Goal: Task Accomplishment & Management: Manage account settings

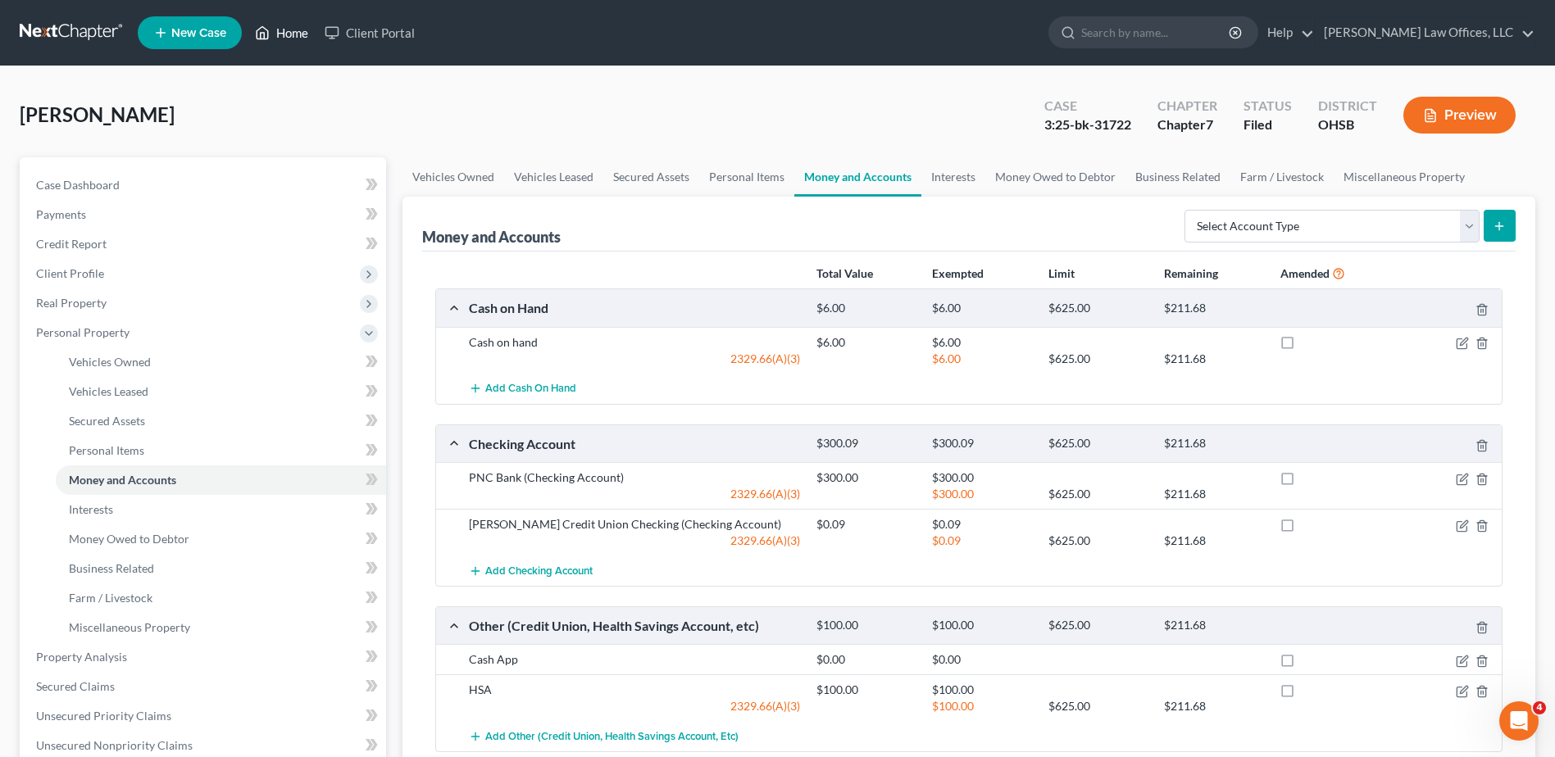
click at [306, 34] on link "Home" at bounding box center [282, 33] width 70 height 30
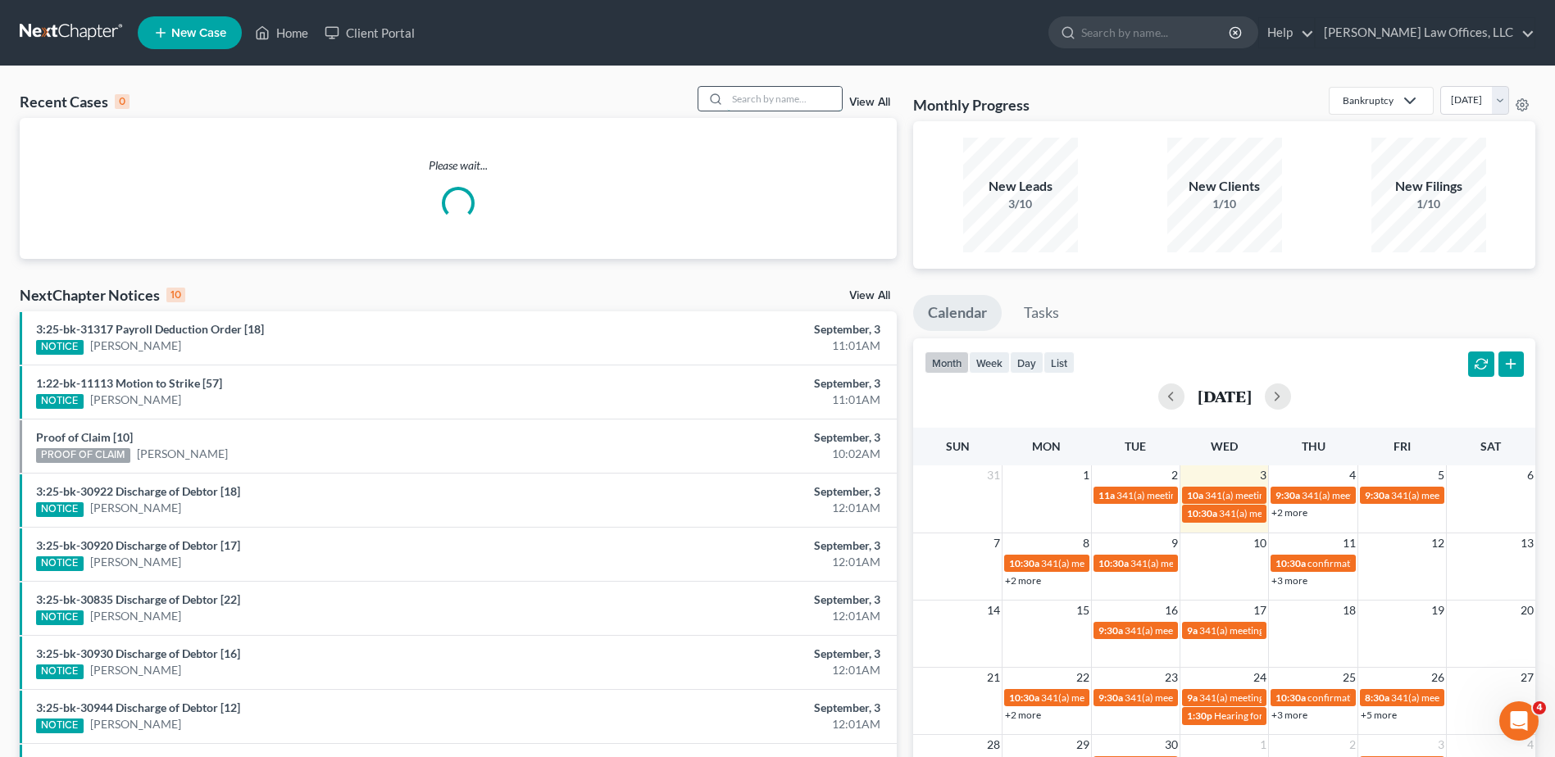
click at [802, 98] on input "search" at bounding box center [784, 99] width 115 height 24
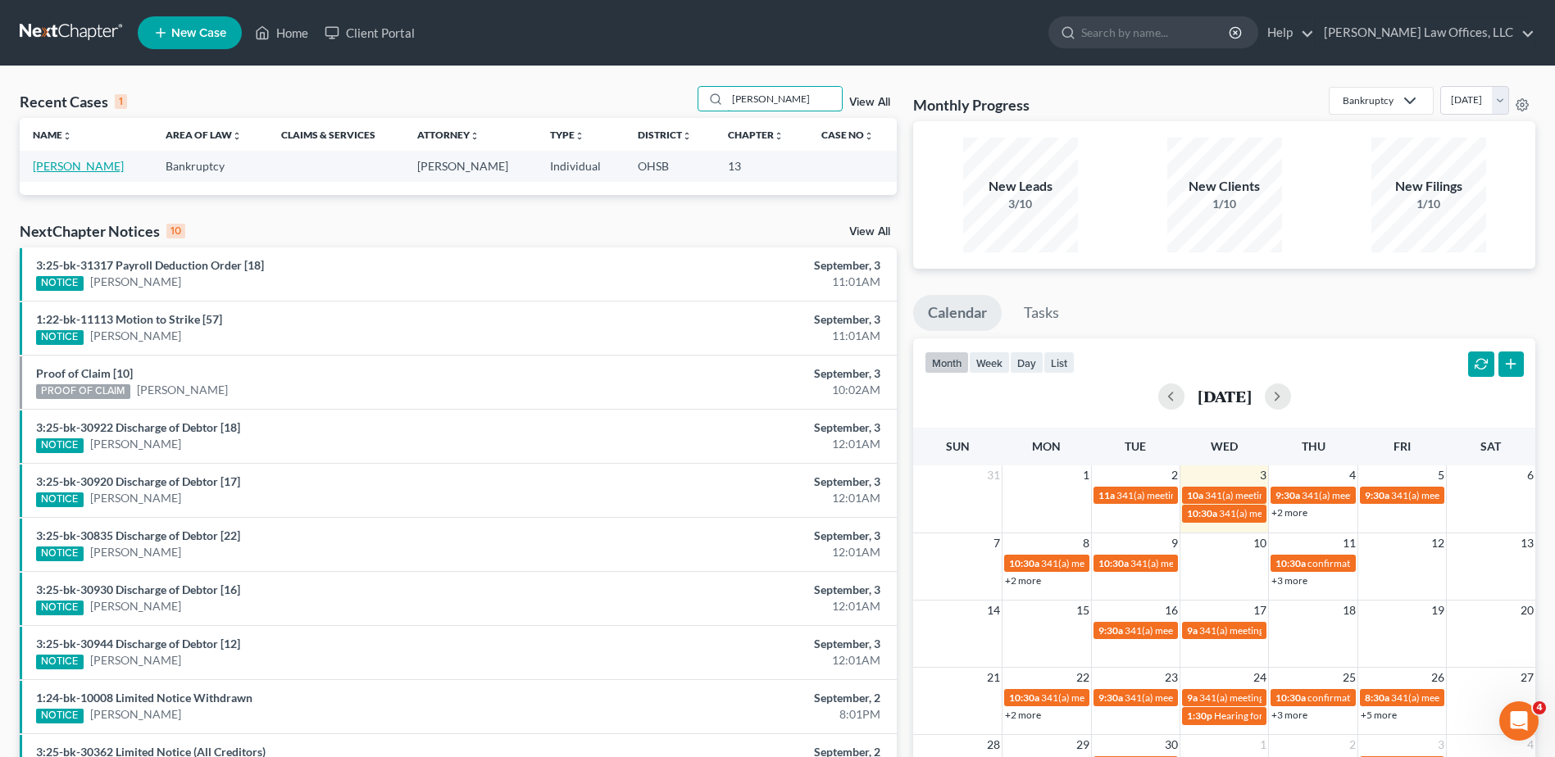
type input "[PERSON_NAME]"
click at [84, 165] on link "[PERSON_NAME]" at bounding box center [78, 166] width 91 height 14
select select "4"
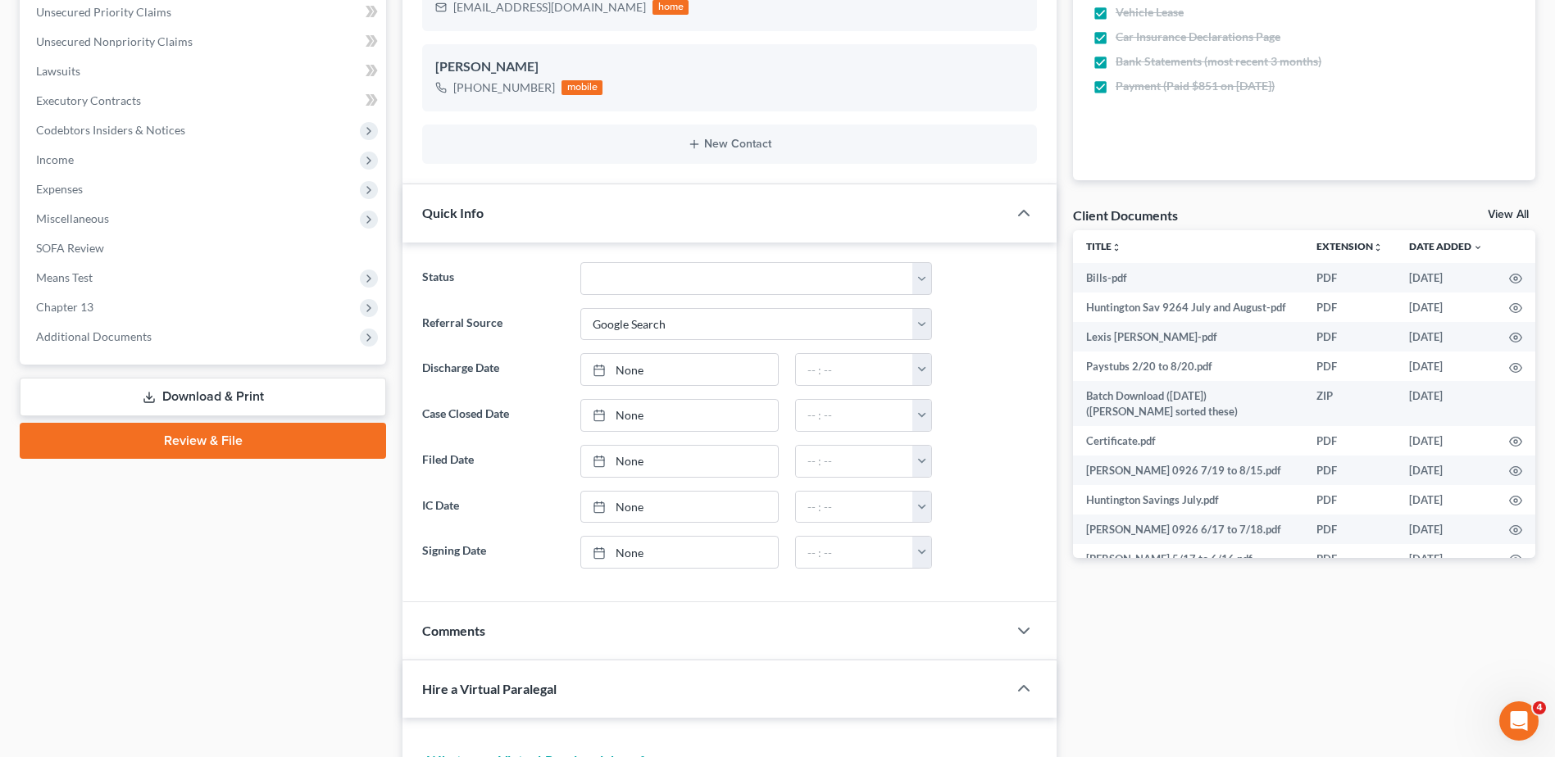
scroll to position [492, 0]
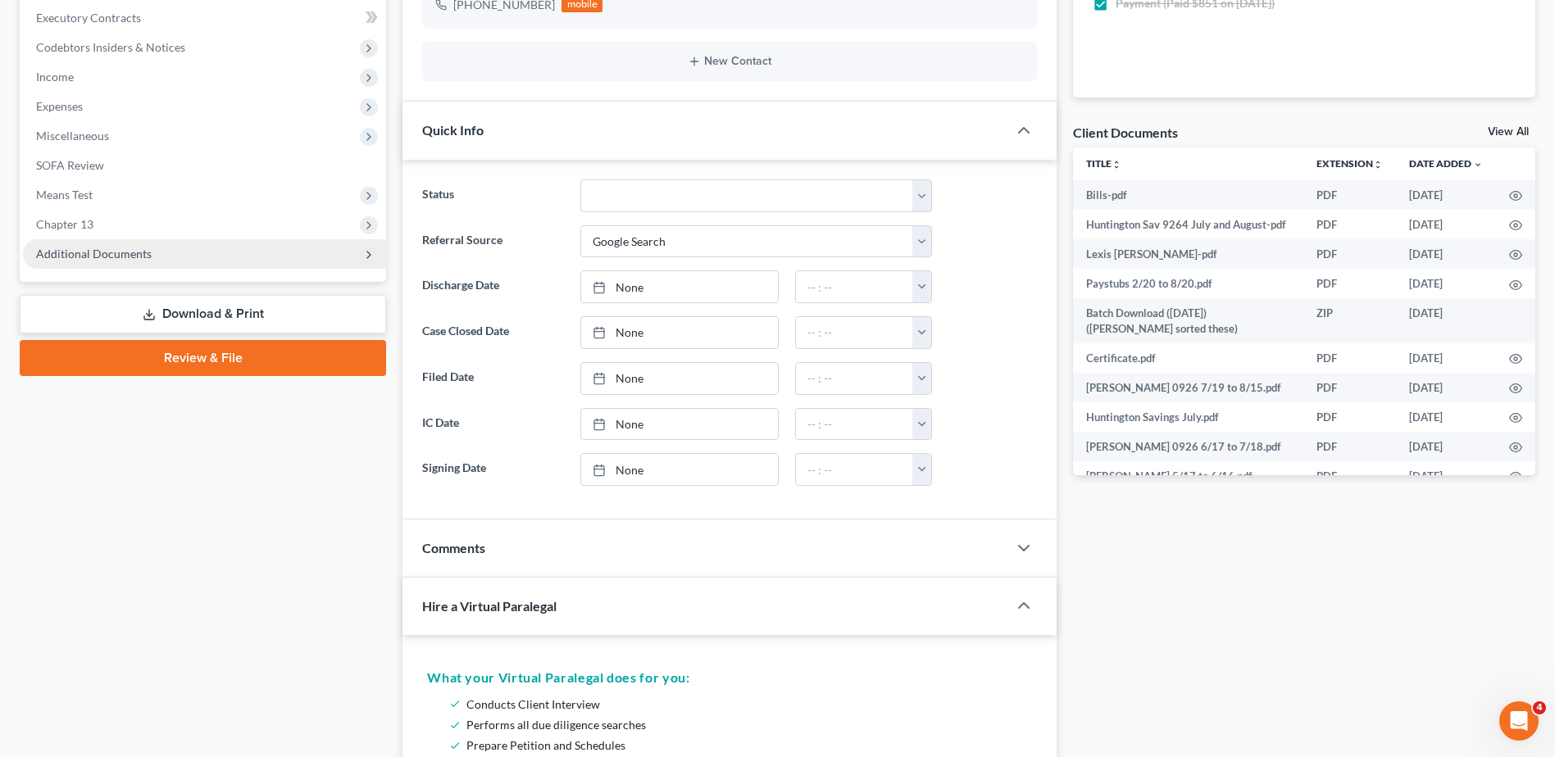
click at [114, 255] on span "Additional Documents" at bounding box center [94, 254] width 116 height 14
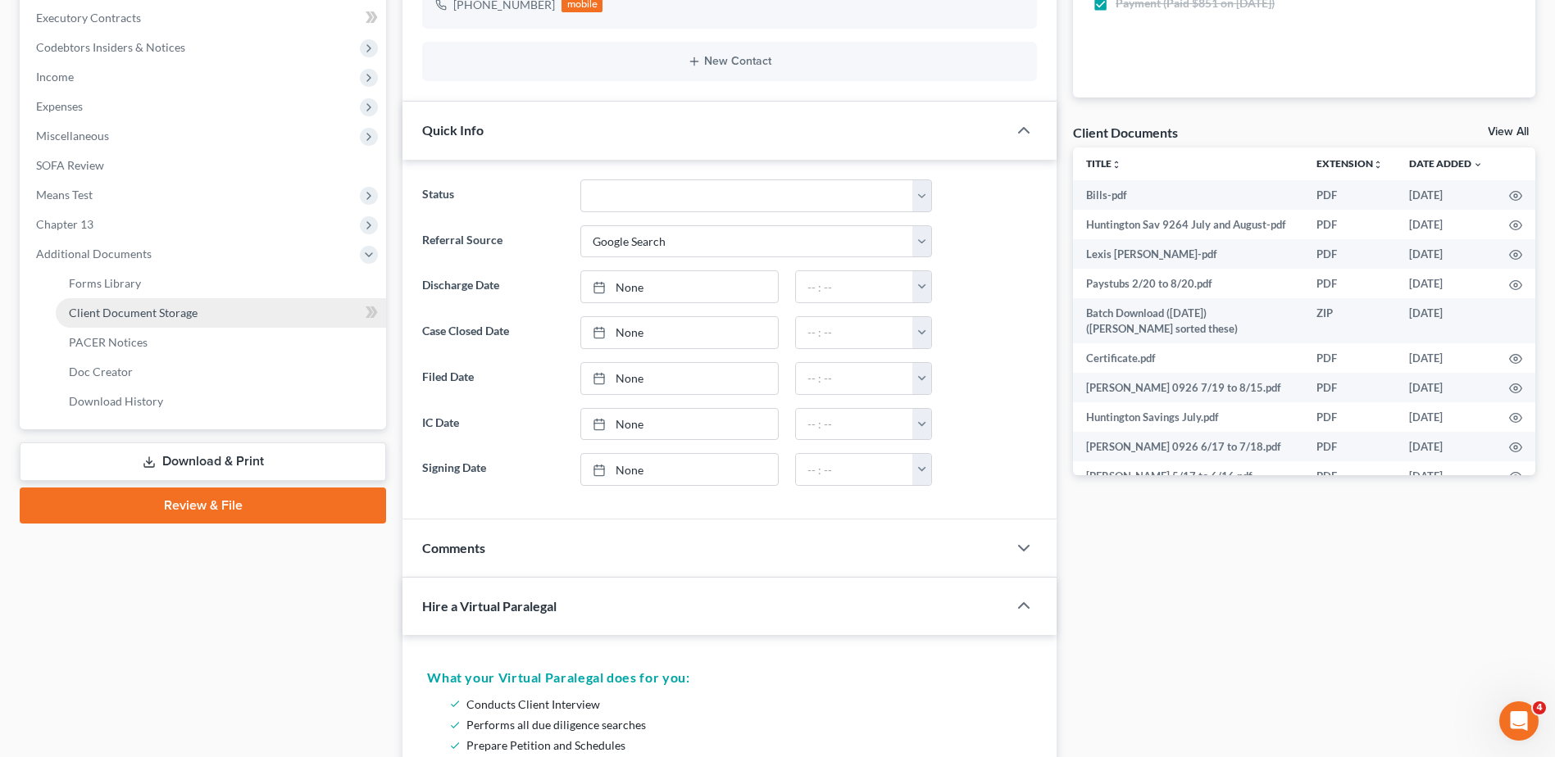
click at [128, 320] on link "Client Document Storage" at bounding box center [221, 313] width 330 height 30
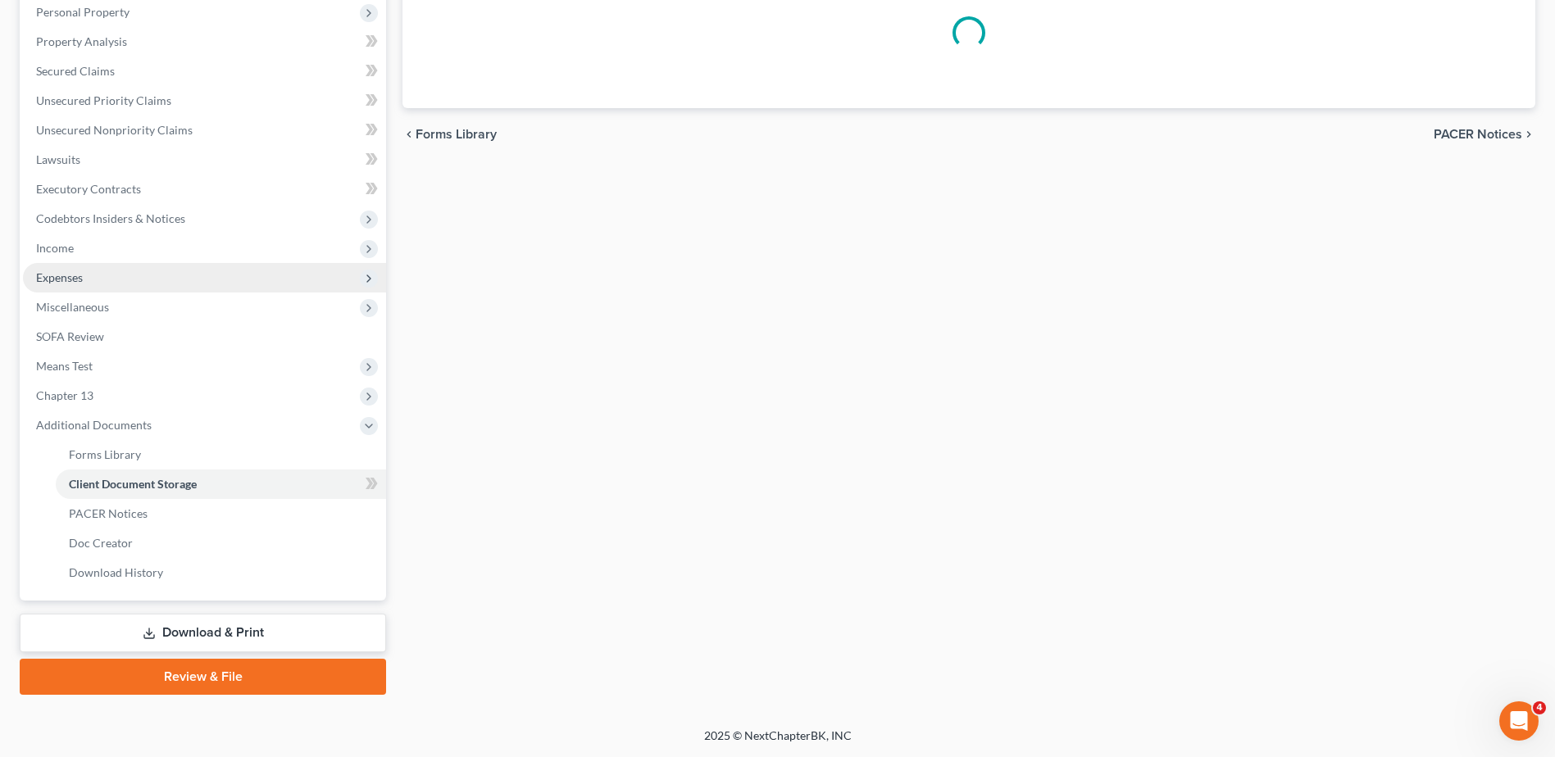
scroll to position [237, 0]
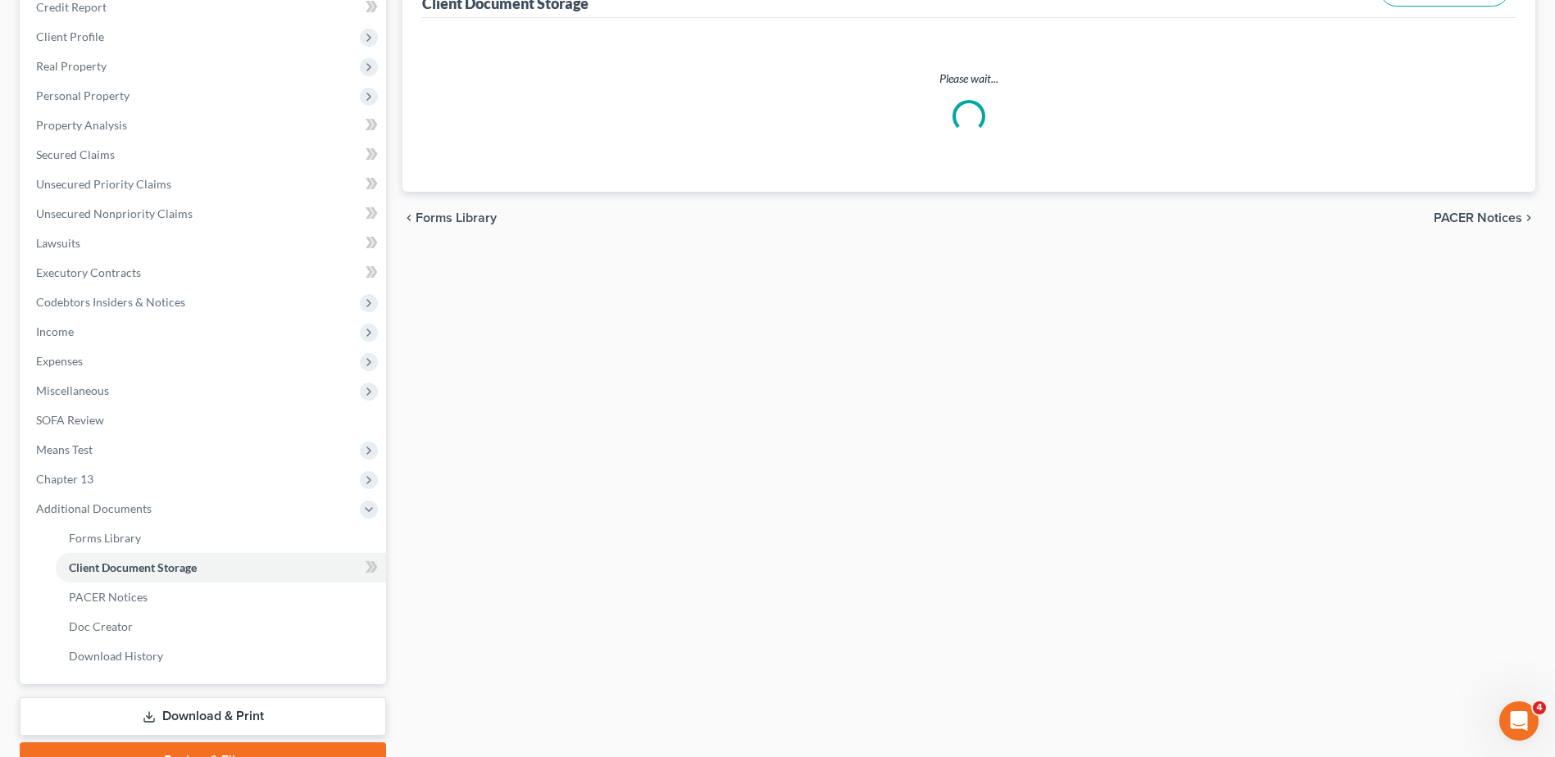
select select "7"
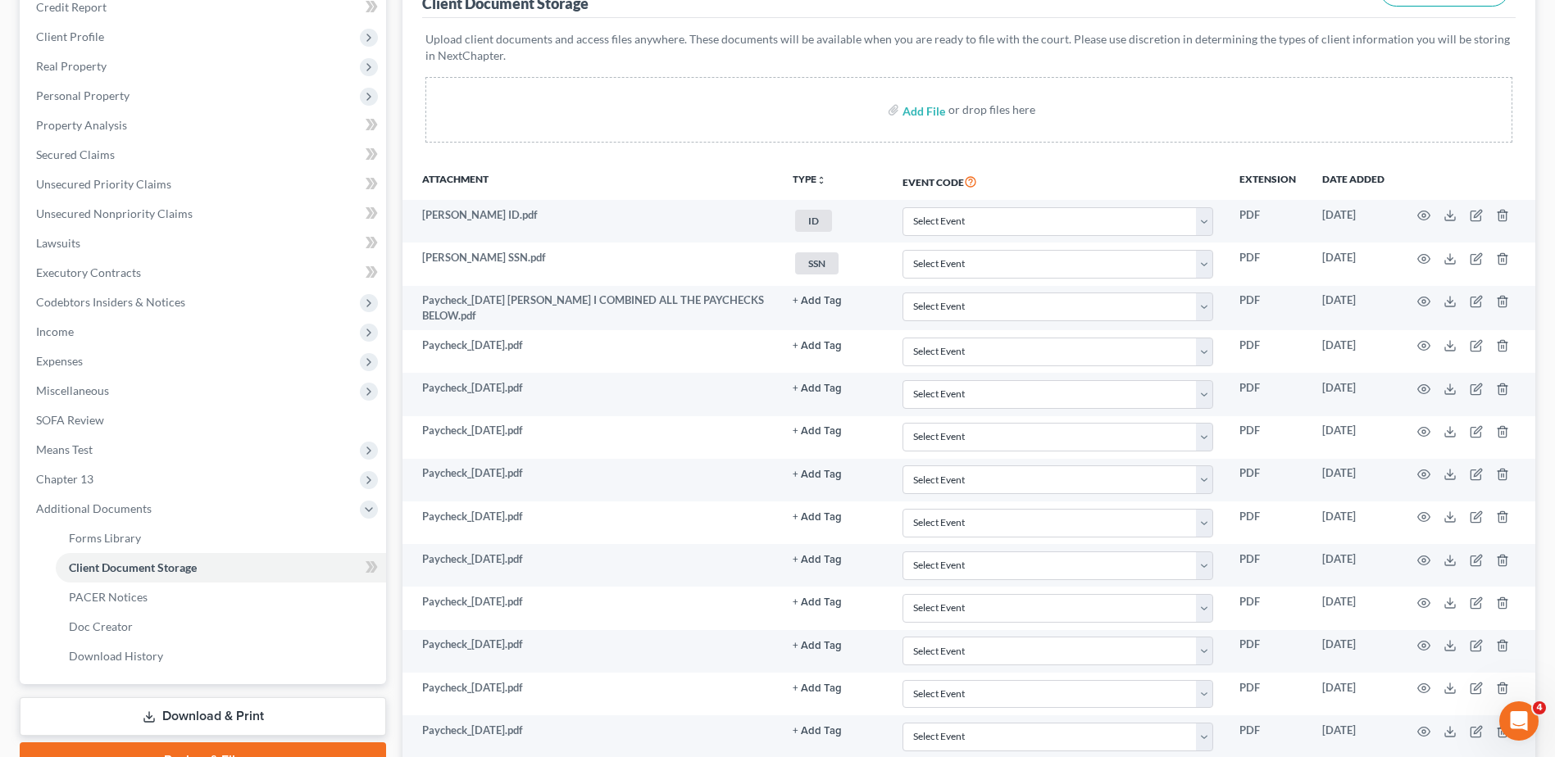
scroll to position [0, 0]
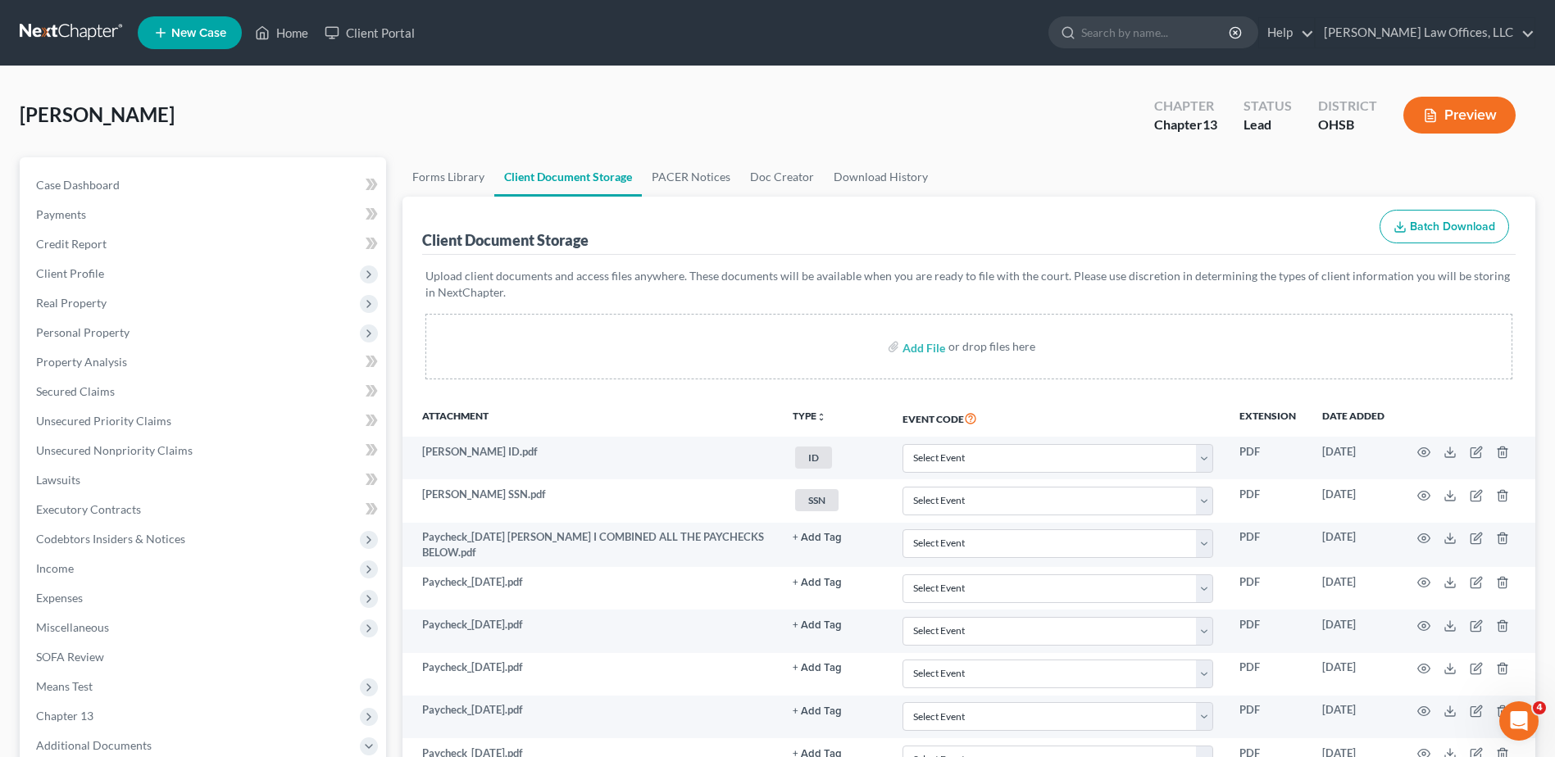
select select "7"
click at [291, 35] on link "Home" at bounding box center [282, 33] width 70 height 30
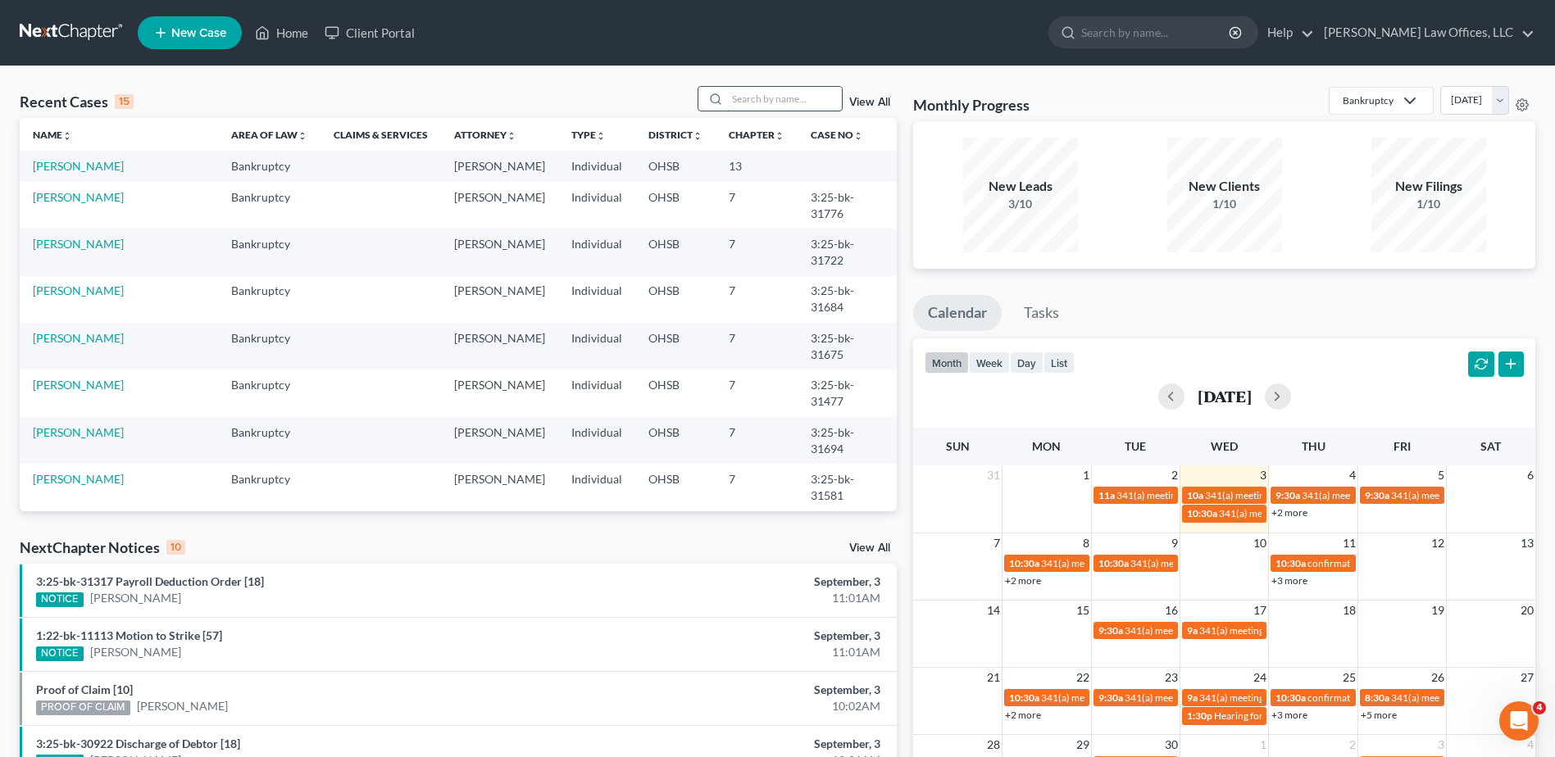
click at [744, 95] on input "search" at bounding box center [784, 99] width 115 height 24
type input "core"
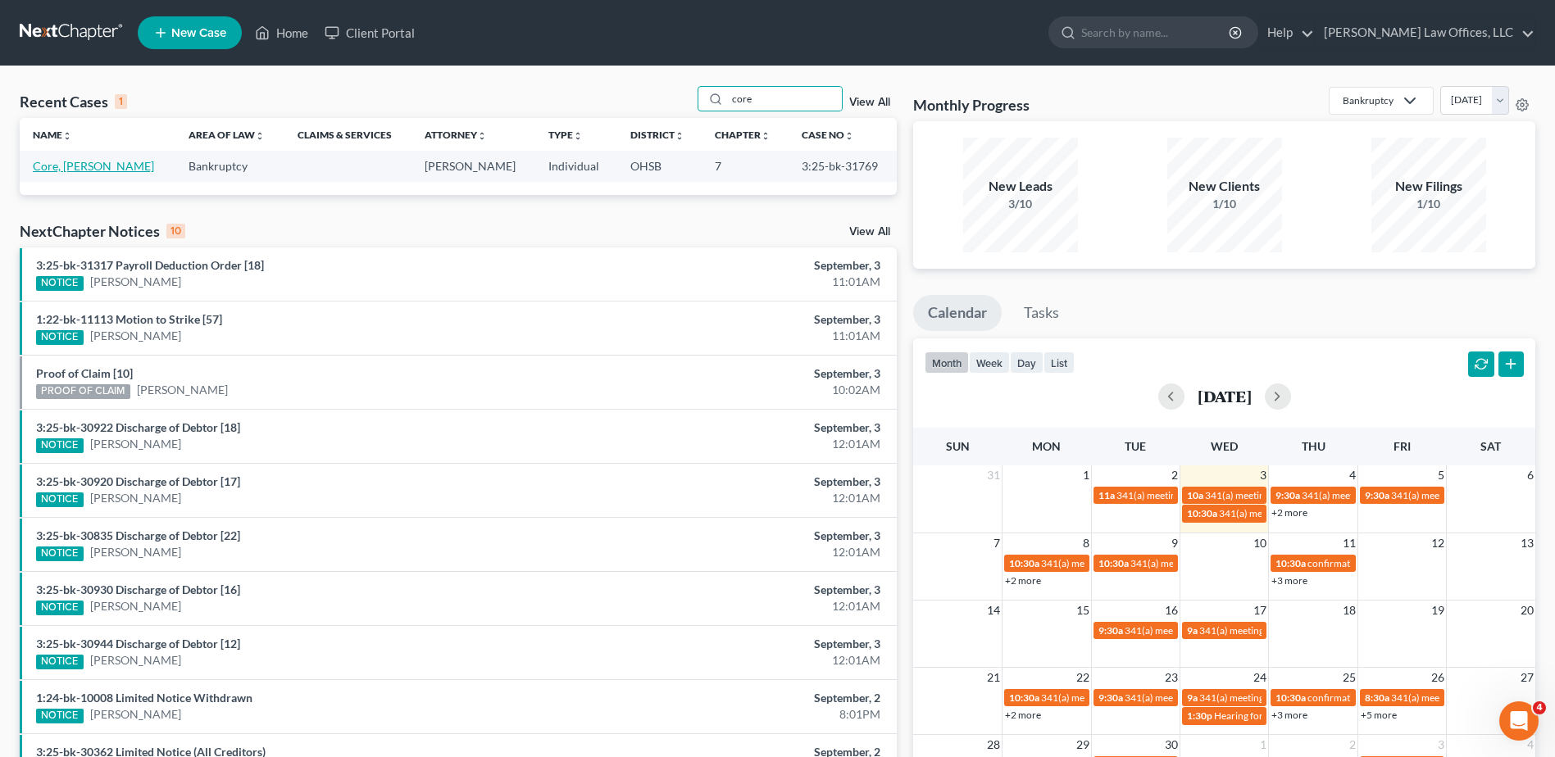
click at [75, 170] on link "Core, [PERSON_NAME]" at bounding box center [93, 166] width 121 height 14
select select "0"
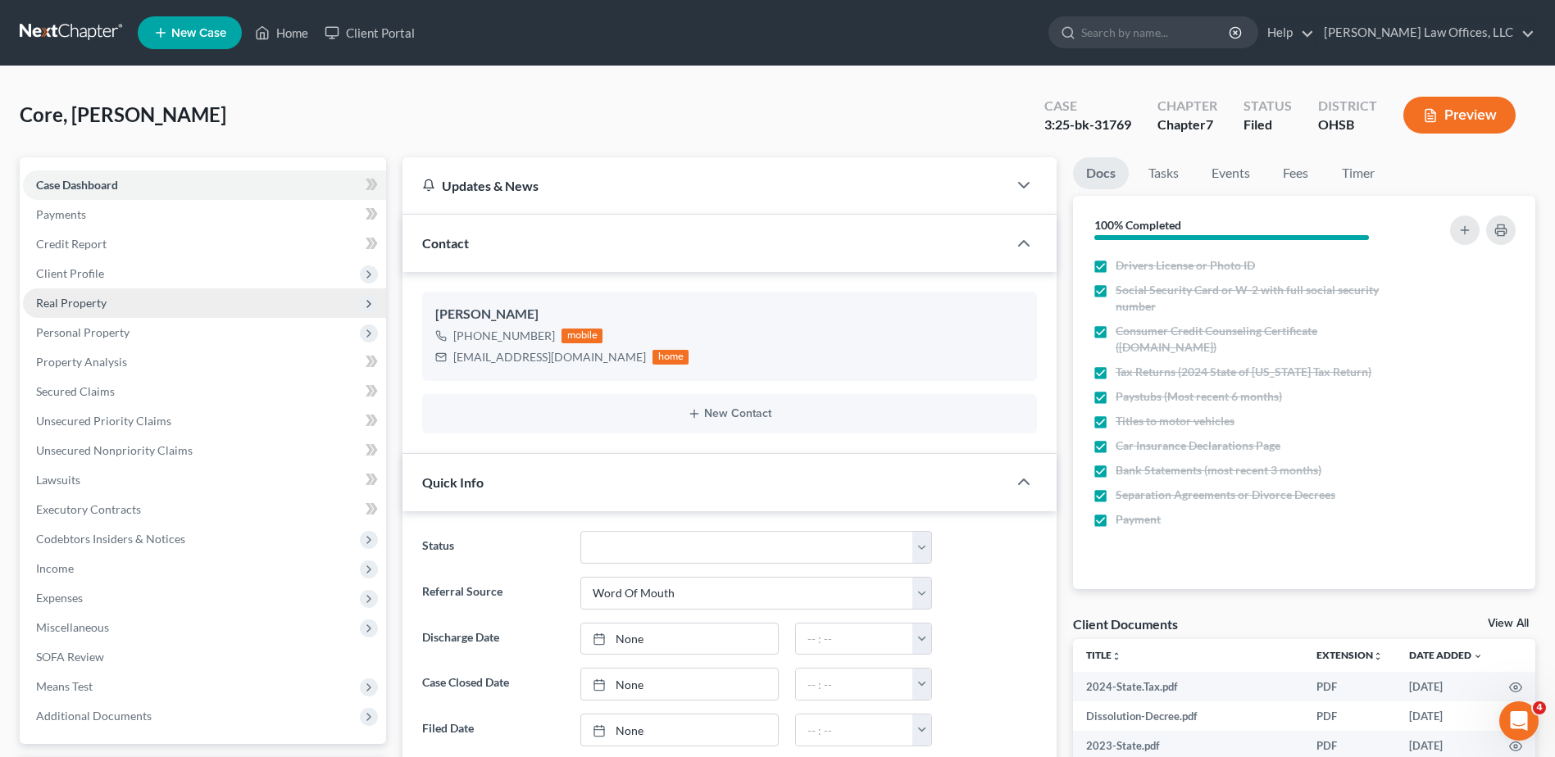
click at [68, 306] on span "Real Property" at bounding box center [71, 303] width 70 height 14
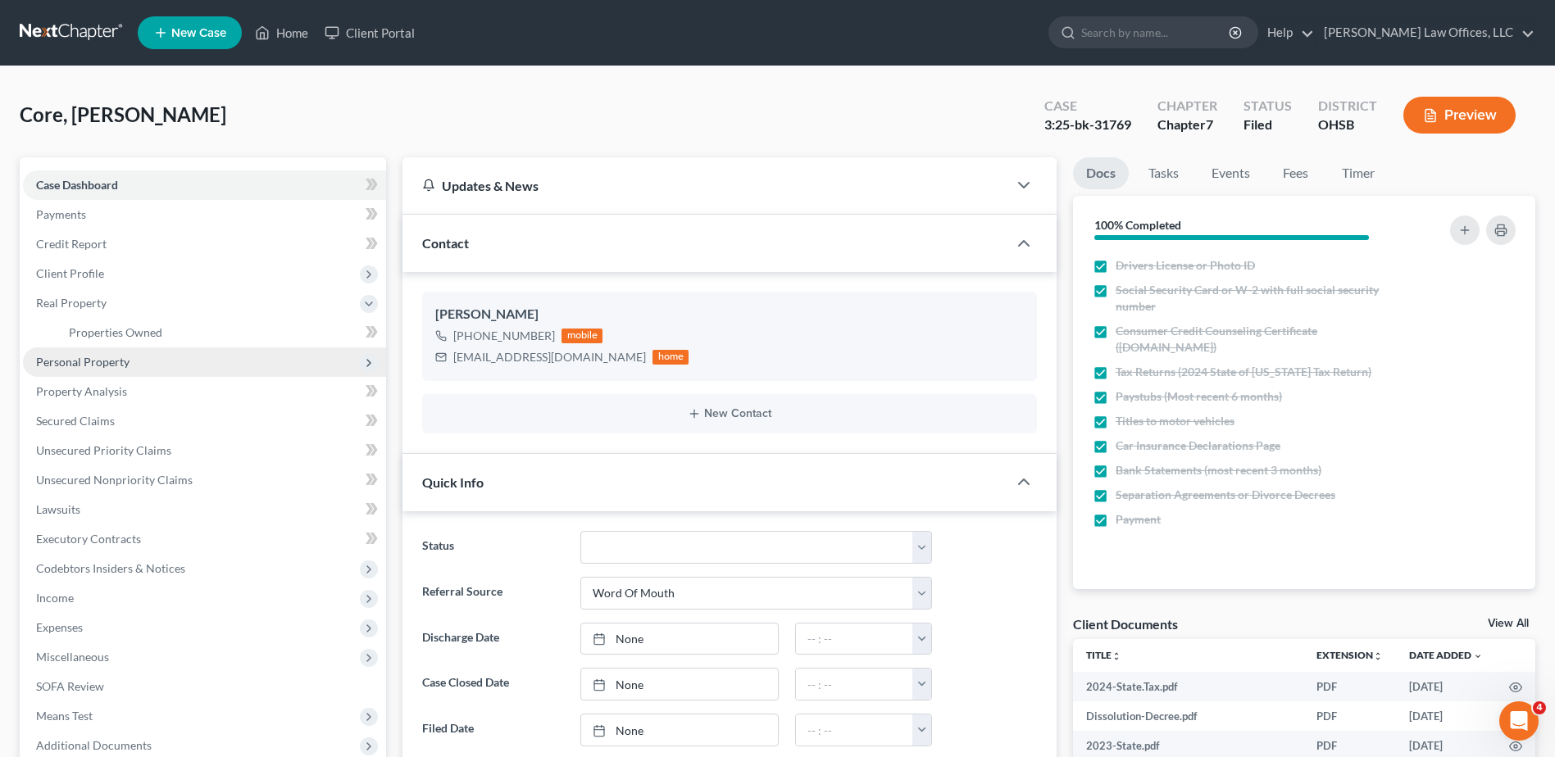
click at [78, 368] on span "Personal Property" at bounding box center [82, 362] width 93 height 14
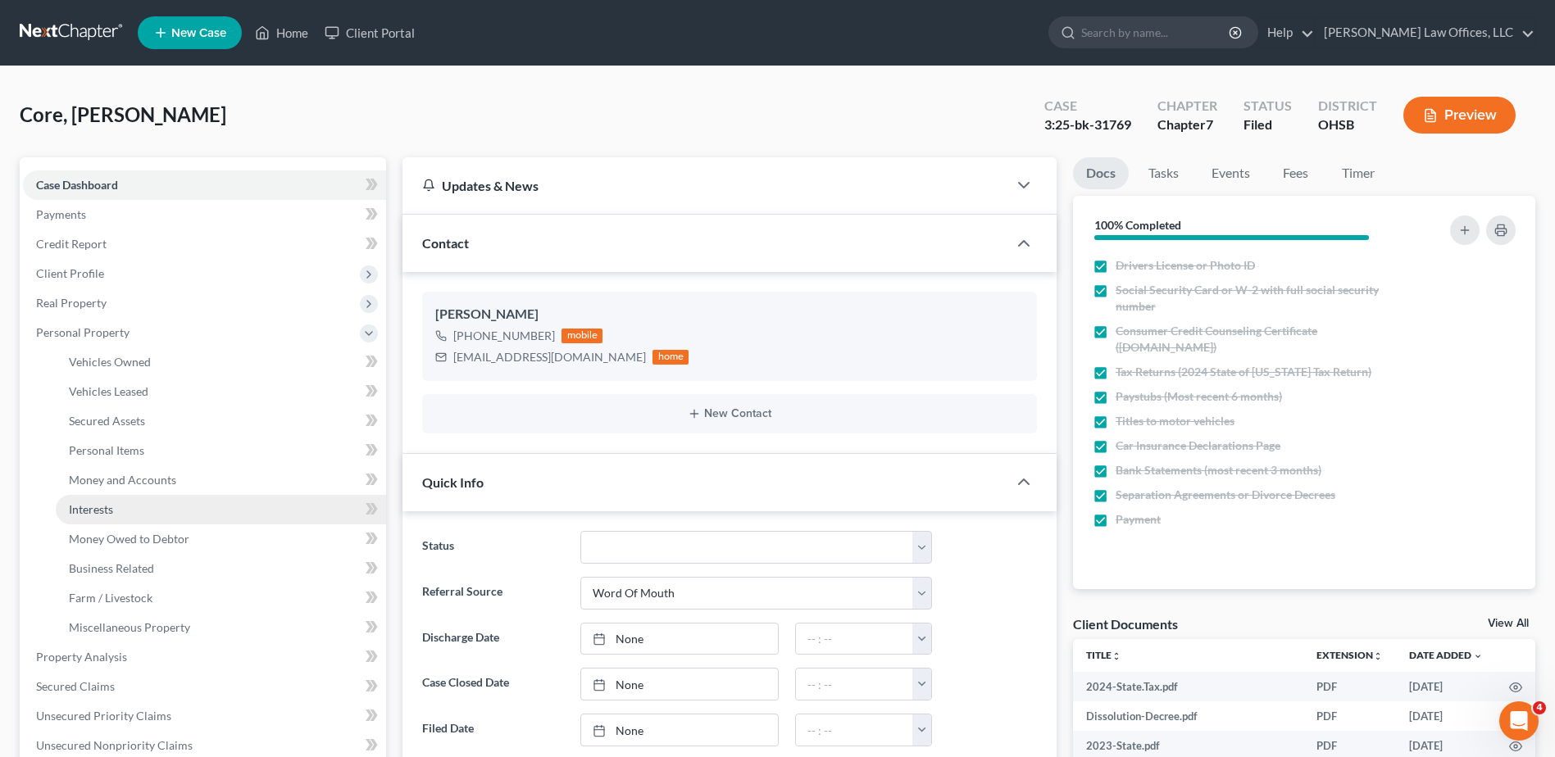
click at [98, 511] on span "Interests" at bounding box center [91, 509] width 44 height 14
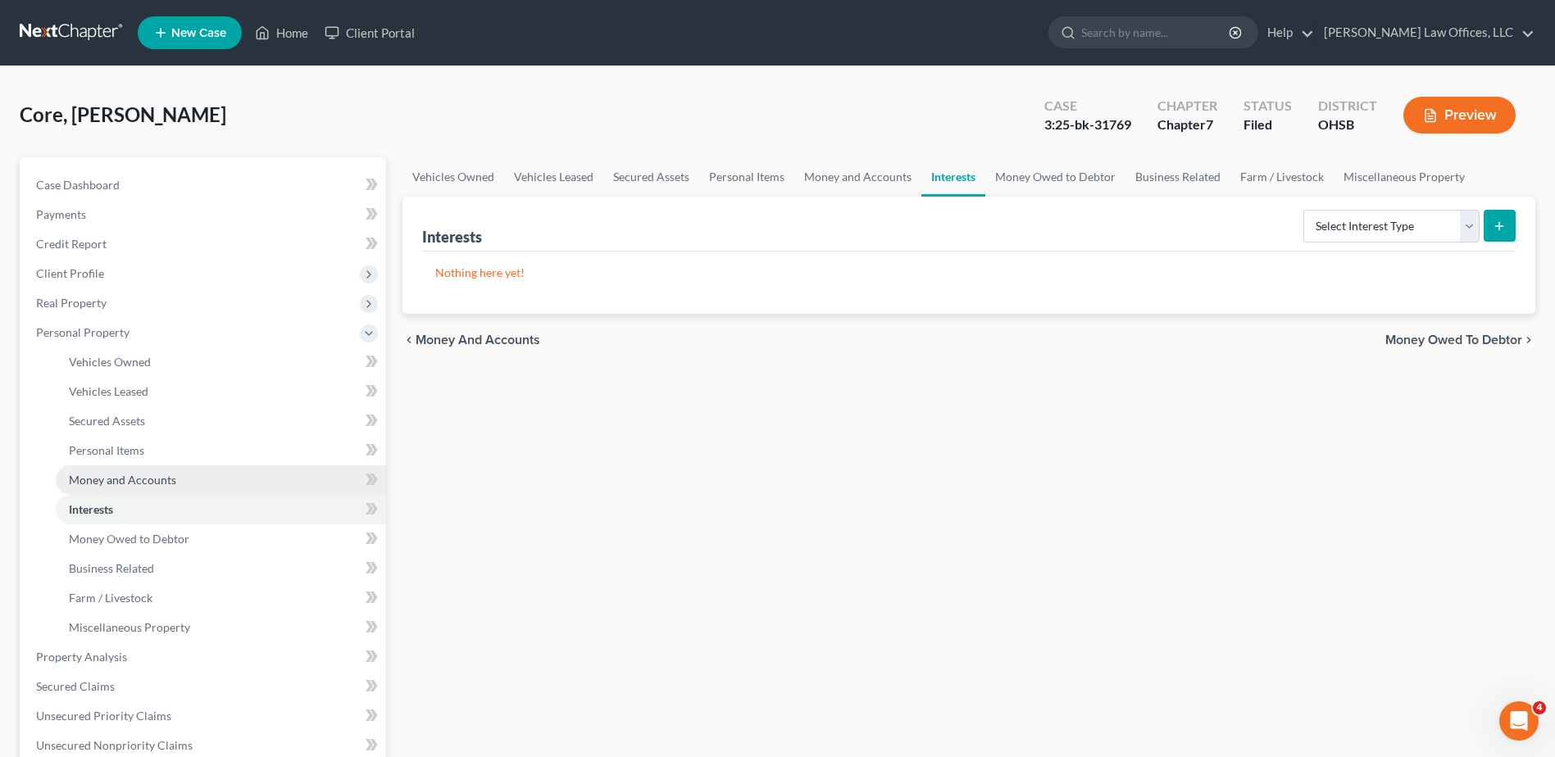
click at [141, 480] on span "Money and Accounts" at bounding box center [122, 480] width 107 height 14
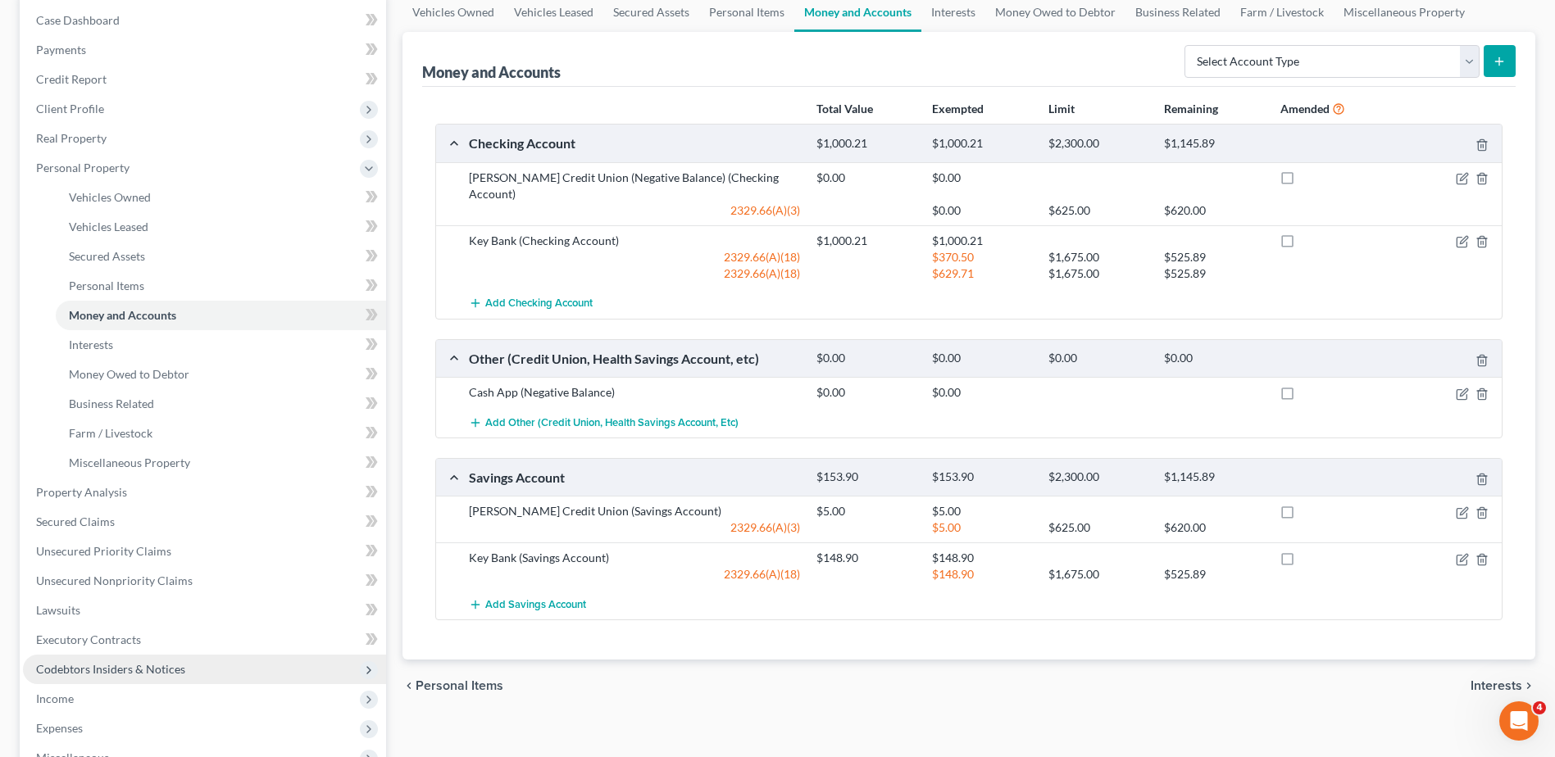
scroll to position [438, 0]
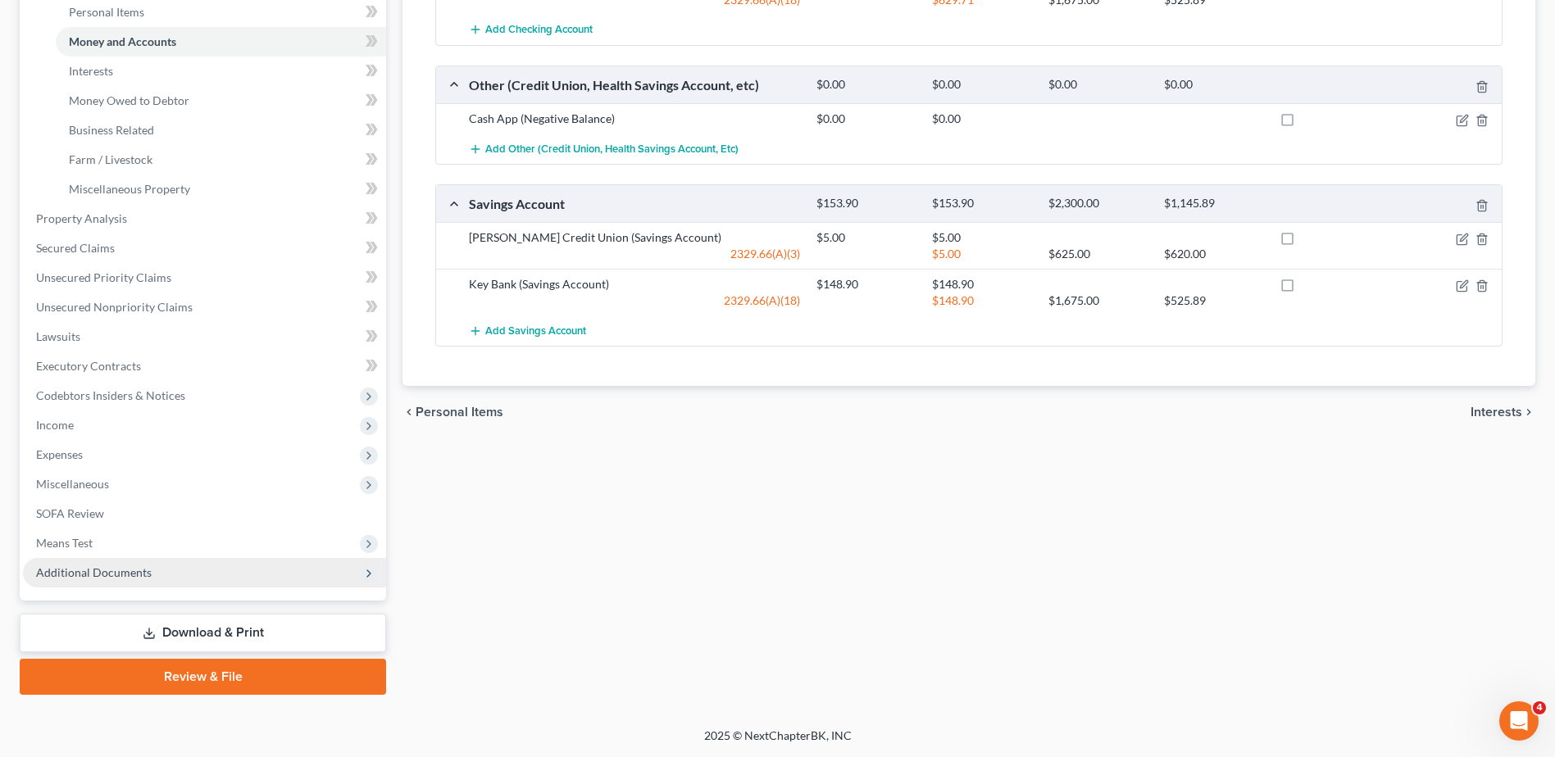
click at [126, 570] on span "Additional Documents" at bounding box center [94, 572] width 116 height 14
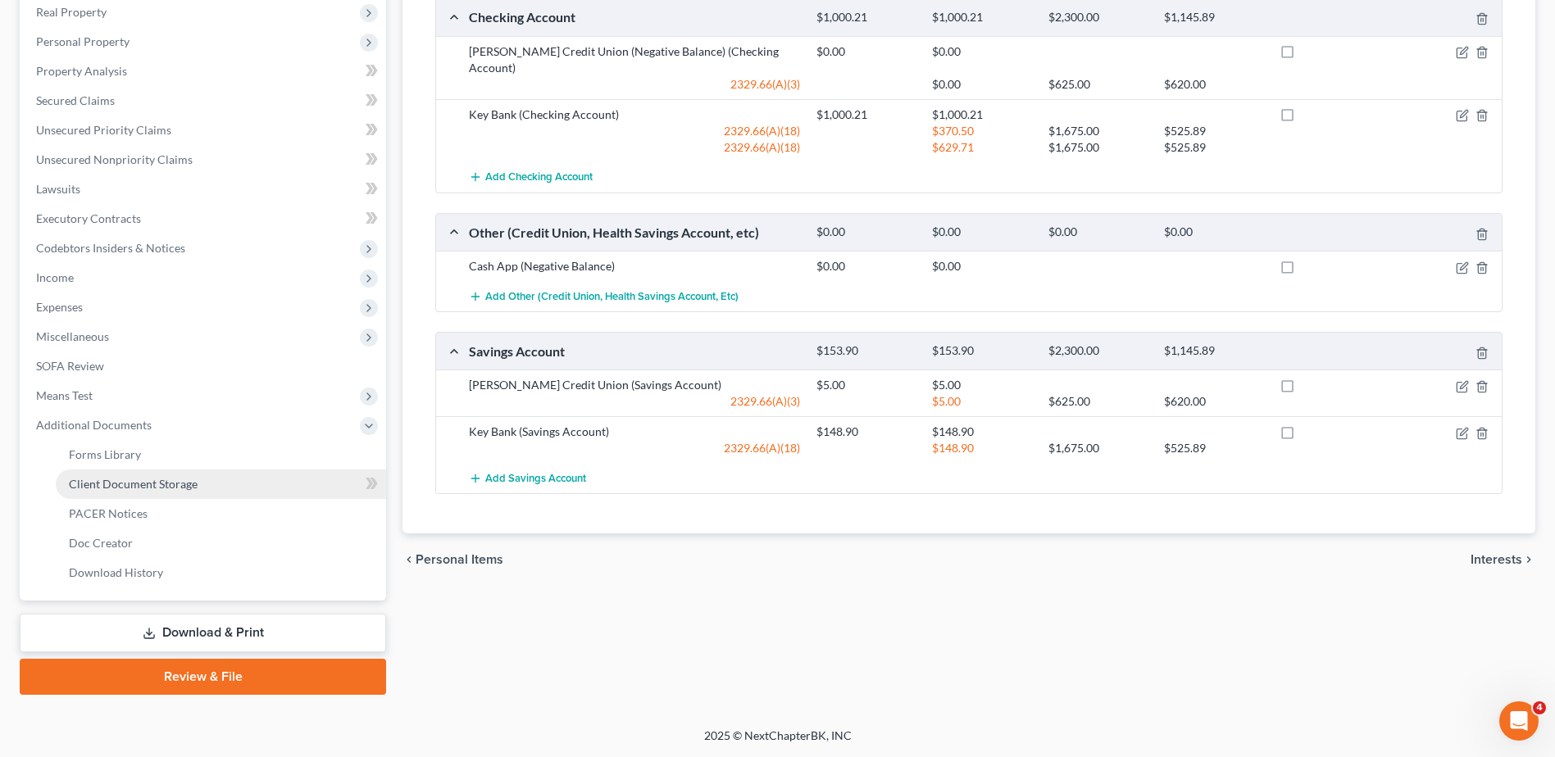
click at [138, 488] on span "Client Document Storage" at bounding box center [133, 484] width 129 height 14
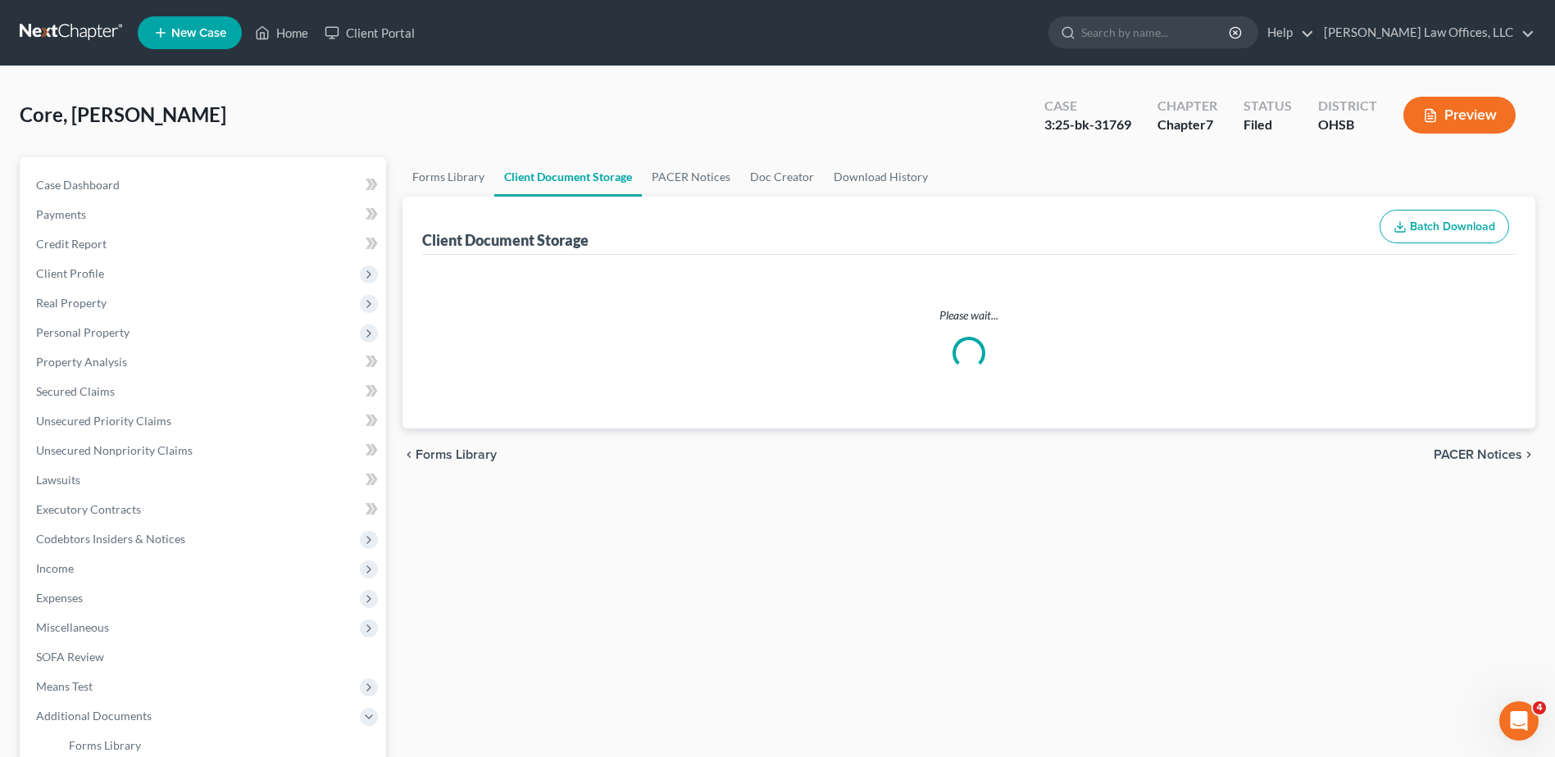
select select "52"
select select "37"
select select "7"
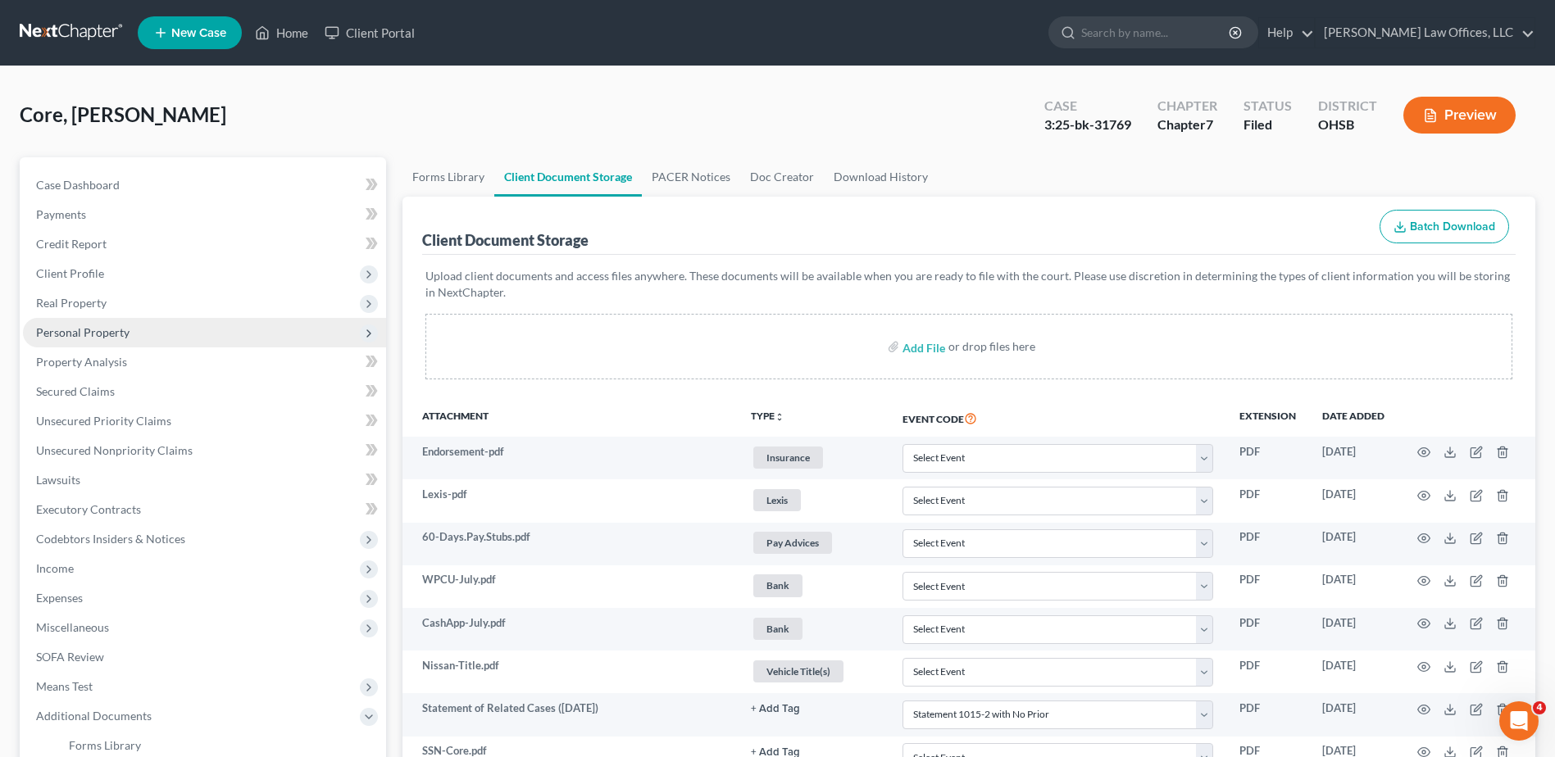
click at [90, 327] on span "Personal Property" at bounding box center [82, 332] width 93 height 14
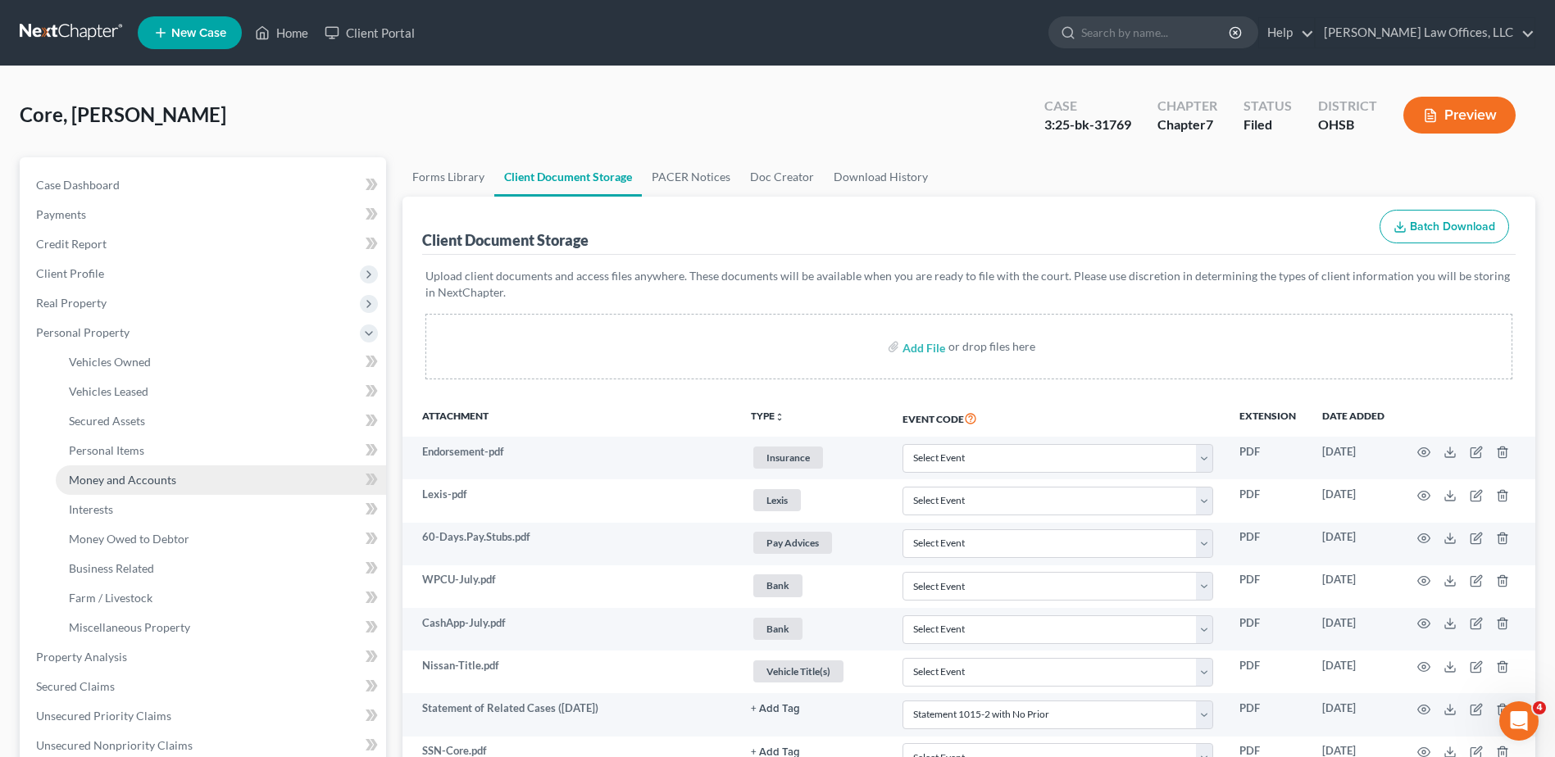
click at [129, 476] on span "Money and Accounts" at bounding box center [122, 480] width 107 height 14
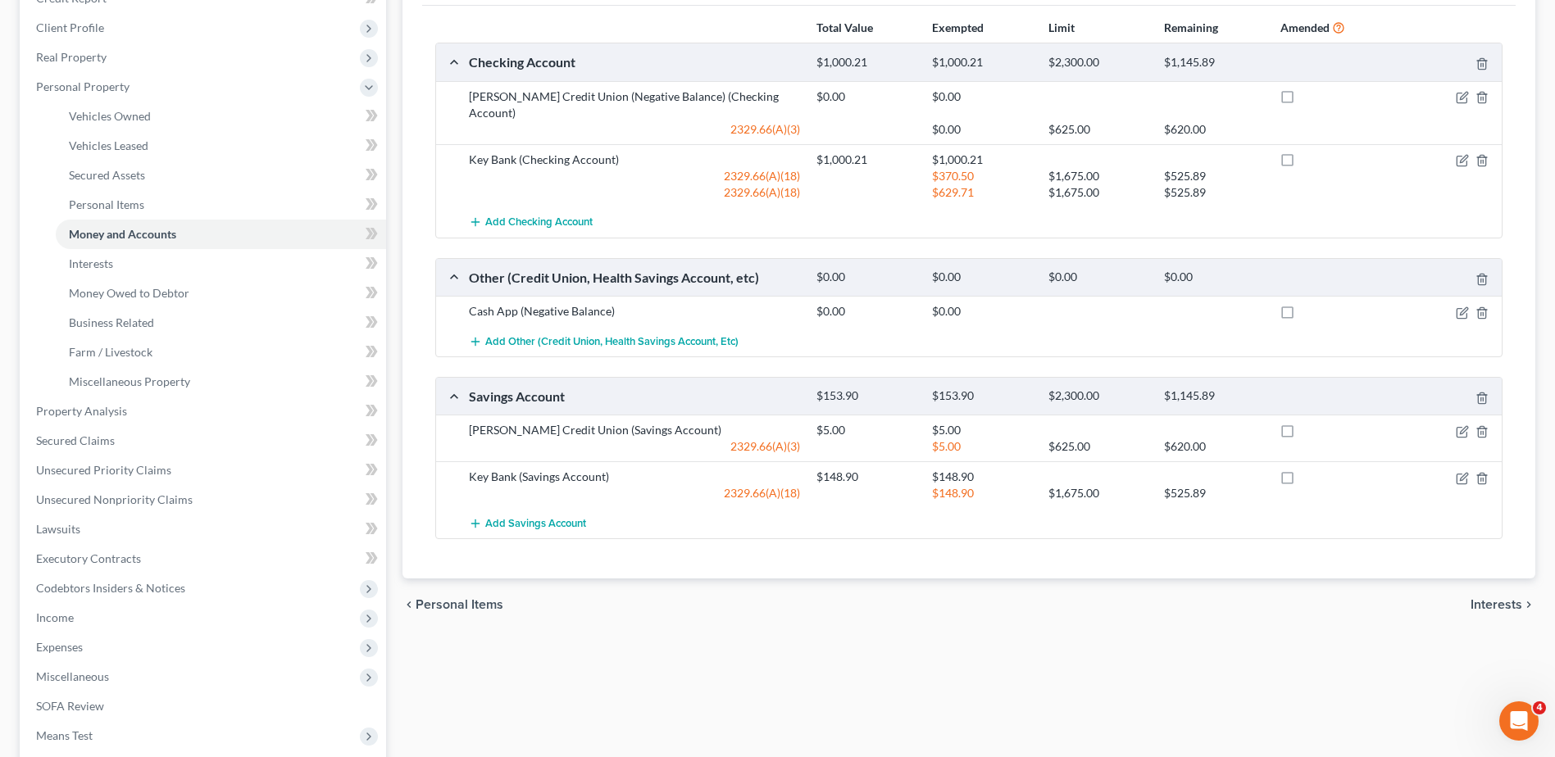
scroll to position [164, 0]
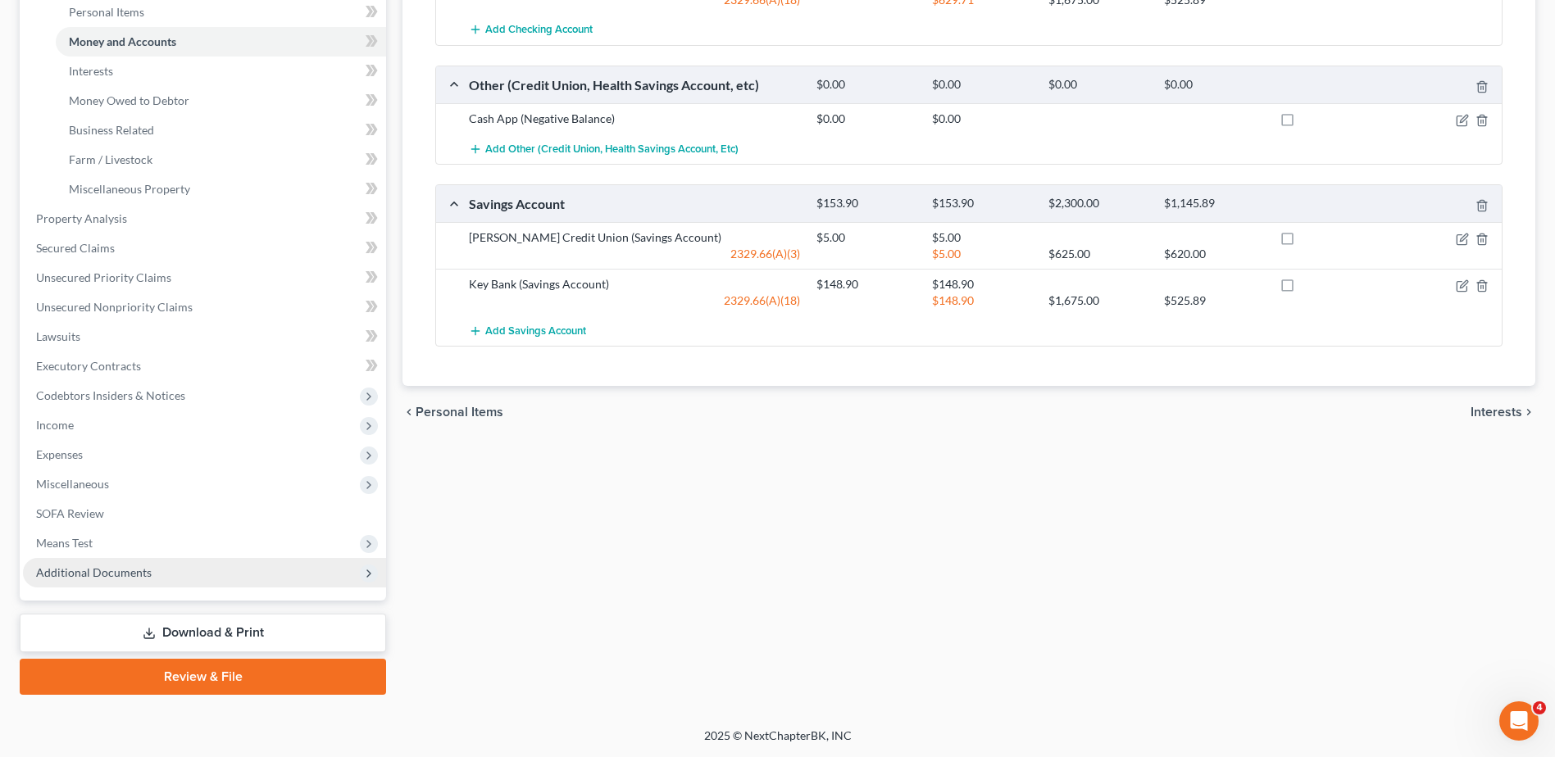
click at [70, 571] on span "Additional Documents" at bounding box center [94, 572] width 116 height 14
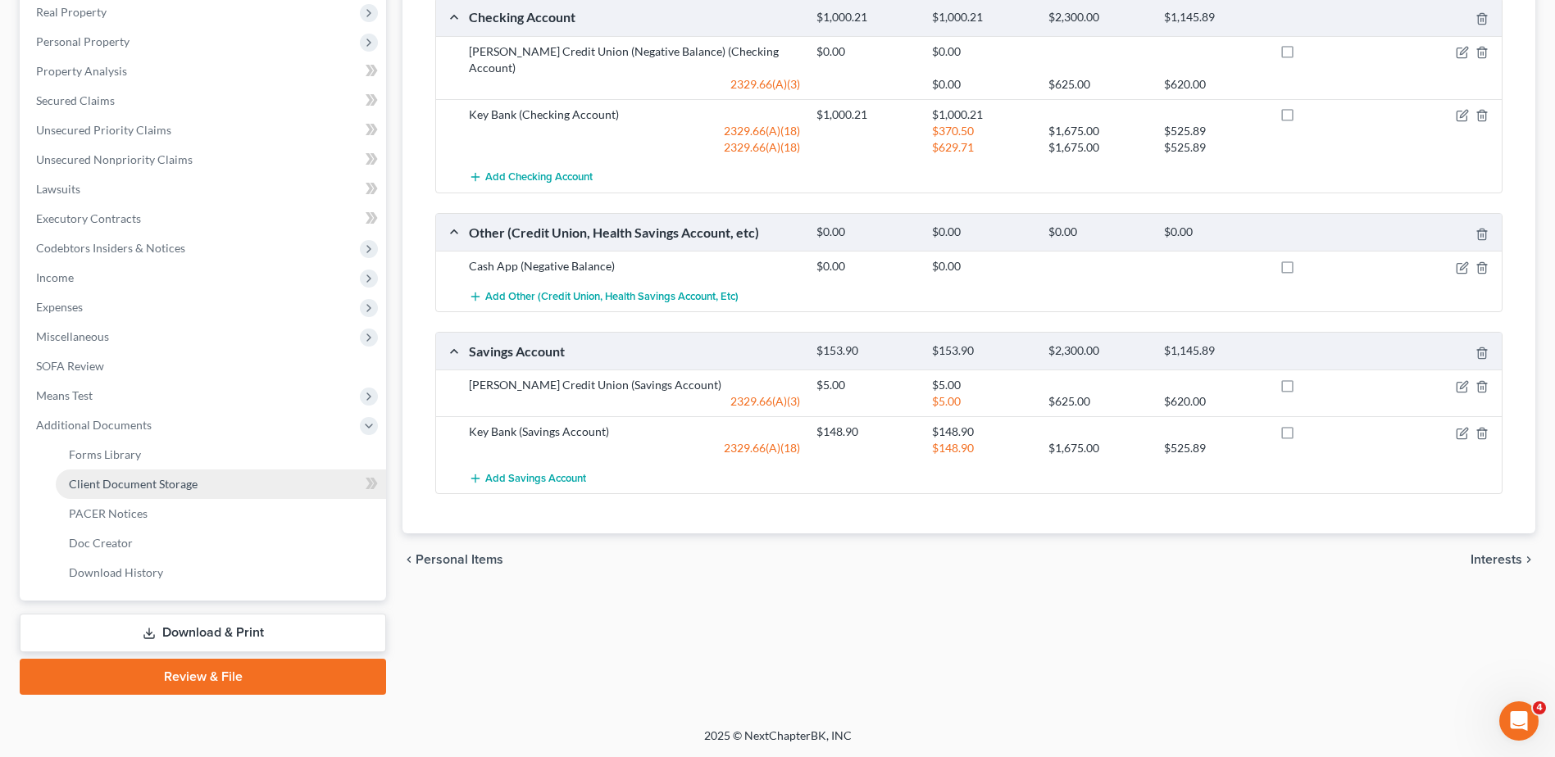
click at [138, 482] on span "Client Document Storage" at bounding box center [133, 484] width 129 height 14
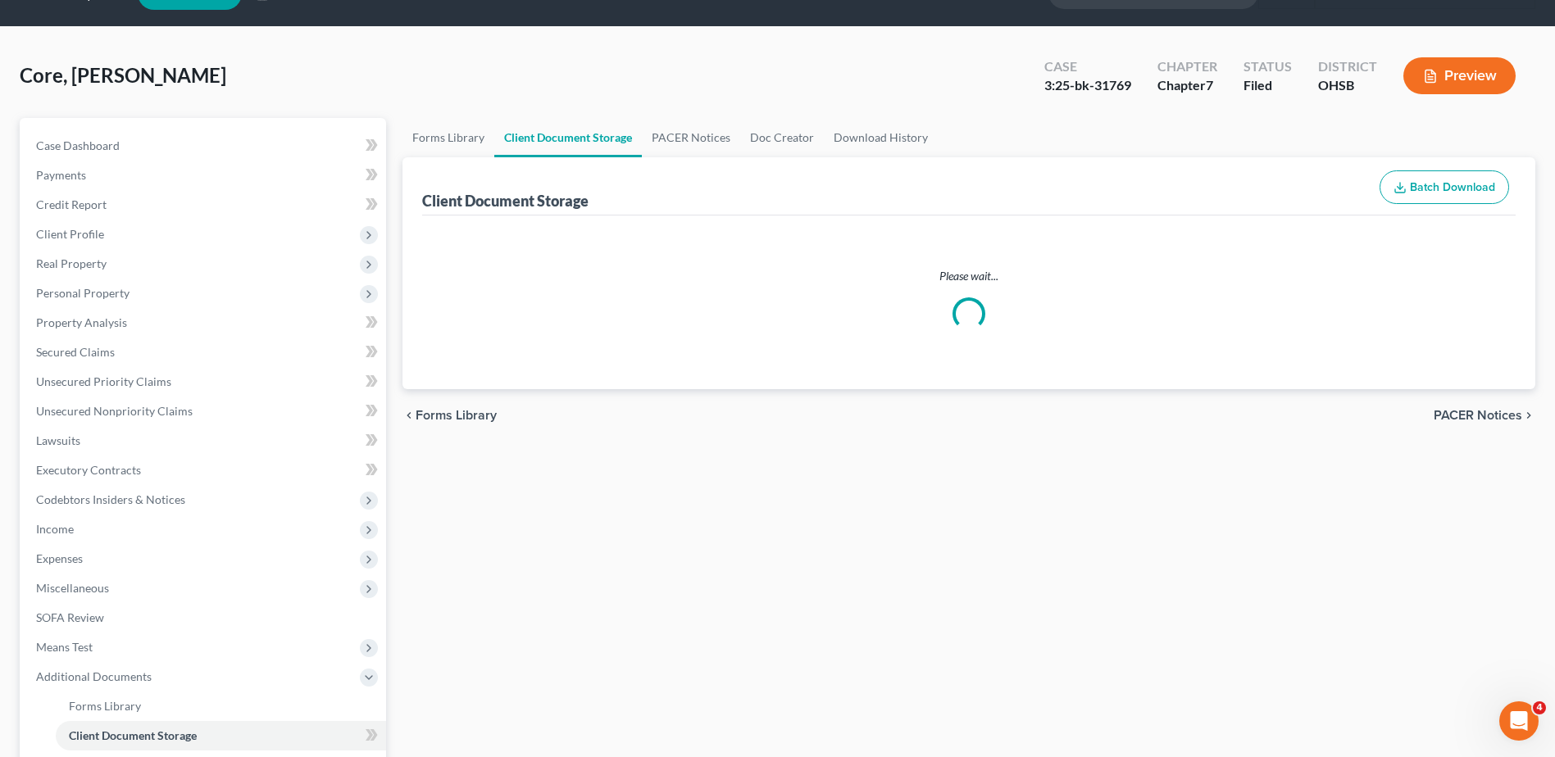
scroll to position [1, 0]
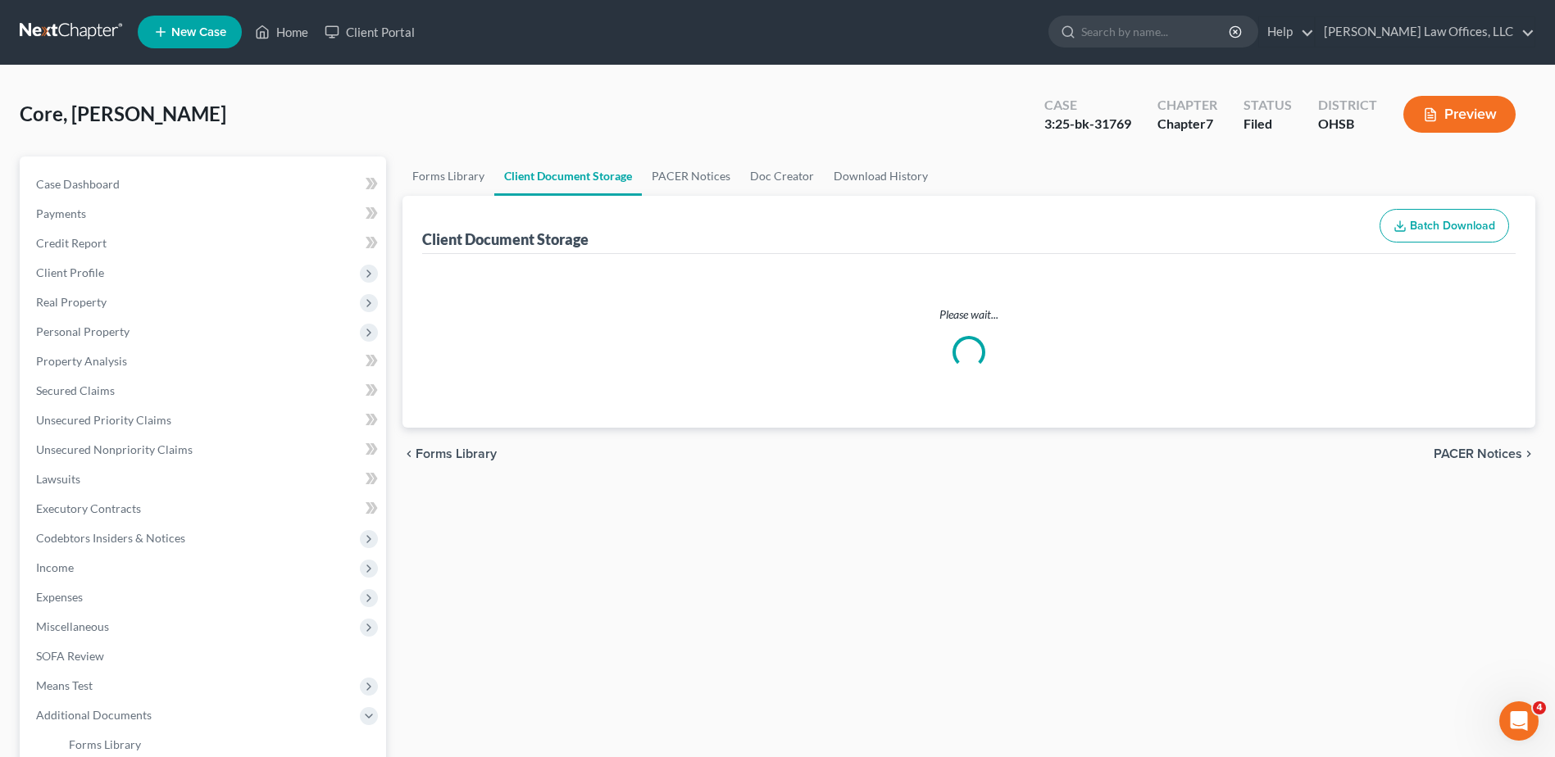
select select "52"
select select "37"
select select "7"
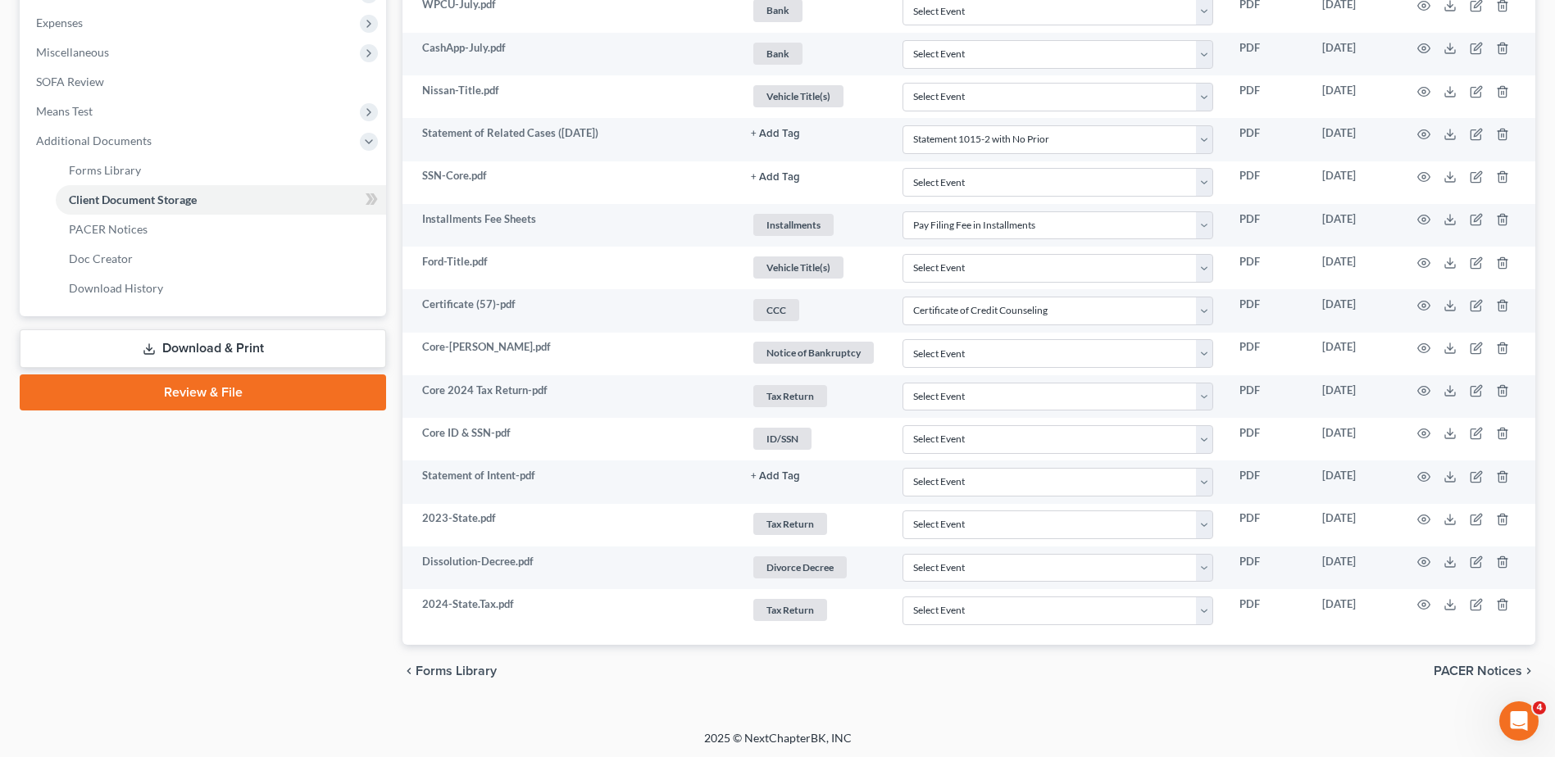
scroll to position [578, 0]
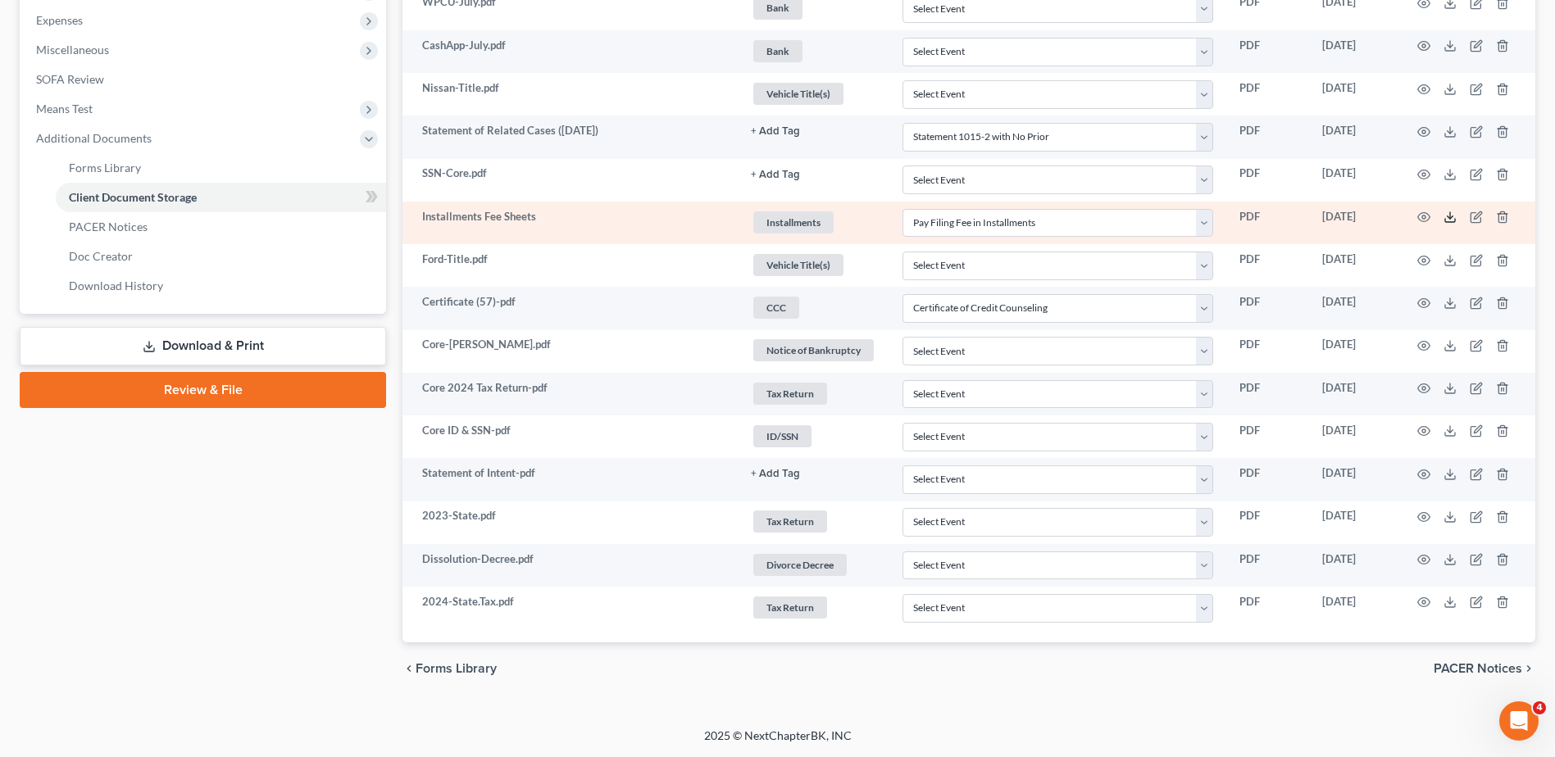
click at [1447, 216] on icon at bounding box center [1449, 217] width 13 height 13
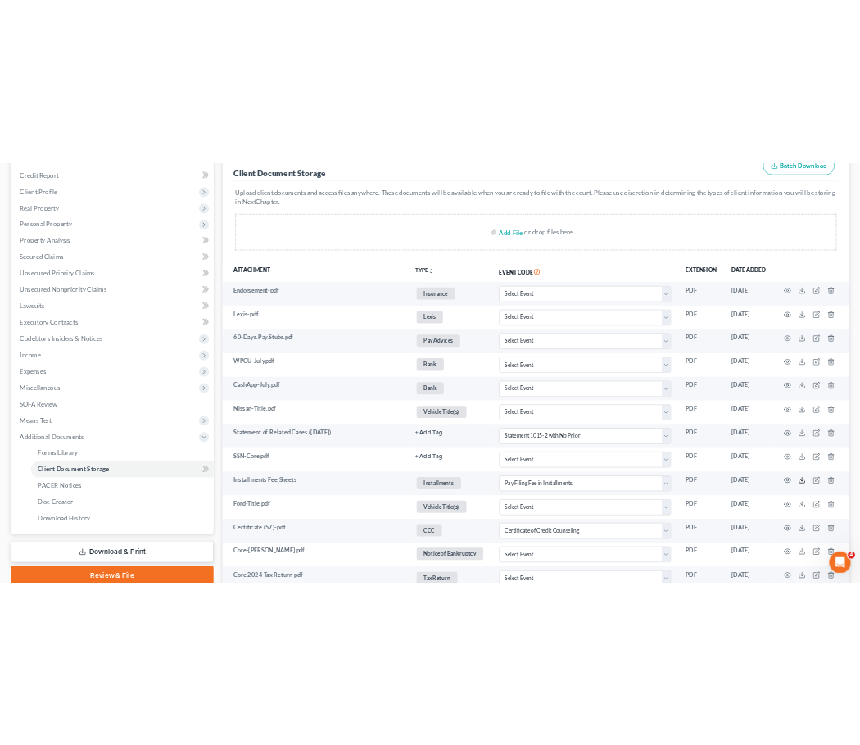
scroll to position [0, 0]
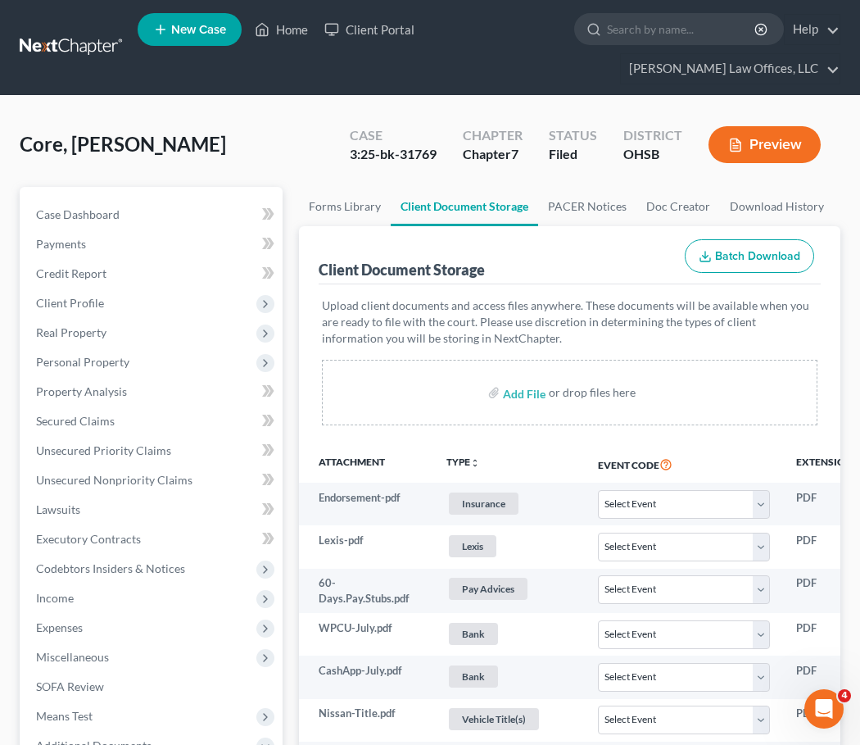
select select "52"
select select "37"
select select "7"
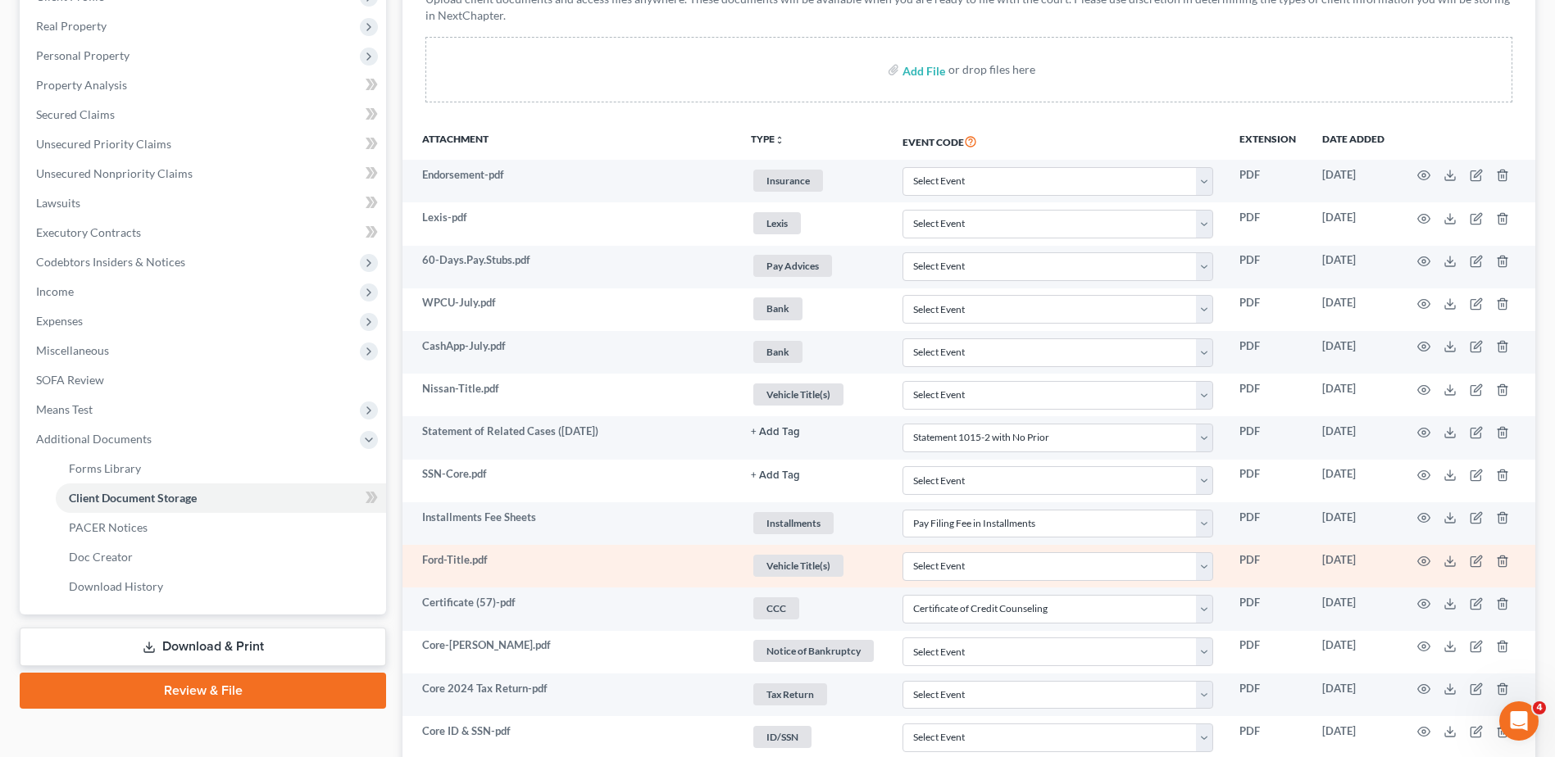
scroll to position [293, 0]
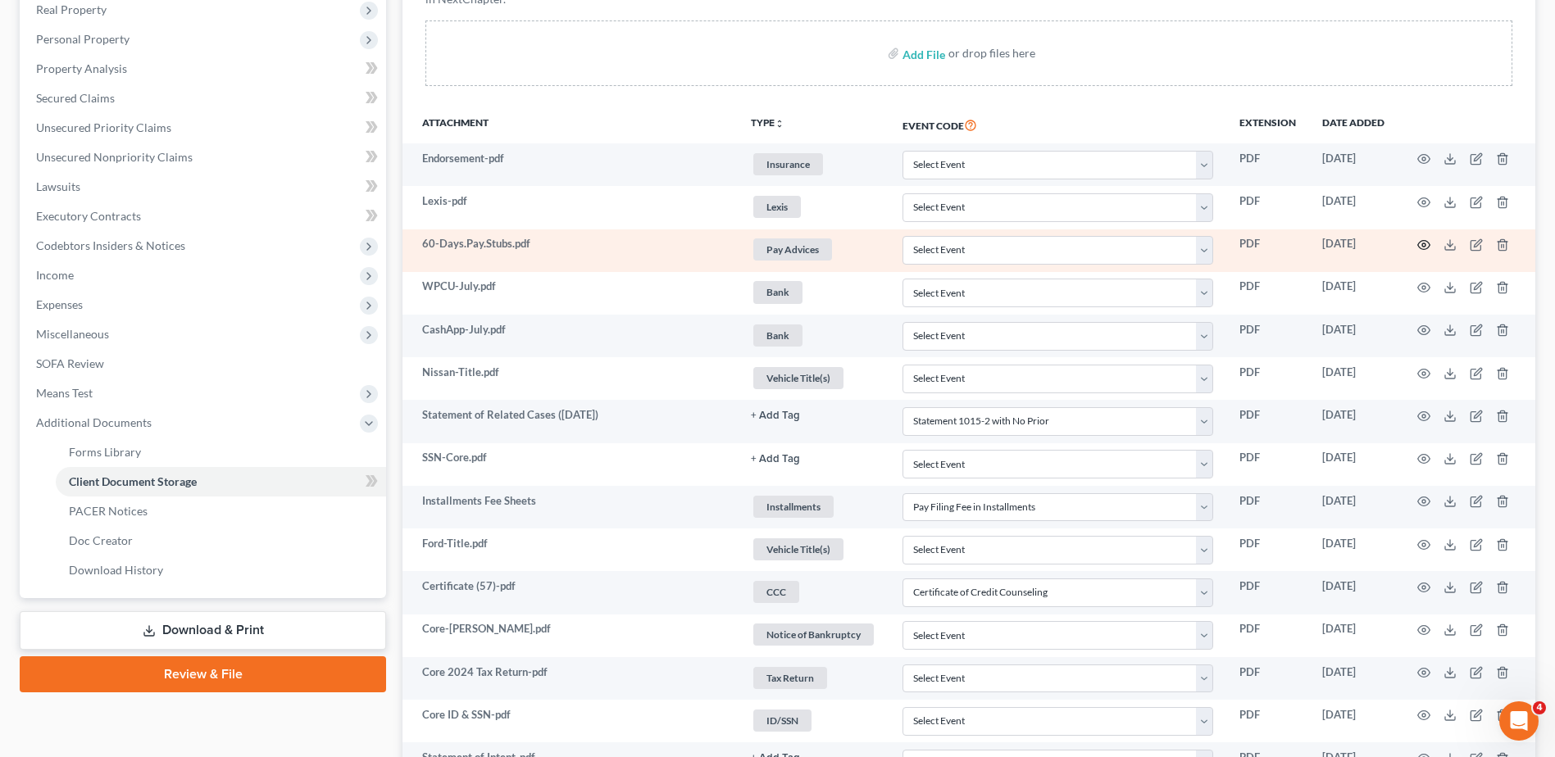
click at [1427, 244] on icon "button" at bounding box center [1423, 244] width 13 height 13
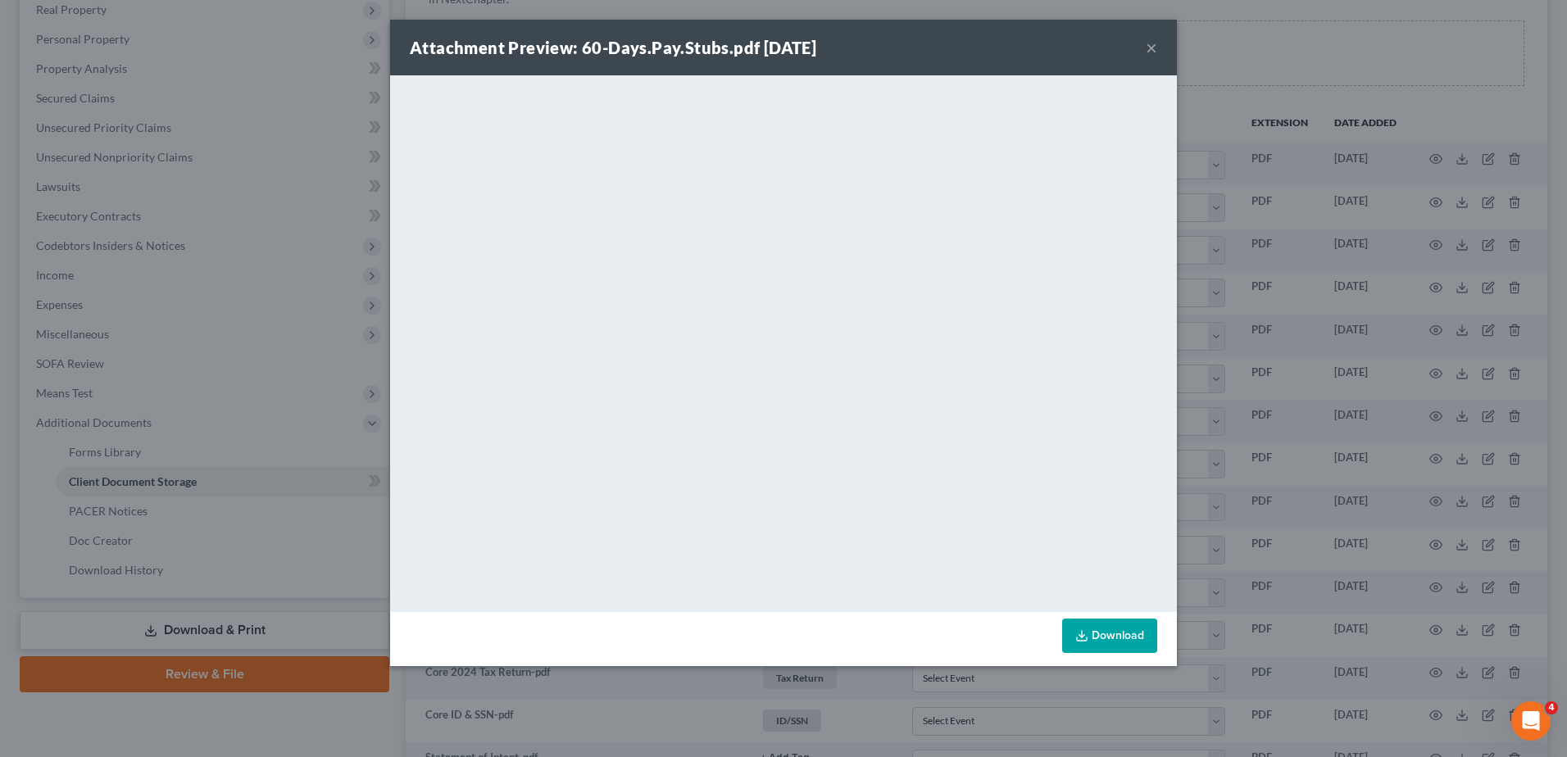
click at [1150, 46] on button "×" at bounding box center [1151, 48] width 11 height 20
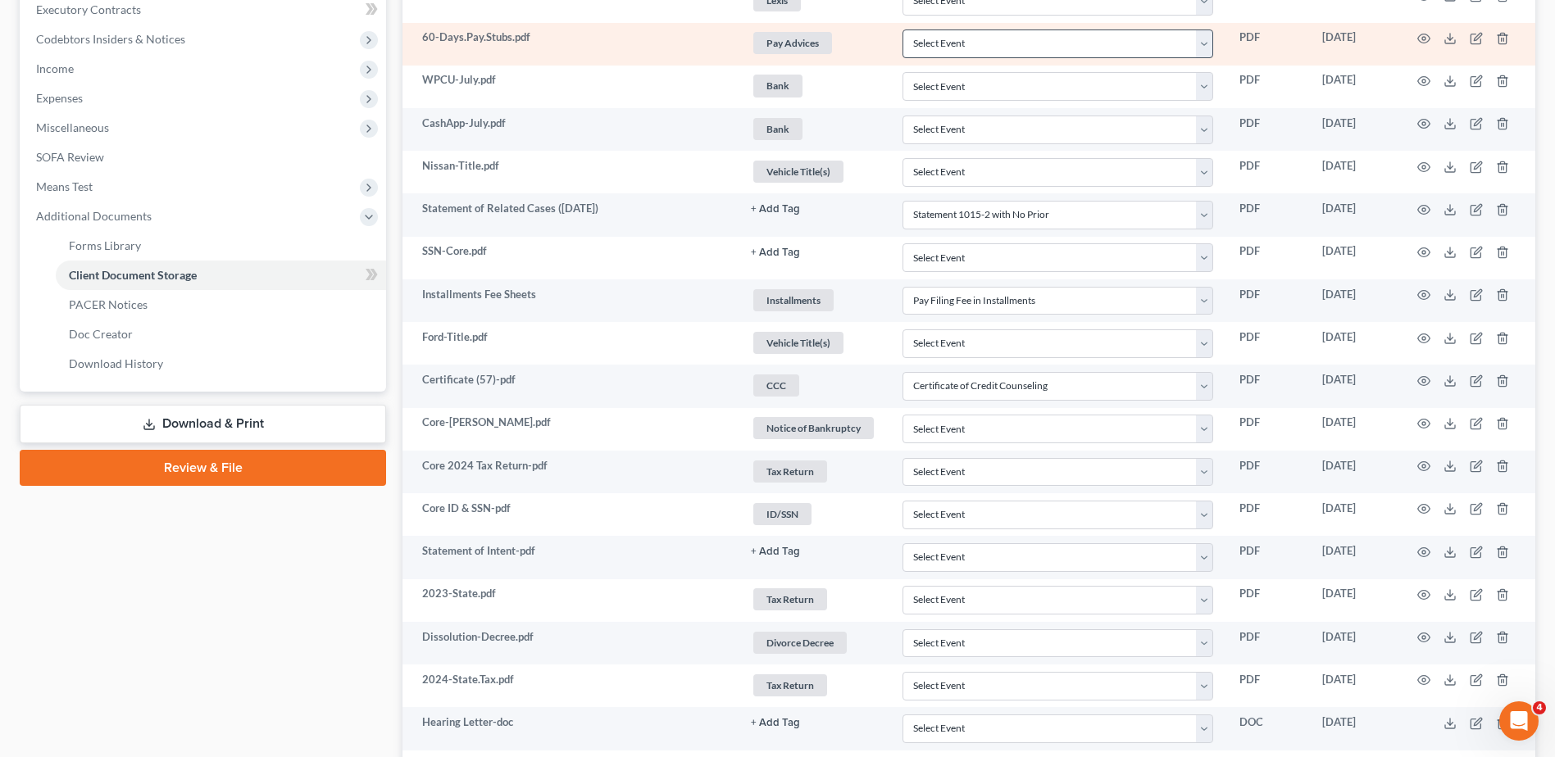
scroll to position [539, 0]
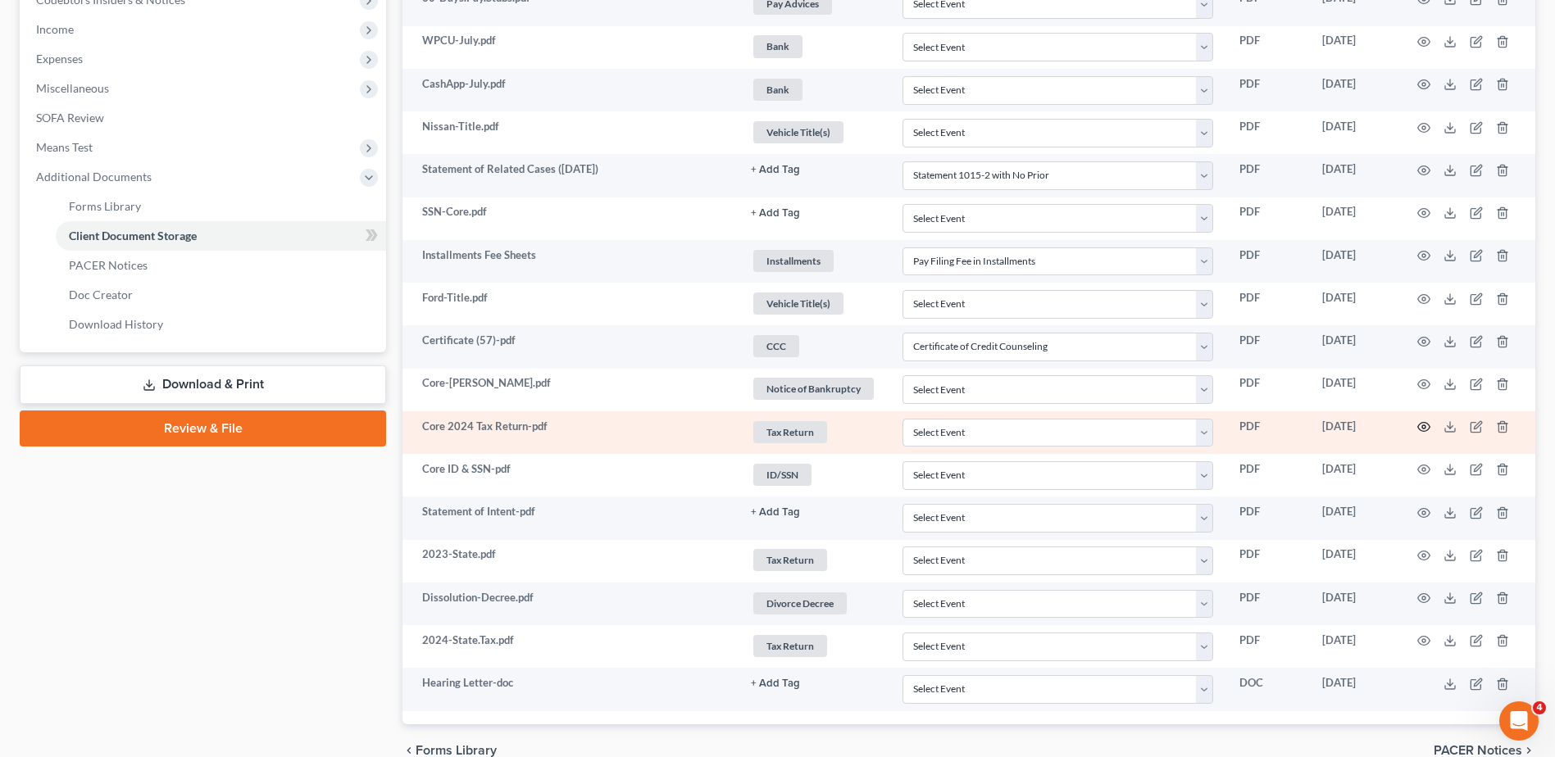
click at [1430, 424] on td at bounding box center [1466, 432] width 138 height 43
click at [1428, 424] on icon "button" at bounding box center [1423, 426] width 13 height 13
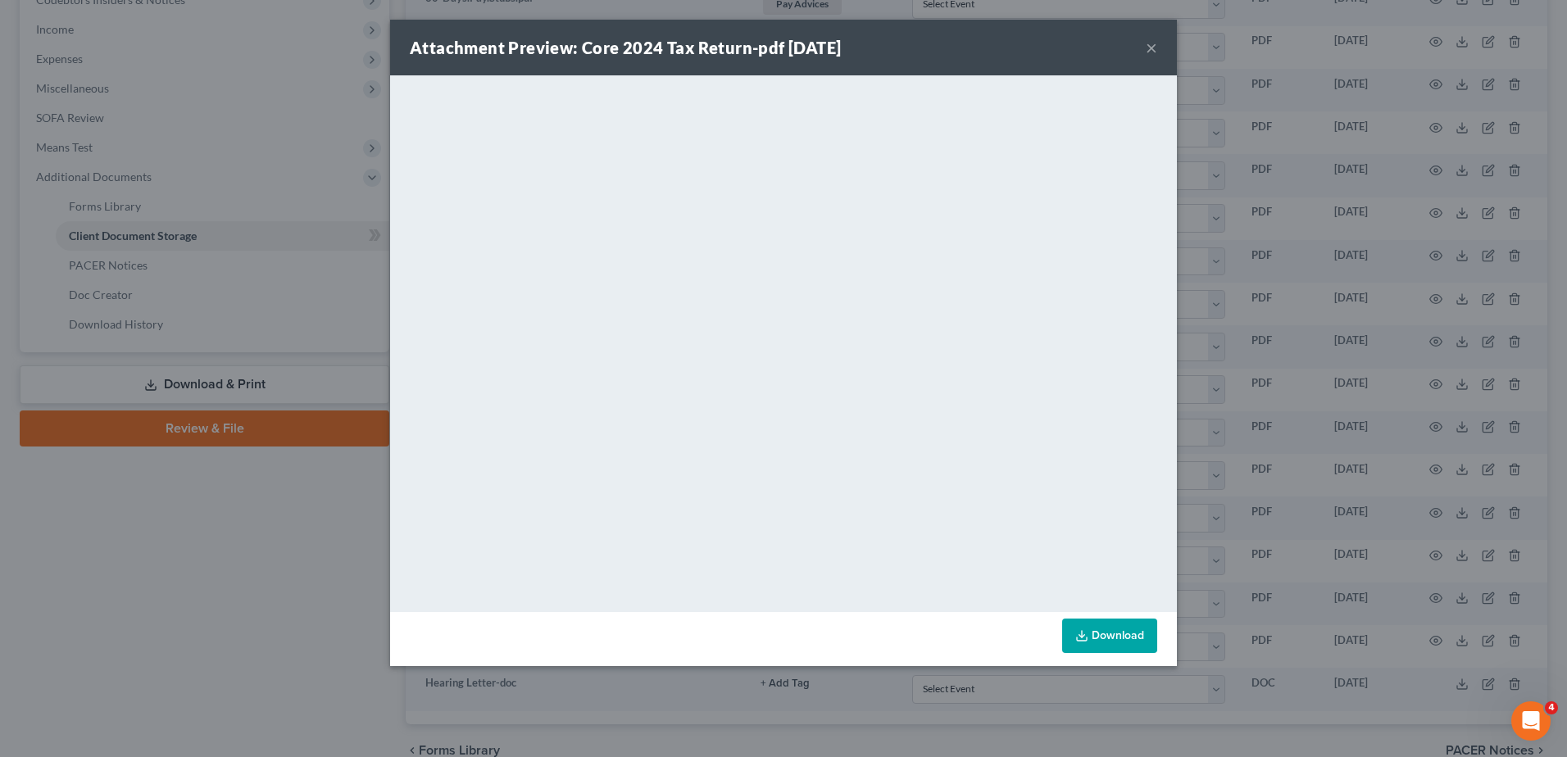
click at [1152, 48] on button "×" at bounding box center [1151, 48] width 11 height 20
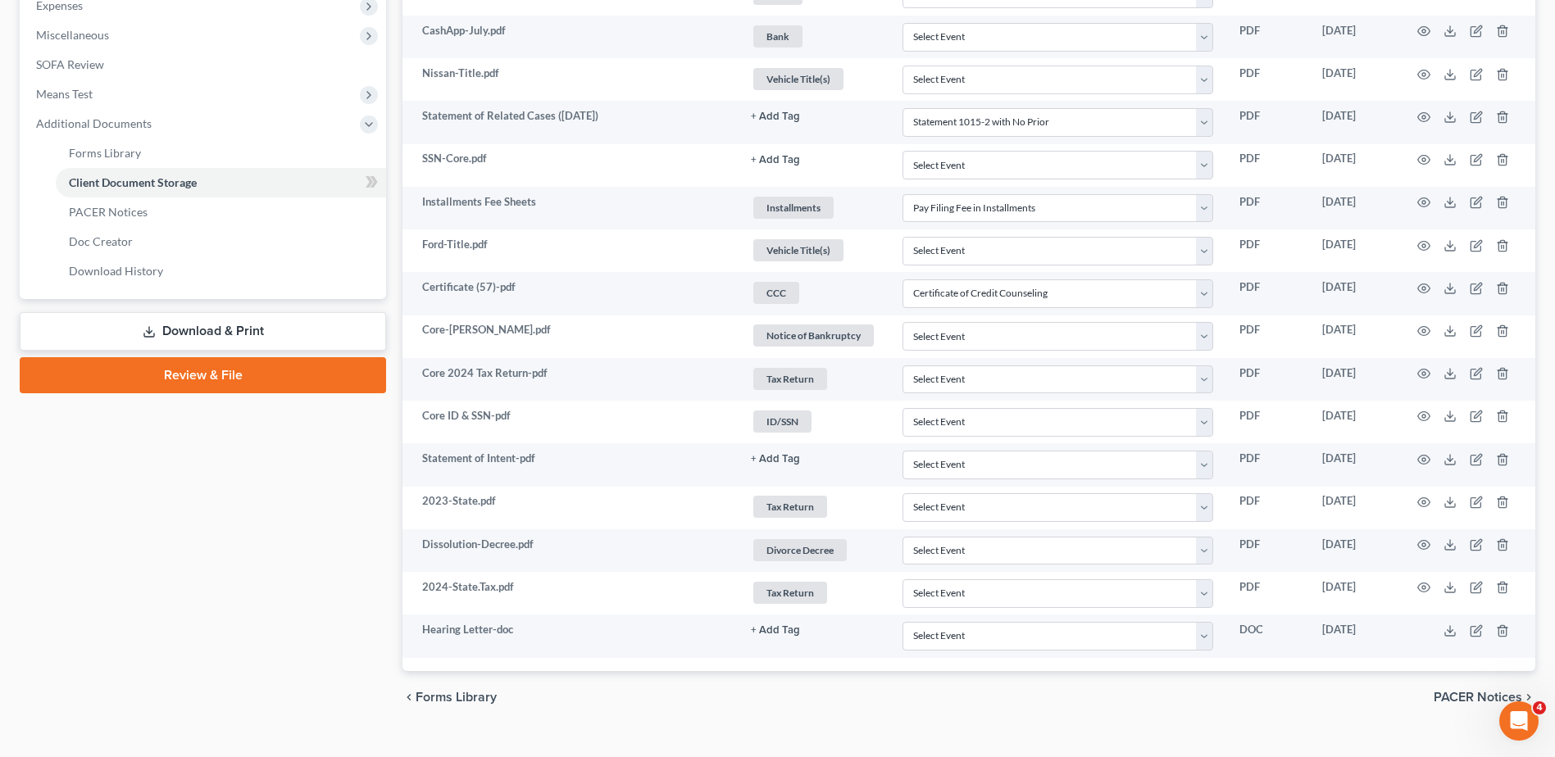
scroll to position [621, 0]
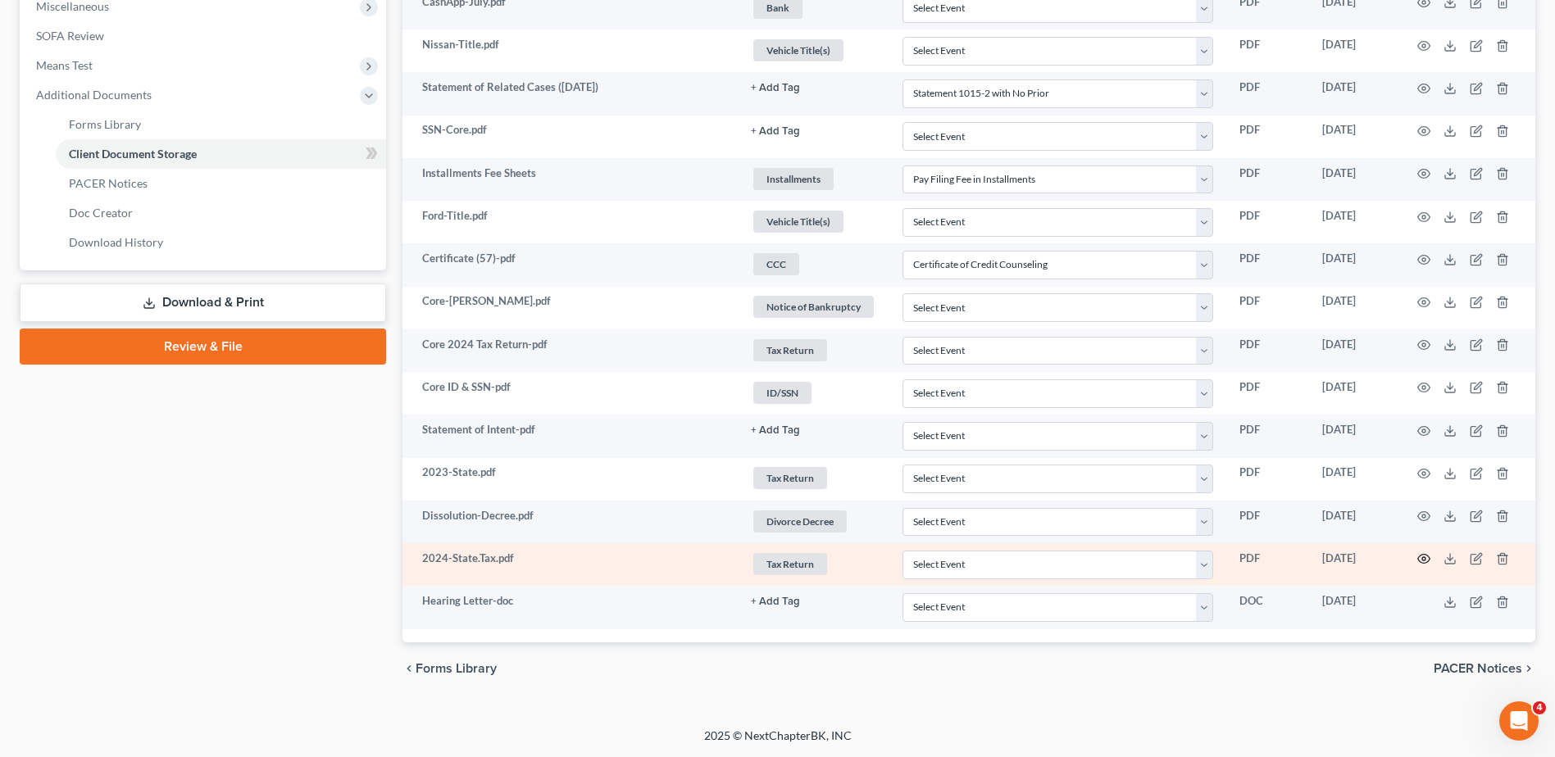
click at [1424, 560] on icon "button" at bounding box center [1423, 558] width 13 height 13
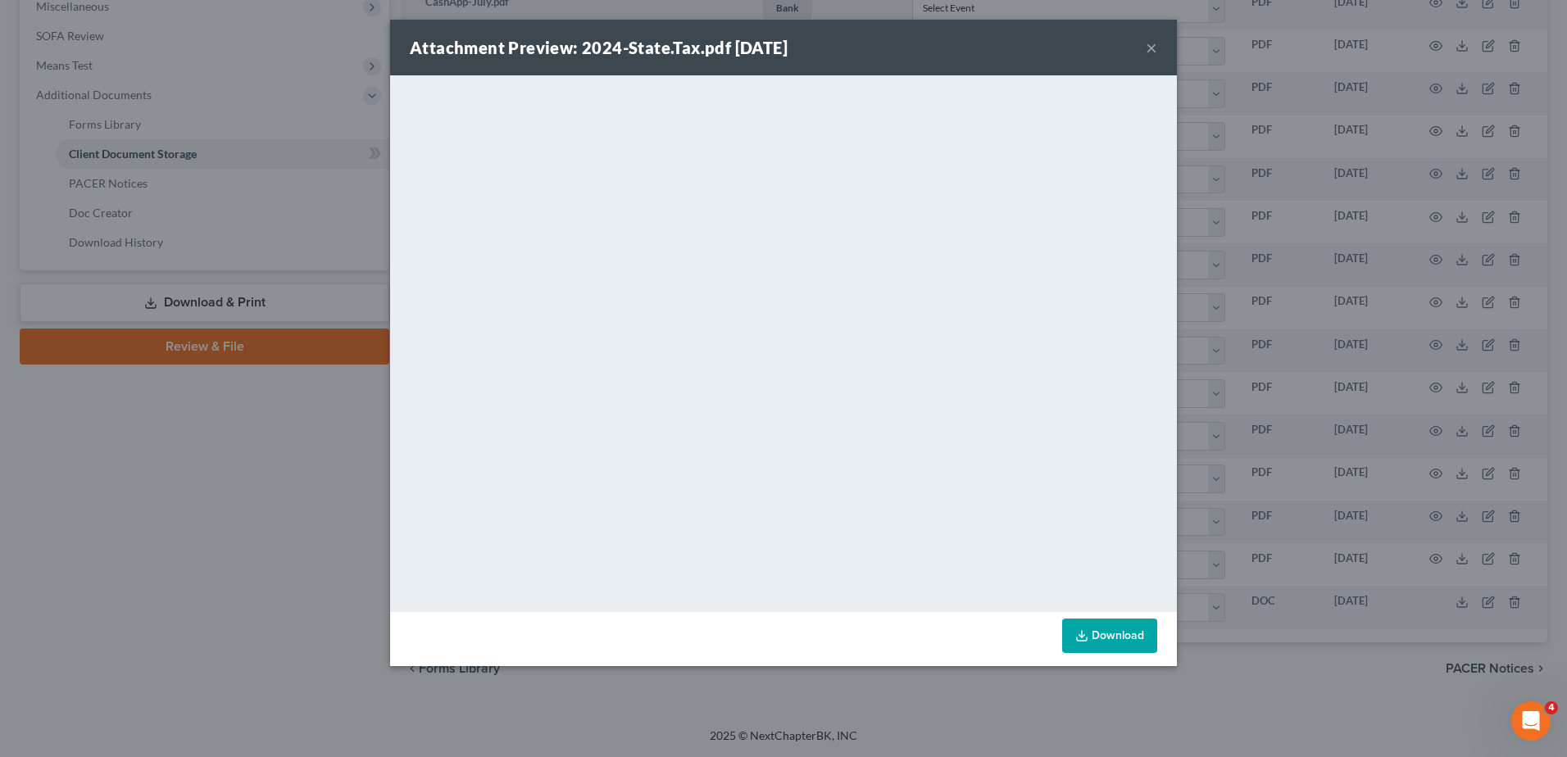
click at [1146, 46] on button "×" at bounding box center [1151, 48] width 11 height 20
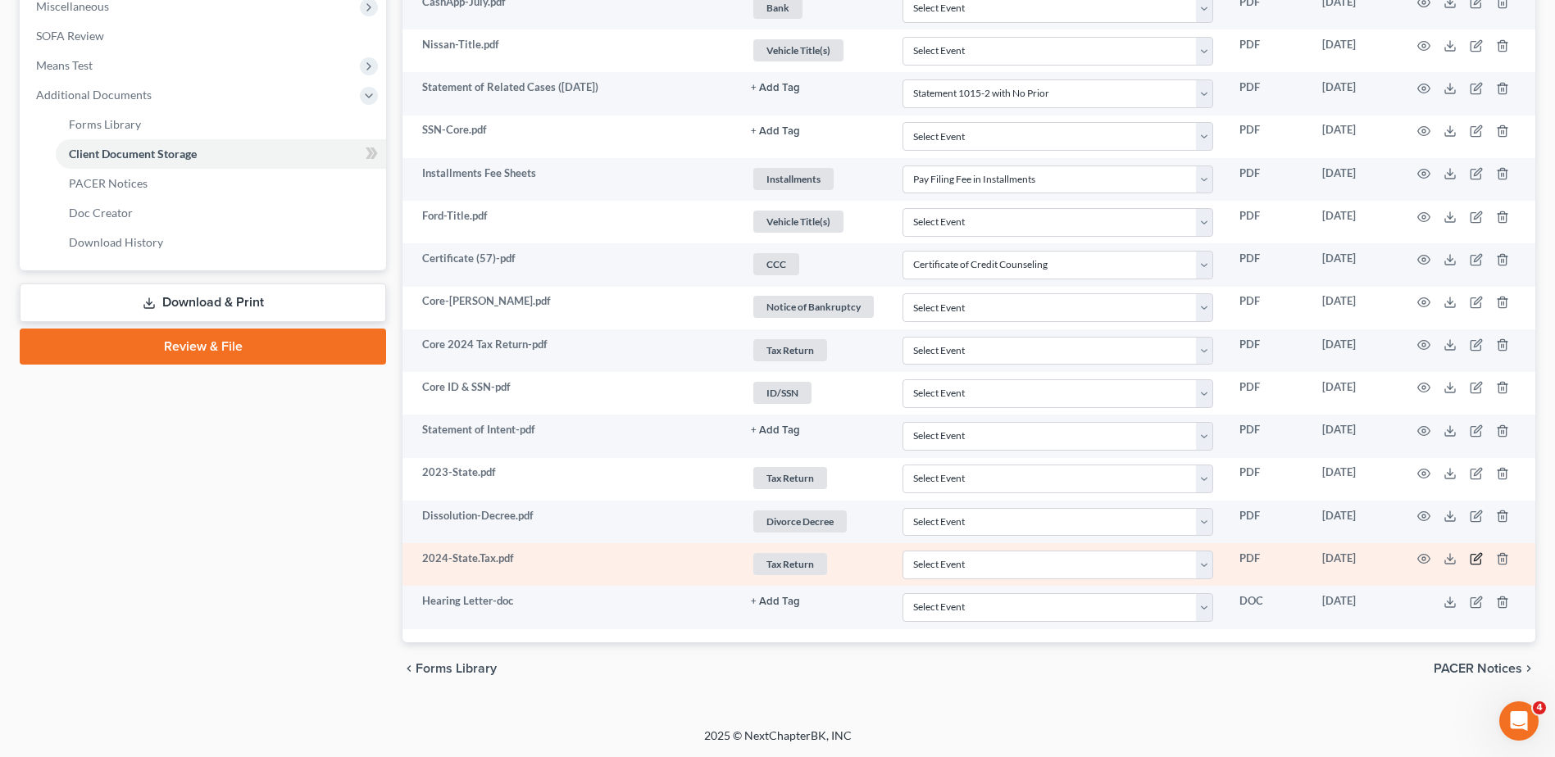
click at [1477, 560] on icon "button" at bounding box center [1476, 557] width 7 height 7
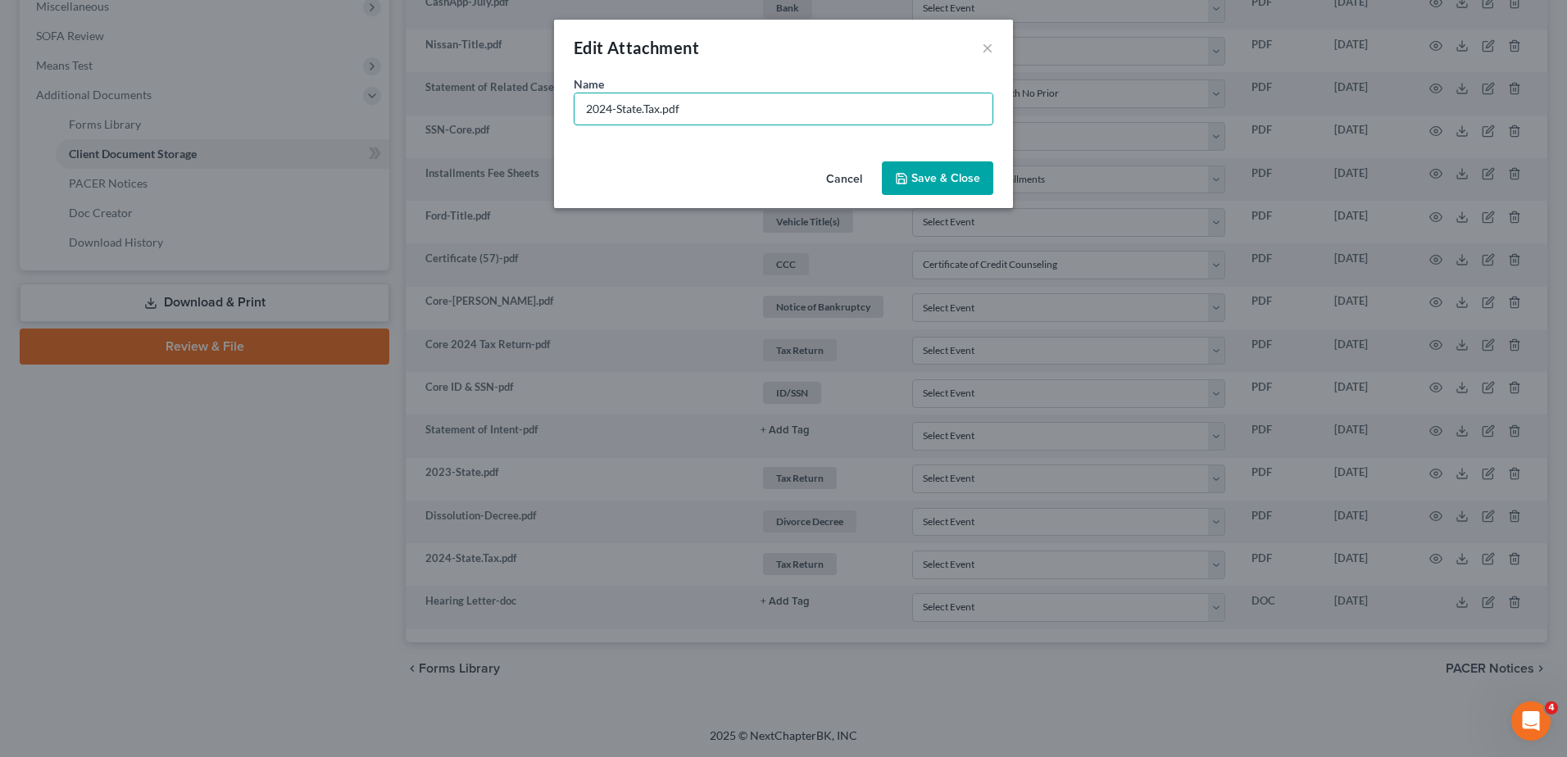
drag, startPoint x: 661, startPoint y: 110, endPoint x: 495, endPoint y: 90, distance: 167.5
click at [493, 104] on div "Edit Attachment × Name * 2024-State.Tax.pdf Cancel Save & Close" at bounding box center [783, 378] width 1567 height 757
type input "Core 2024 State of [US_STATE] Tax Return.pdf"
click at [915, 192] on button "Save & Close" at bounding box center [937, 178] width 111 height 34
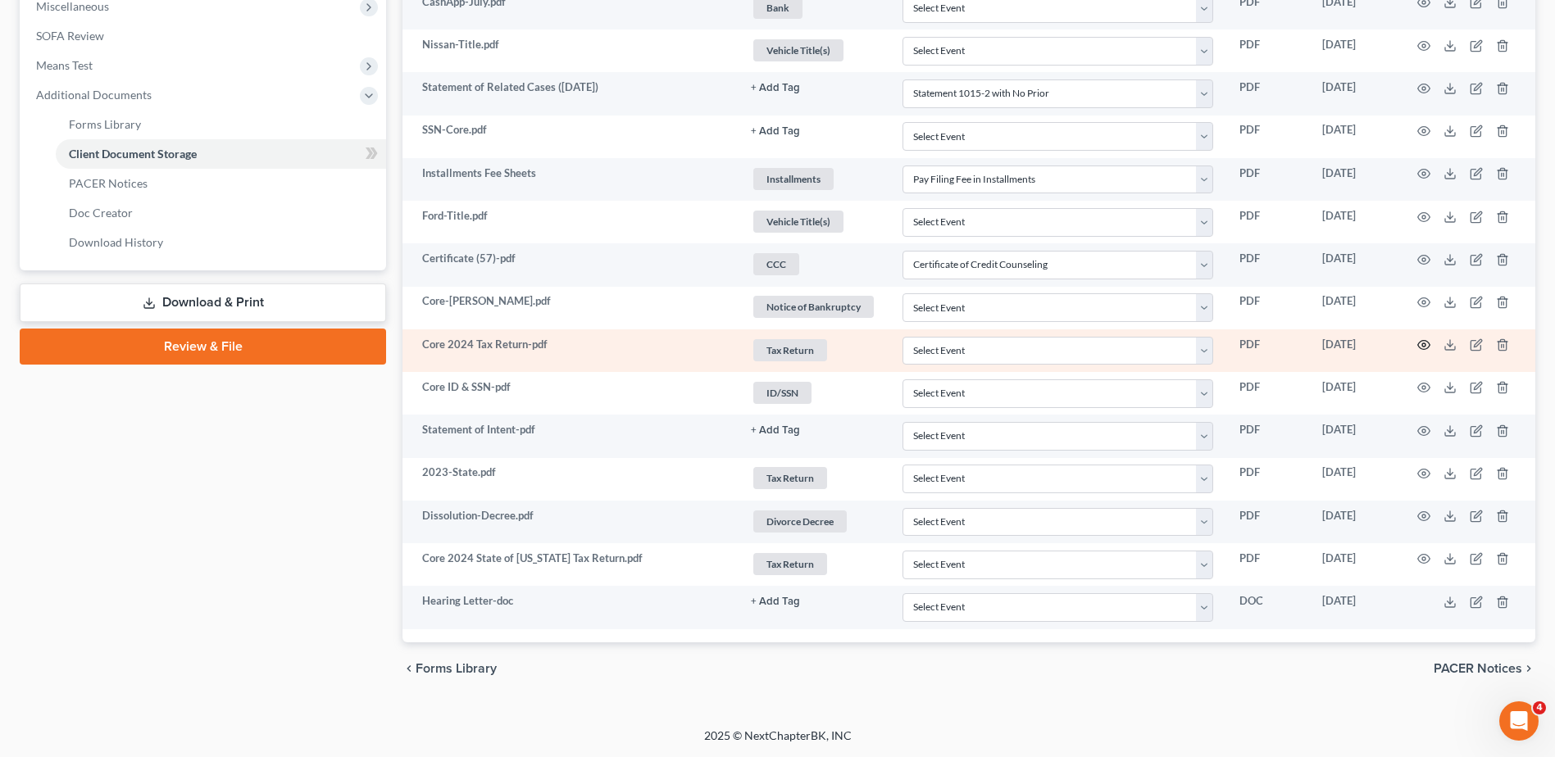
click at [1424, 346] on icon "button" at bounding box center [1423, 344] width 13 height 13
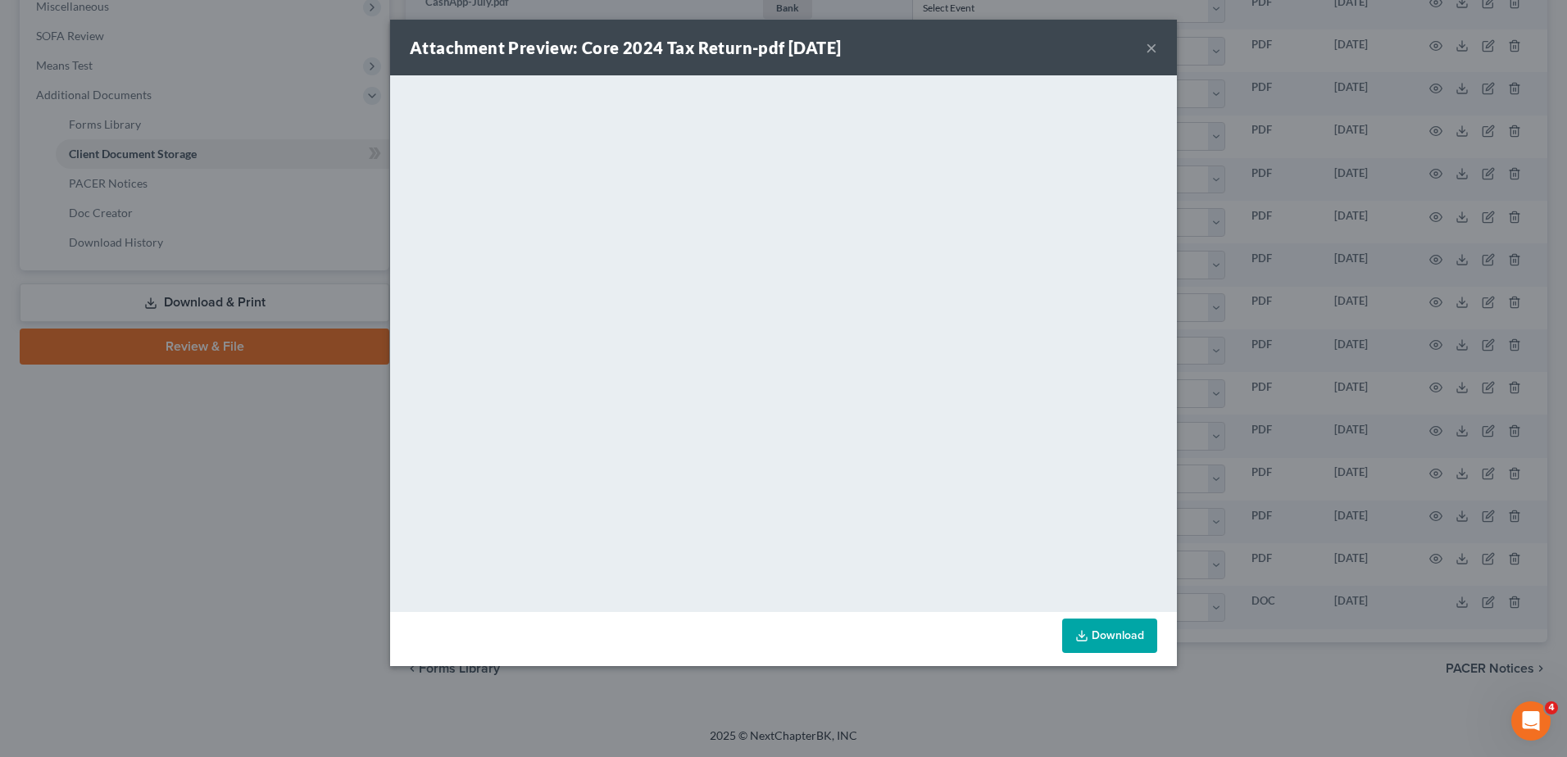
click at [1150, 48] on button "×" at bounding box center [1151, 48] width 11 height 20
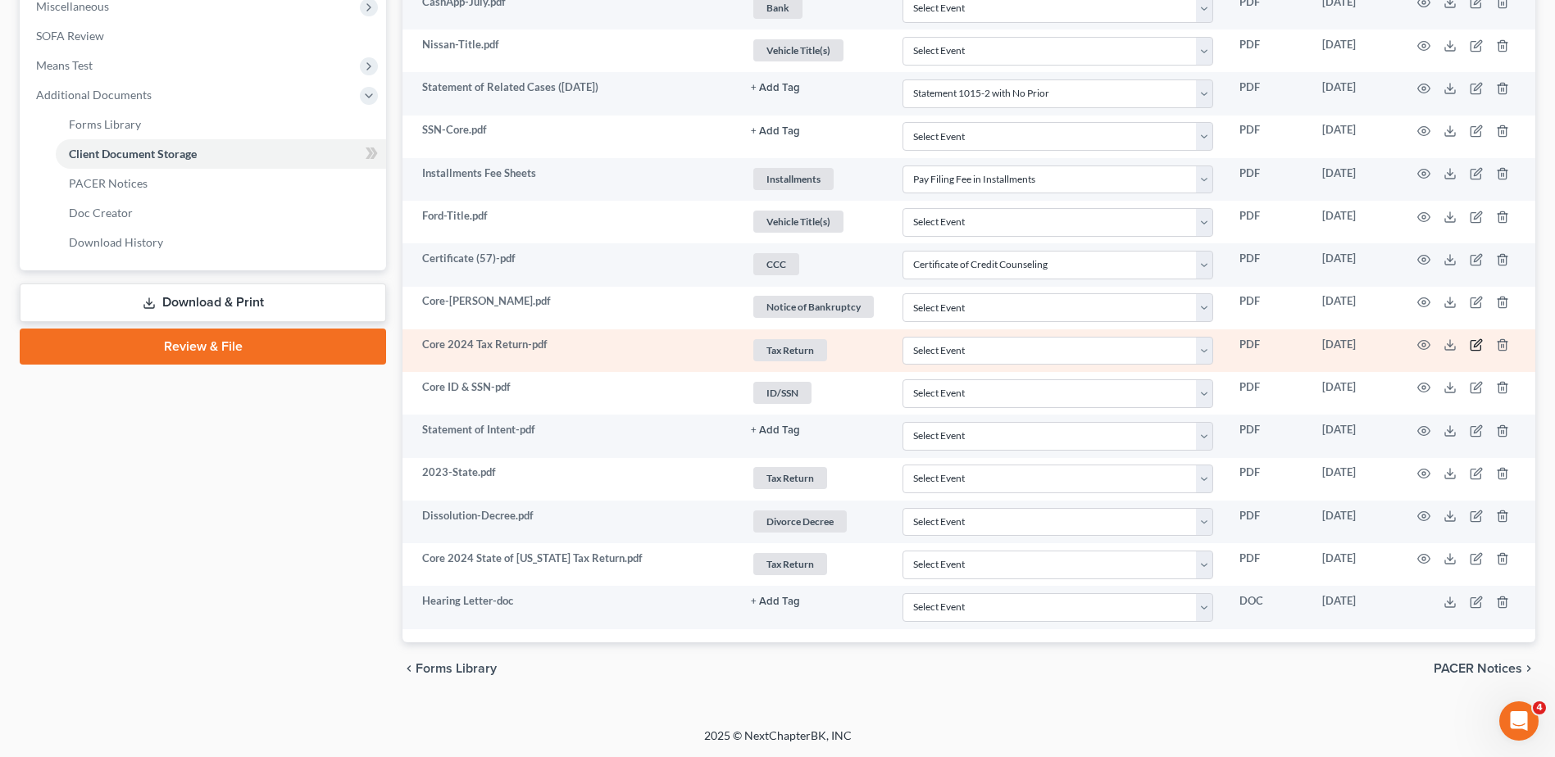
click at [1473, 346] on icon "button" at bounding box center [1475, 344] width 13 height 13
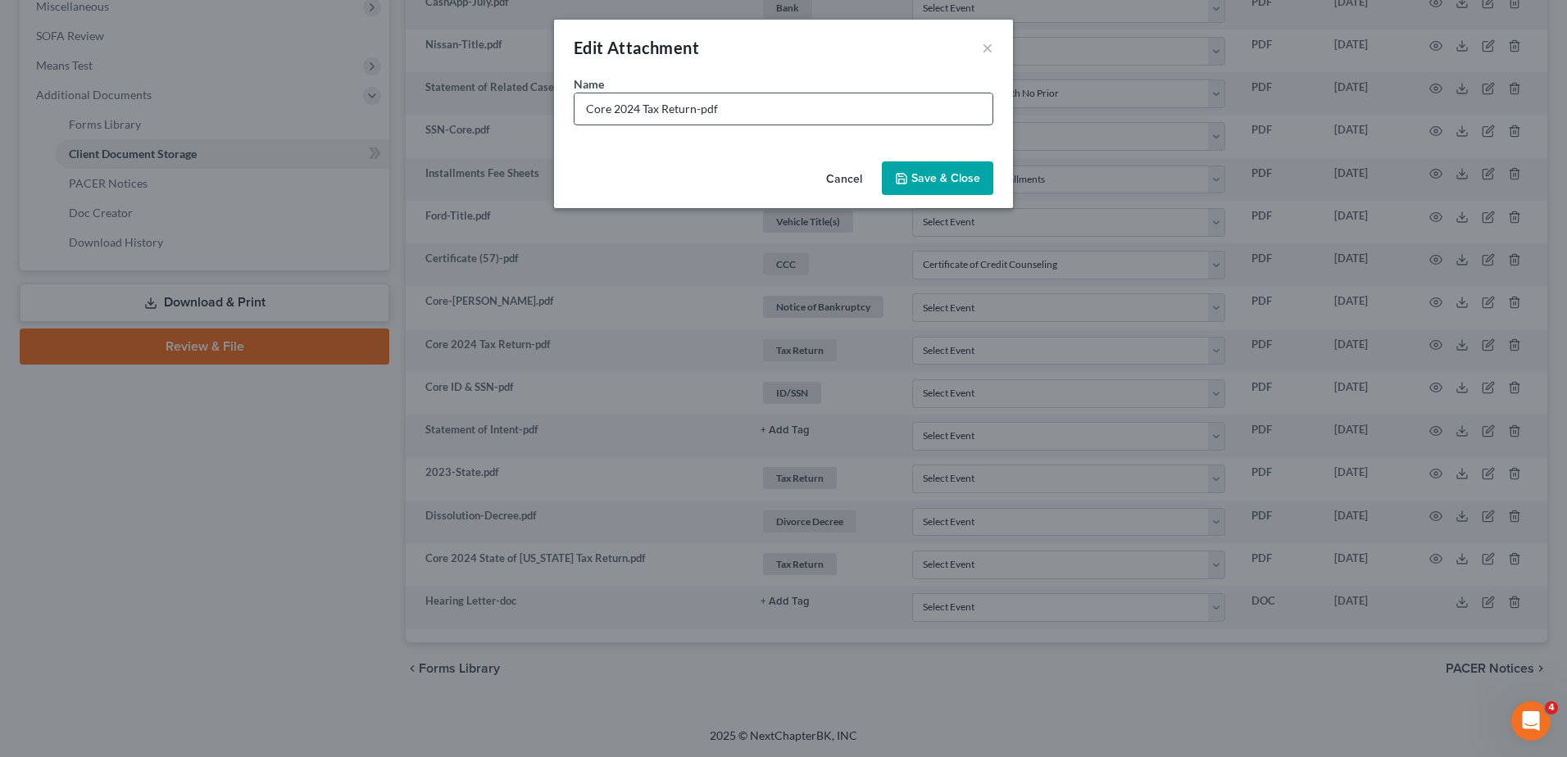
click at [644, 108] on input "Core 2024 Tax Return-pdf" at bounding box center [783, 108] width 418 height 31
type input "Core 2024 Federal Tax Return-pdf"
click at [931, 179] on span "Save & Close" at bounding box center [945, 178] width 69 height 14
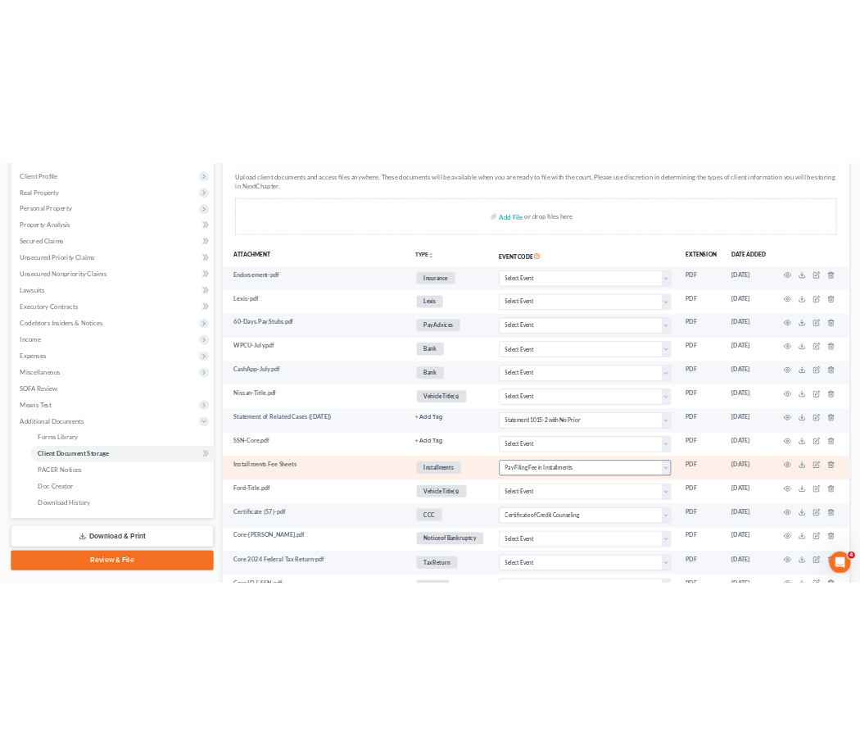
scroll to position [0, 0]
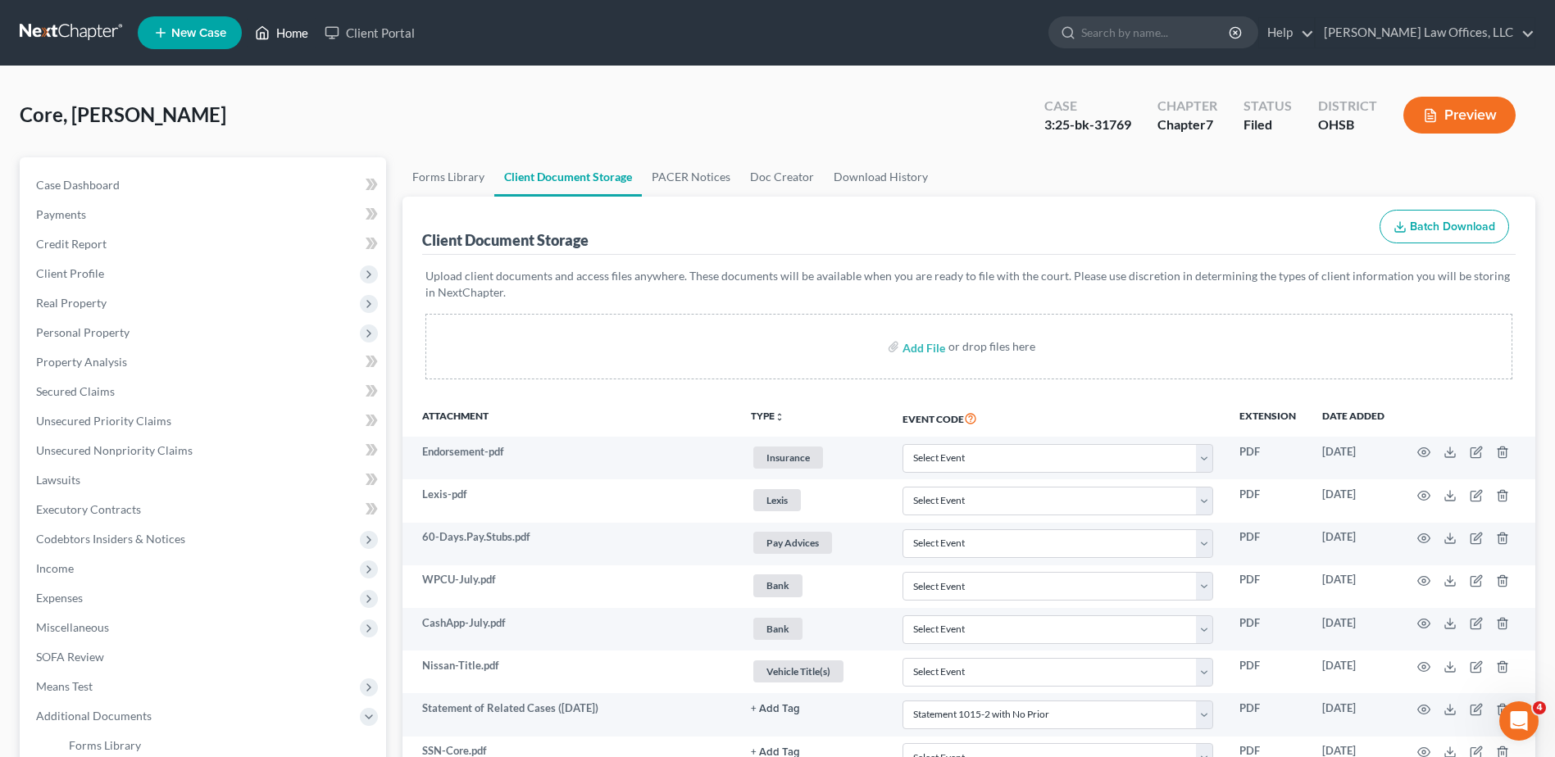
click at [302, 28] on link "Home" at bounding box center [282, 33] width 70 height 30
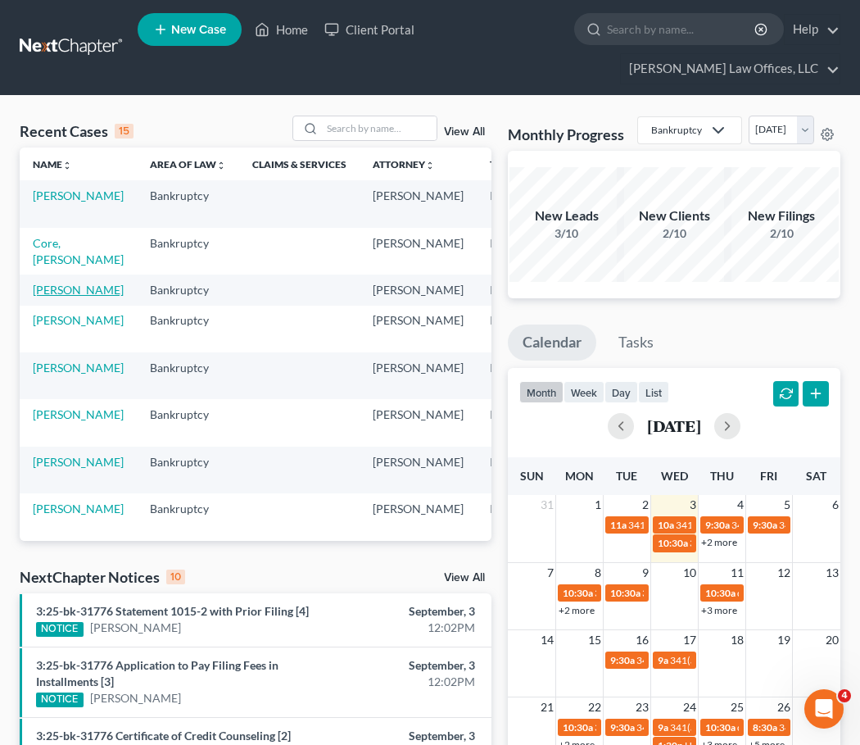
click at [44, 293] on link "[PERSON_NAME]" at bounding box center [78, 290] width 91 height 14
select select "4"
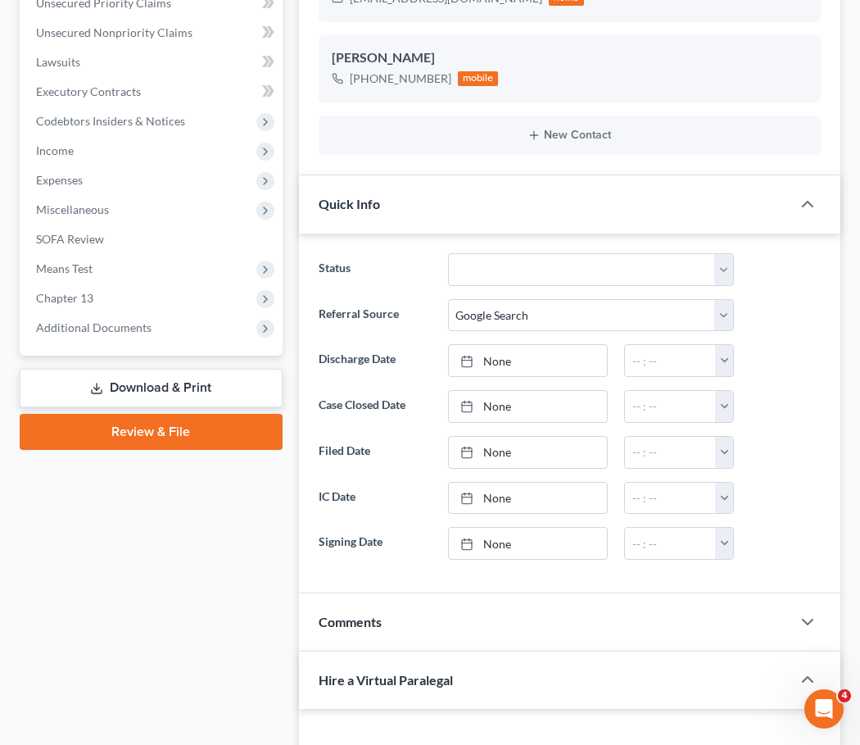
scroll to position [492, 0]
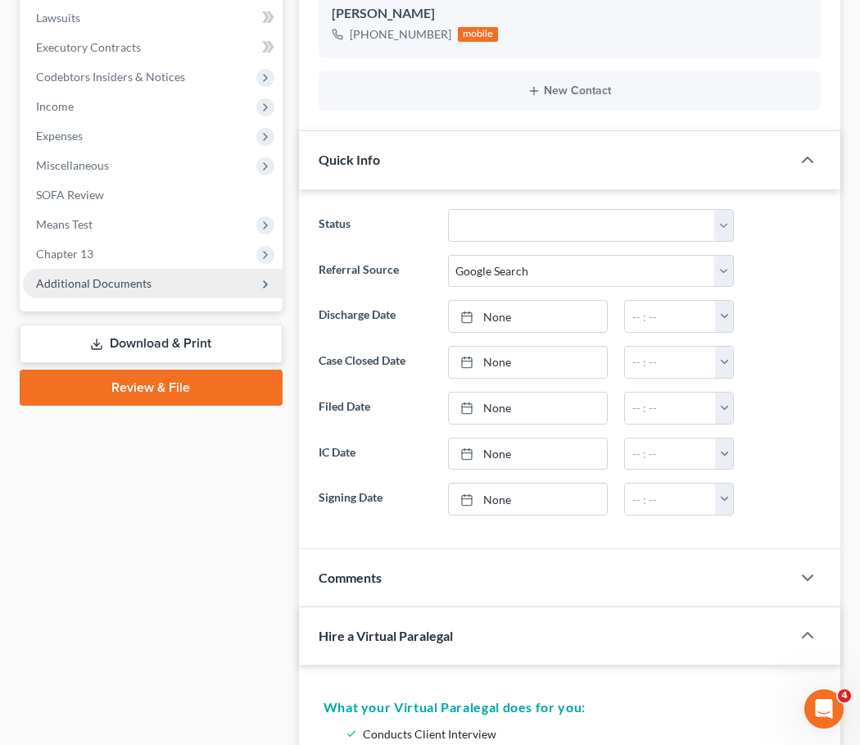
click at [89, 287] on span "Additional Documents" at bounding box center [94, 283] width 116 height 14
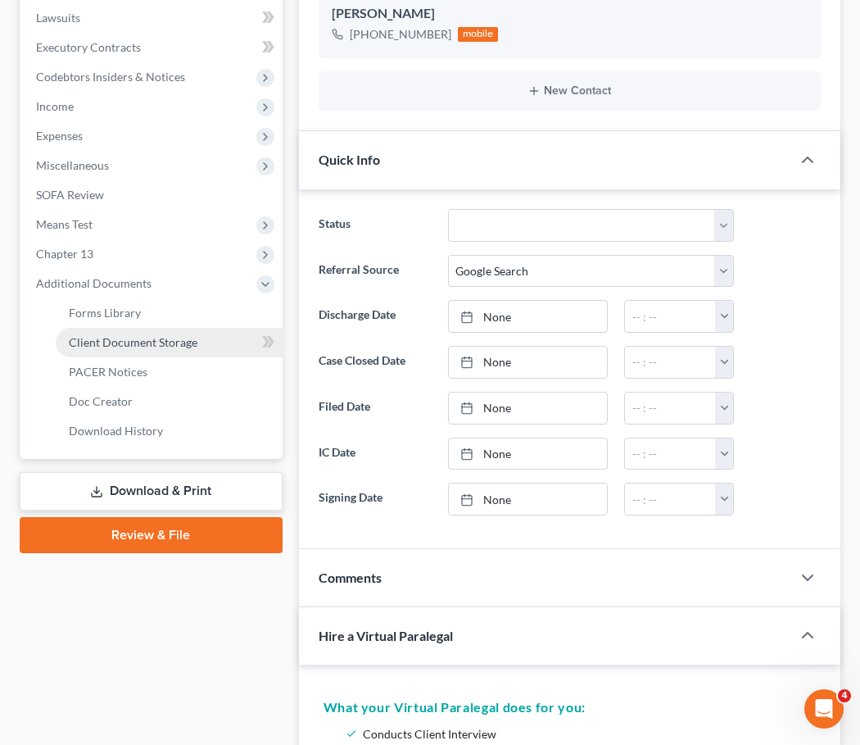
click at [96, 344] on span "Client Document Storage" at bounding box center [133, 342] width 129 height 14
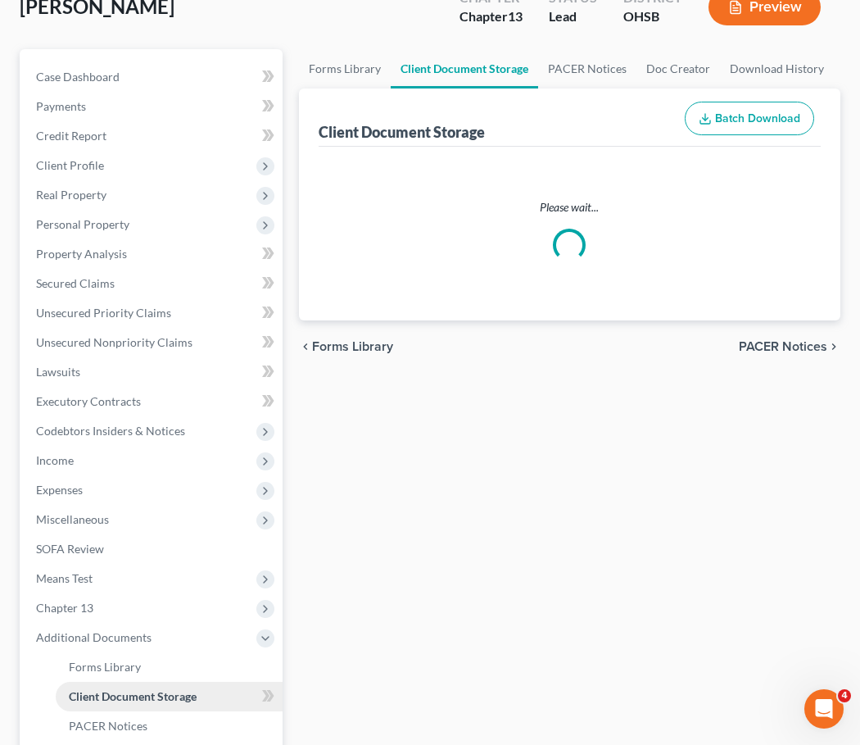
scroll to position [7, 0]
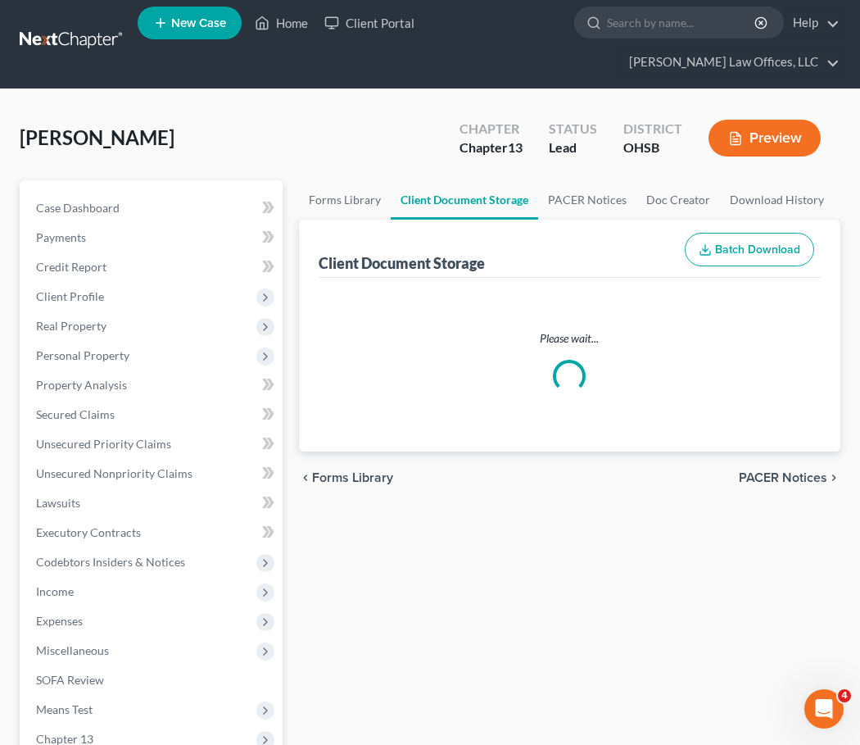
select select "7"
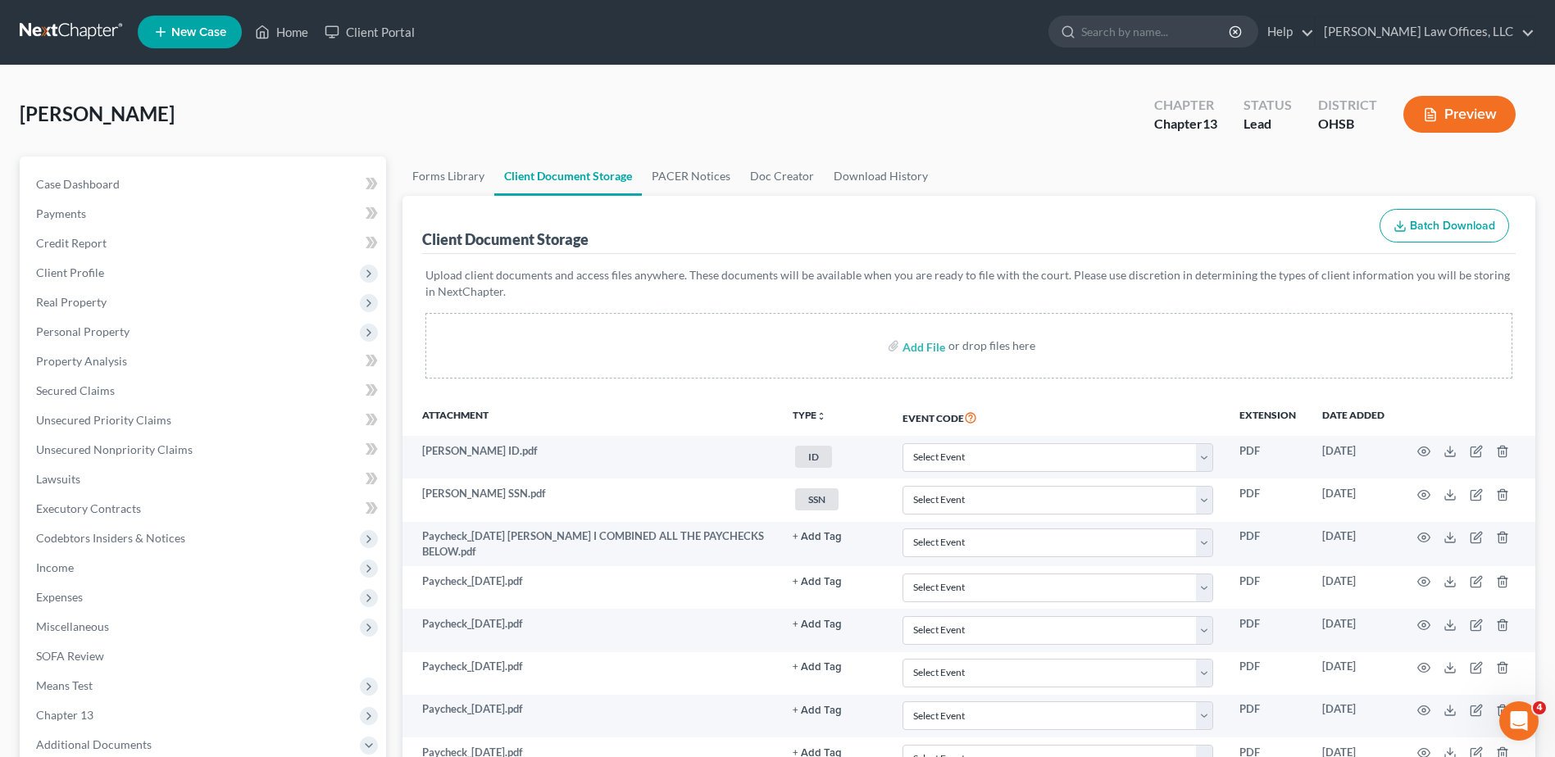
scroll to position [0, 0]
click at [288, 33] on link "Home" at bounding box center [282, 33] width 70 height 30
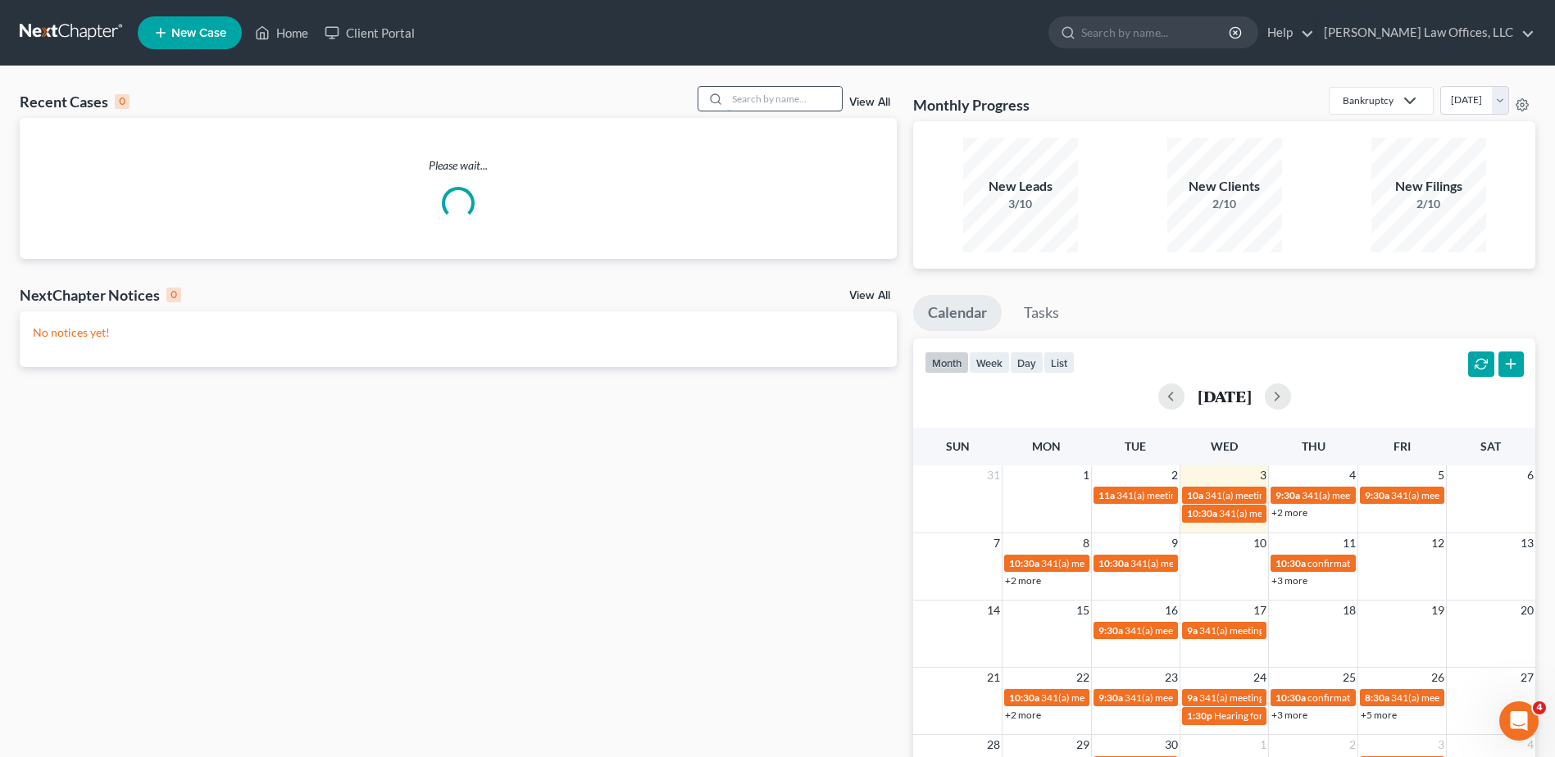
click at [815, 97] on input "search" at bounding box center [784, 99] width 115 height 24
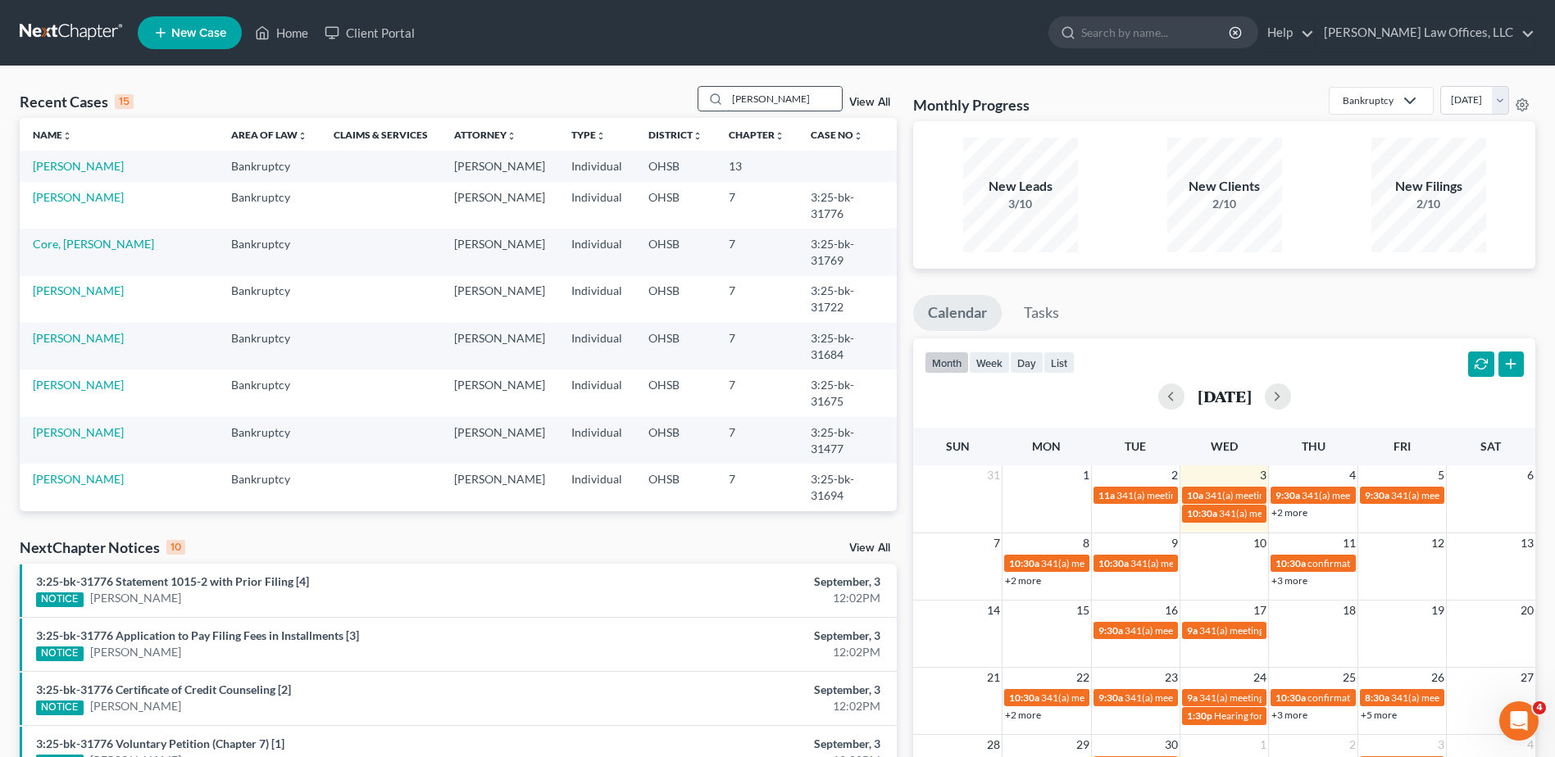
type input "[PERSON_NAME]"
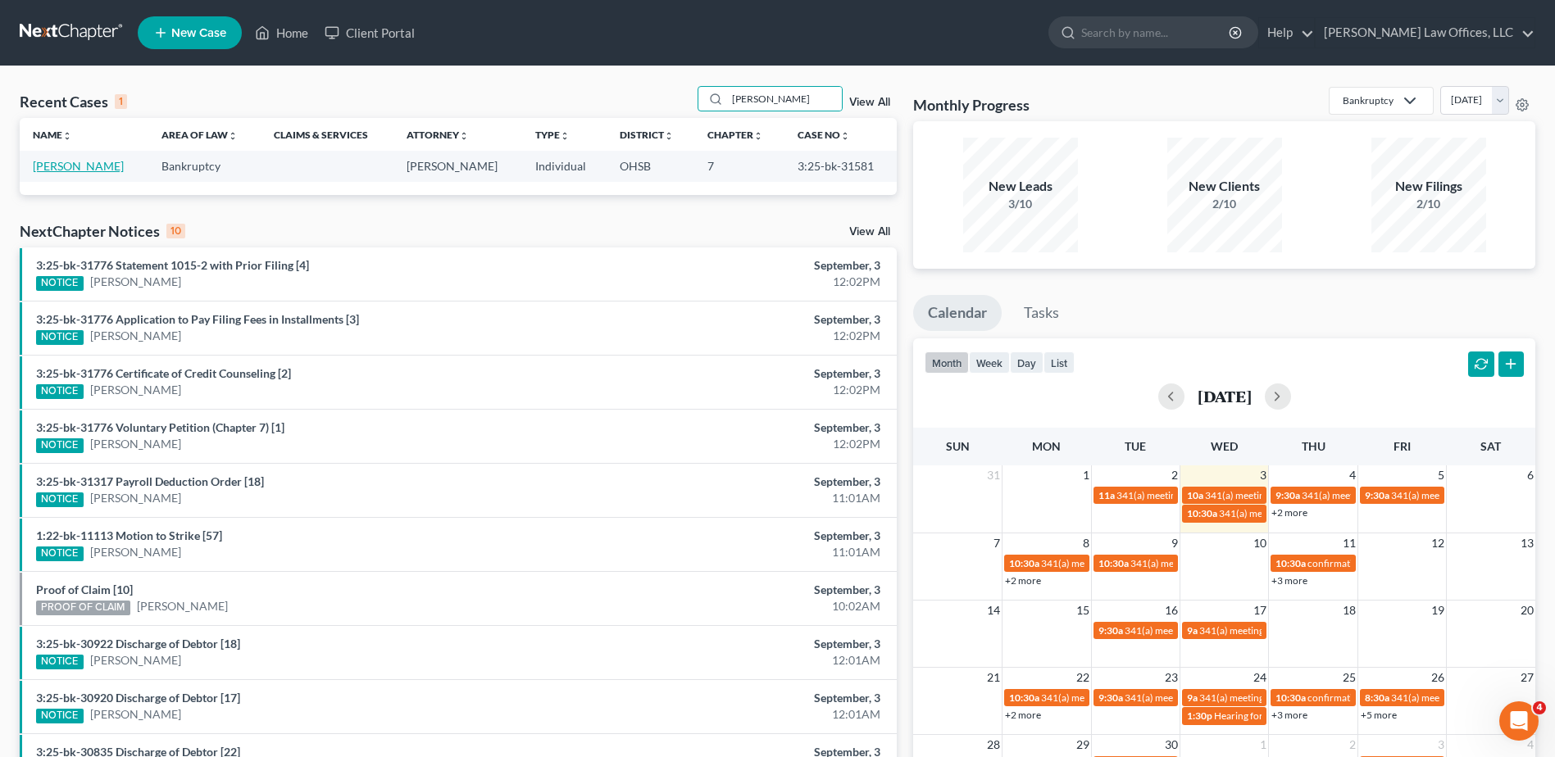
click at [95, 170] on link "[PERSON_NAME]" at bounding box center [78, 166] width 91 height 14
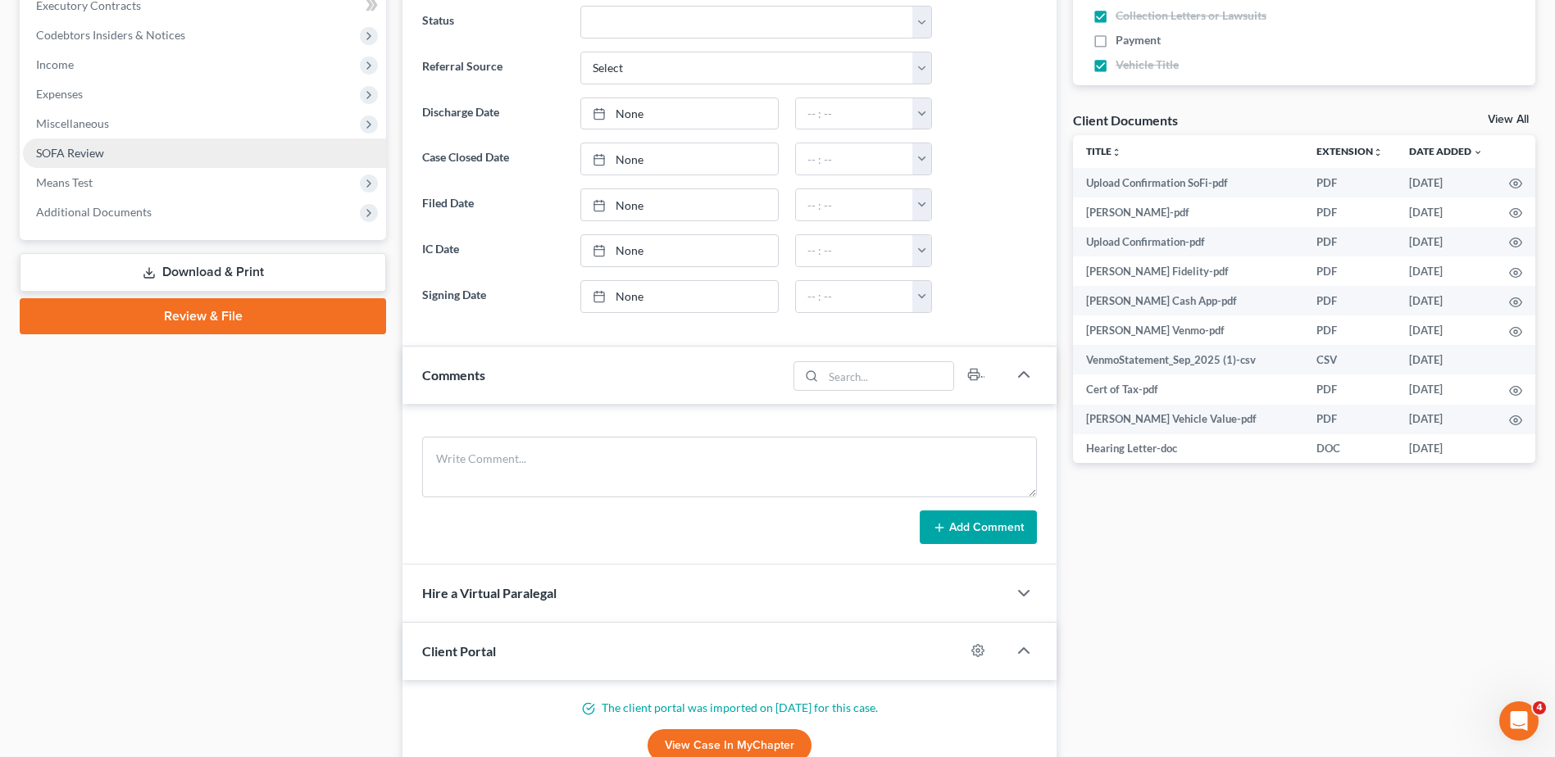
scroll to position [492, 0]
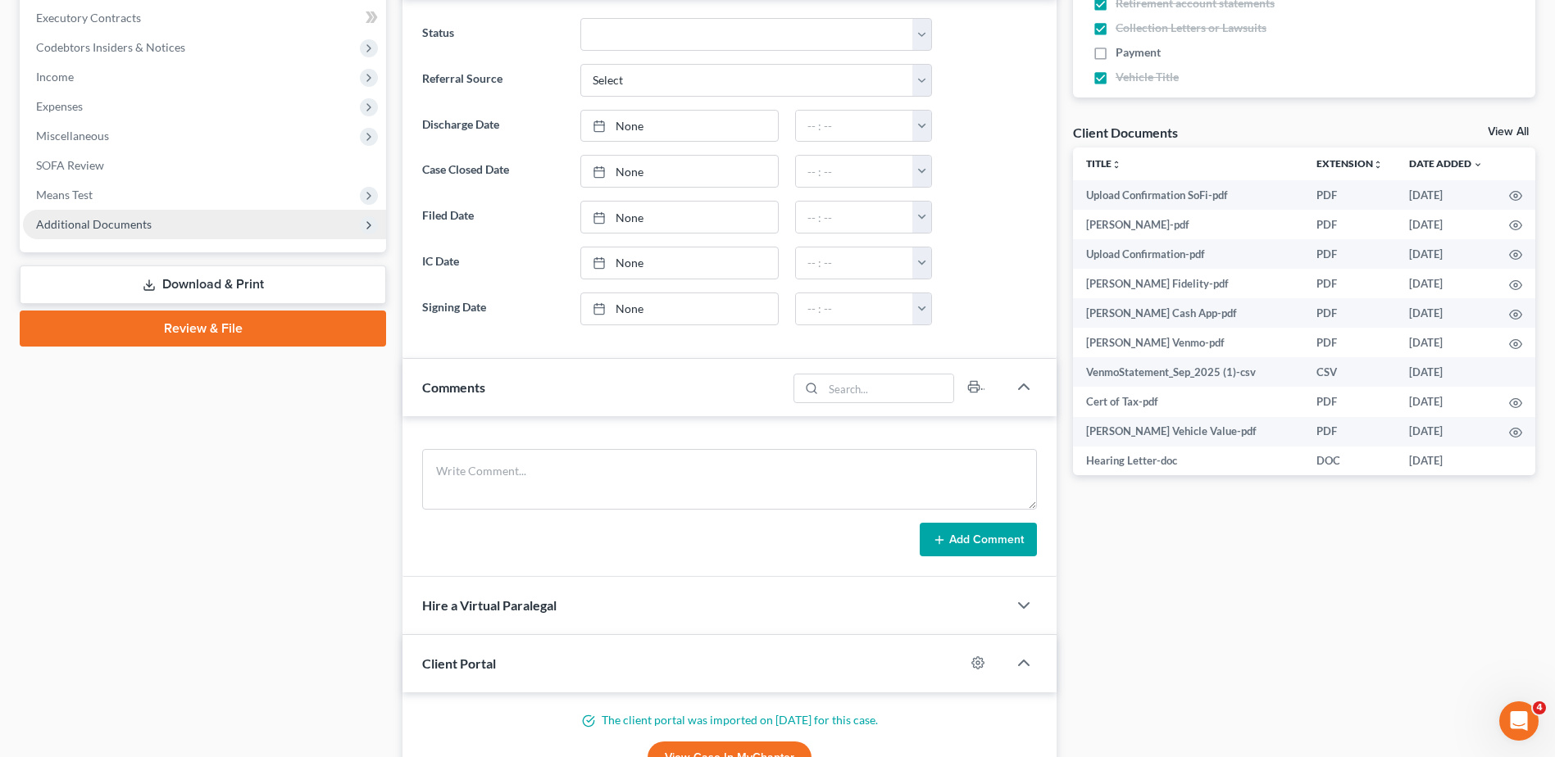
click at [108, 221] on span "Additional Documents" at bounding box center [94, 224] width 116 height 14
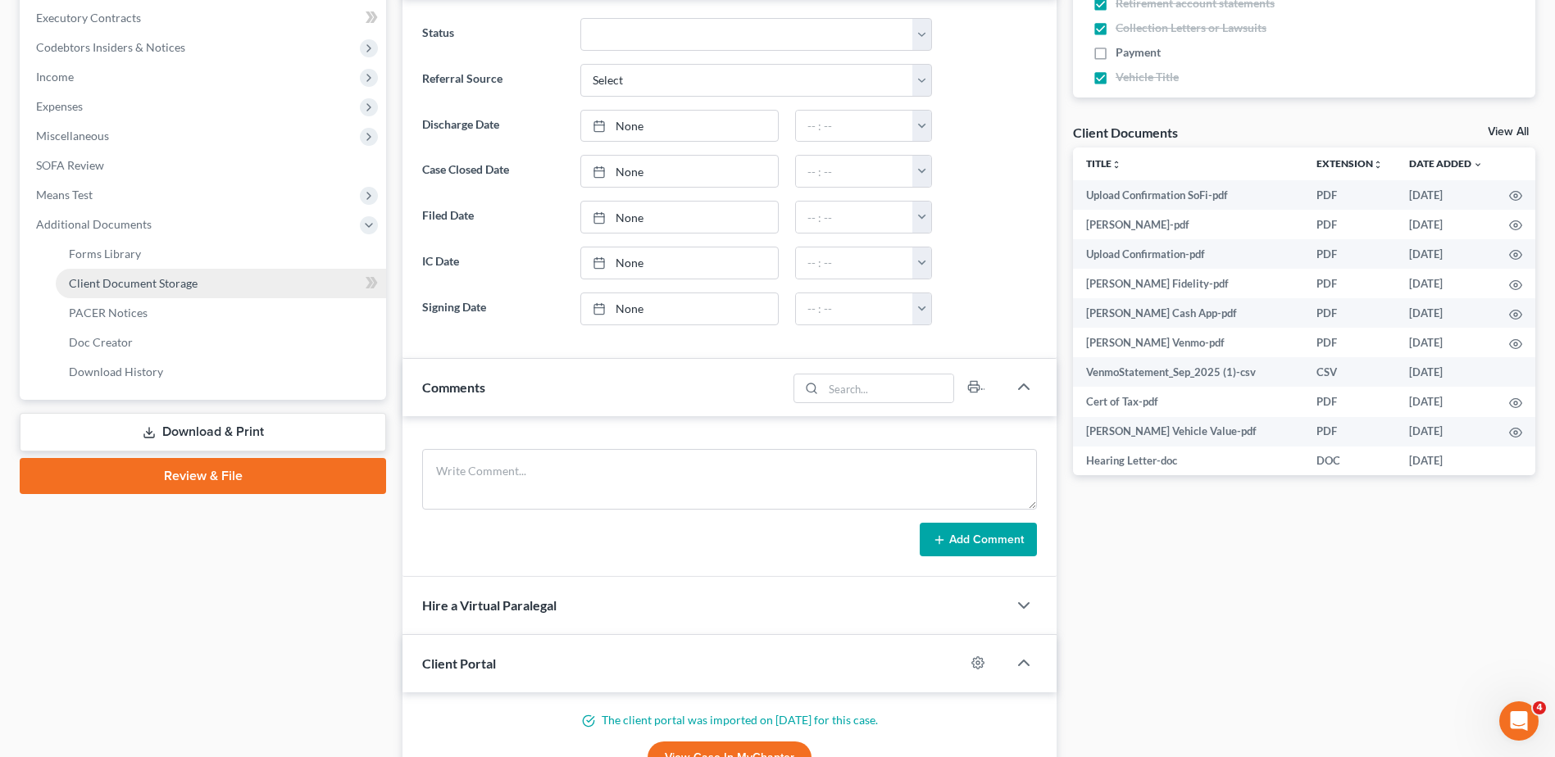
click at [118, 288] on span "Client Document Storage" at bounding box center [133, 283] width 129 height 14
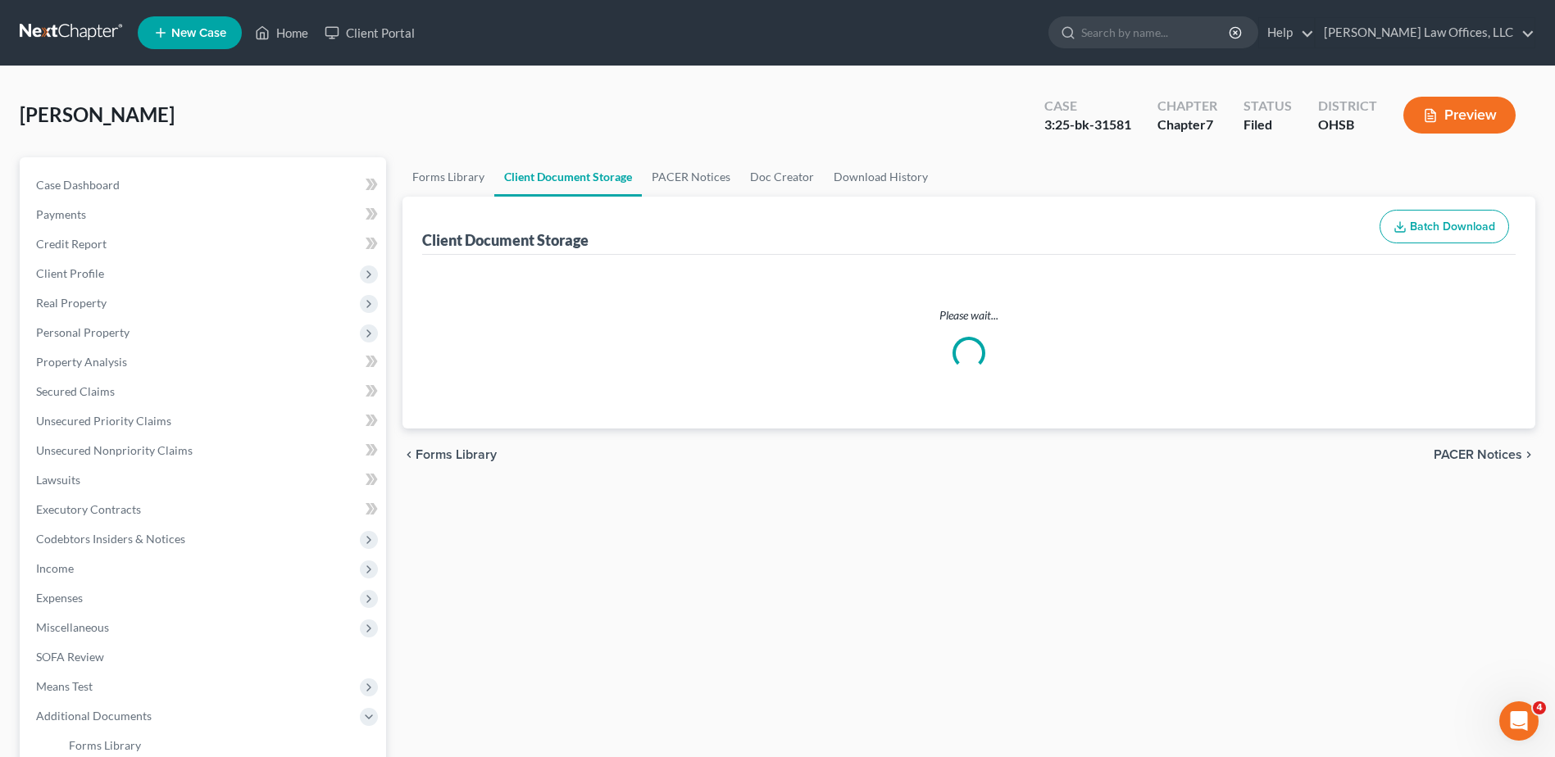
select select "7"
select select "37"
select select "52"
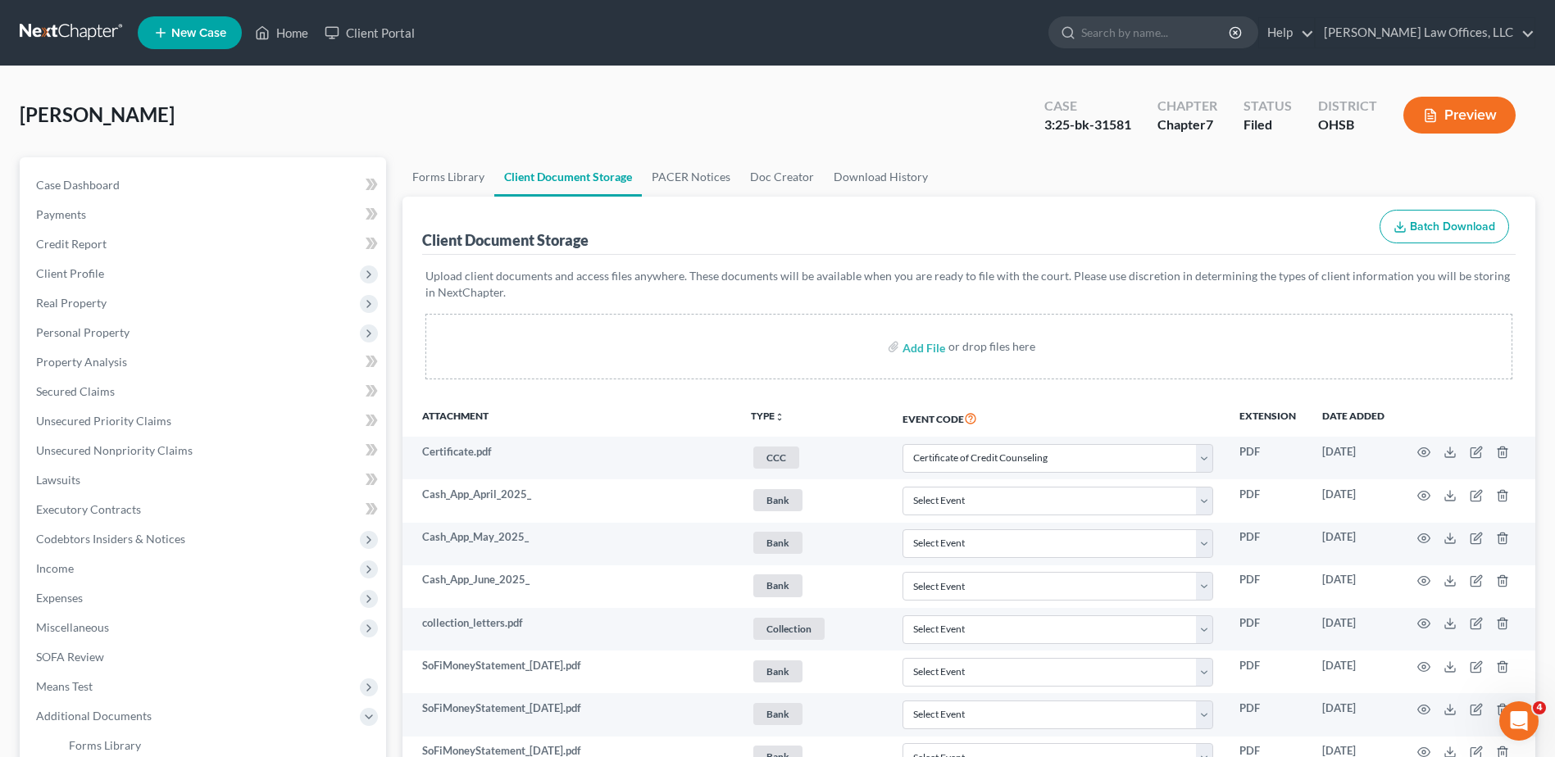
select select "7"
select select "37"
select select "52"
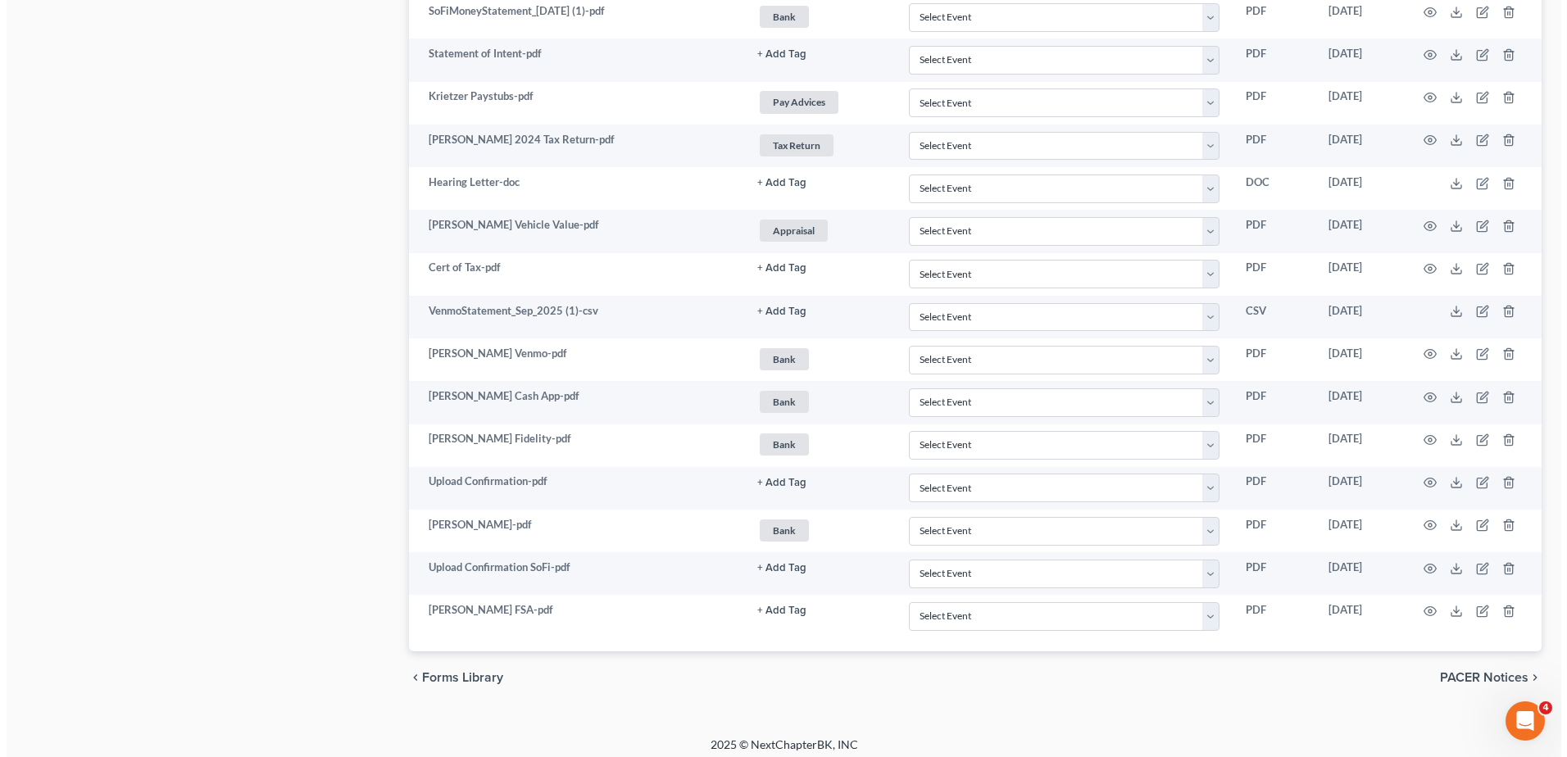
scroll to position [2119, 0]
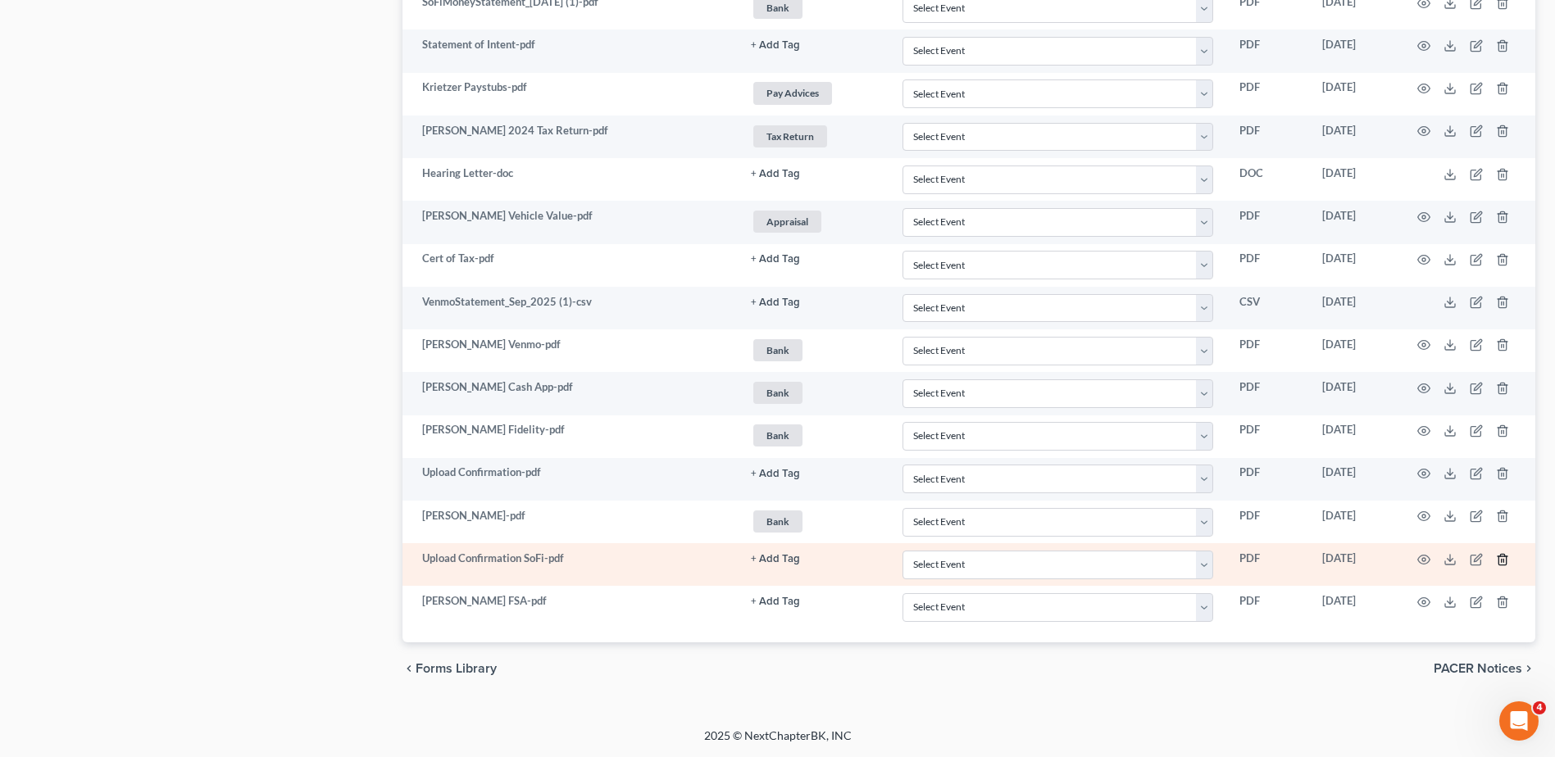
click at [1501, 559] on line "button" at bounding box center [1501, 560] width 0 height 3
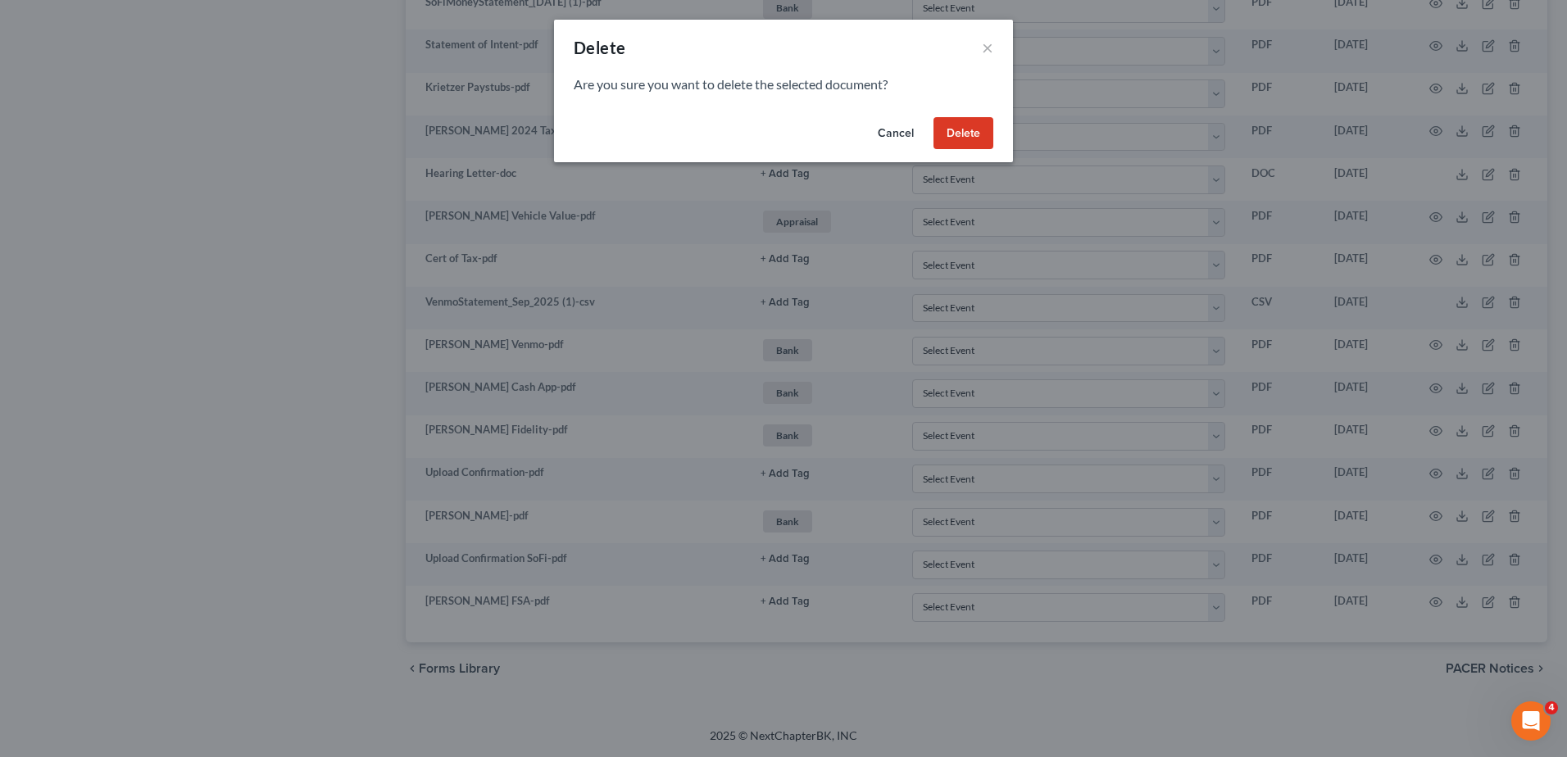
click at [956, 134] on button "Delete" at bounding box center [963, 133] width 60 height 33
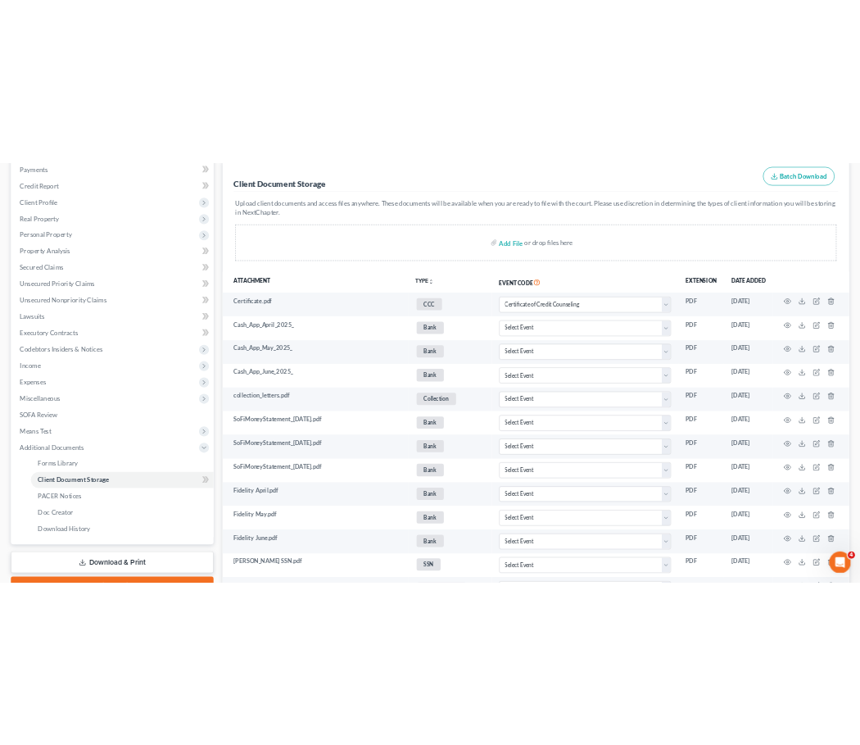
scroll to position [0, 0]
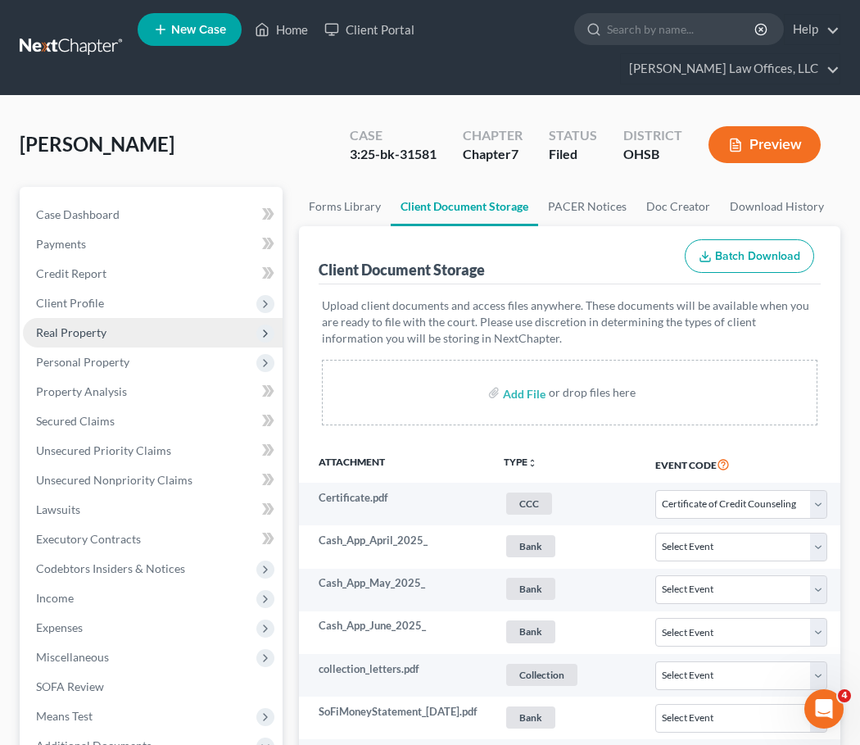
select select "7"
select select "37"
select select "52"
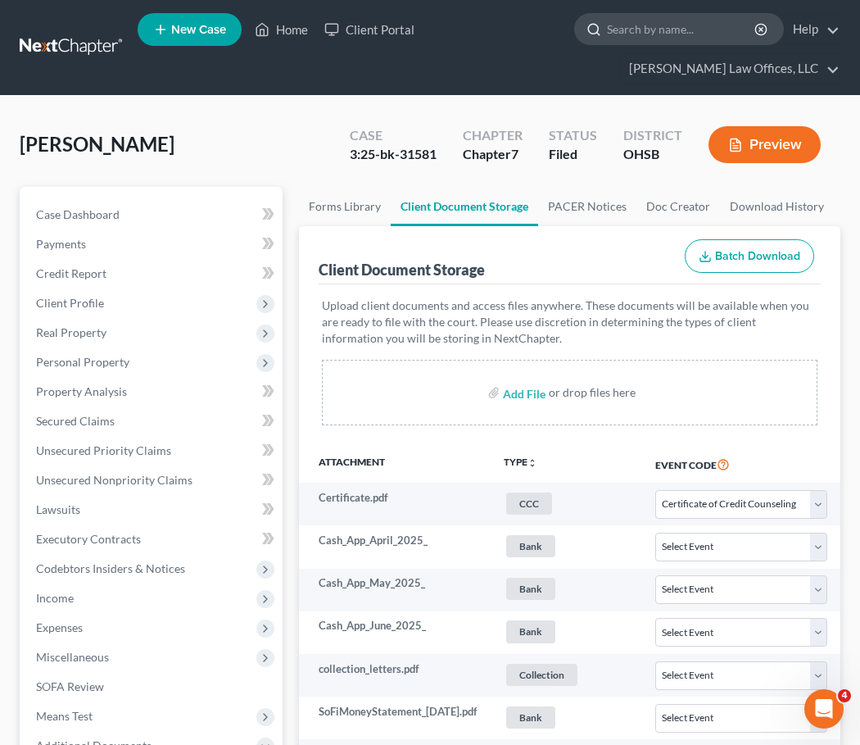
select select "7"
select select "37"
select select "52"
select select "7"
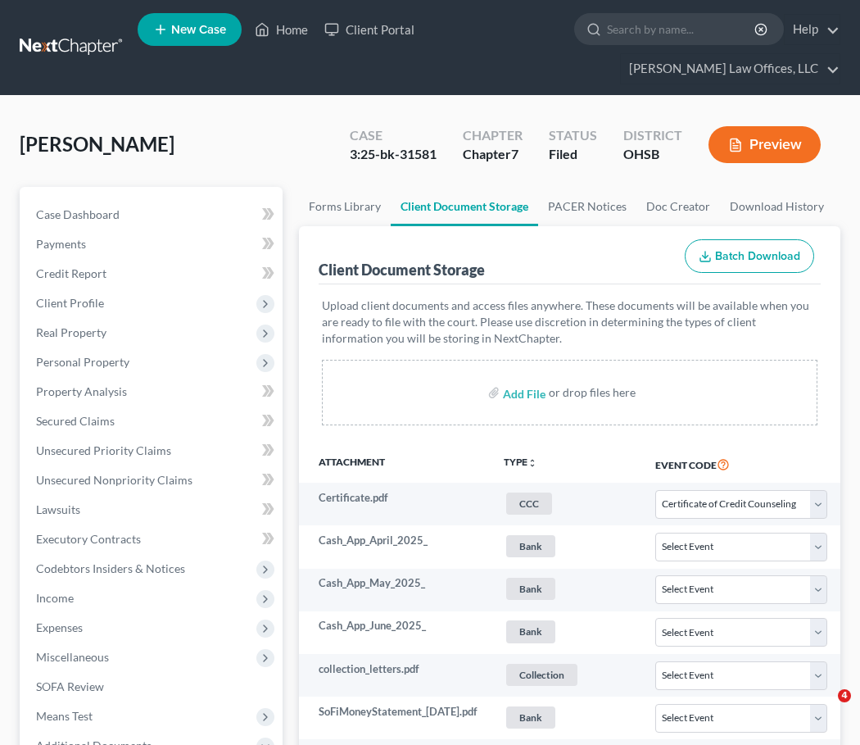
select select "7"
select select "37"
select select "52"
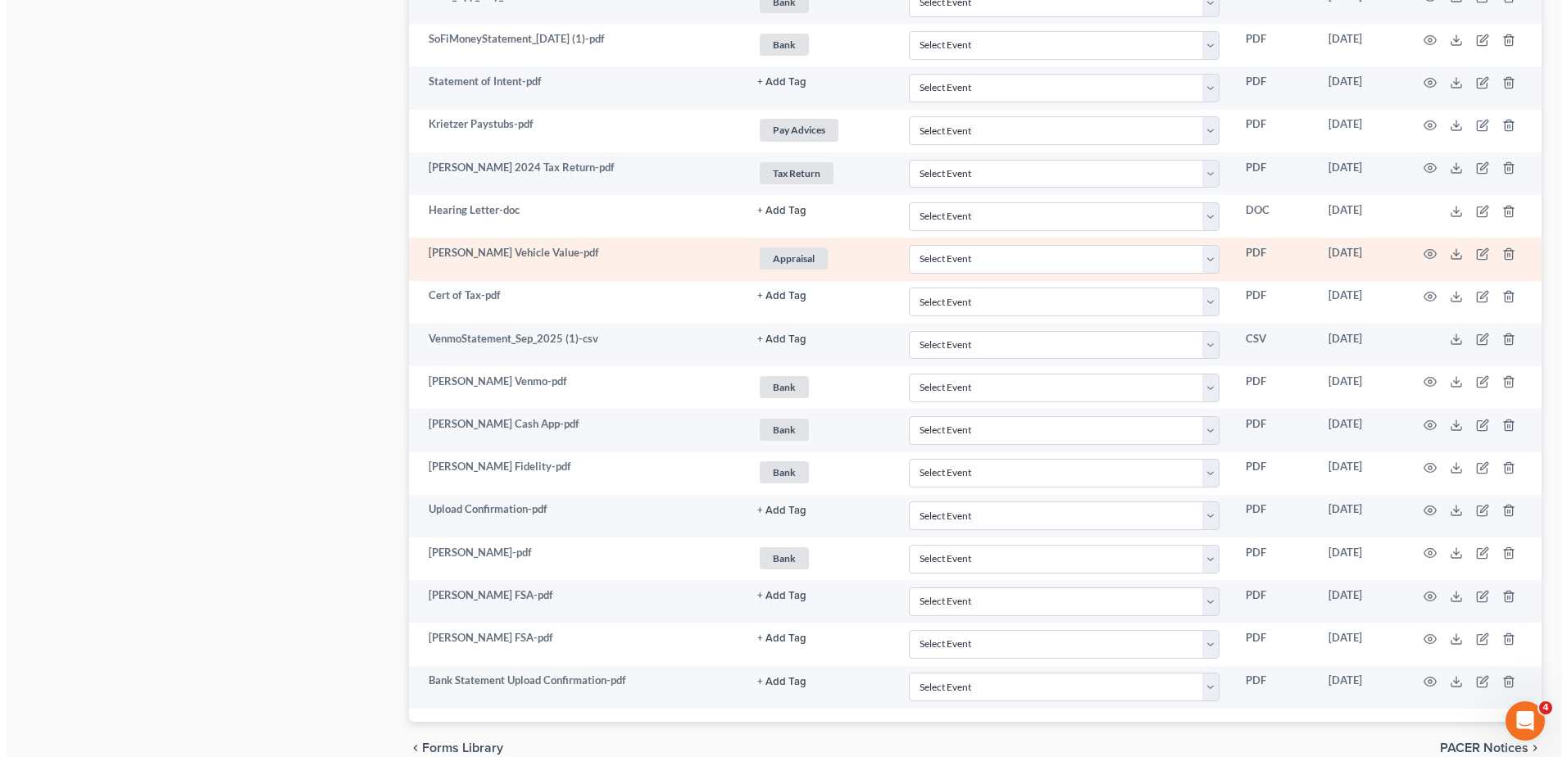
scroll to position [2162, 0]
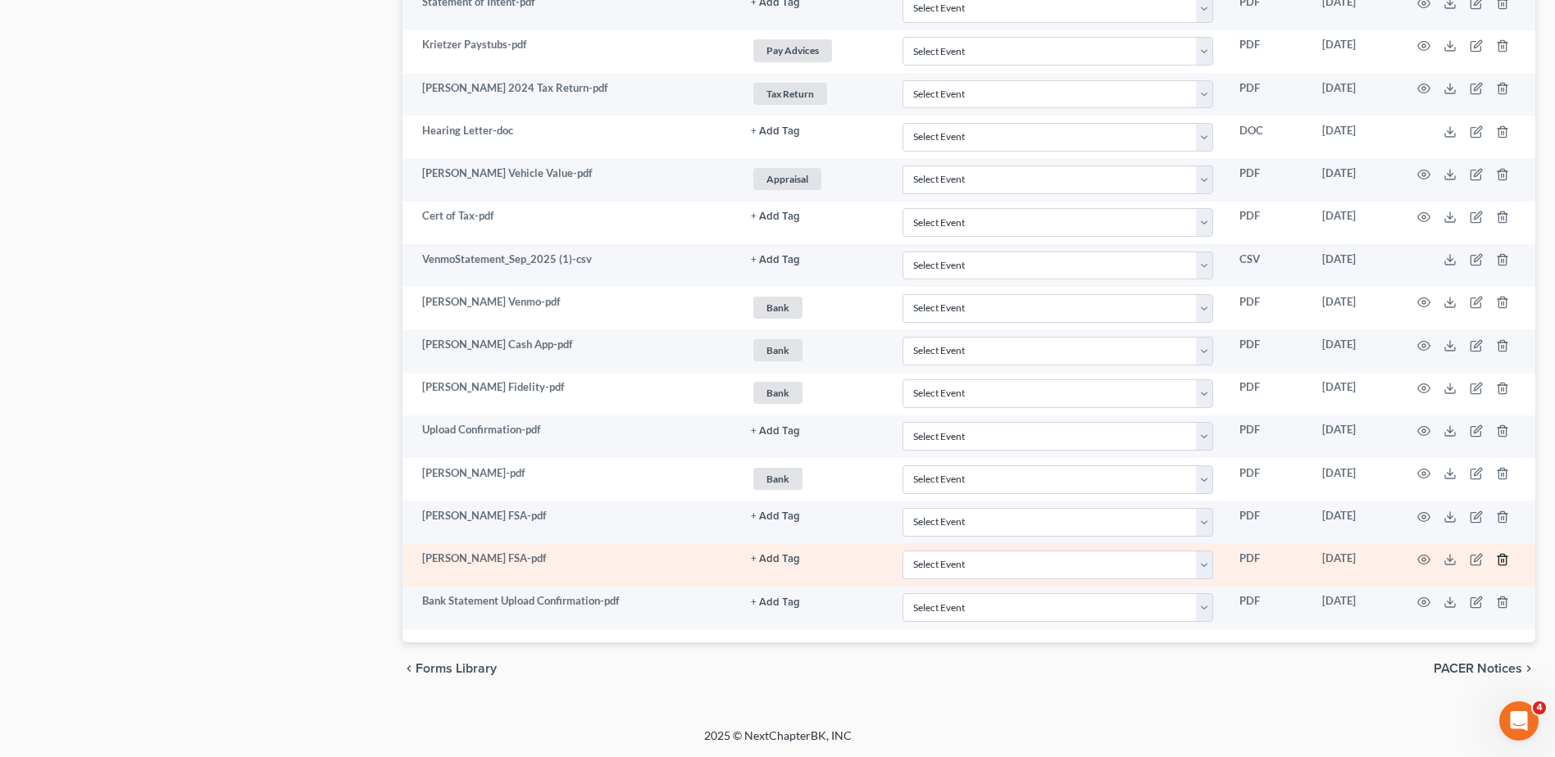
click at [860, 560] on line "button" at bounding box center [1503, 560] width 0 height 3
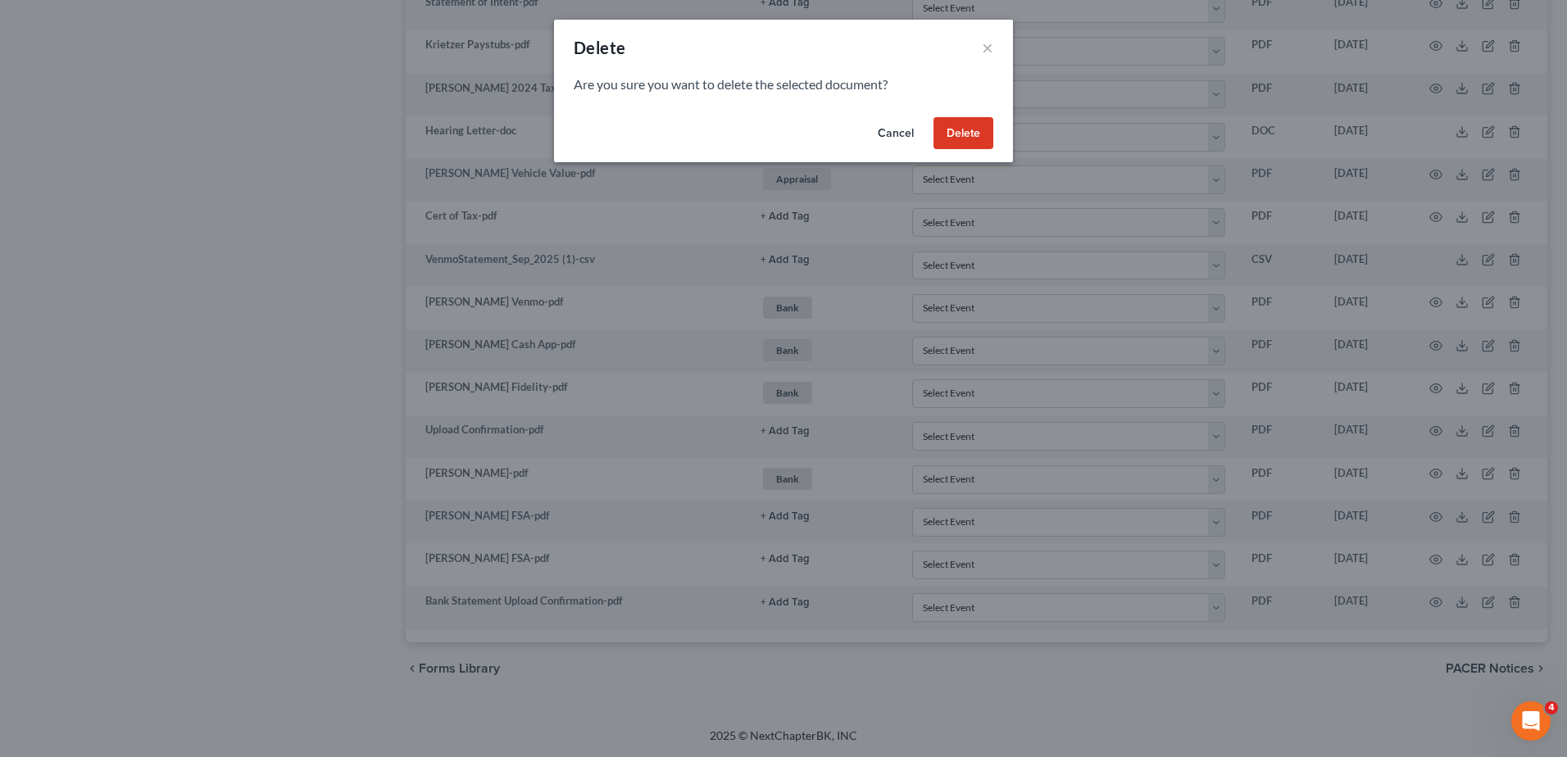
click at [860, 139] on button "Delete" at bounding box center [963, 133] width 60 height 33
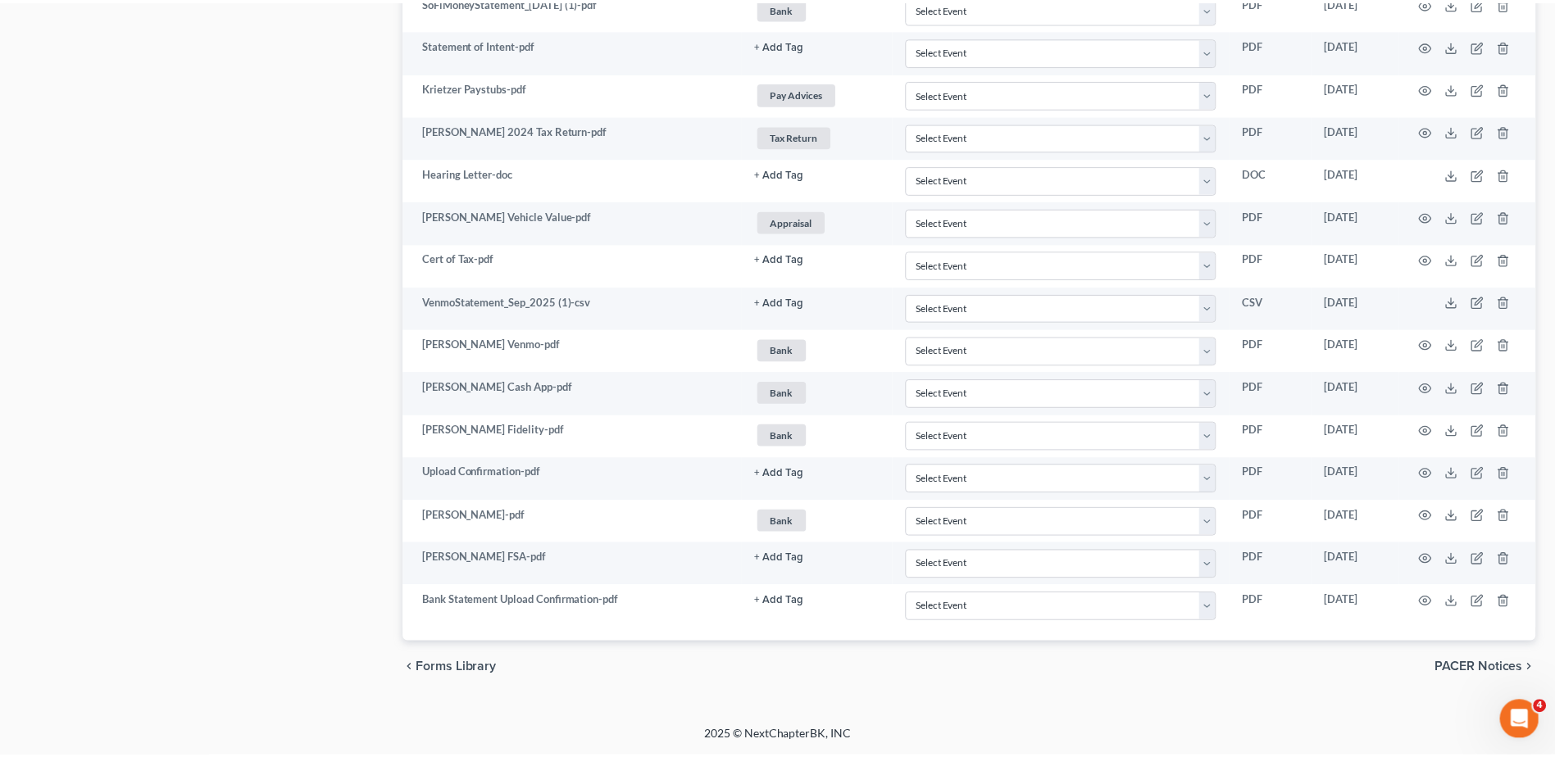
scroll to position [2119, 0]
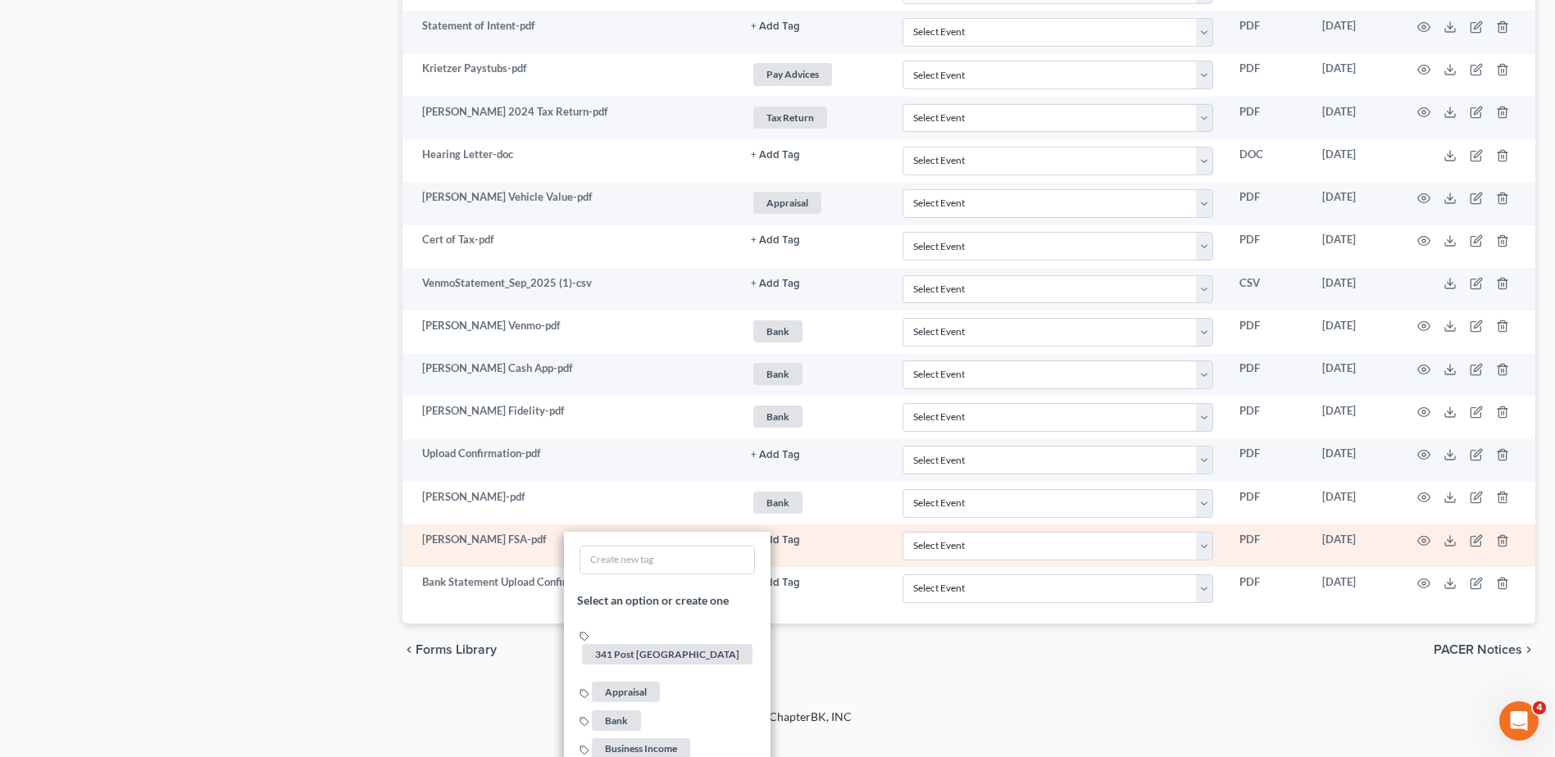
scroll to position [2201, 0]
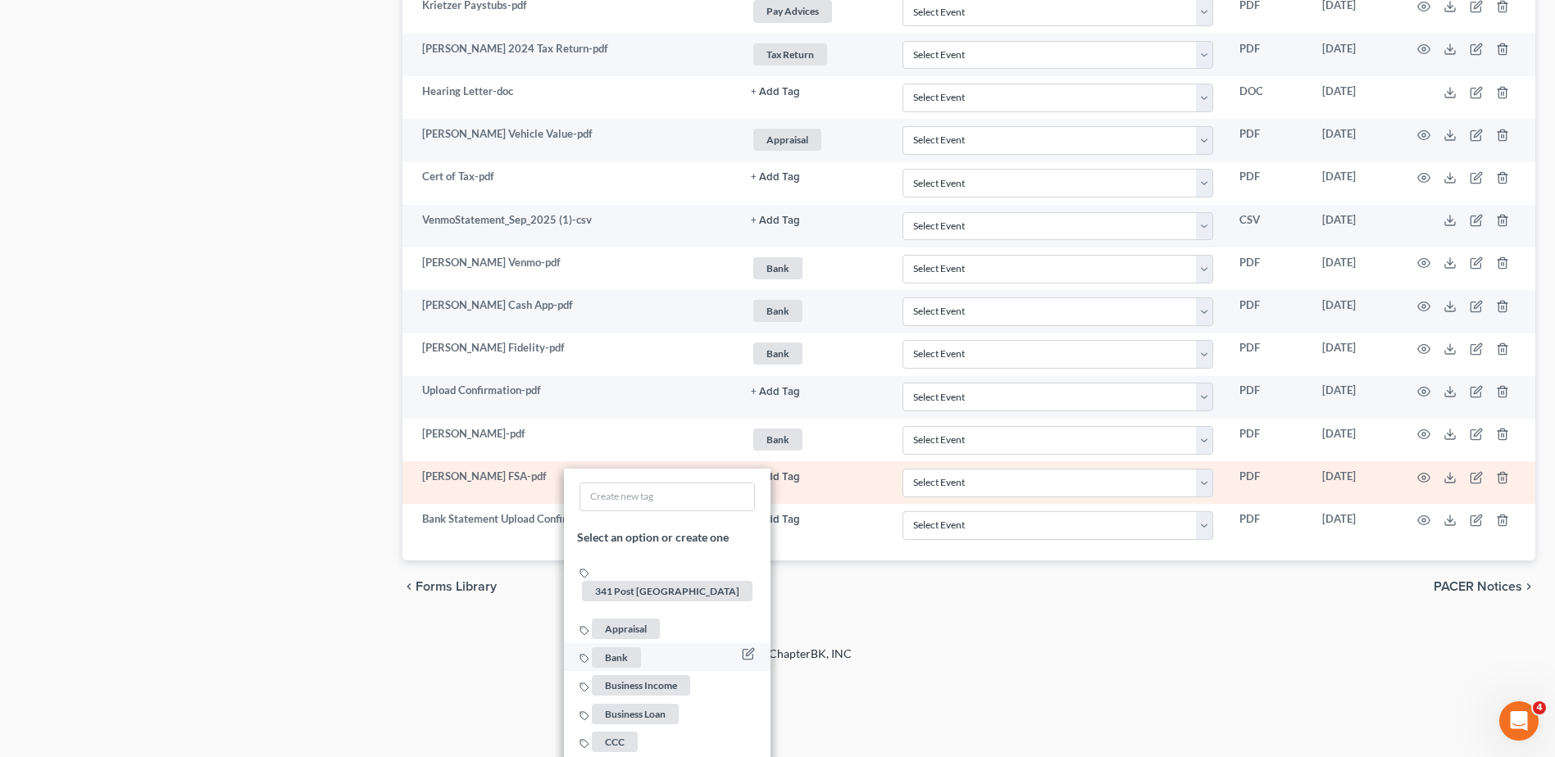
click at [624, 647] on span "Bank" at bounding box center [616, 657] width 49 height 20
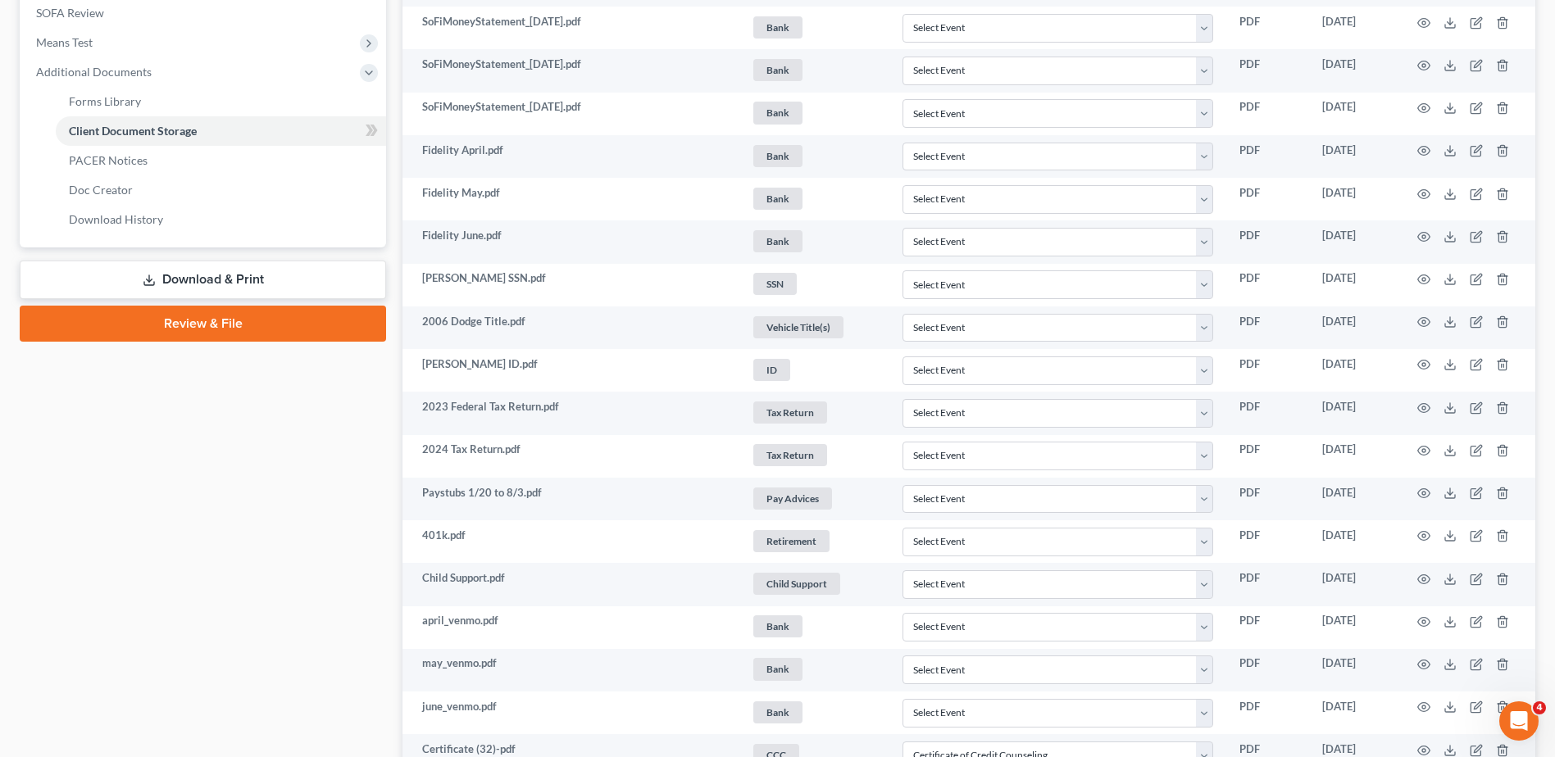
scroll to position [0, 0]
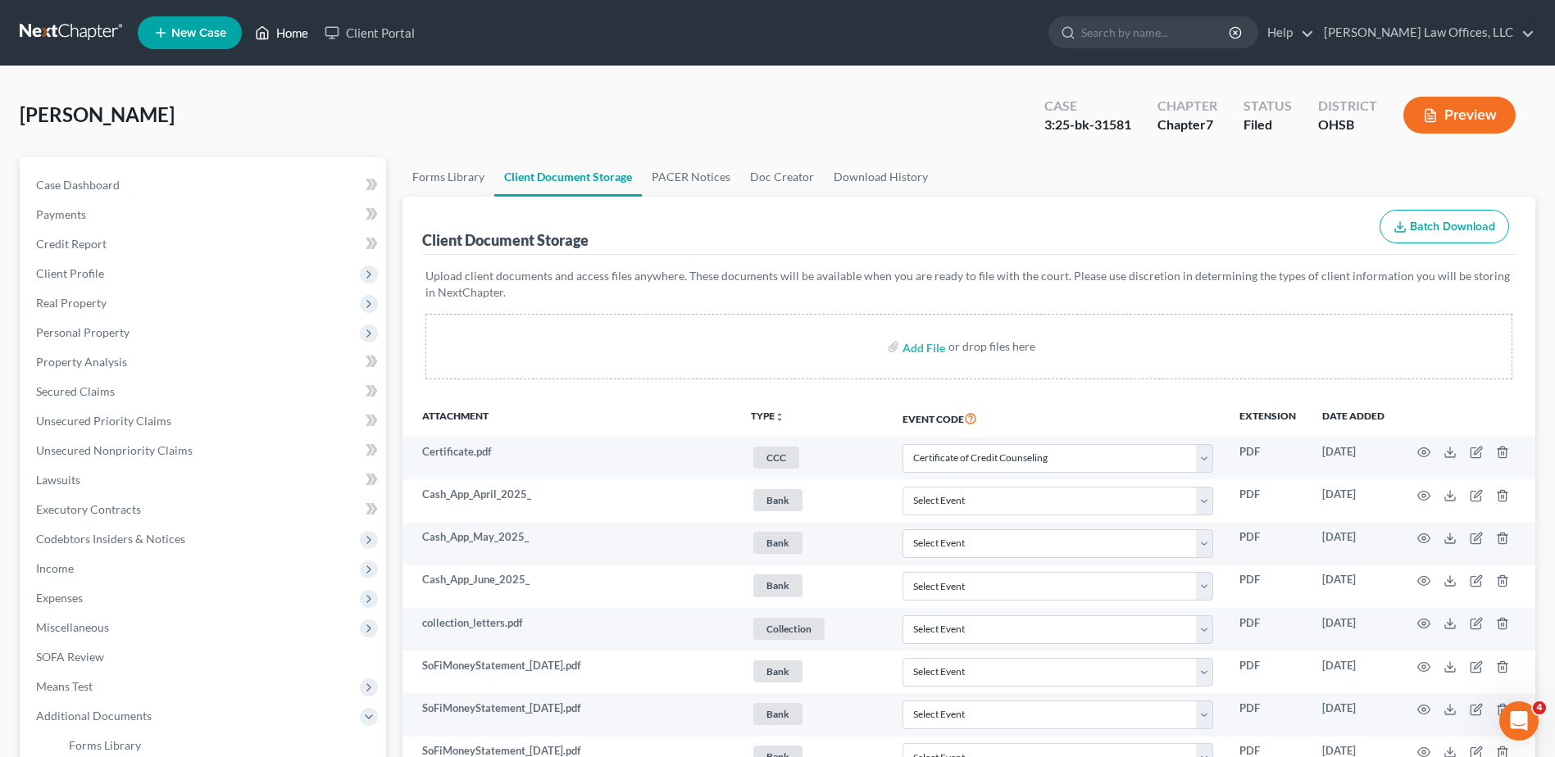
click at [290, 35] on link "Home" at bounding box center [282, 33] width 70 height 30
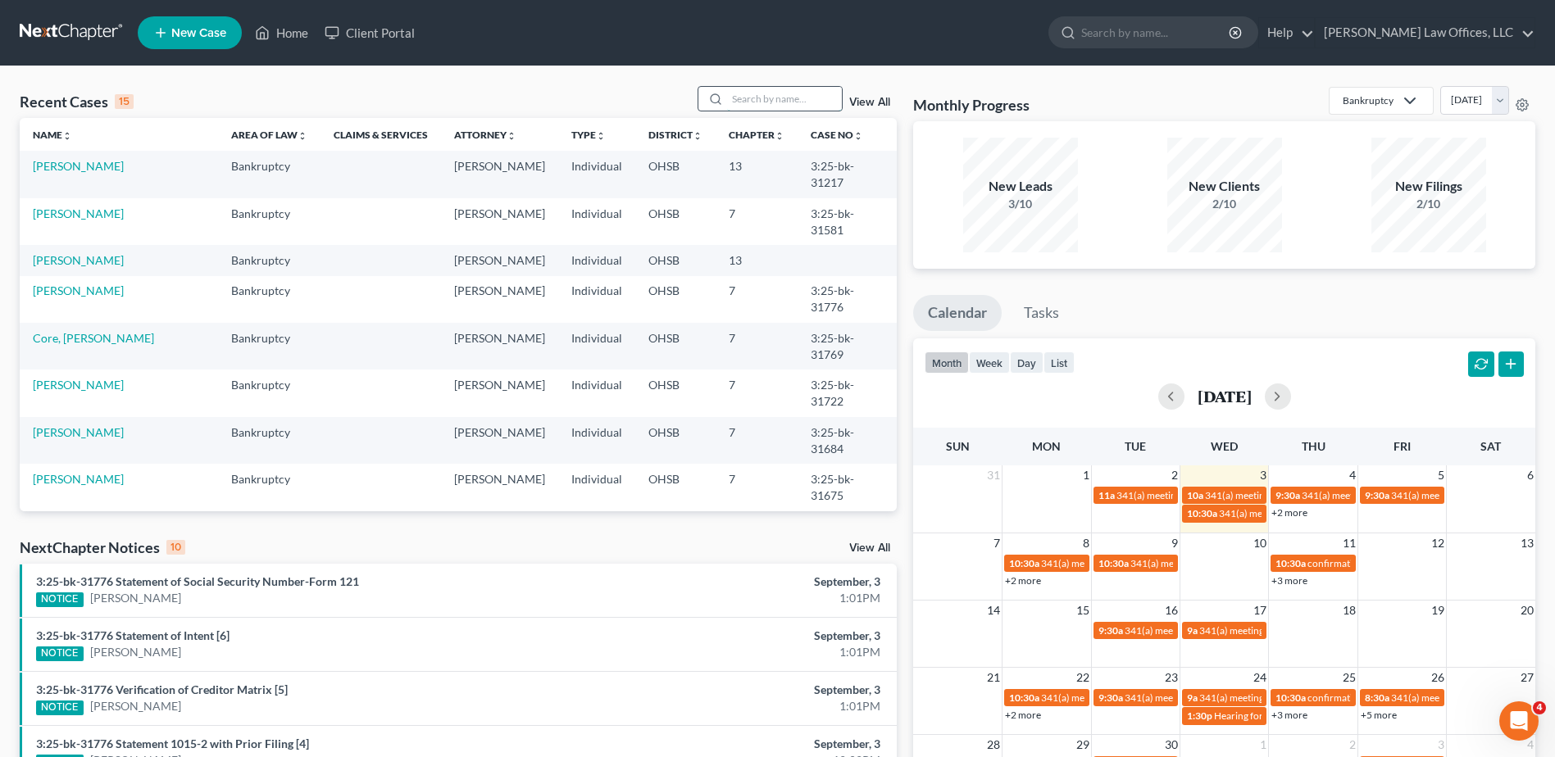
click at [768, 97] on input "search" at bounding box center [784, 99] width 115 height 24
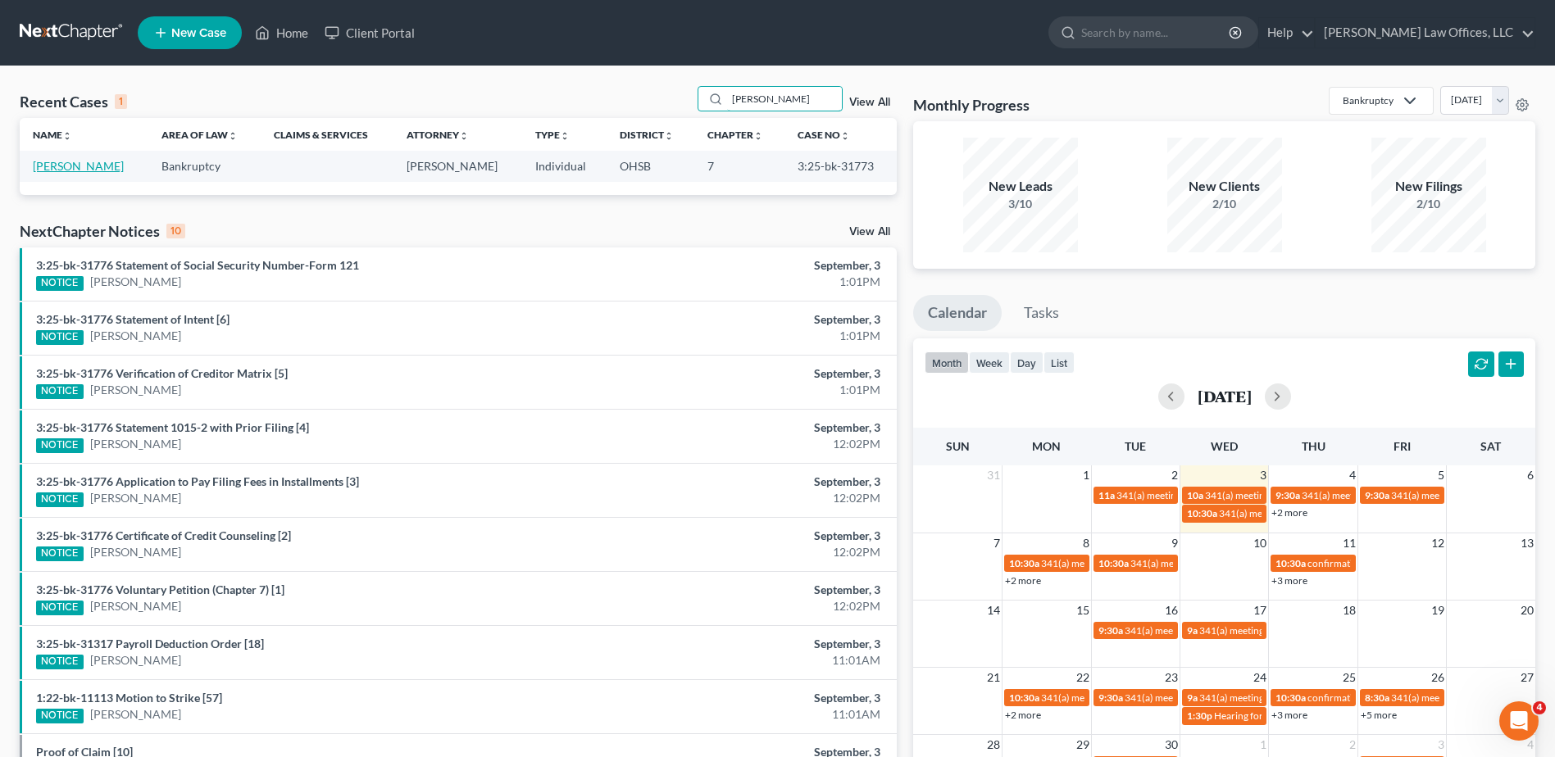
type input "freeman"
click at [57, 161] on link "Freeman, Tyler" at bounding box center [78, 166] width 91 height 14
select select "3"
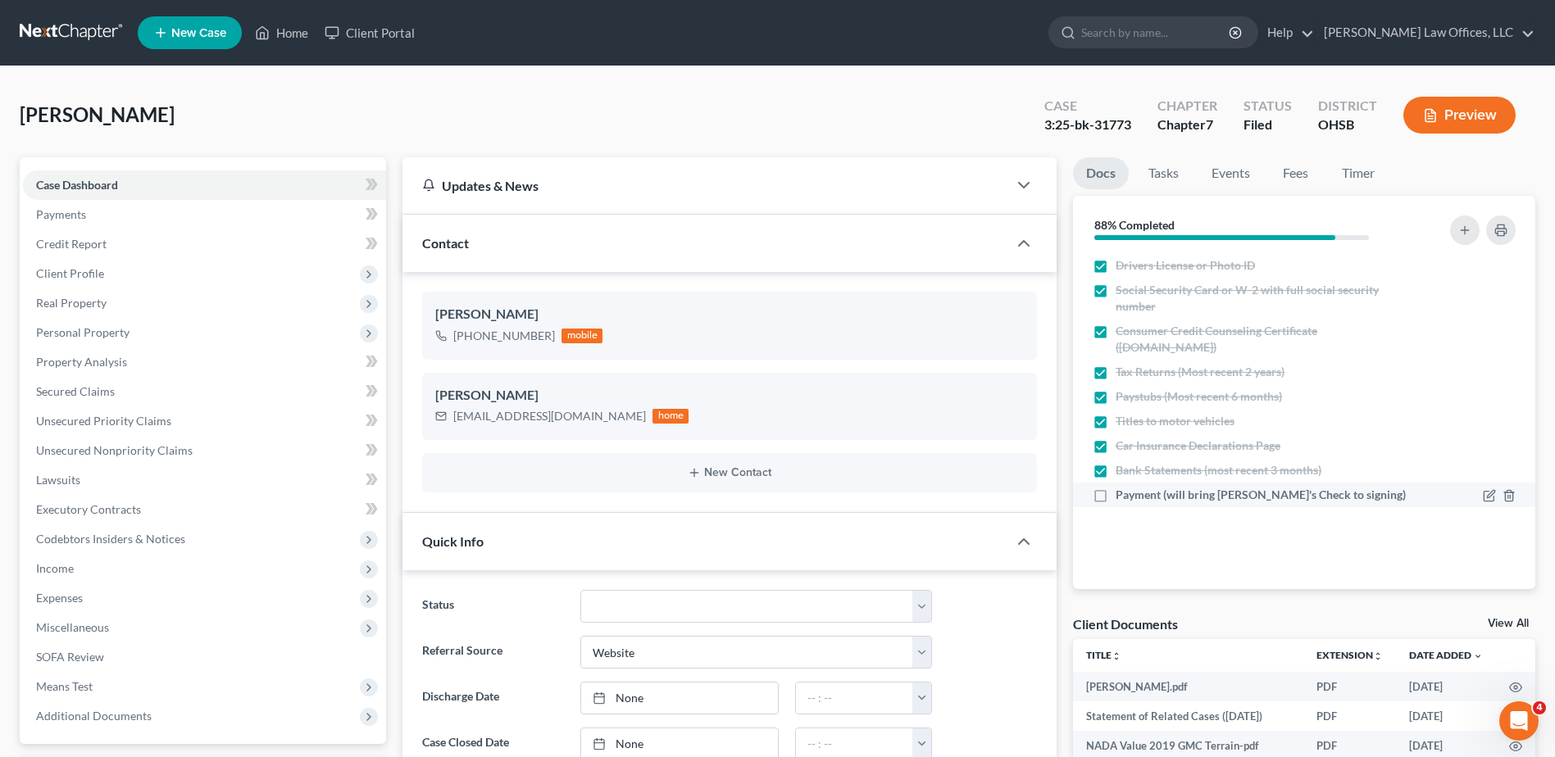
click at [860, 495] on label "Payment (will bring Cashier's Check to signing)" at bounding box center [1260, 495] width 290 height 16
click at [860, 495] on input "Payment (will bring Cashier's Check to signing)" at bounding box center [1127, 492] width 11 height 11
checkbox input "true"
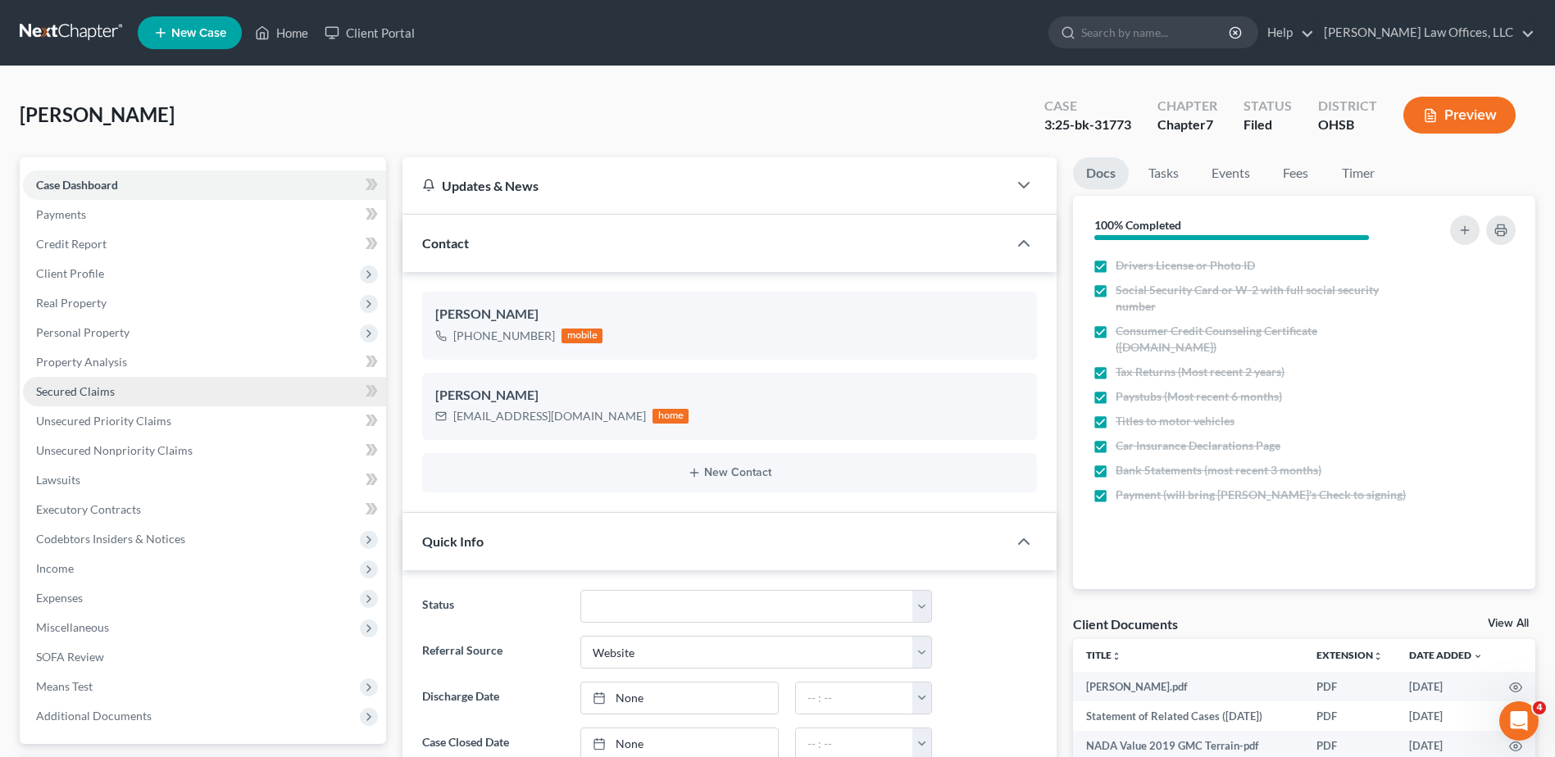
click at [93, 388] on span "Secured Claims" at bounding box center [75, 391] width 79 height 14
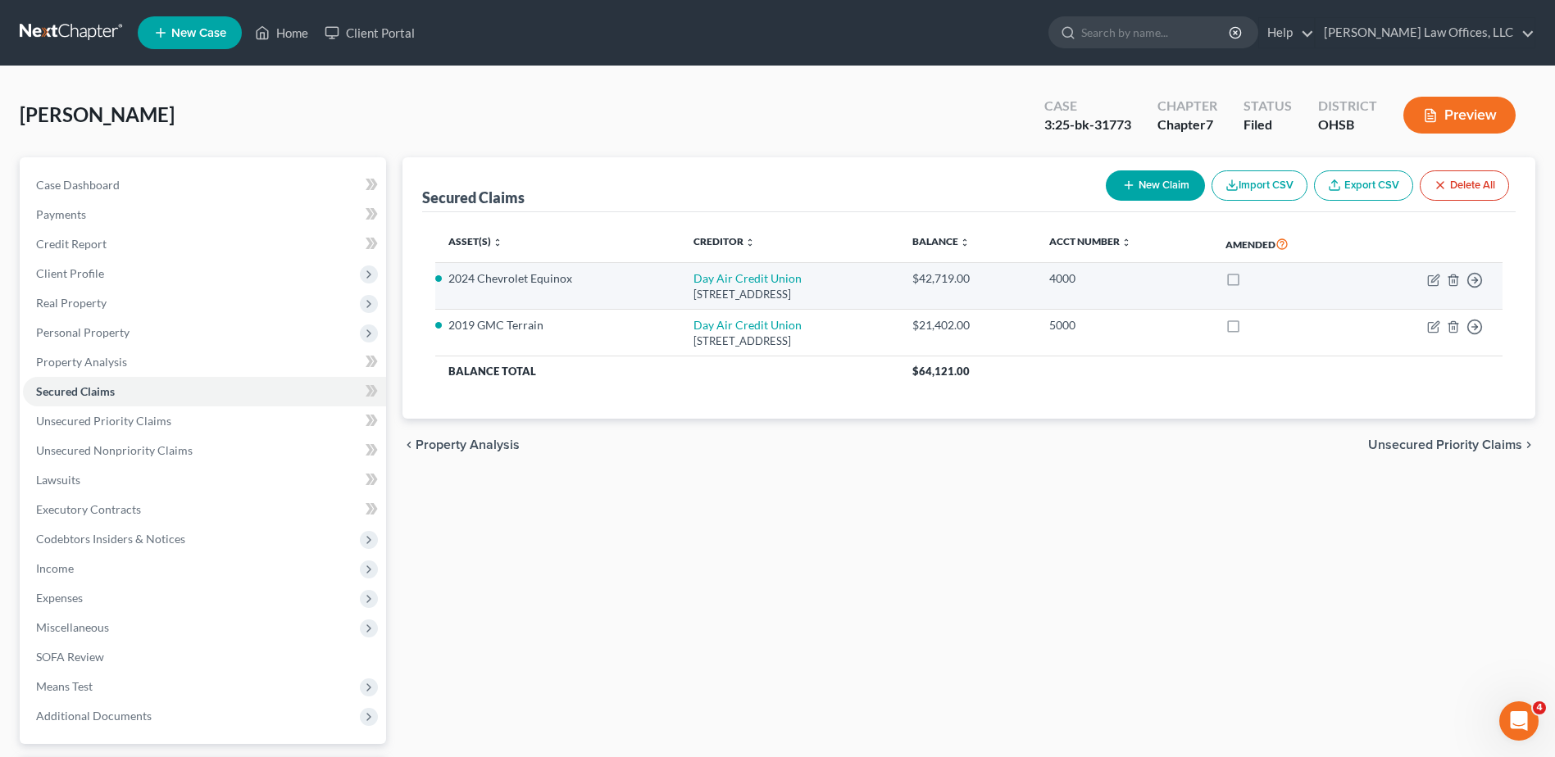
drag, startPoint x: 839, startPoint y: 291, endPoint x: 653, endPoint y: 287, distance: 186.1
click at [680, 287] on td "Day Air Credit Union 3501 Wilmington Pike, Kettering, OH 45429" at bounding box center [790, 286] width 220 height 47
drag, startPoint x: 653, startPoint y: 288, endPoint x: 671, endPoint y: 293, distance: 18.7
copy td "Day Air Credit Union 3501 Wilmington Pike, Kettering, OH 45429"
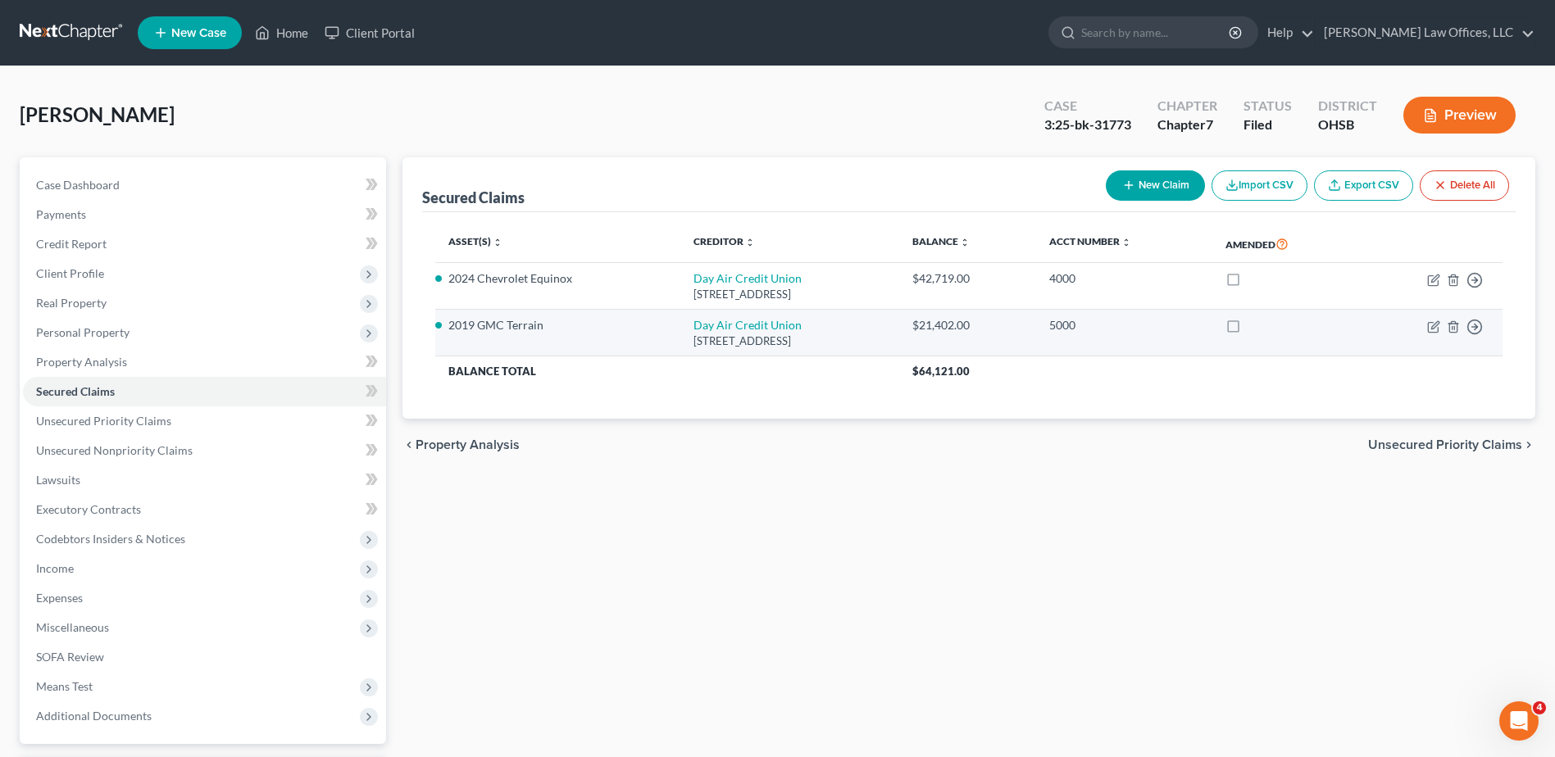
drag, startPoint x: 866, startPoint y: 341, endPoint x: 645, endPoint y: 328, distance: 221.7
click at [680, 328] on td "Day Air Credit Union 3501 Wilmington Pike, Kettering, OH 45429" at bounding box center [790, 333] width 220 height 47
drag, startPoint x: 645, startPoint y: 328, endPoint x: 670, endPoint y: 336, distance: 26.7
copy td "Day Air Credit Union 3501 Wilmington Pike, Kettering, OH 45429"
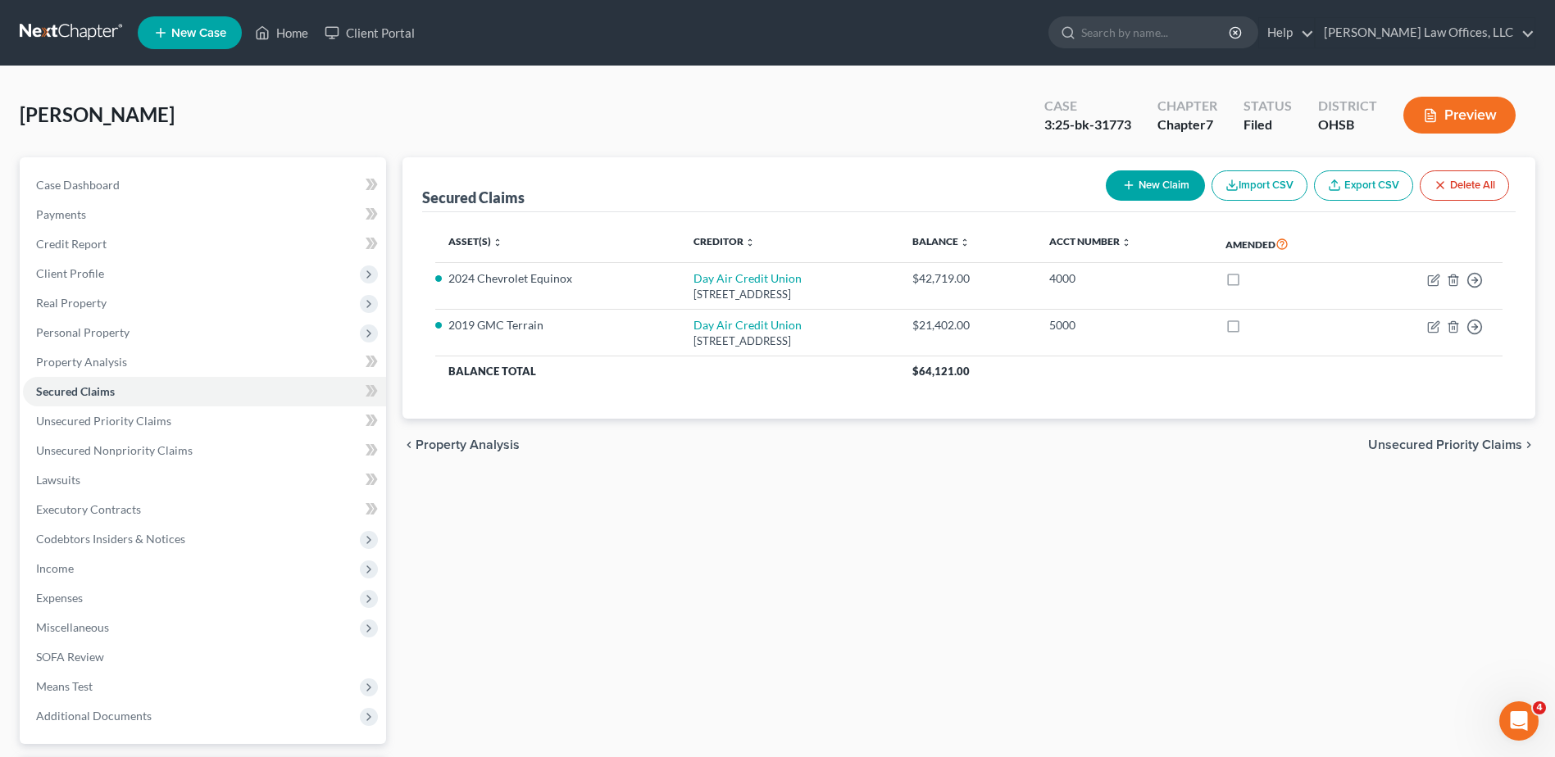
click at [469, 412] on div "Asset(s) expand_more expand_less unfold_more Creditor expand_more expand_less u…" at bounding box center [968, 315] width 1093 height 207
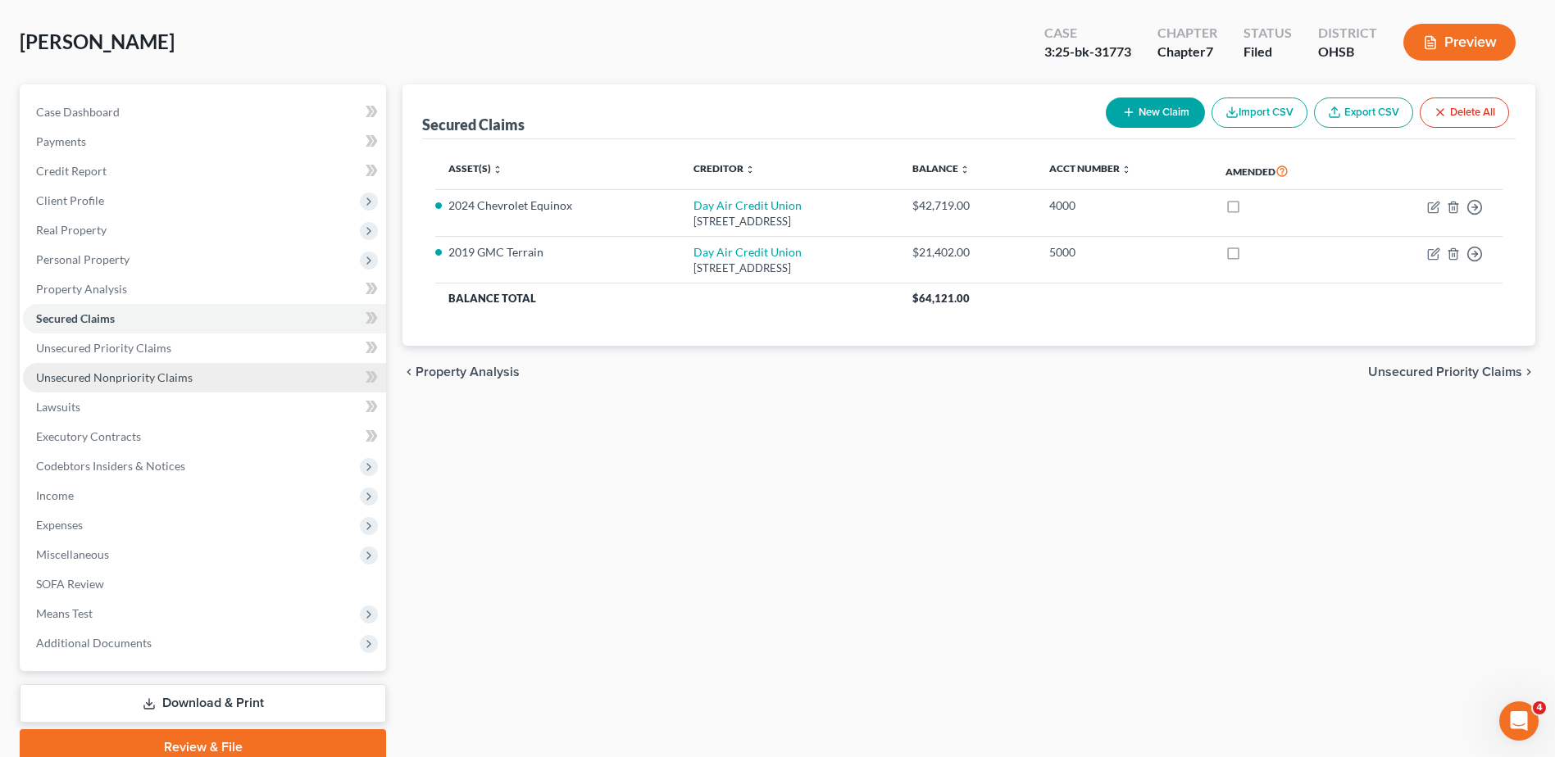
scroll to position [143, 0]
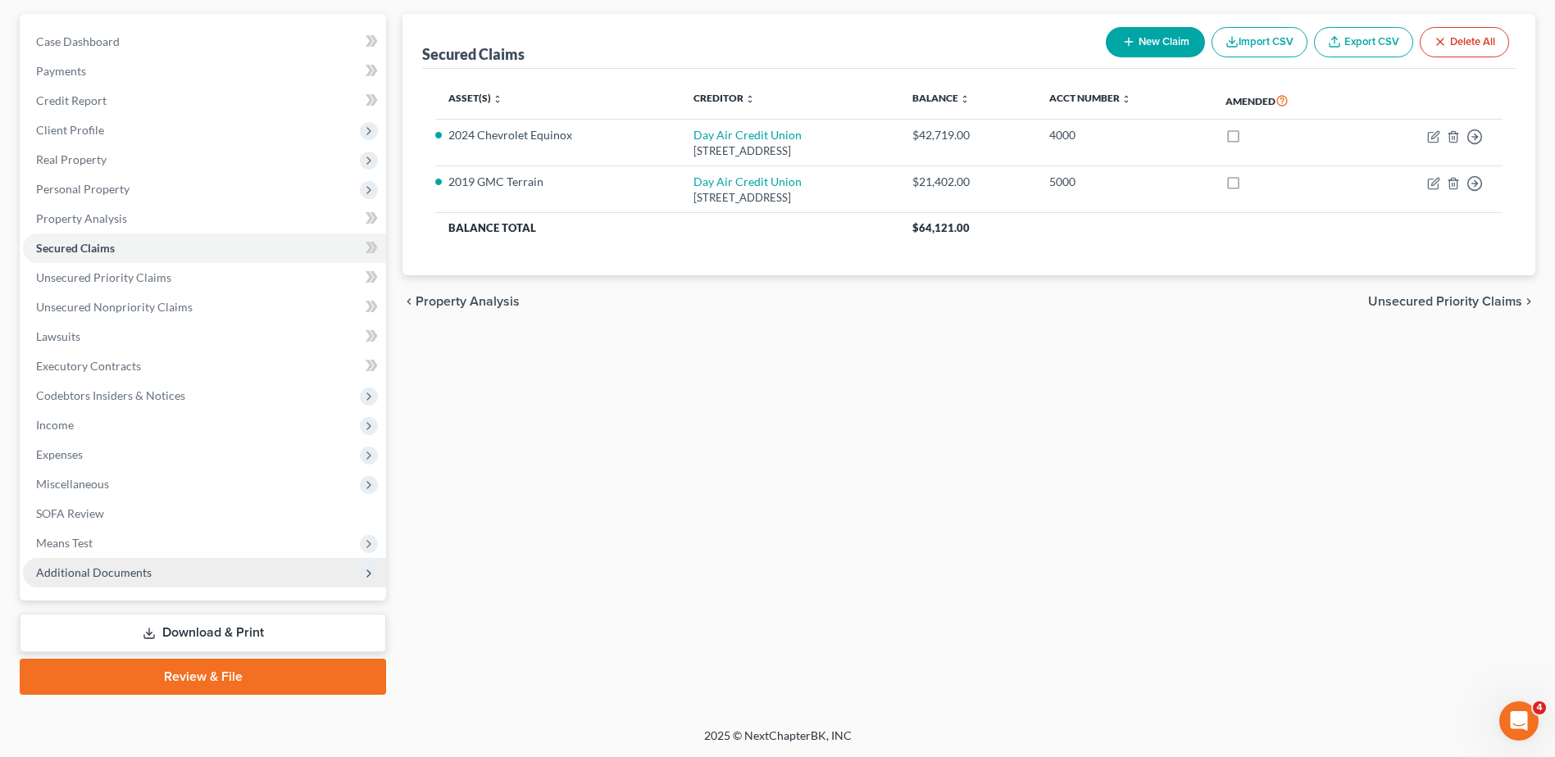
click at [107, 567] on span "Additional Documents" at bounding box center [94, 572] width 116 height 14
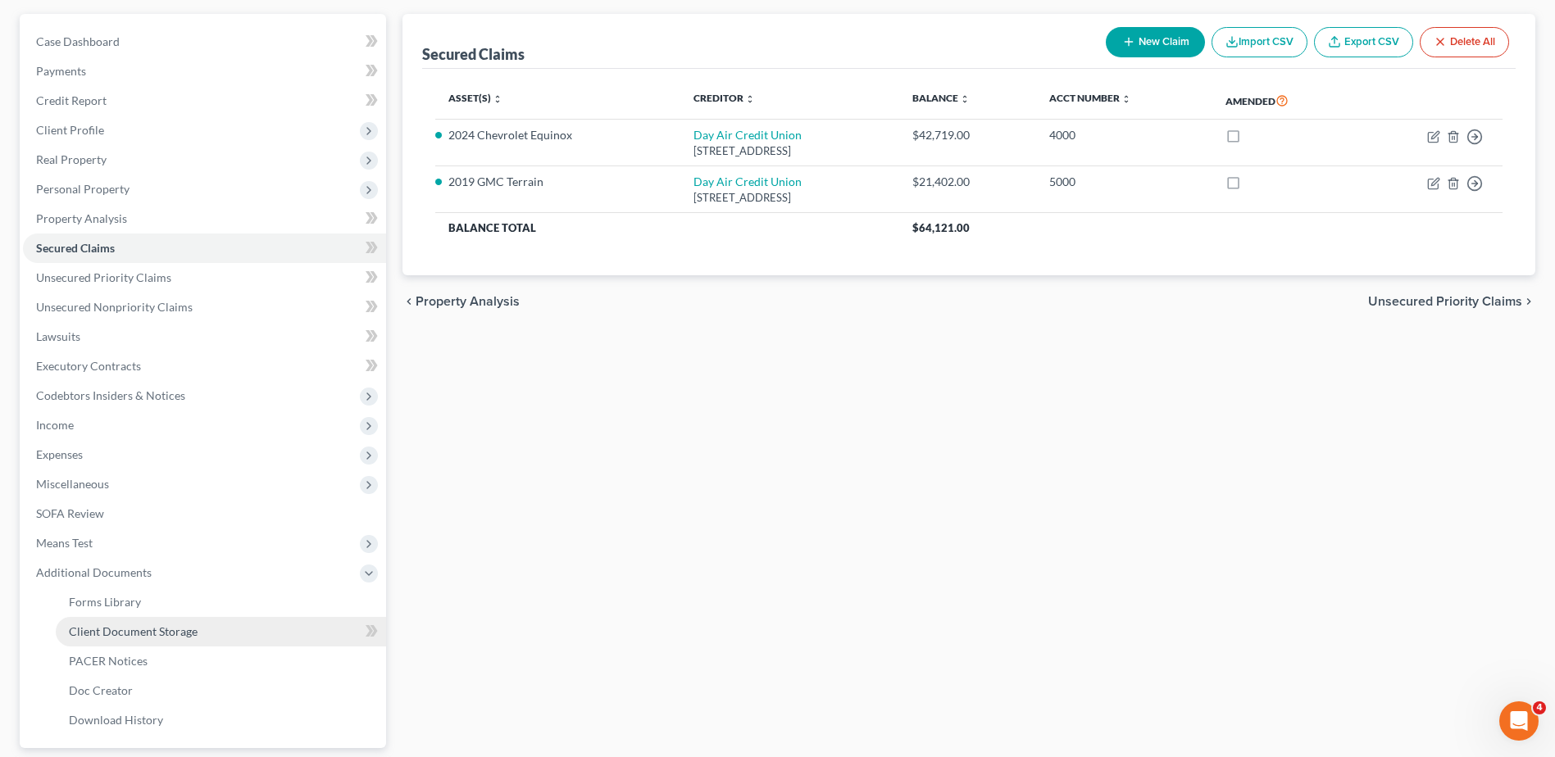
click at [112, 635] on span "Client Document Storage" at bounding box center [133, 631] width 129 height 14
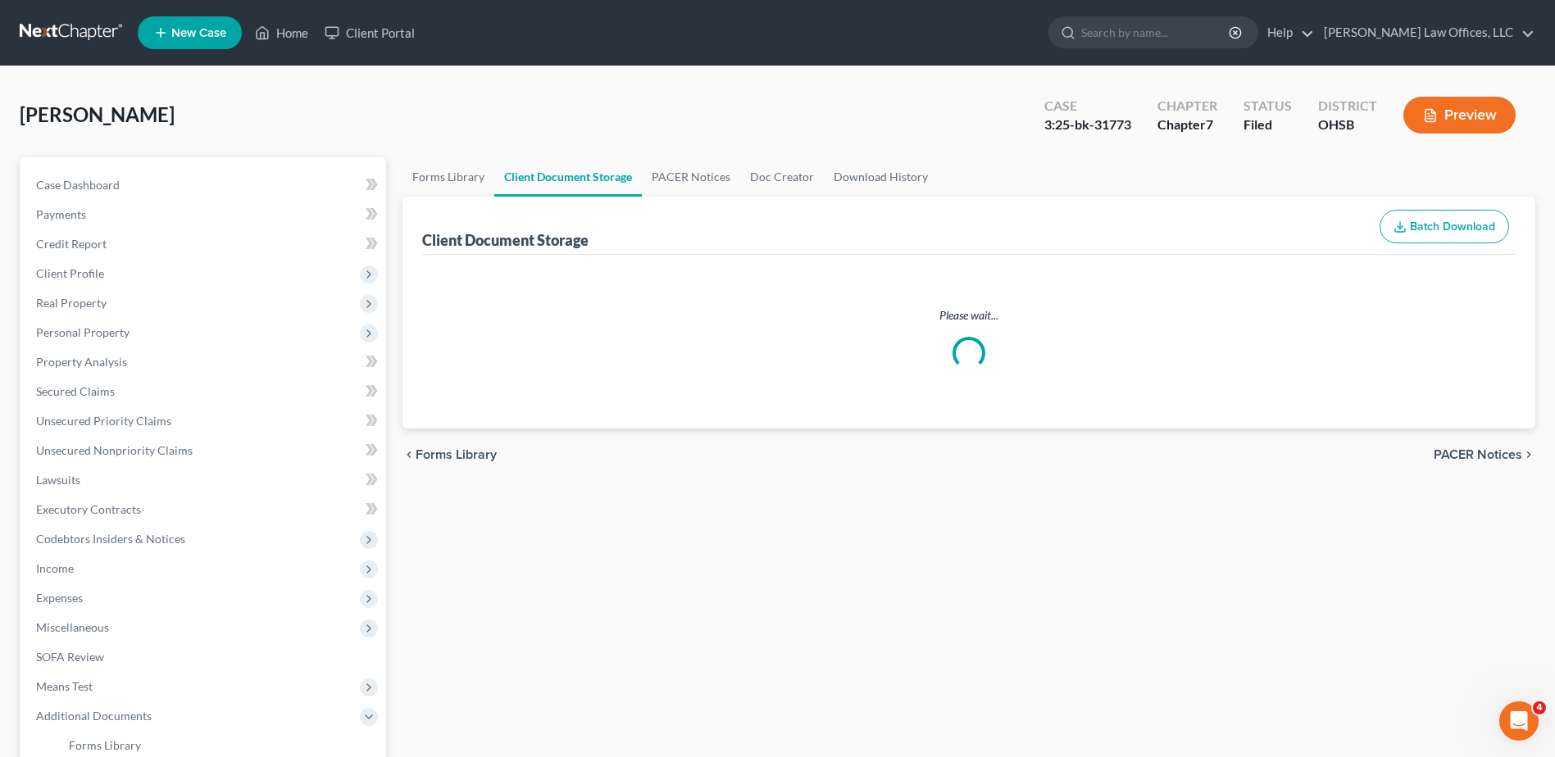
select select "7"
select select "52"
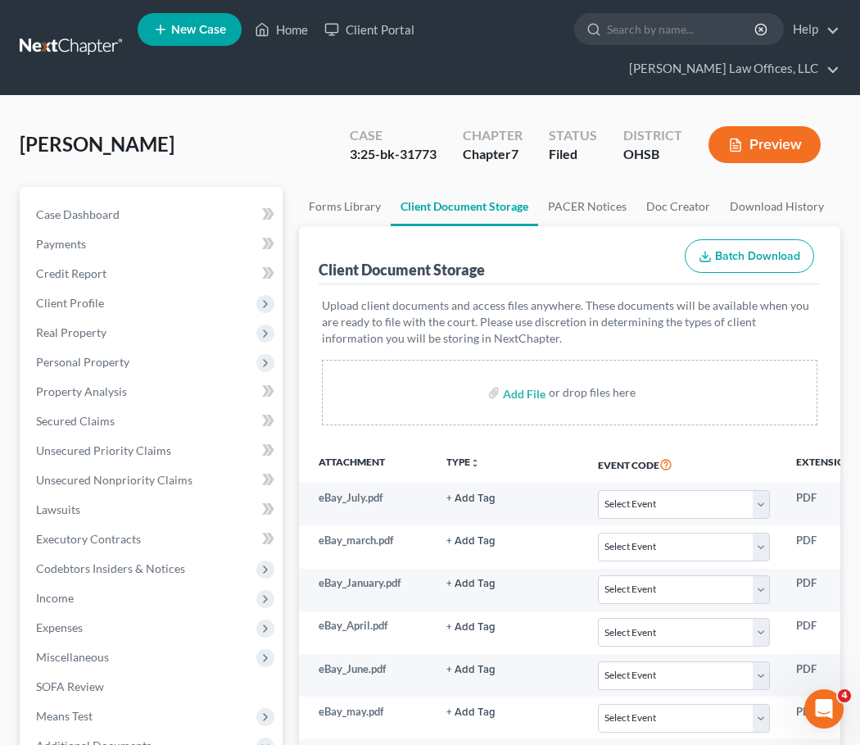
select select "7"
select select "52"
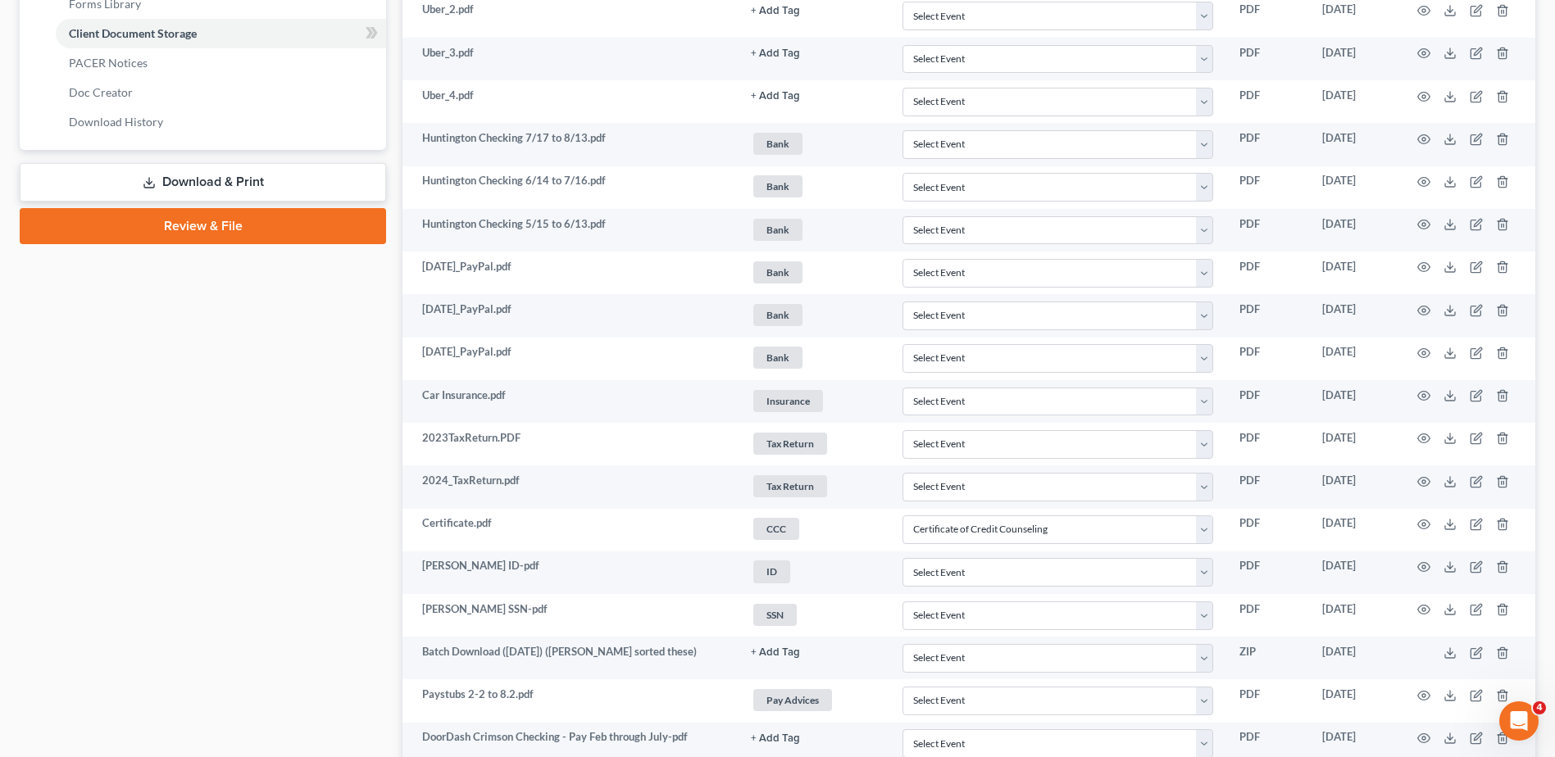
scroll to position [771, 0]
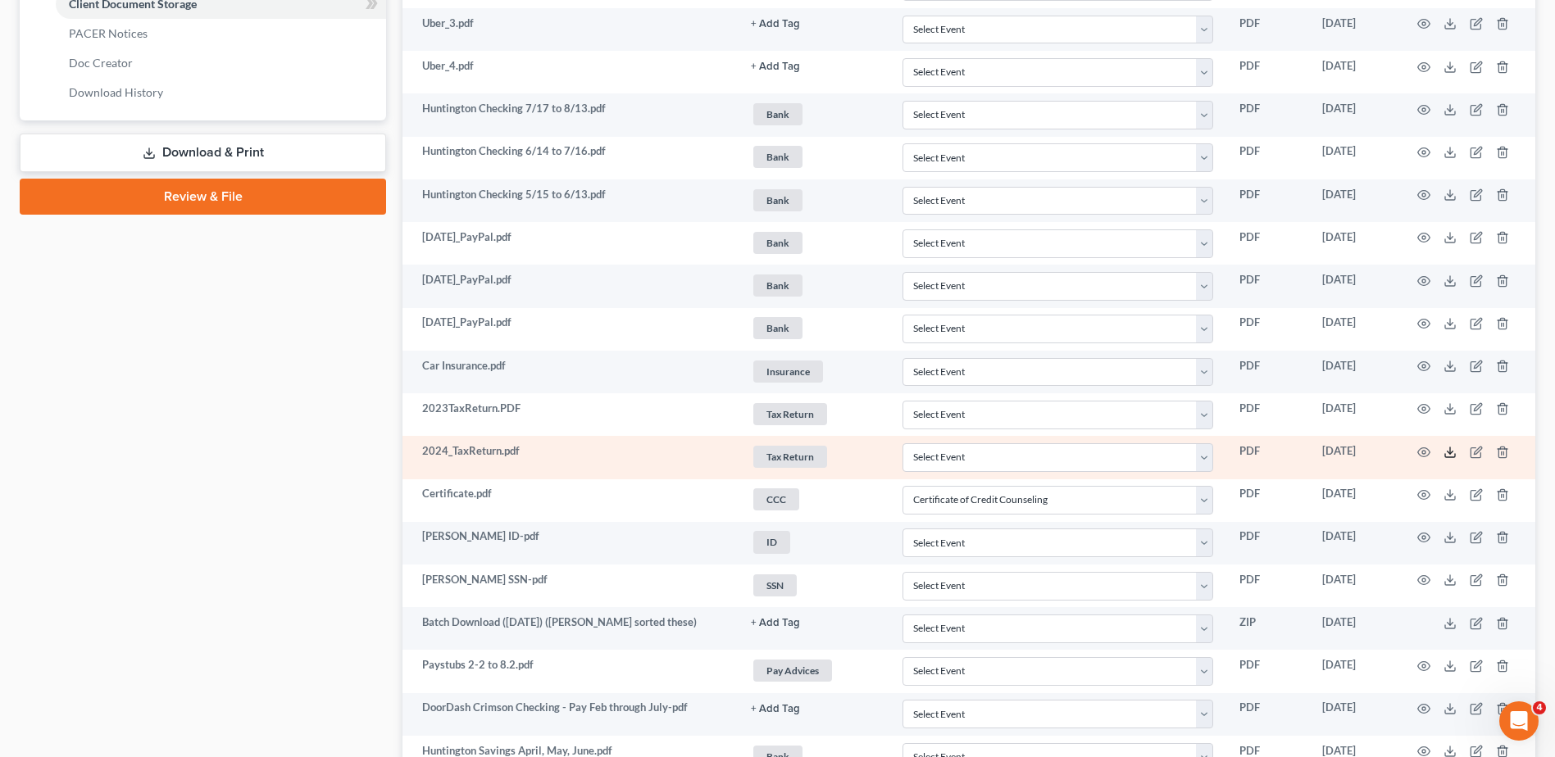
click at [860, 452] on icon at bounding box center [1449, 452] width 13 height 13
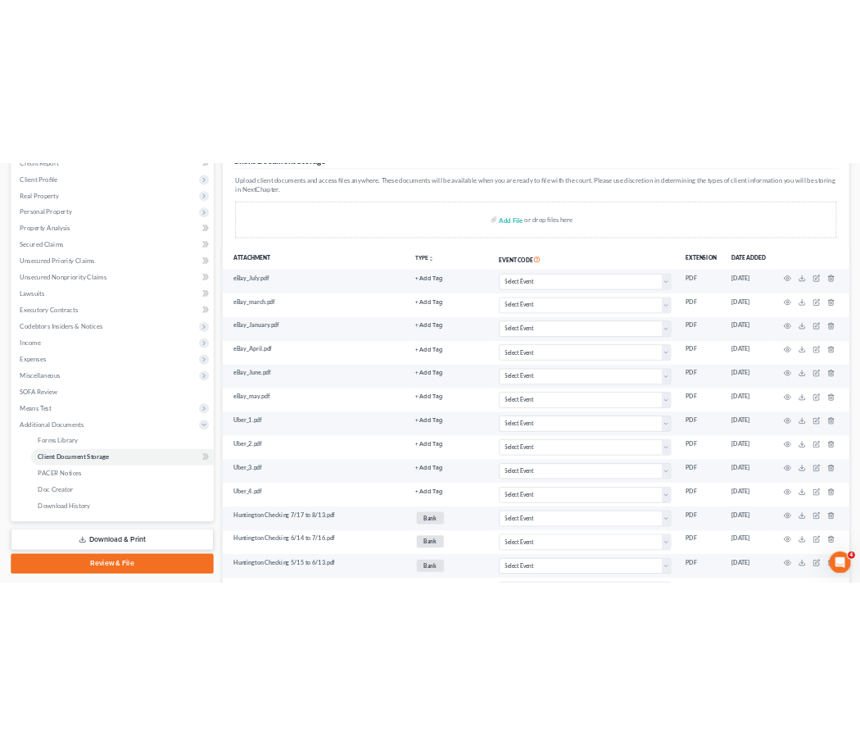
scroll to position [0, 0]
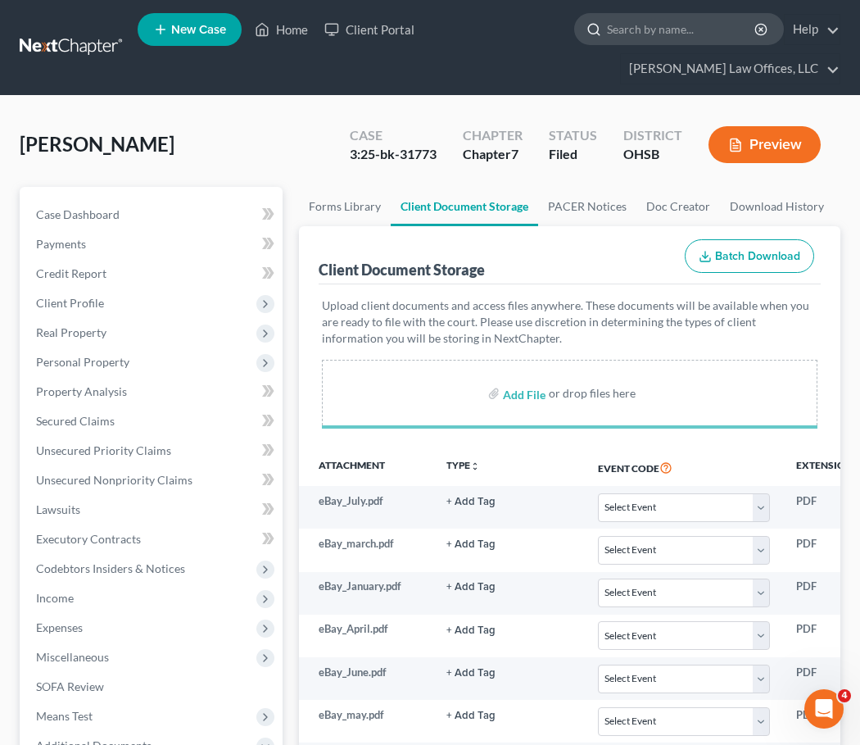
select select "7"
select select "52"
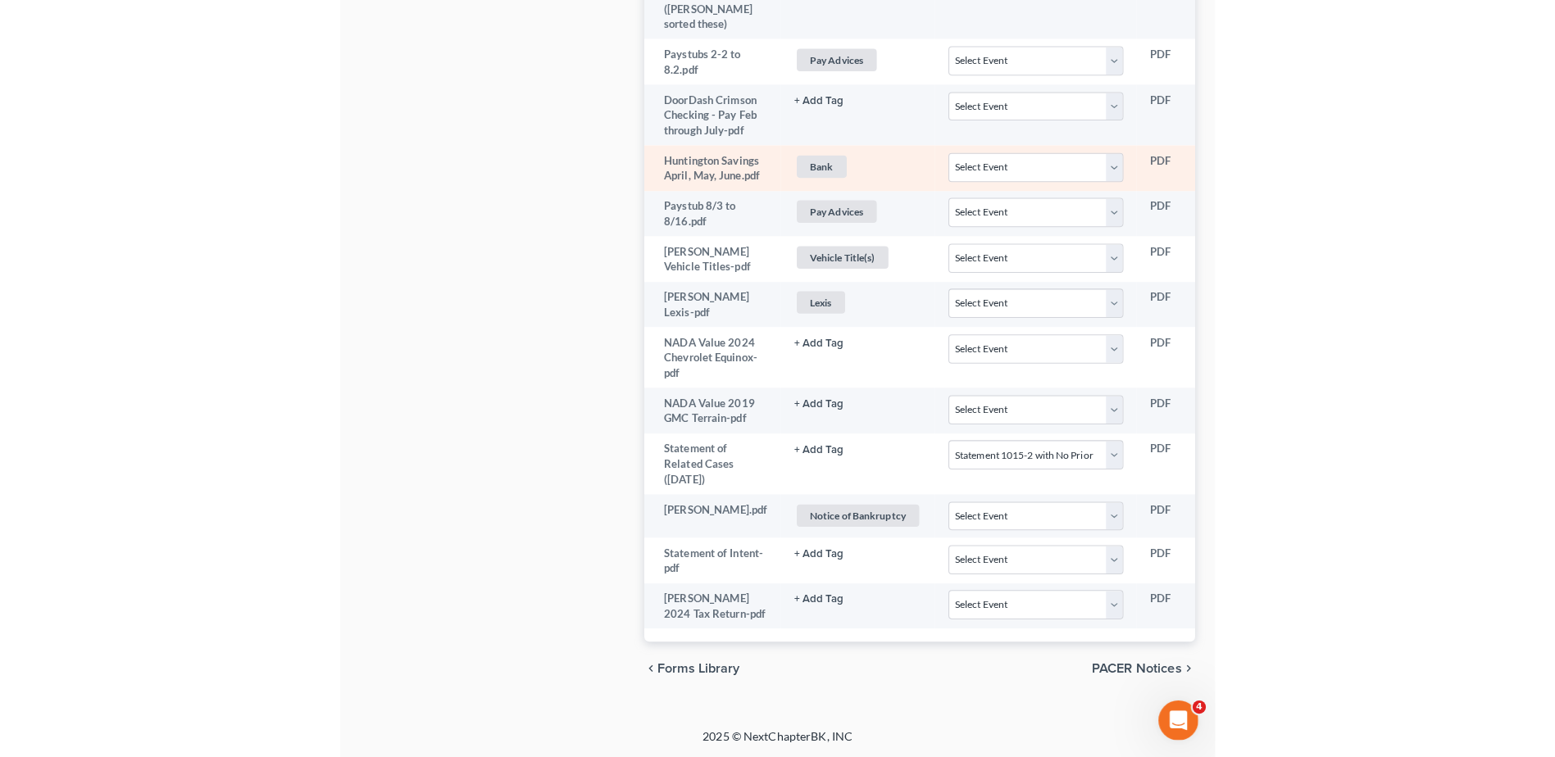
scroll to position [1305, 0]
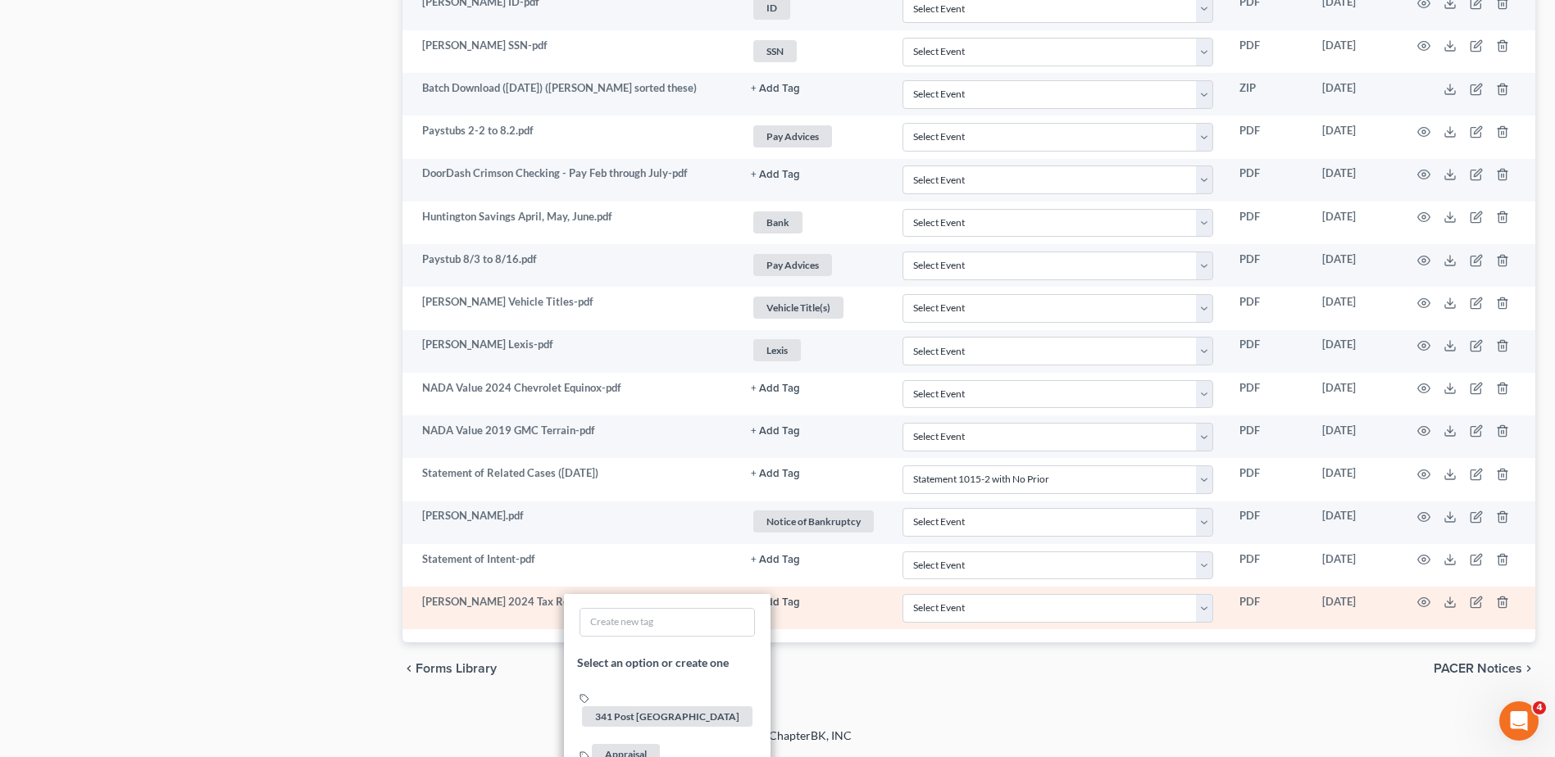
scroll to position [2571, 0]
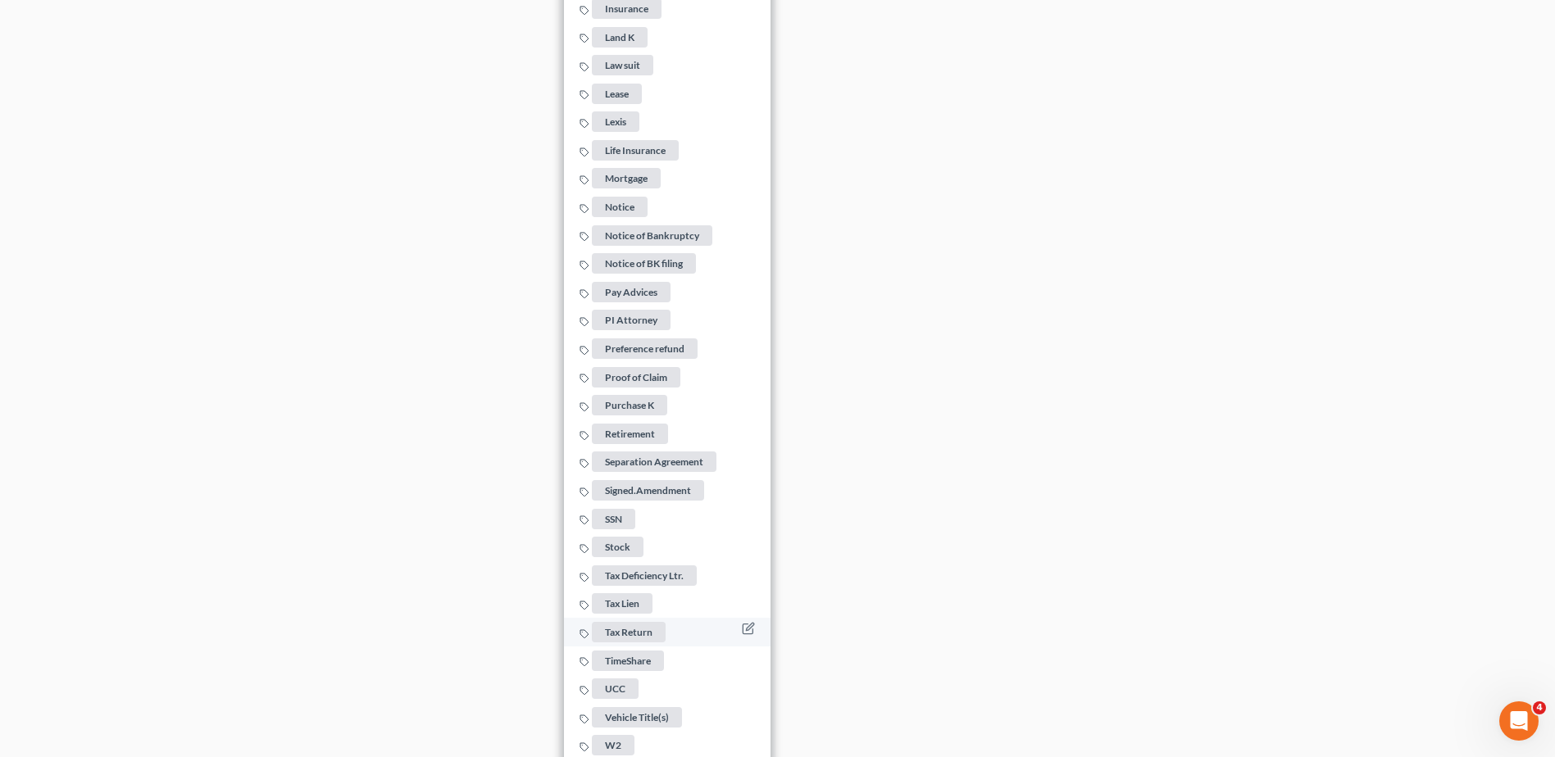
click at [633, 622] on span "Tax Return" at bounding box center [629, 632] width 74 height 20
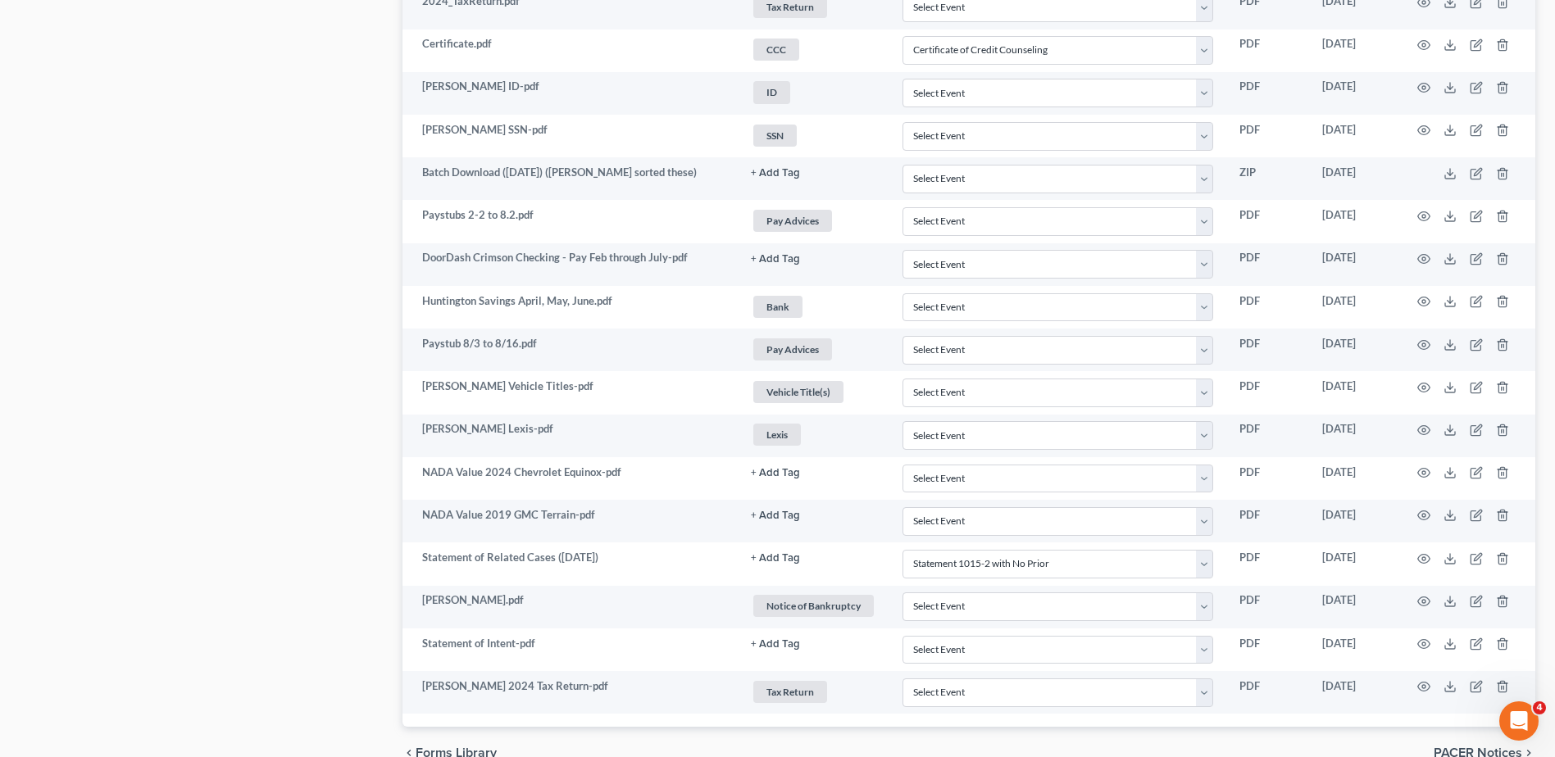
scroll to position [1142, 0]
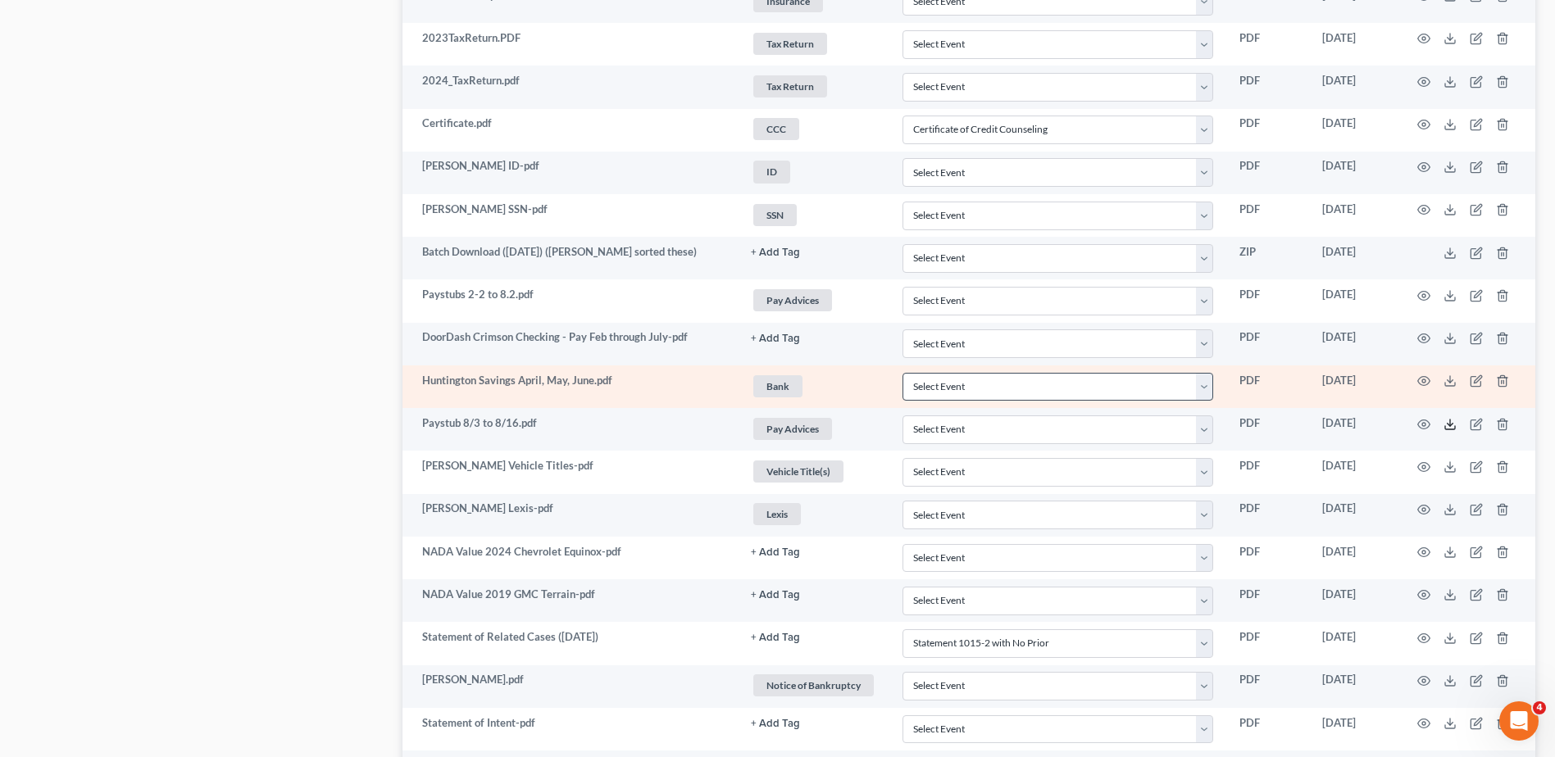
click at [860, 427] on icon at bounding box center [1449, 424] width 13 height 13
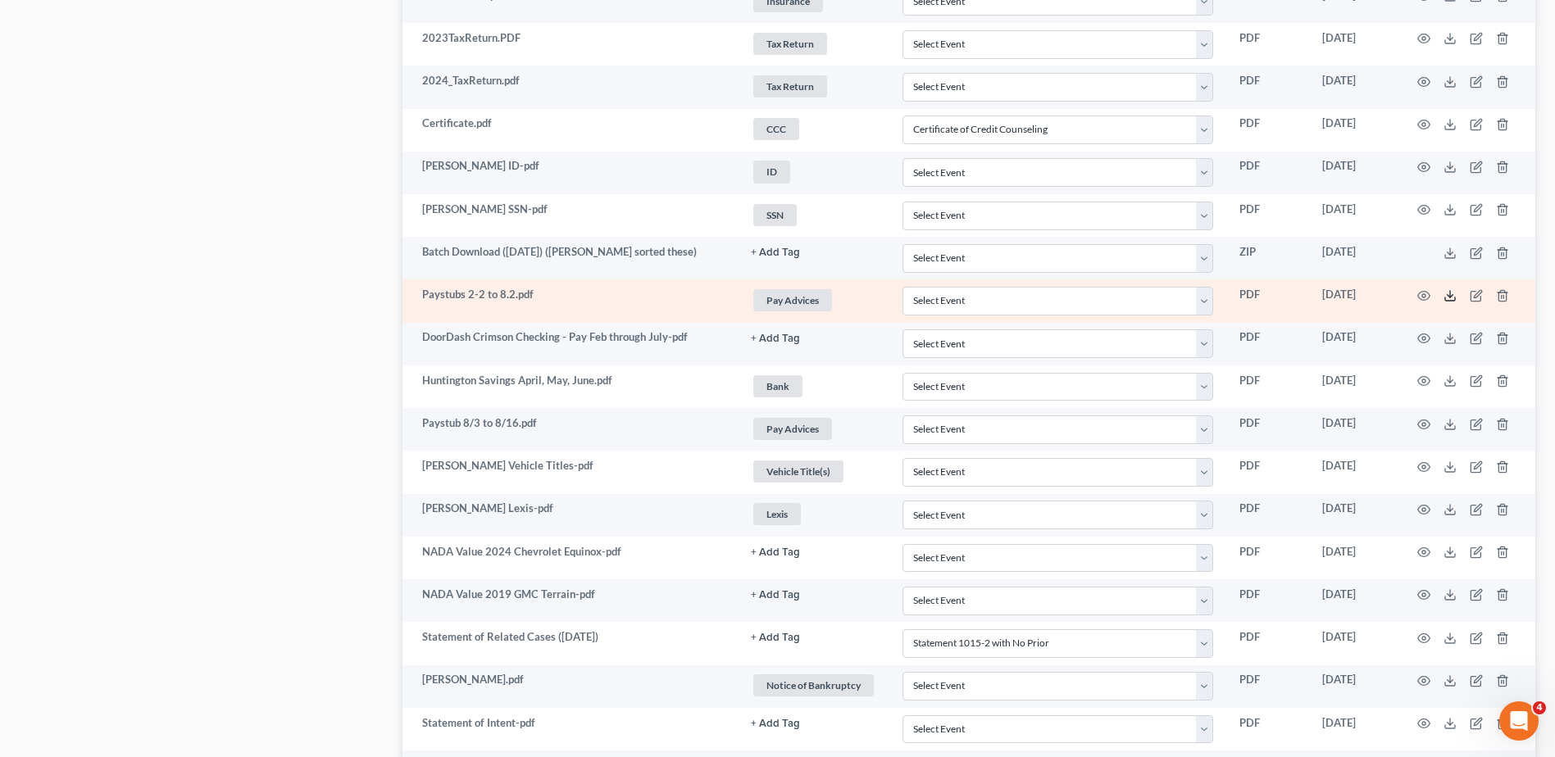
drag, startPoint x: 1451, startPoint y: 297, endPoint x: 1437, endPoint y: 293, distance: 15.3
click at [860, 297] on icon at bounding box center [1449, 295] width 13 height 13
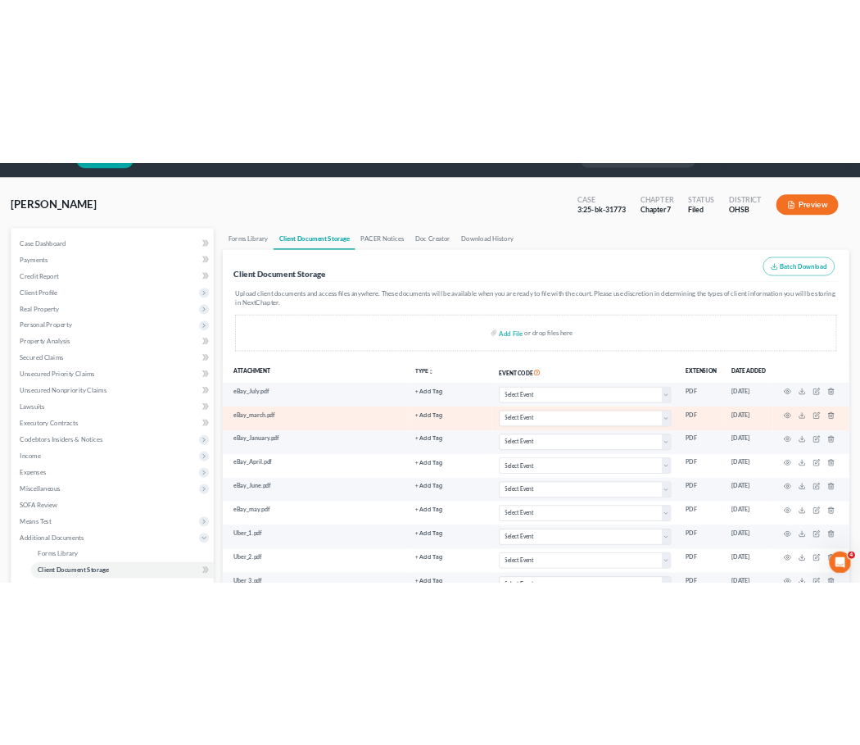
scroll to position [0, 0]
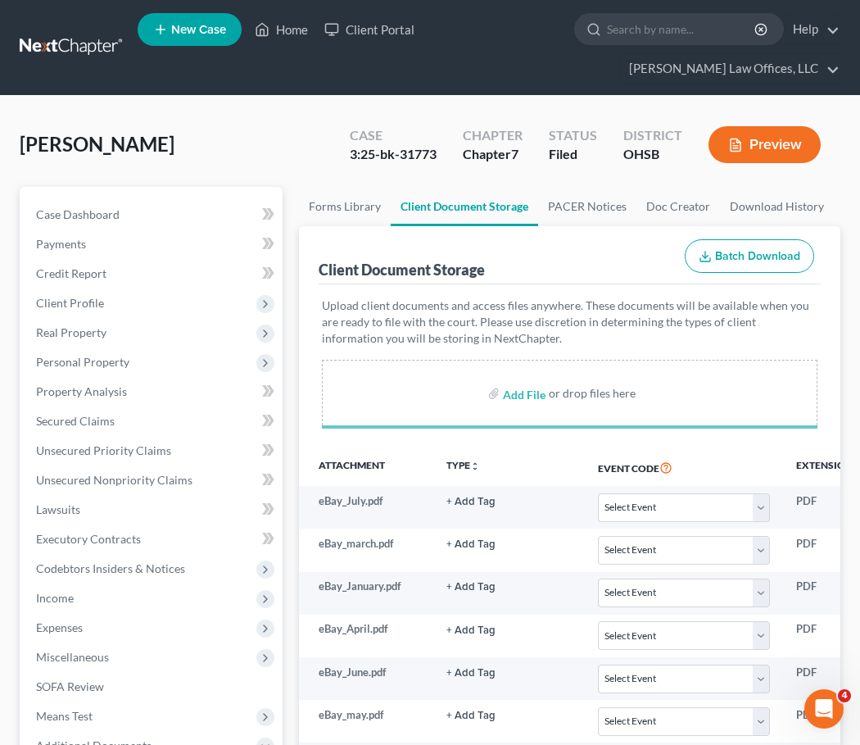
select select "7"
select select "52"
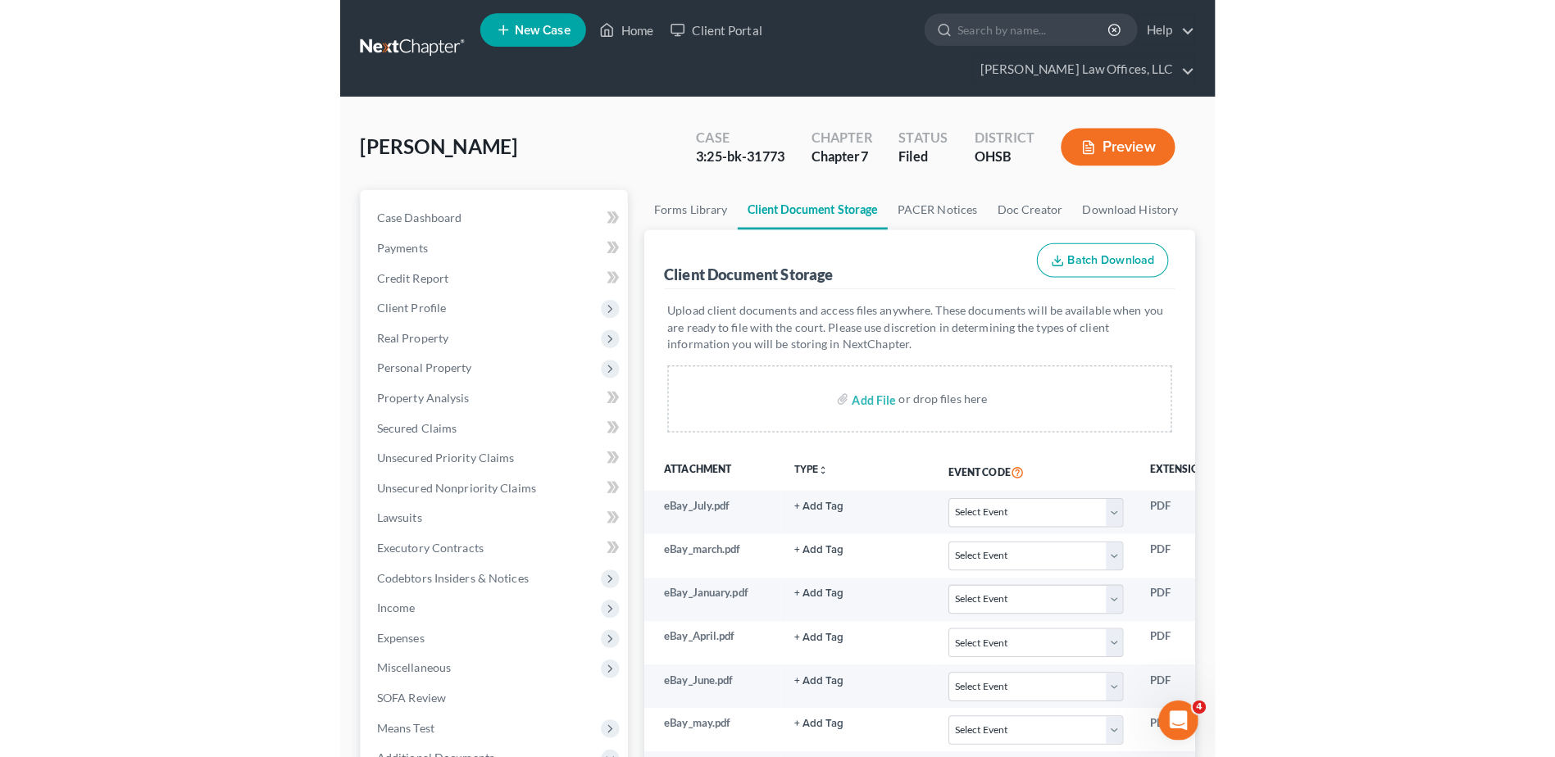
scroll to position [1349, 0]
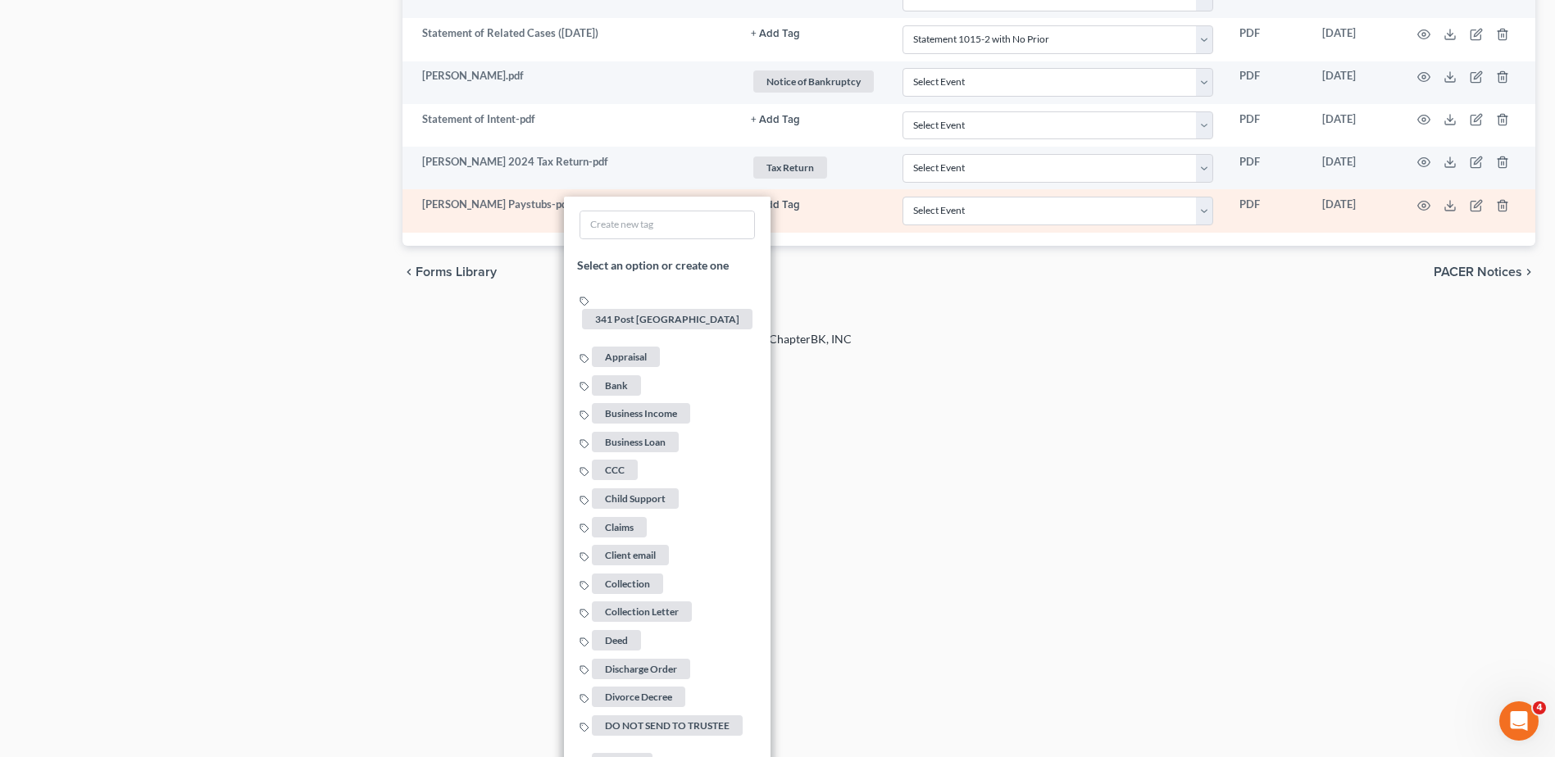
scroll to position [2613, 0]
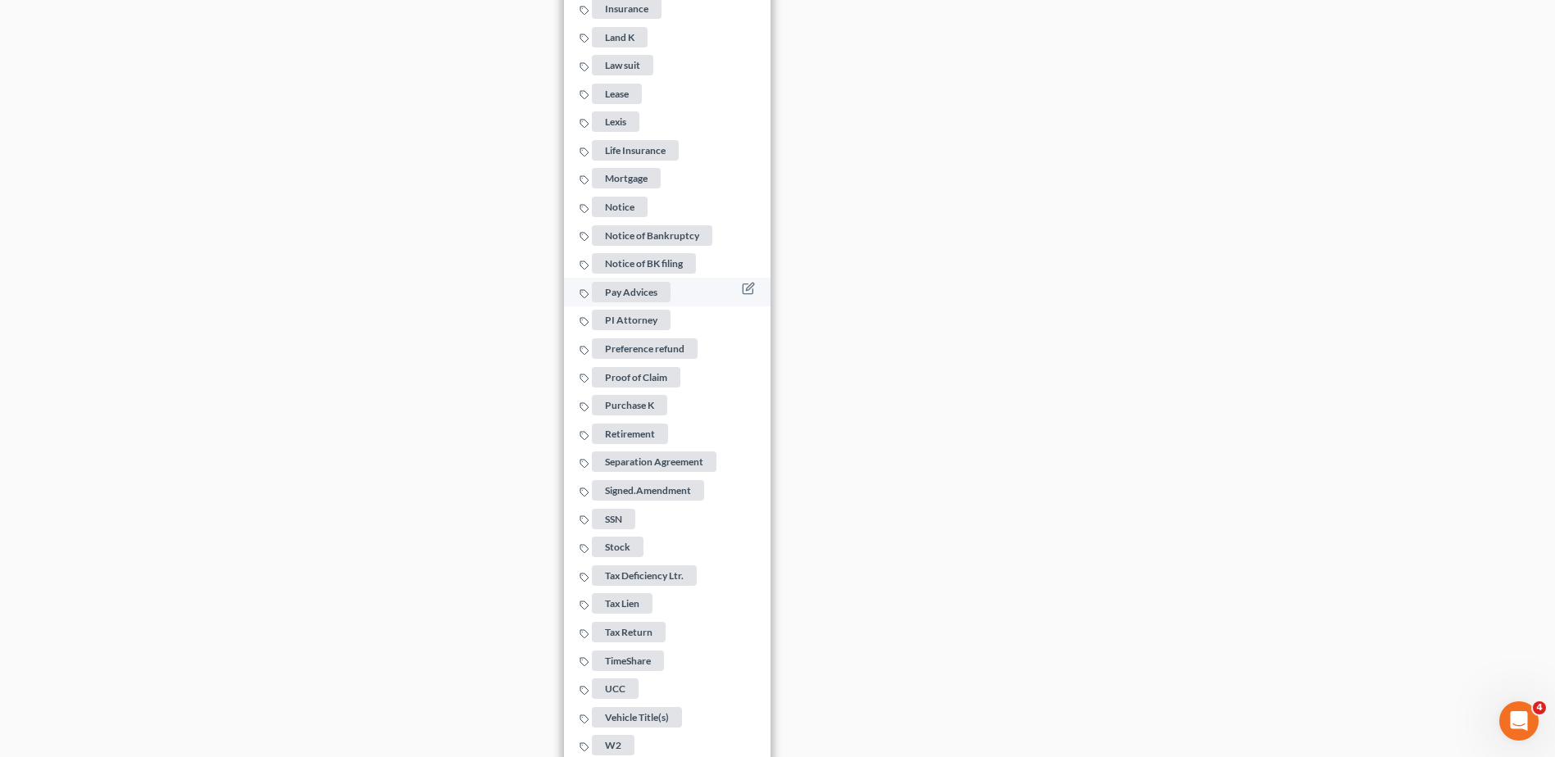
click at [643, 283] on span "Pay Advices" at bounding box center [631, 292] width 79 height 20
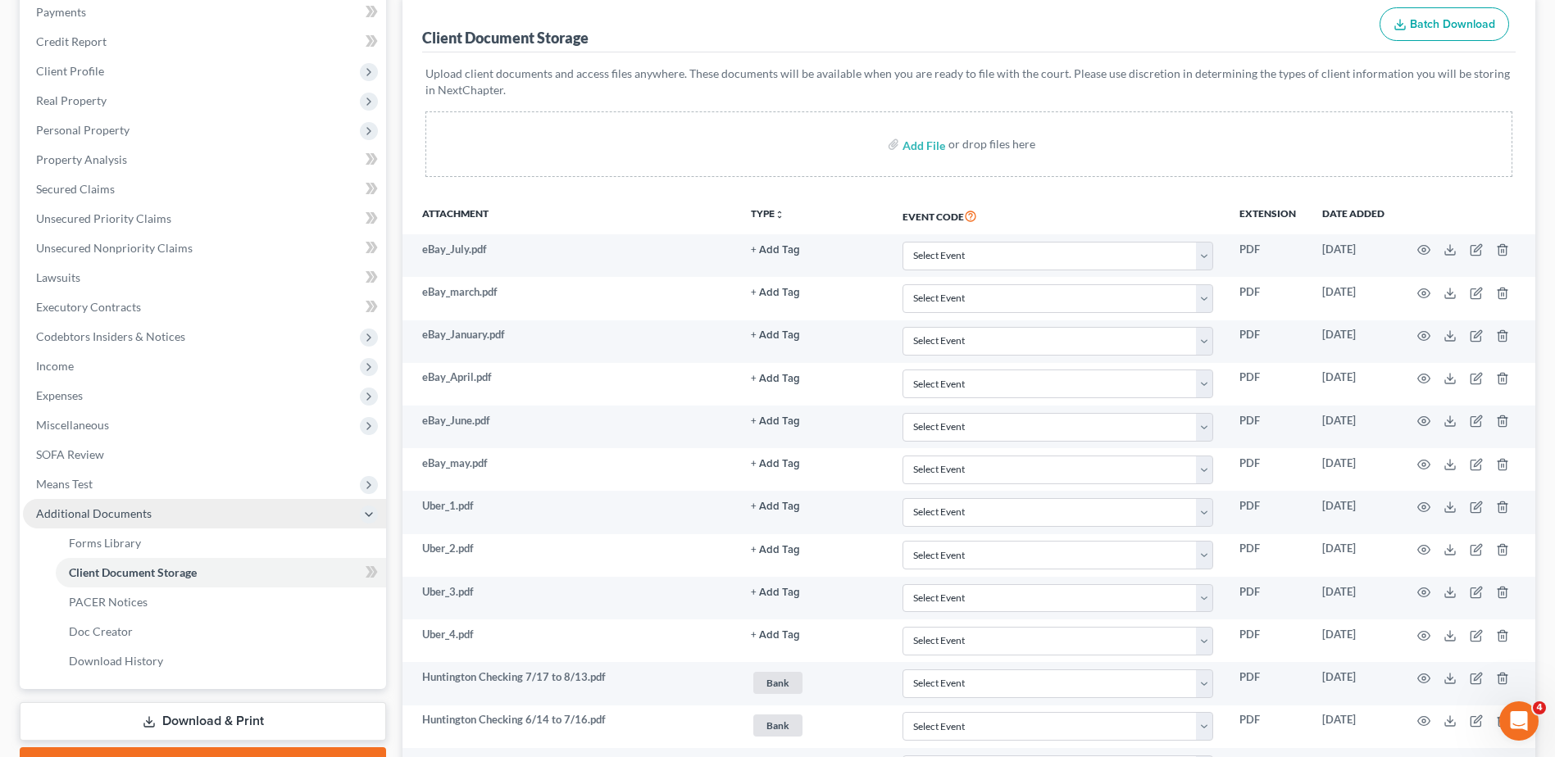
scroll to position [202, 0]
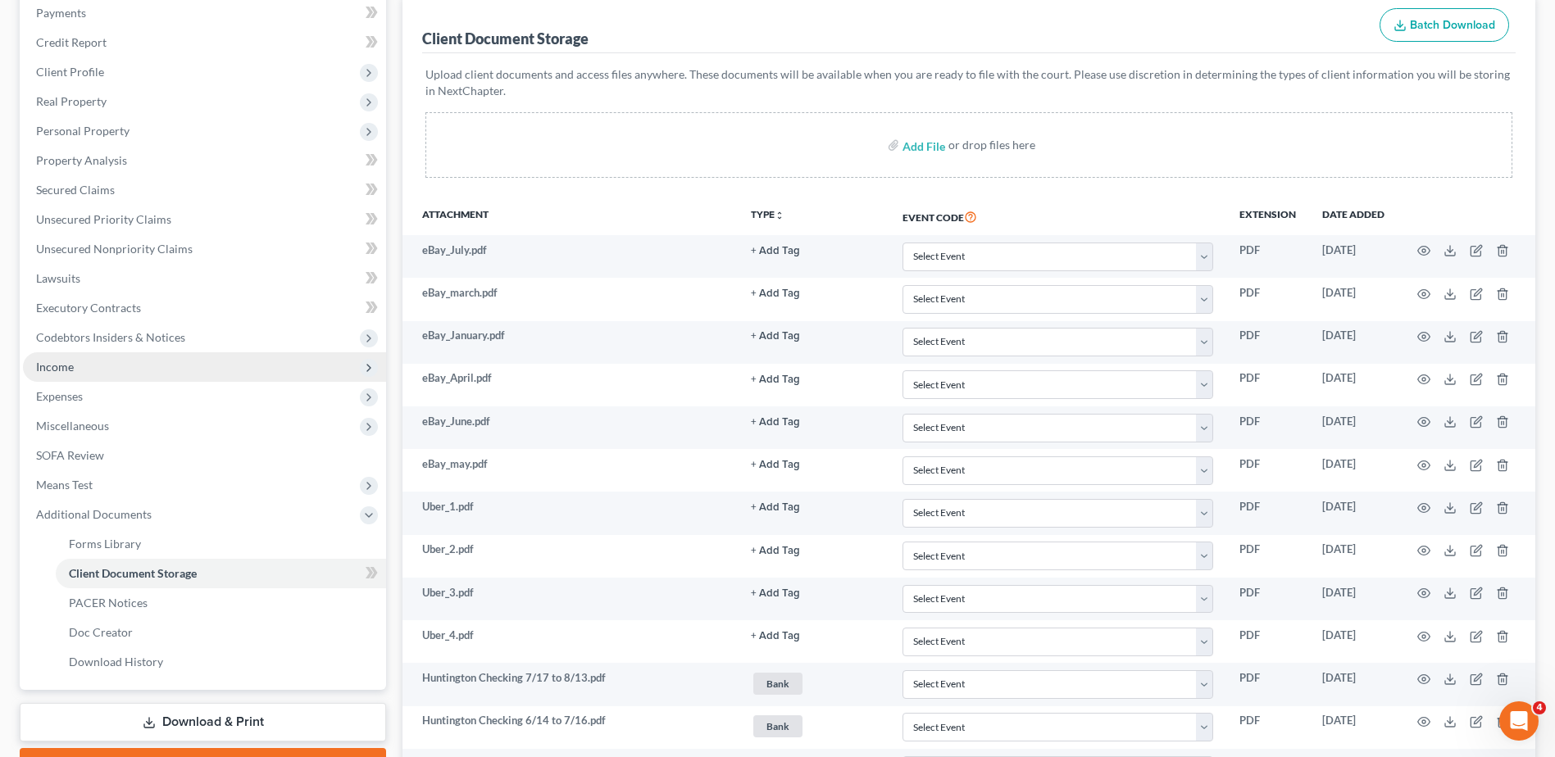
click at [66, 368] on span "Income" at bounding box center [55, 367] width 38 height 14
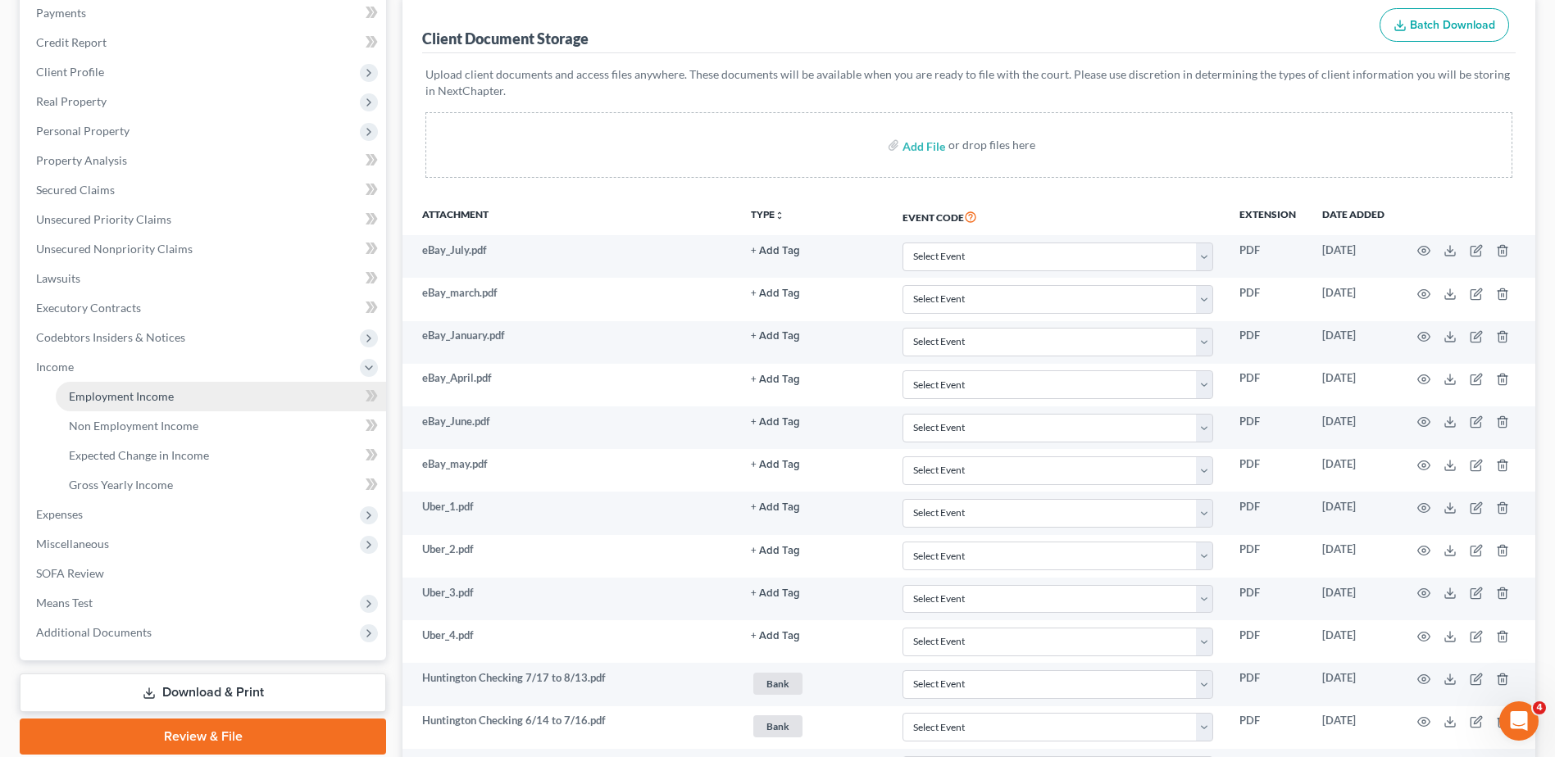
click at [88, 399] on span "Employment Income" at bounding box center [121, 396] width 105 height 14
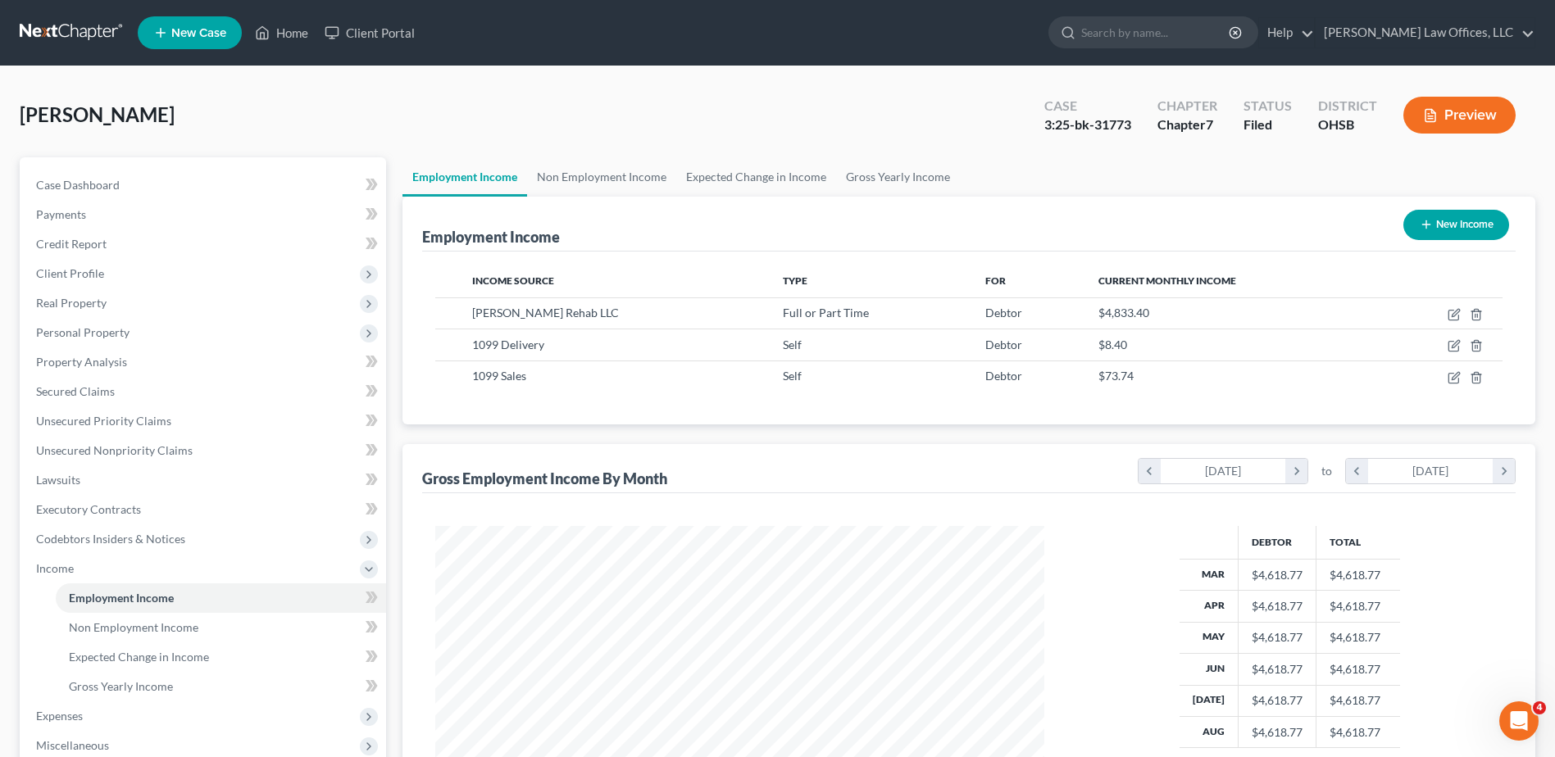
scroll to position [304, 641]
click at [581, 176] on link "Non Employment Income" at bounding box center [601, 176] width 149 height 39
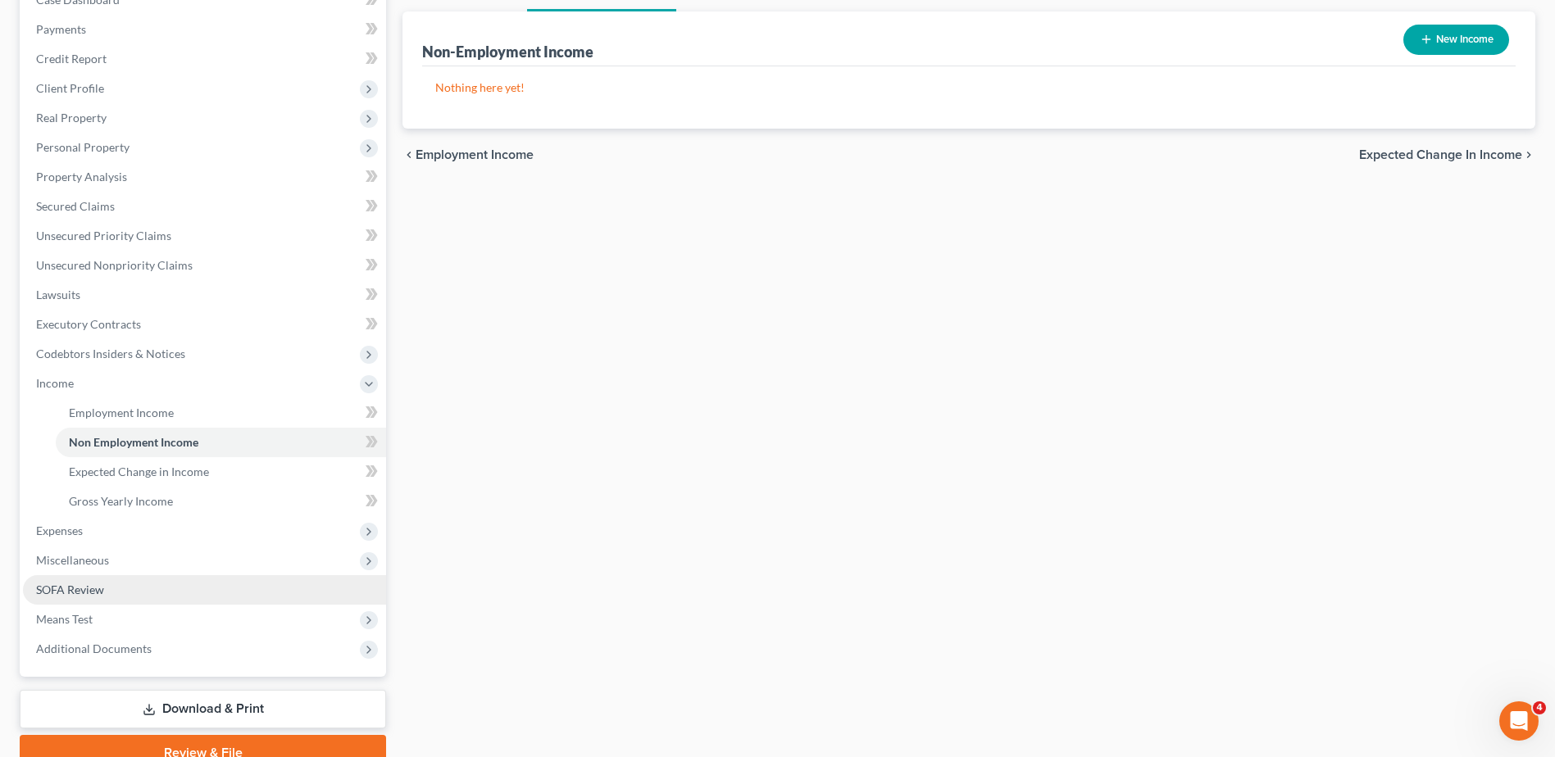
scroll to position [261, 0]
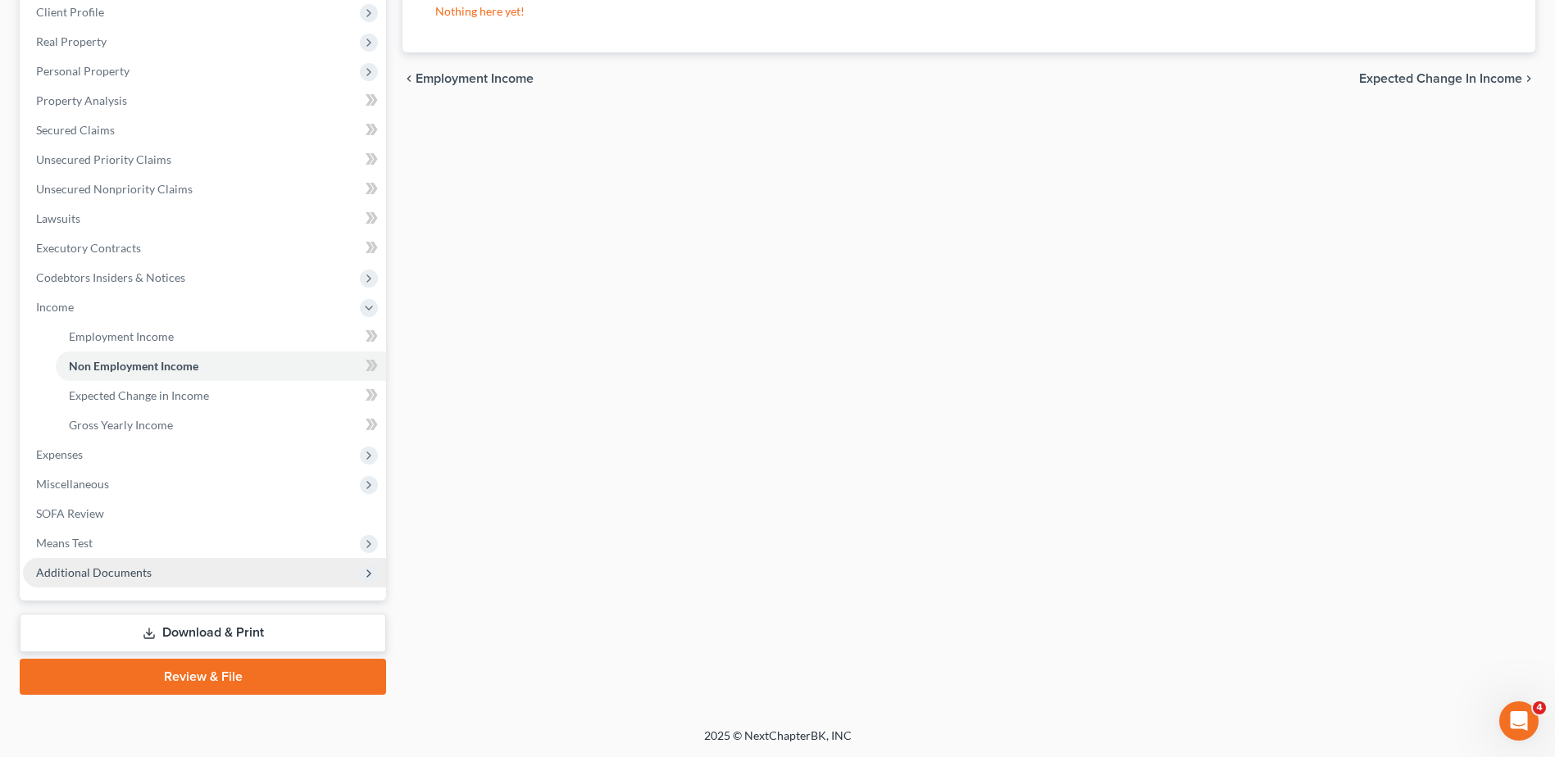
click at [112, 567] on span "Additional Documents" at bounding box center [94, 572] width 116 height 14
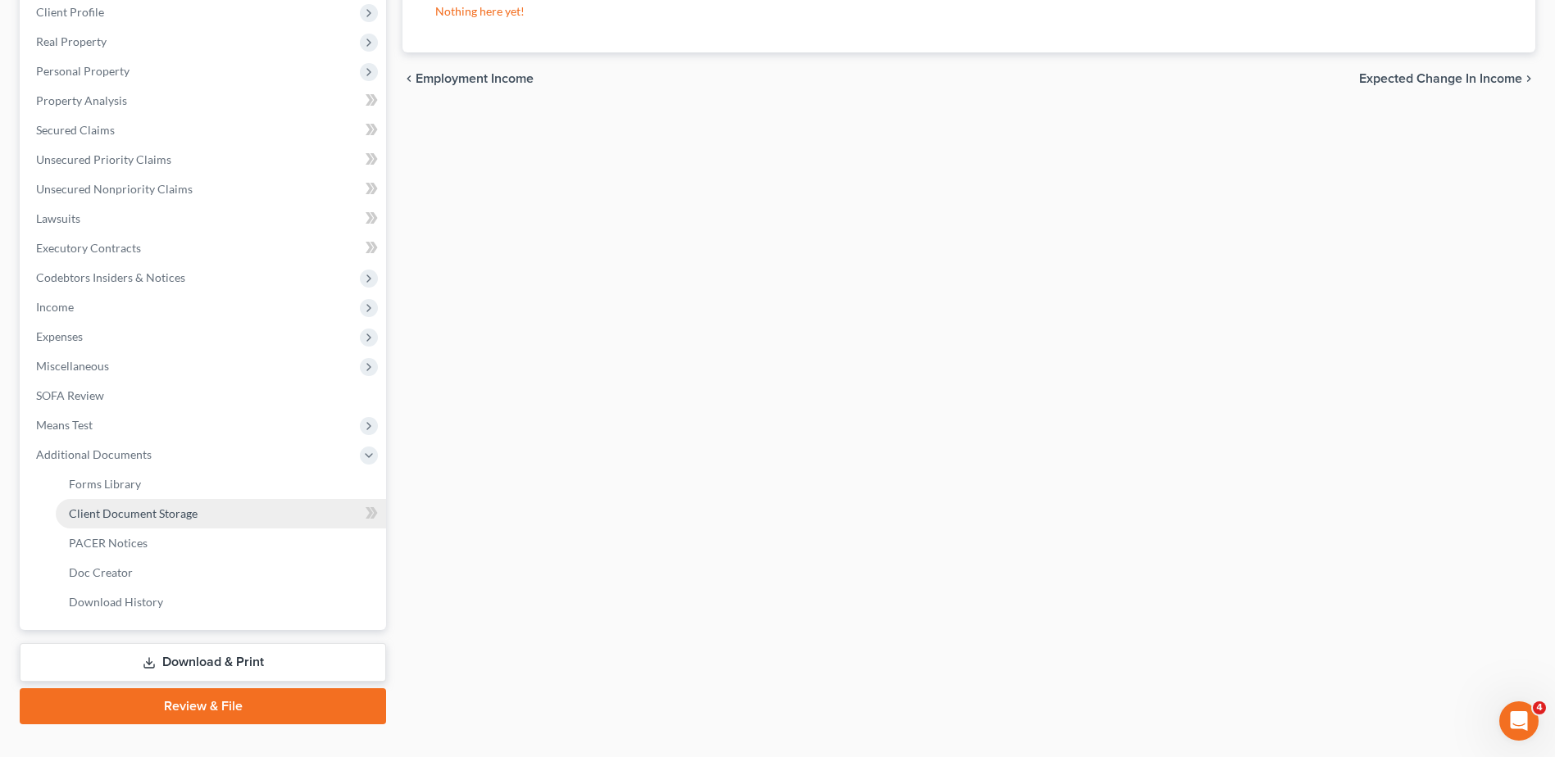
click at [143, 515] on span "Client Document Storage" at bounding box center [133, 513] width 129 height 14
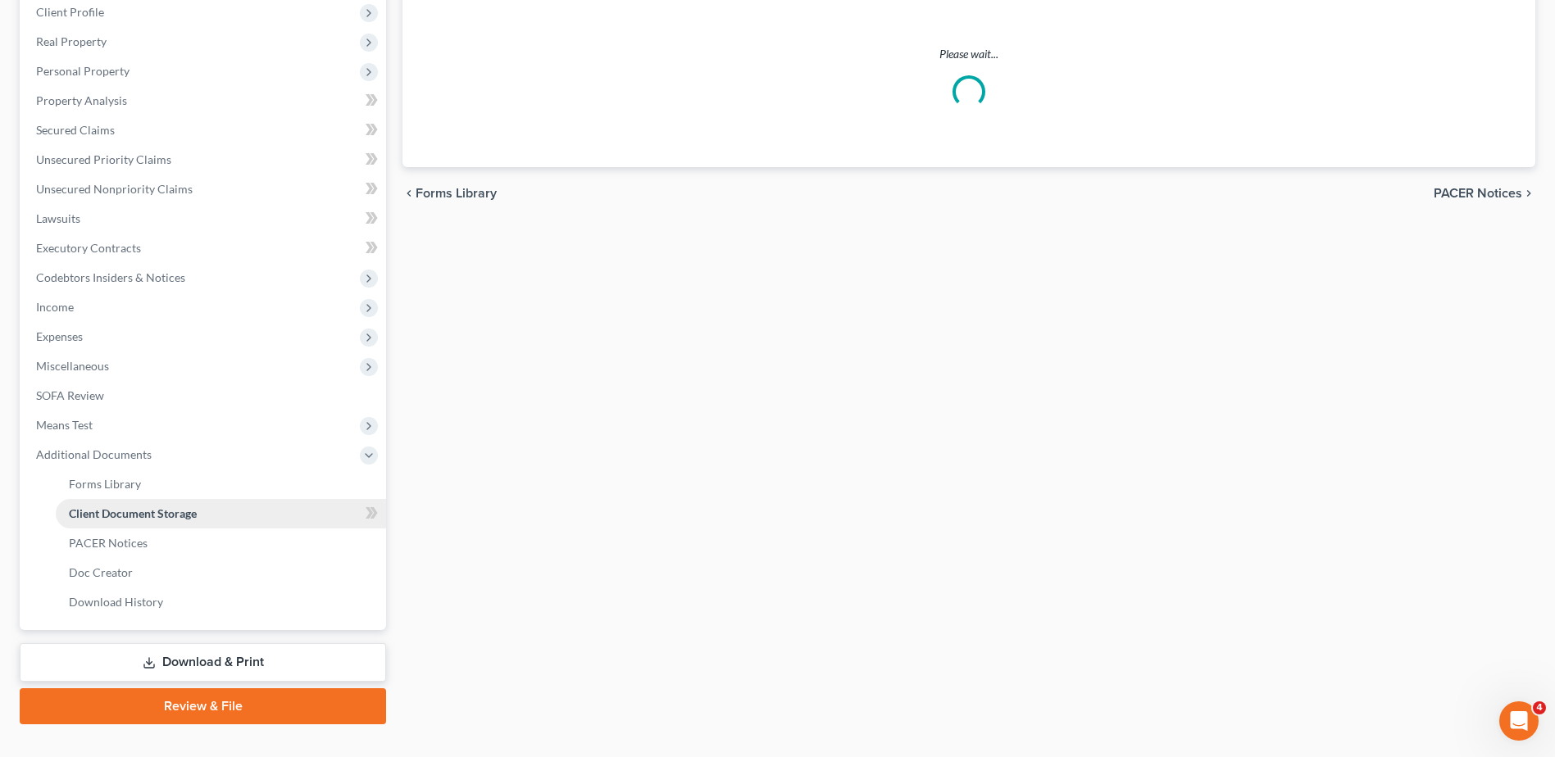
select select "7"
select select "52"
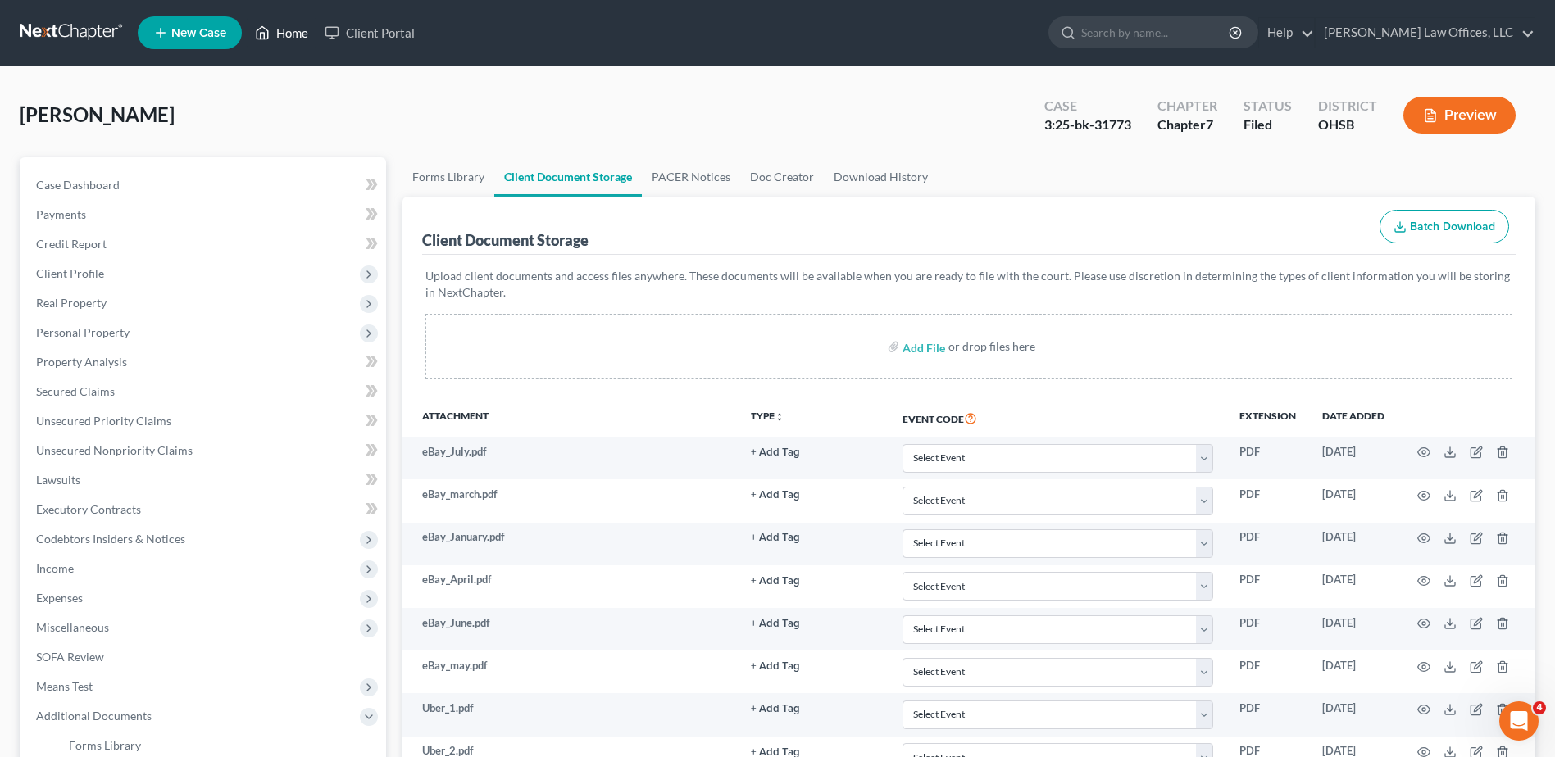
click at [296, 34] on link "Home" at bounding box center [282, 33] width 70 height 30
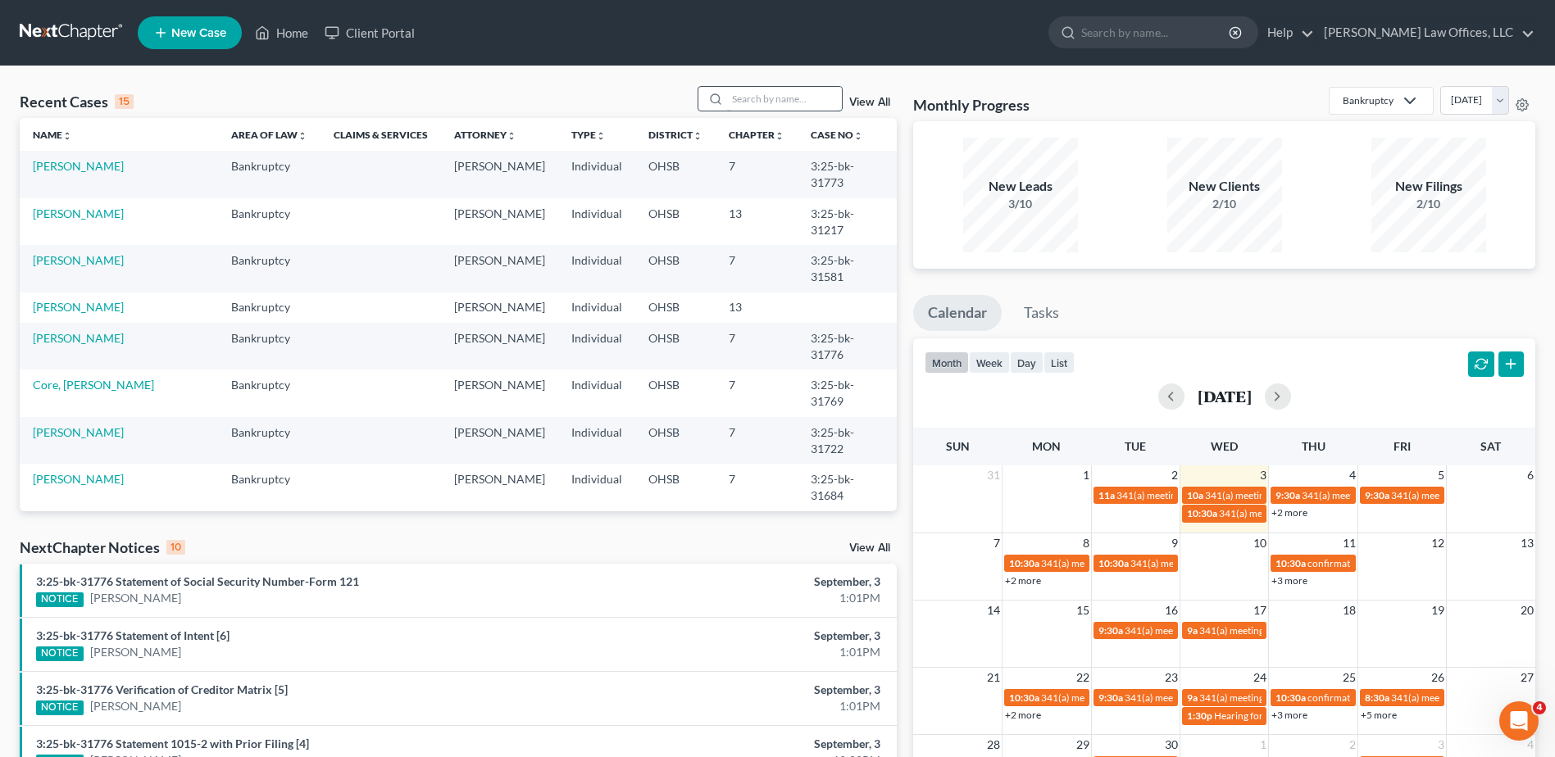
click at [744, 93] on input "search" at bounding box center [784, 99] width 115 height 24
type input "netra"
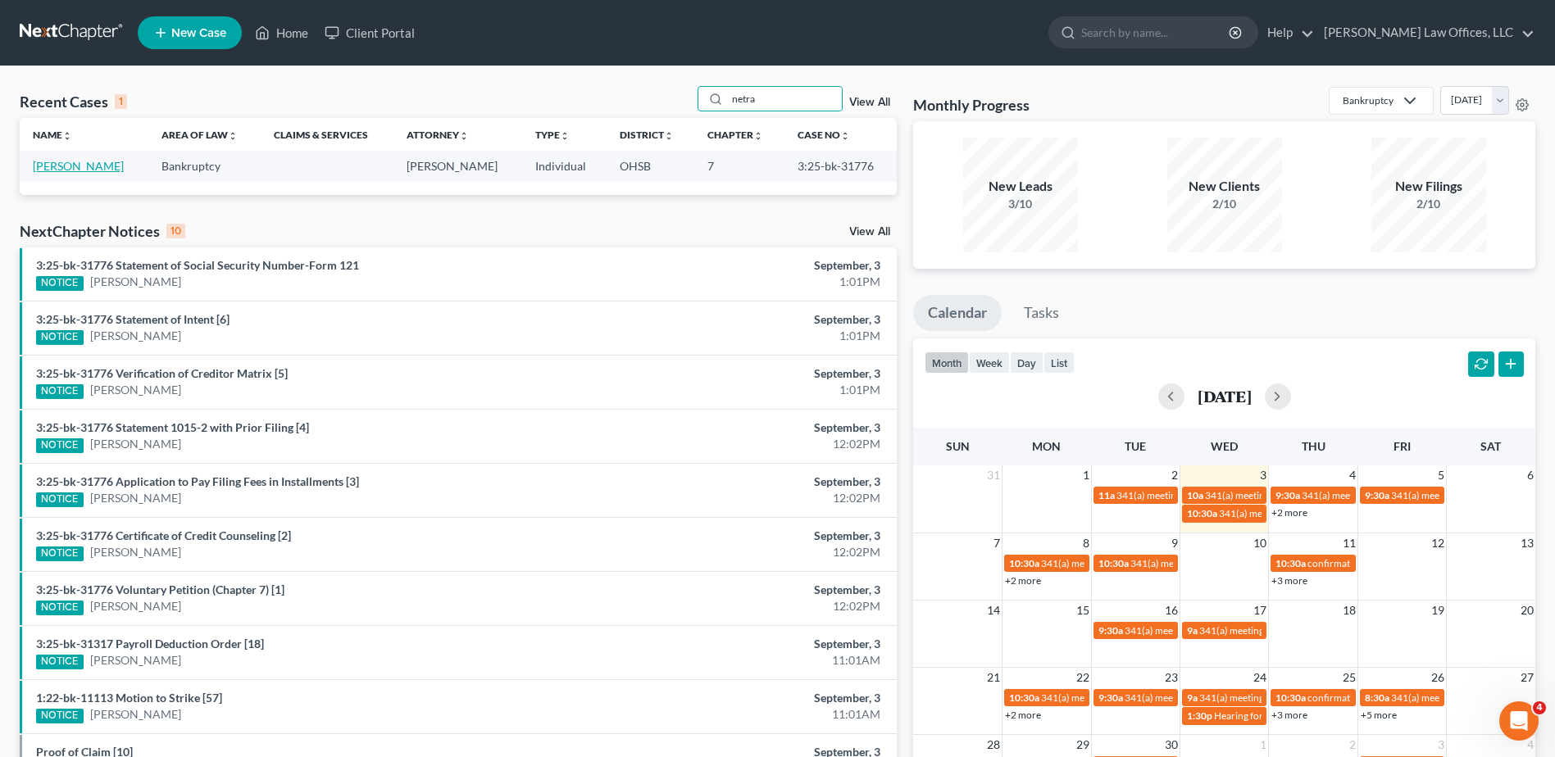
click at [58, 163] on link "[PERSON_NAME]" at bounding box center [78, 166] width 91 height 14
select select "0"
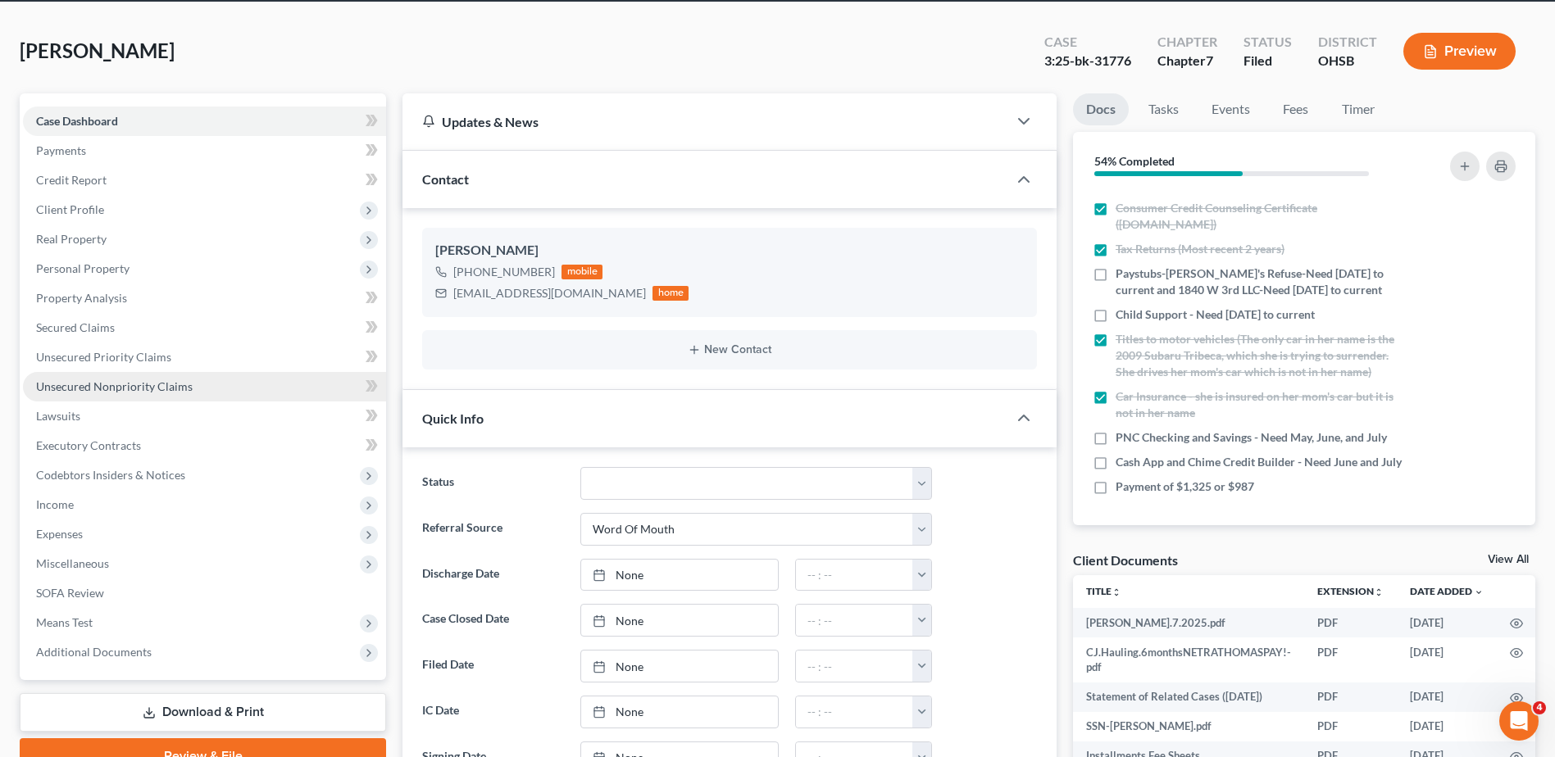
scroll to position [246, 0]
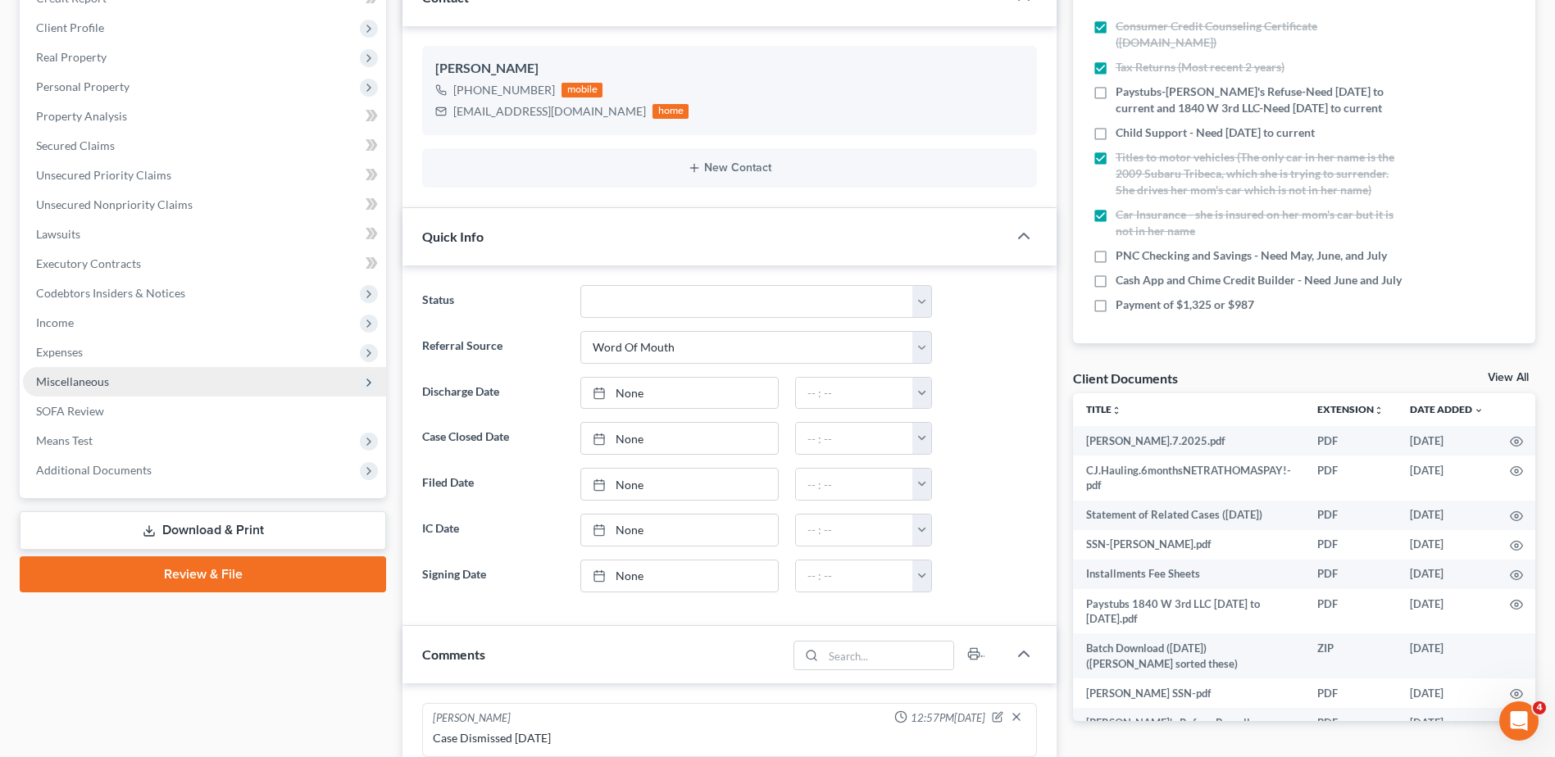
click at [104, 385] on span "Miscellaneous" at bounding box center [72, 382] width 73 height 14
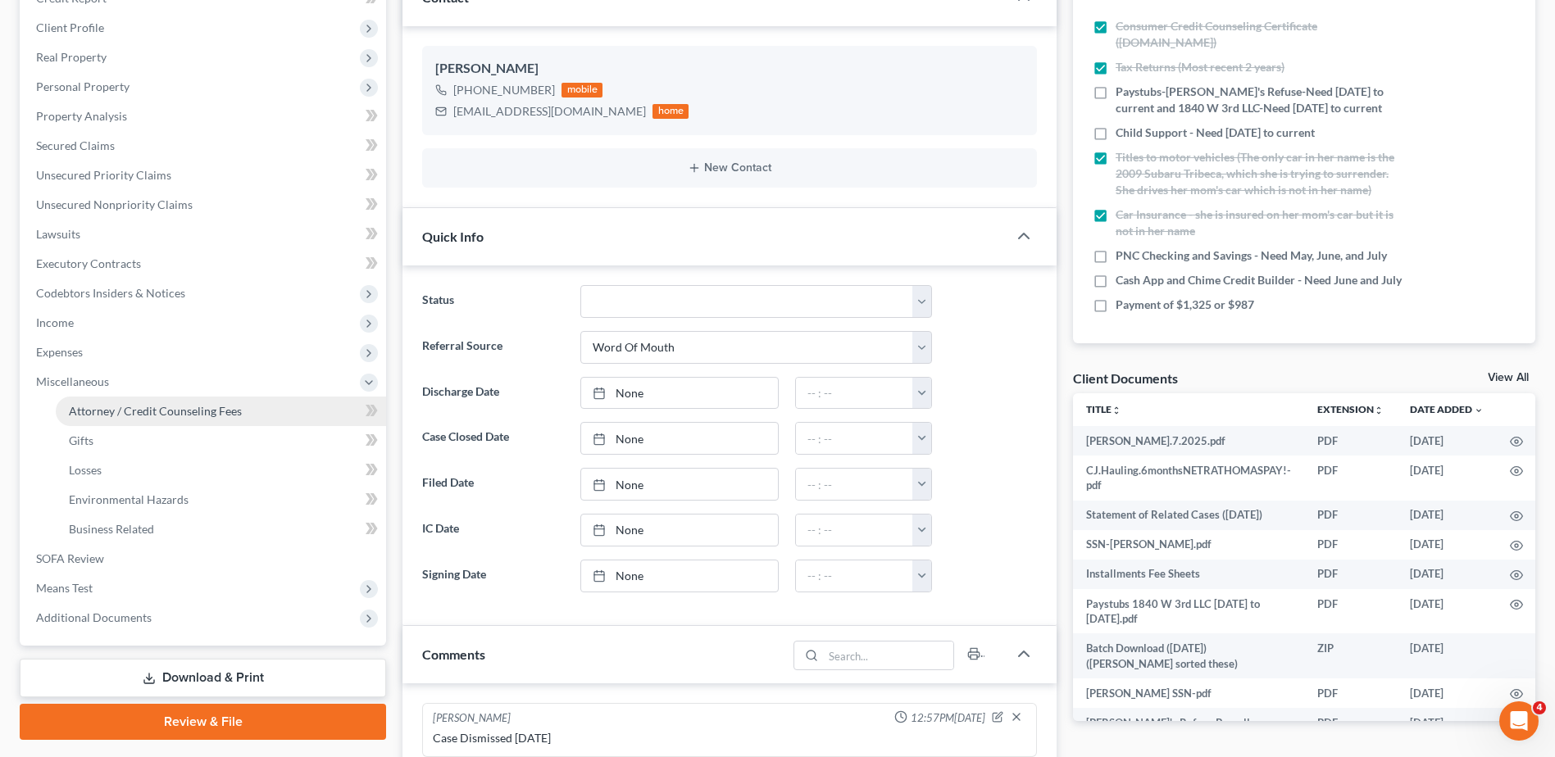
click at [110, 414] on span "Attorney / Credit Counseling Fees" at bounding box center [155, 411] width 173 height 14
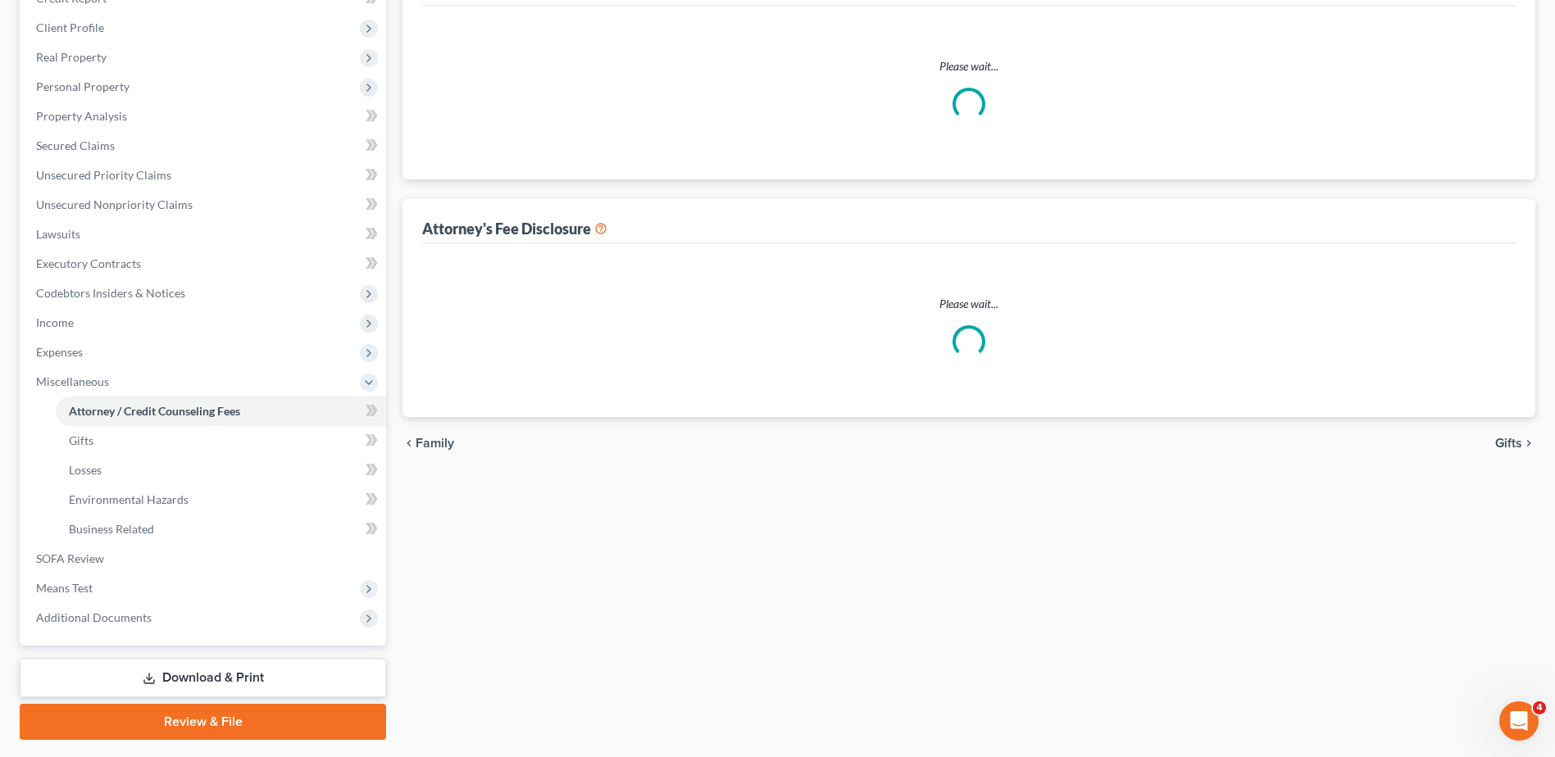
scroll to position [2, 0]
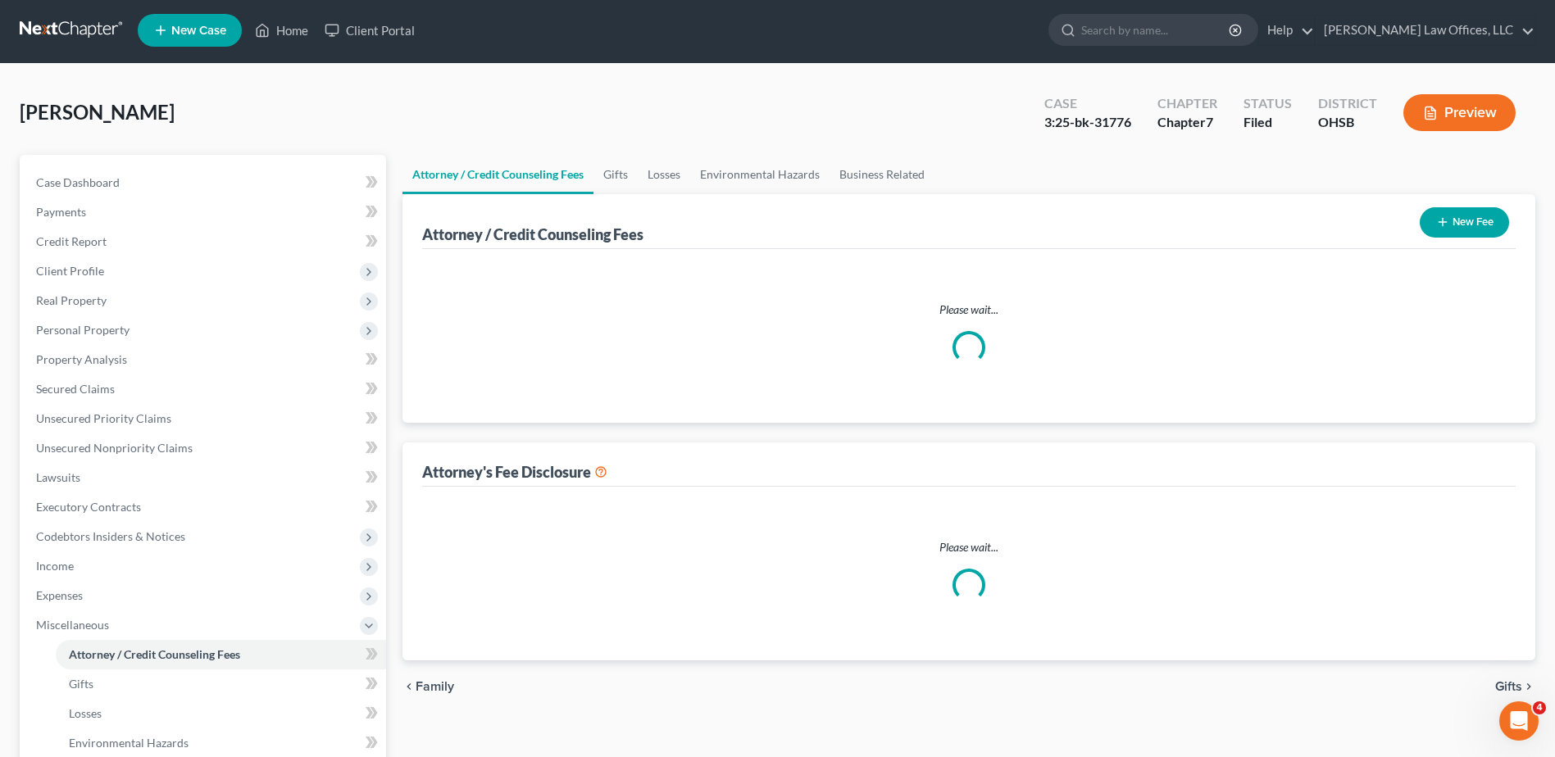
select select "1"
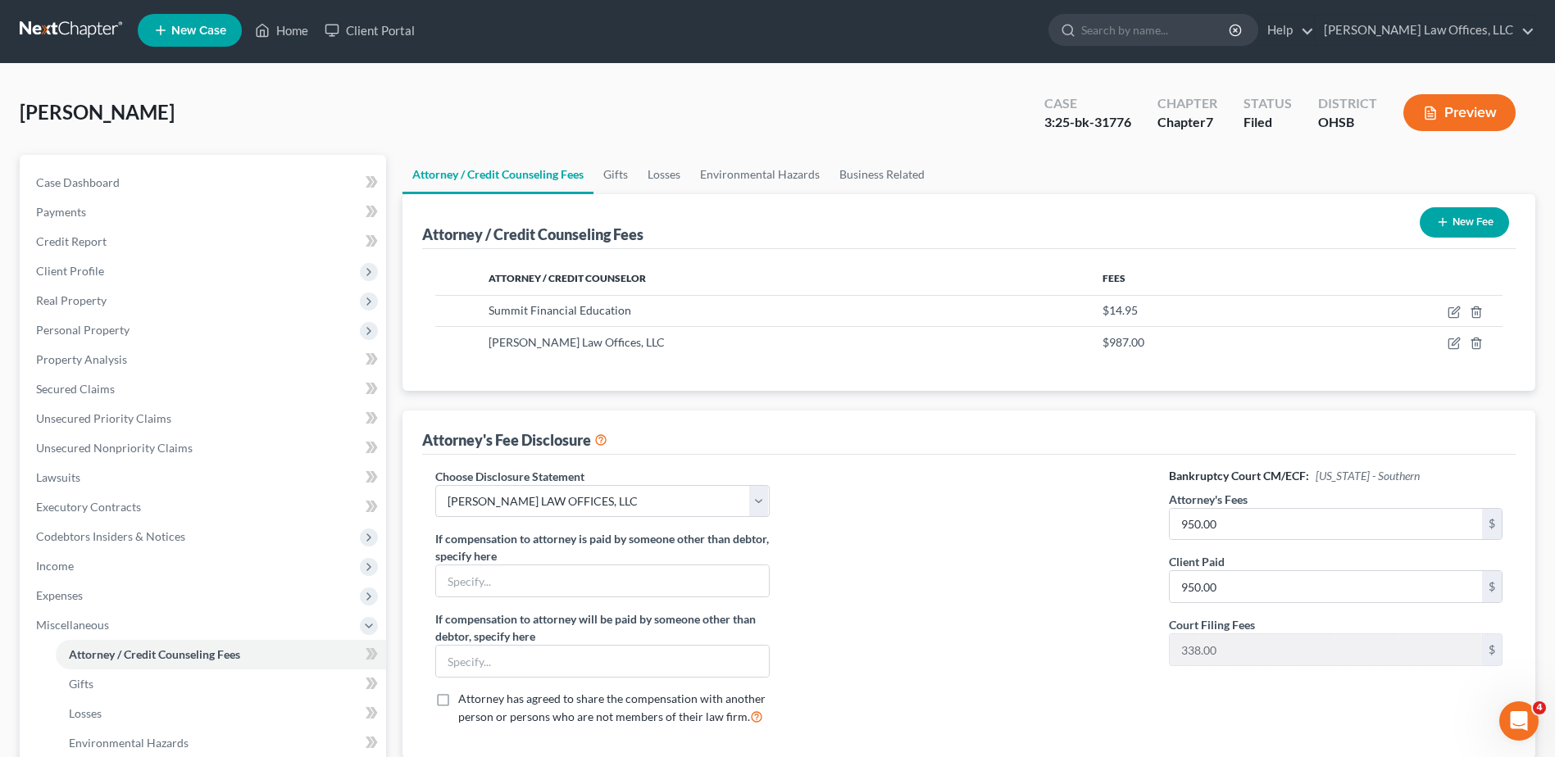
scroll to position [0, 0]
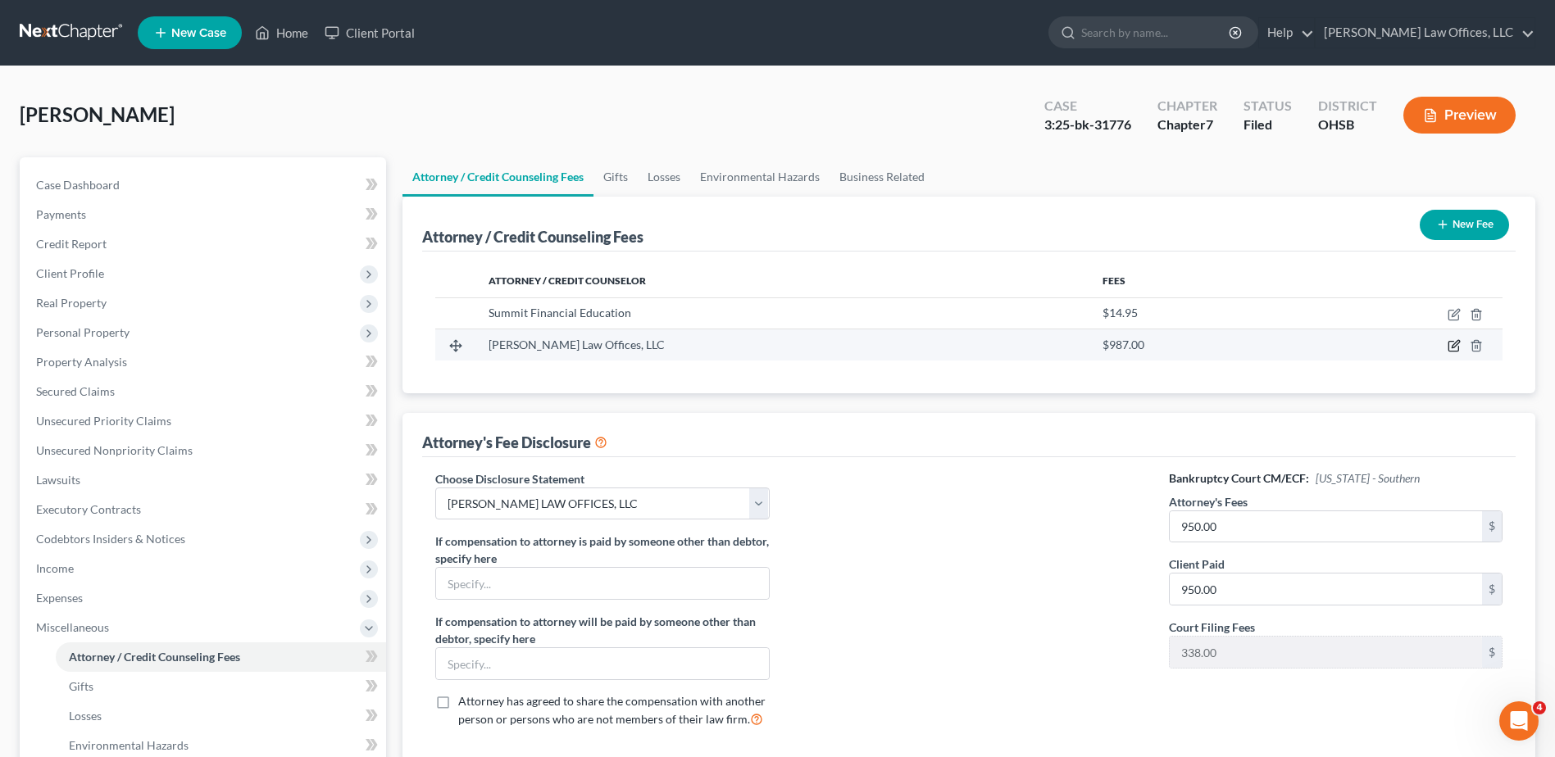
click at [860, 346] on icon "button" at bounding box center [1453, 345] width 13 height 13
select select "36"
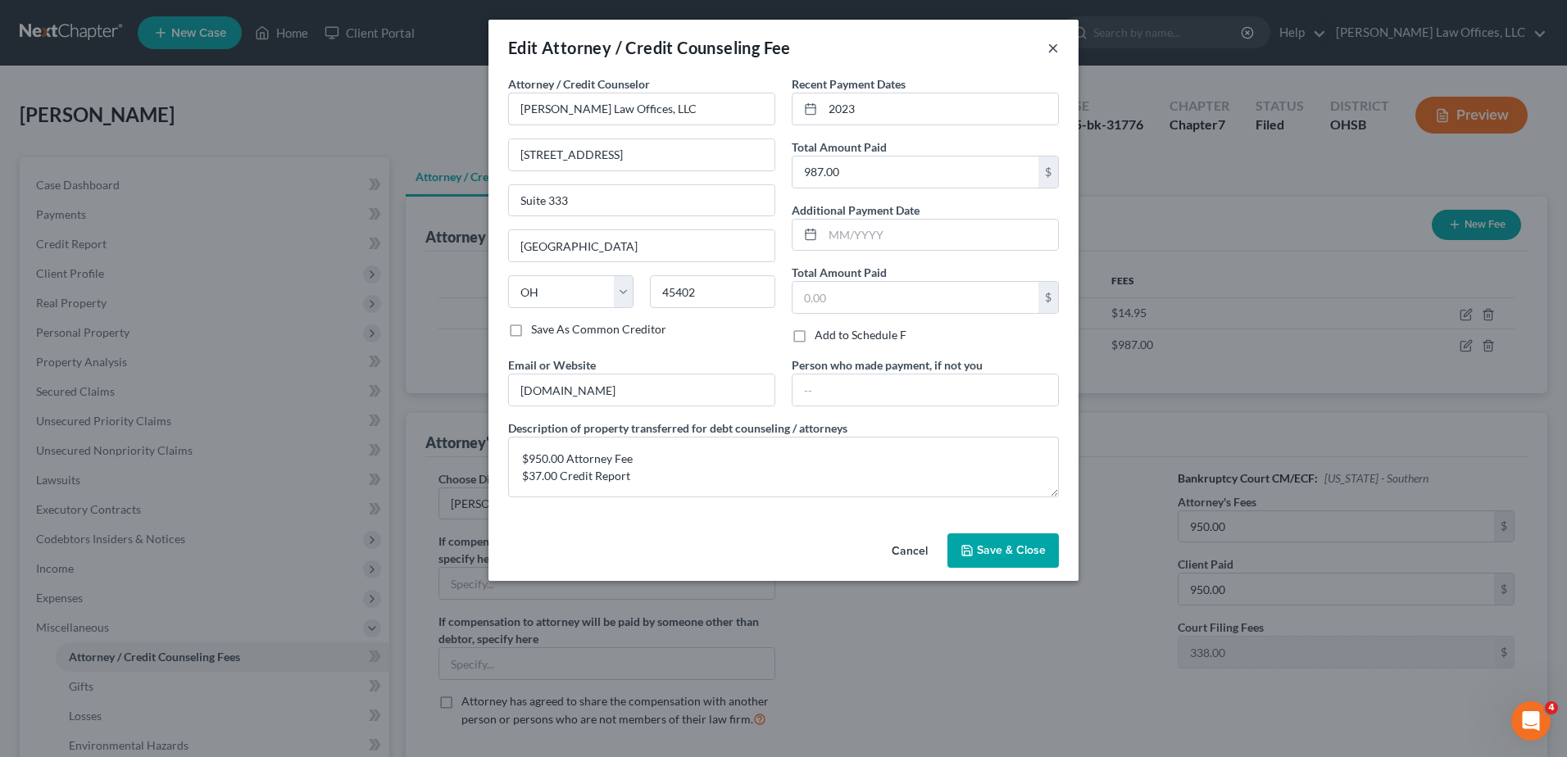
click at [860, 47] on button "×" at bounding box center [1052, 48] width 11 height 20
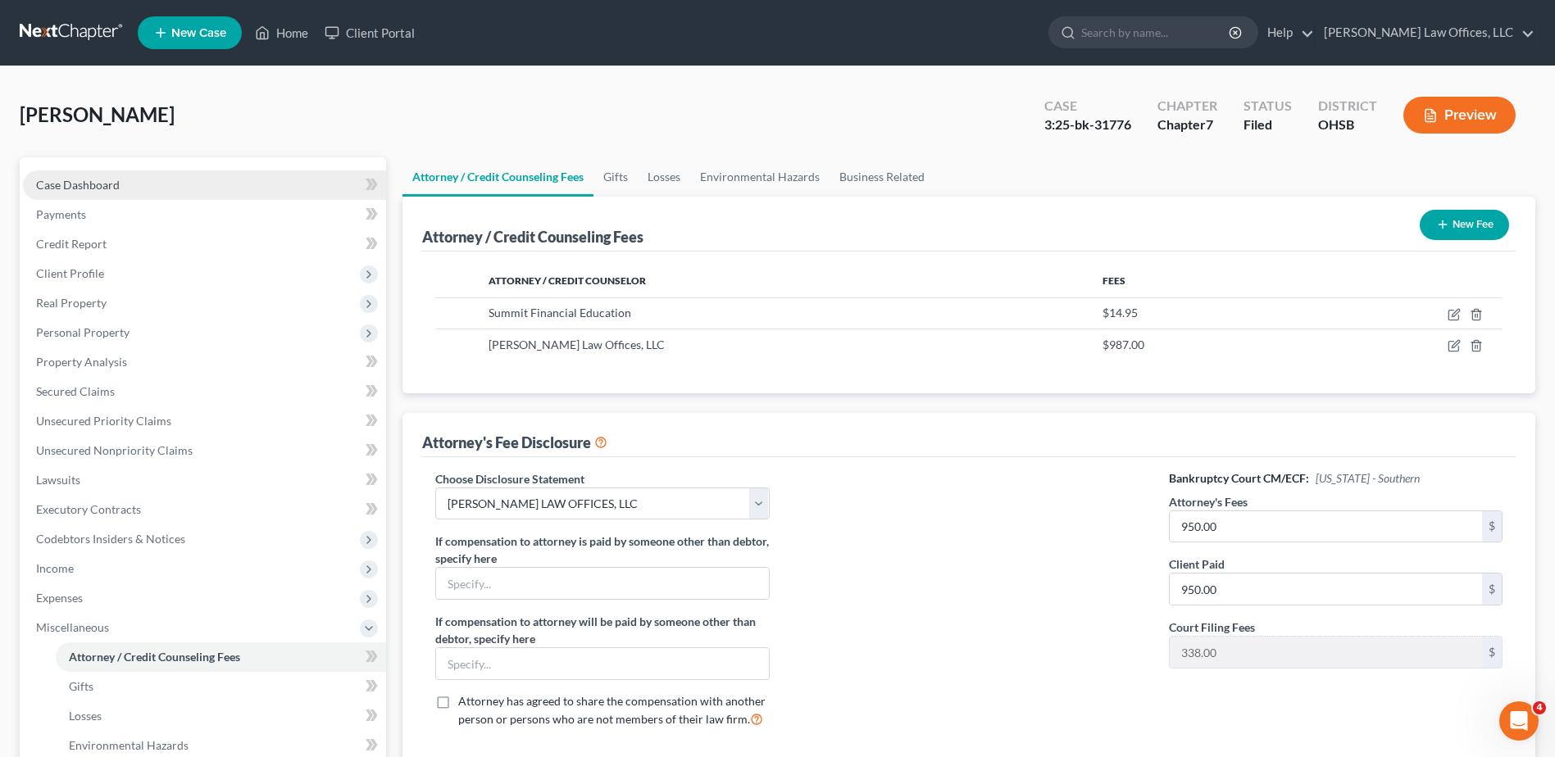
click at [95, 187] on span "Case Dashboard" at bounding box center [78, 185] width 84 height 14
select select "0"
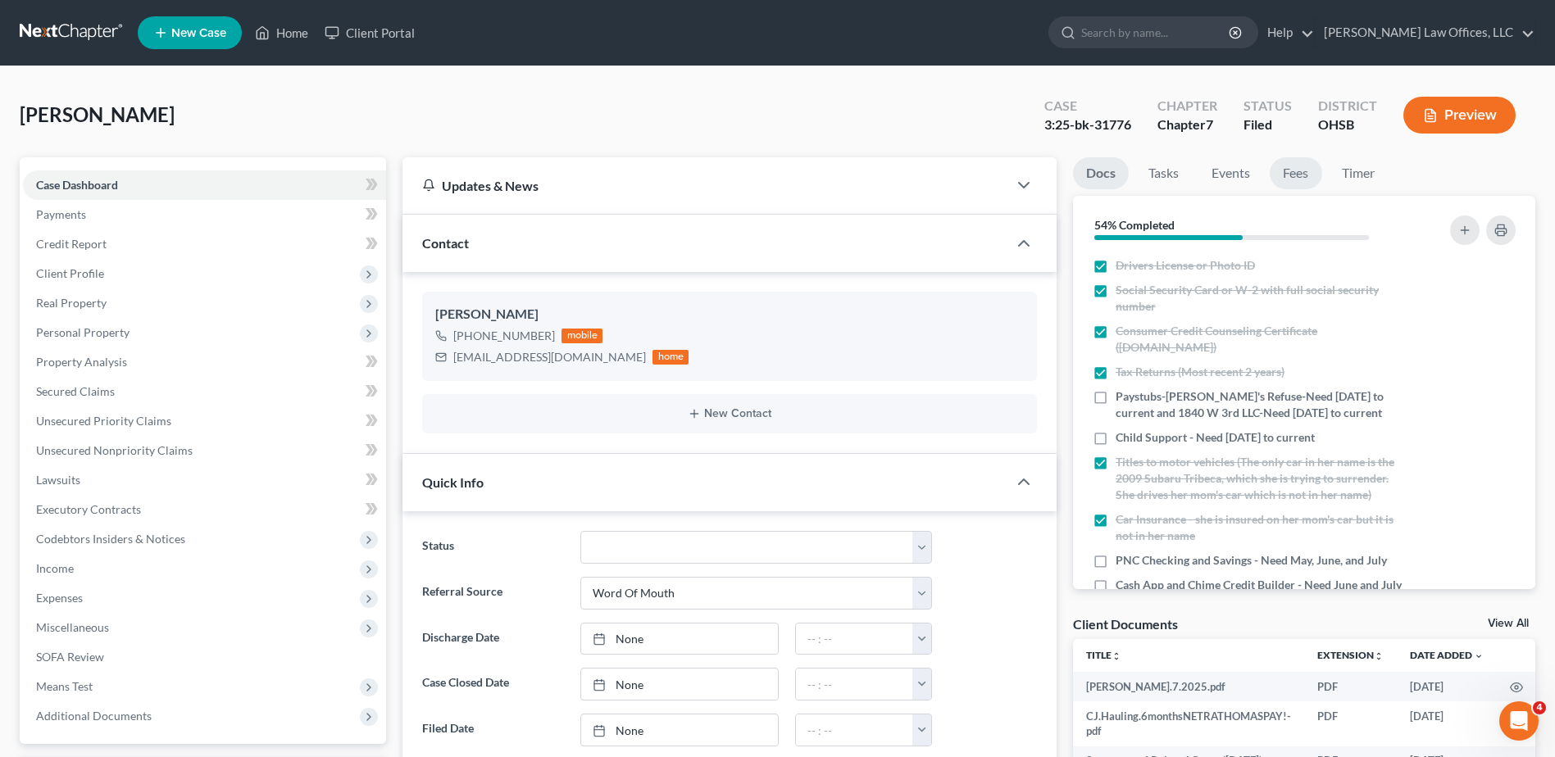
click at [860, 172] on link "Fees" at bounding box center [1295, 173] width 52 height 32
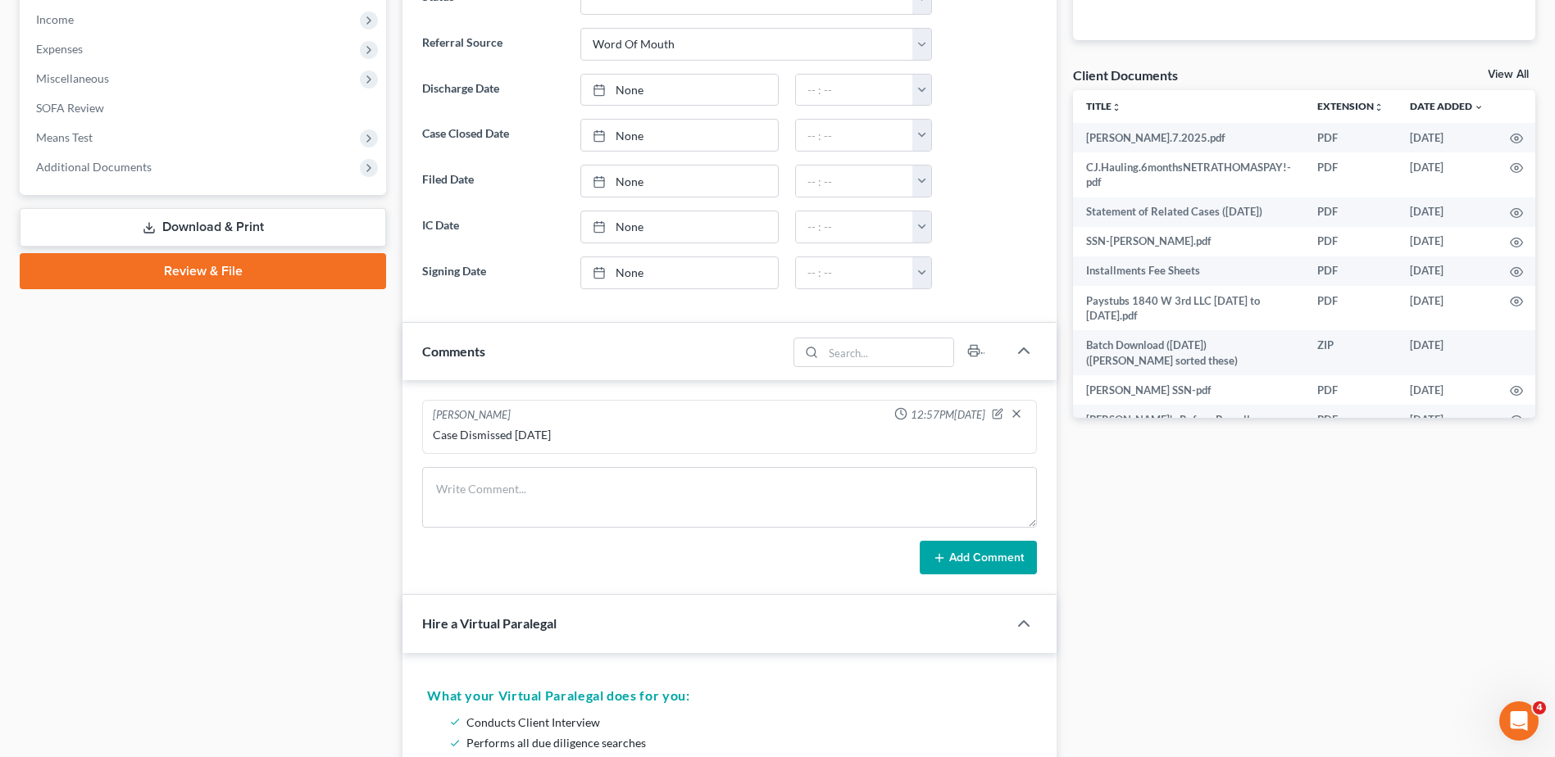
scroll to position [574, 0]
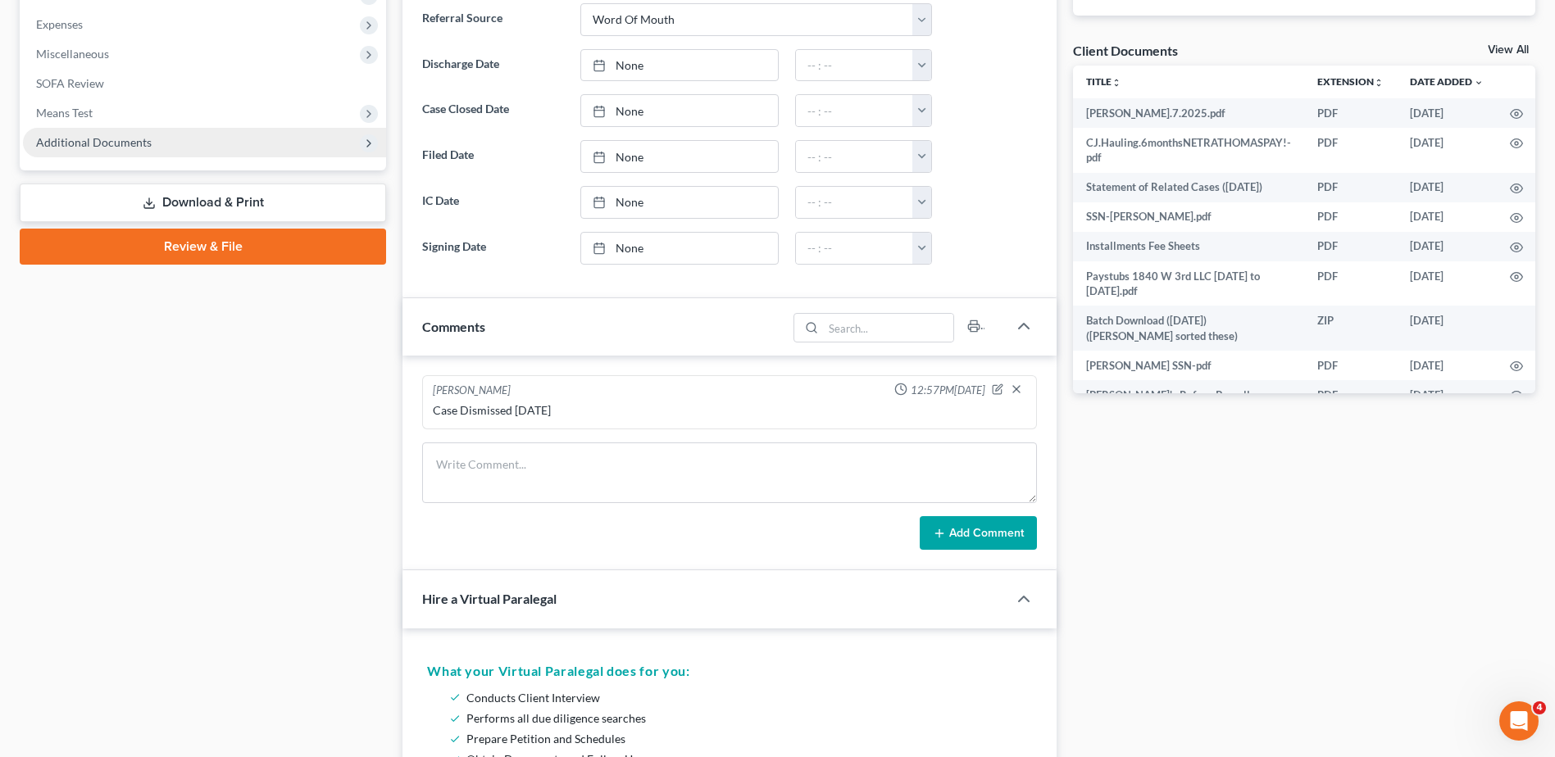
click at [109, 146] on span "Additional Documents" at bounding box center [94, 142] width 116 height 14
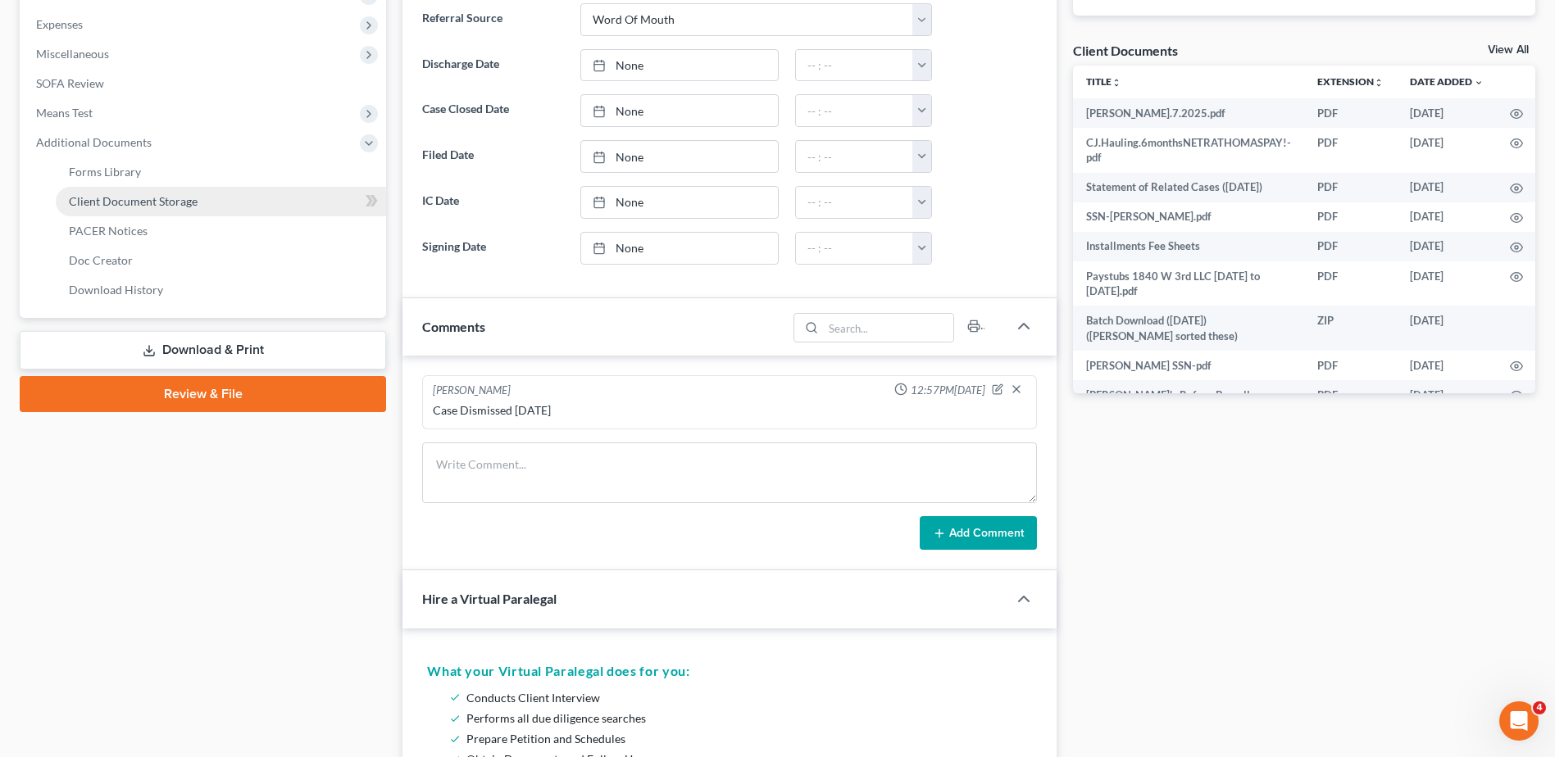
click at [122, 207] on span "Client Document Storage" at bounding box center [133, 201] width 129 height 14
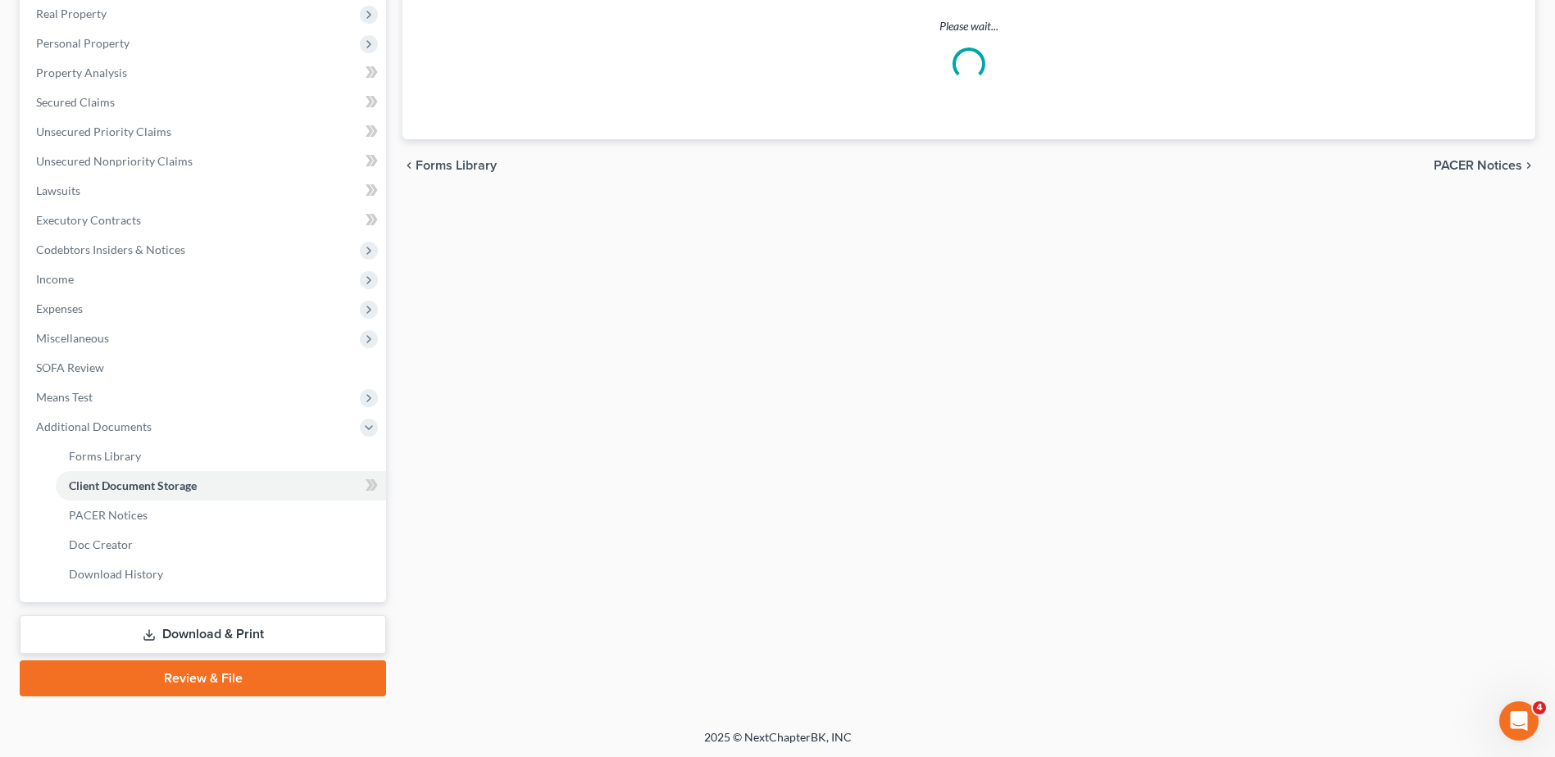
scroll to position [229, 0]
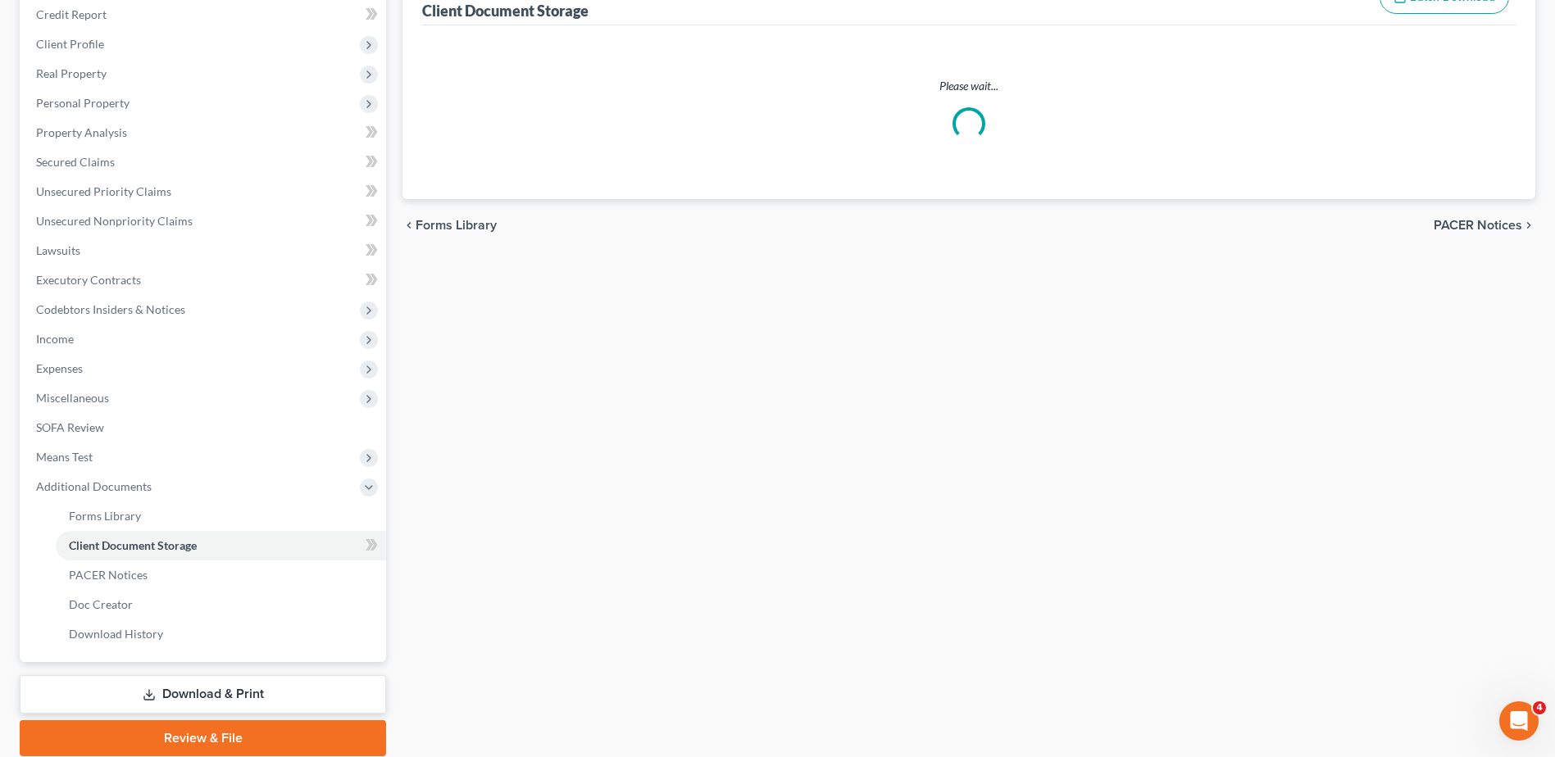
select select "7"
select select "37"
select select "53"
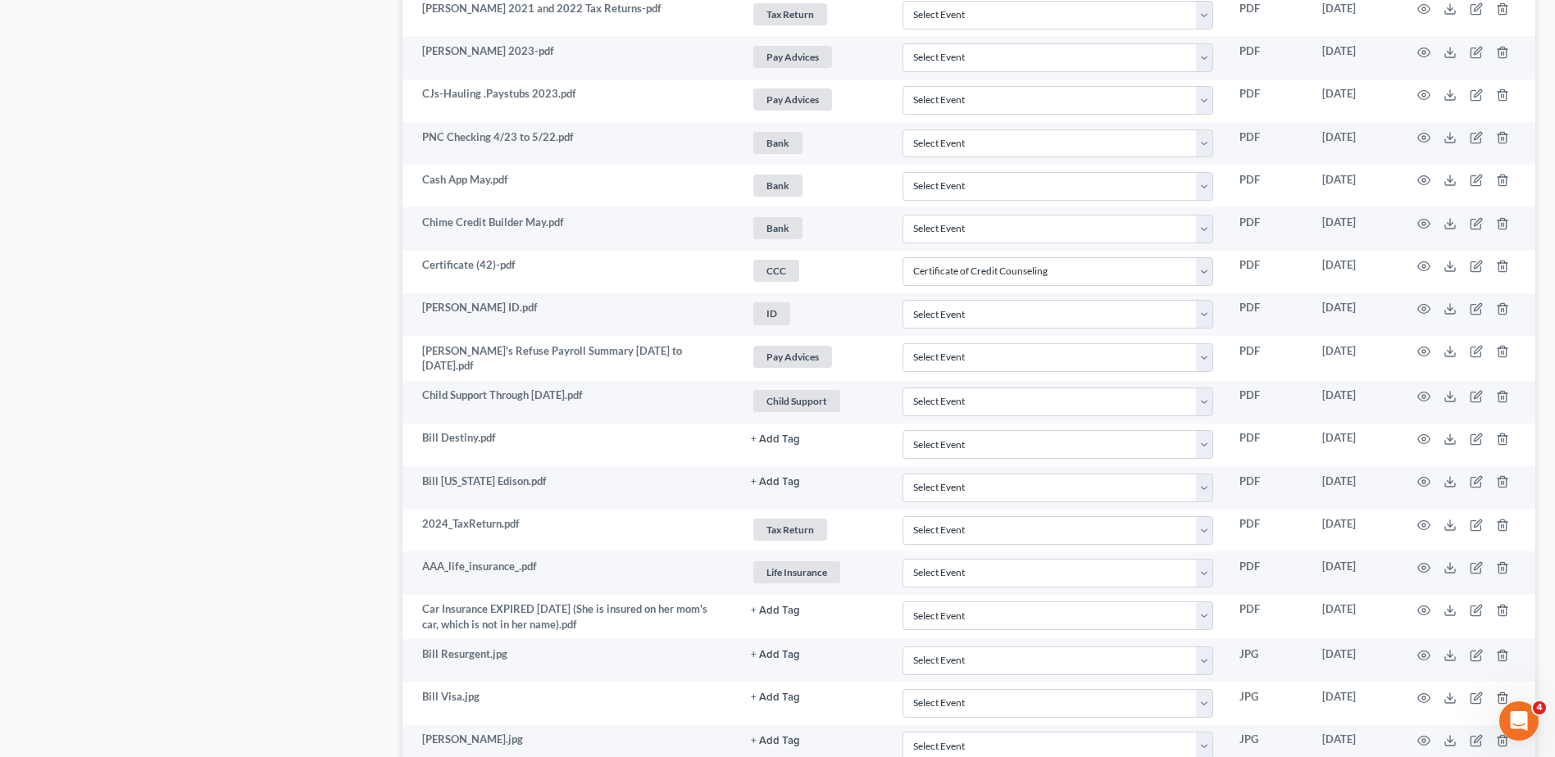
scroll to position [246, 0]
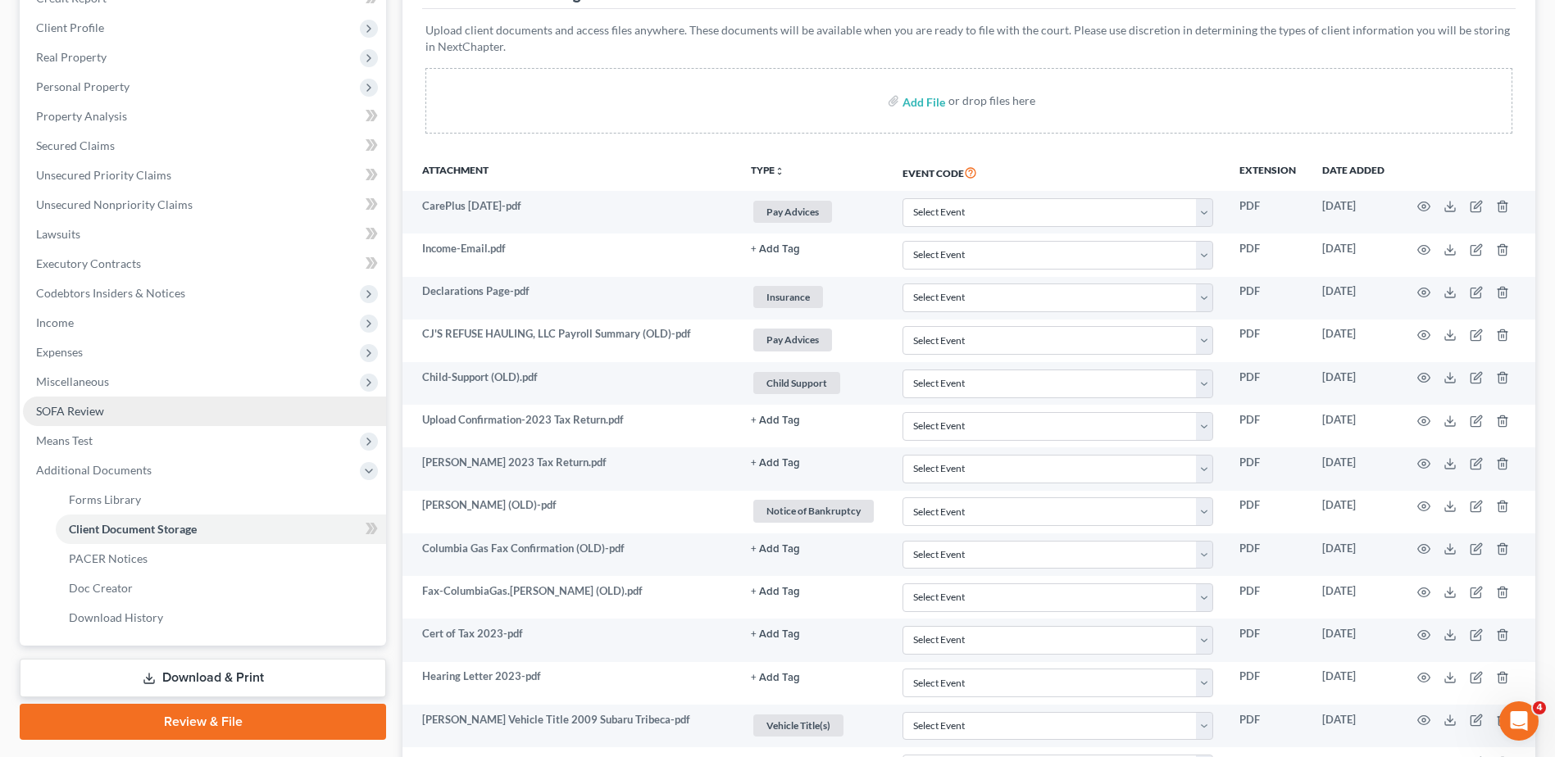
click at [97, 386] on span "Miscellaneous" at bounding box center [72, 382] width 73 height 14
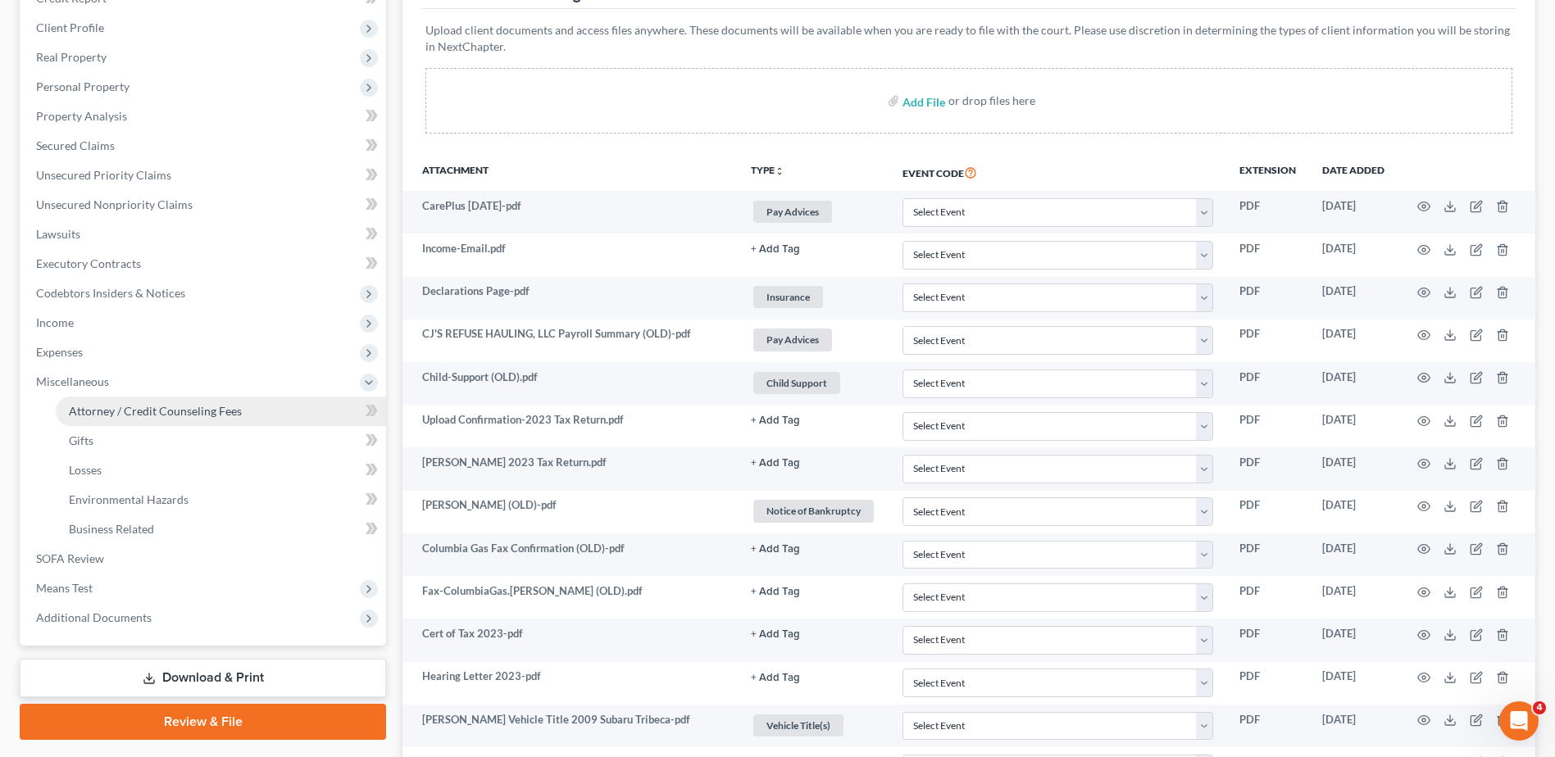
click at [98, 413] on span "Attorney / Credit Counseling Fees" at bounding box center [155, 411] width 173 height 14
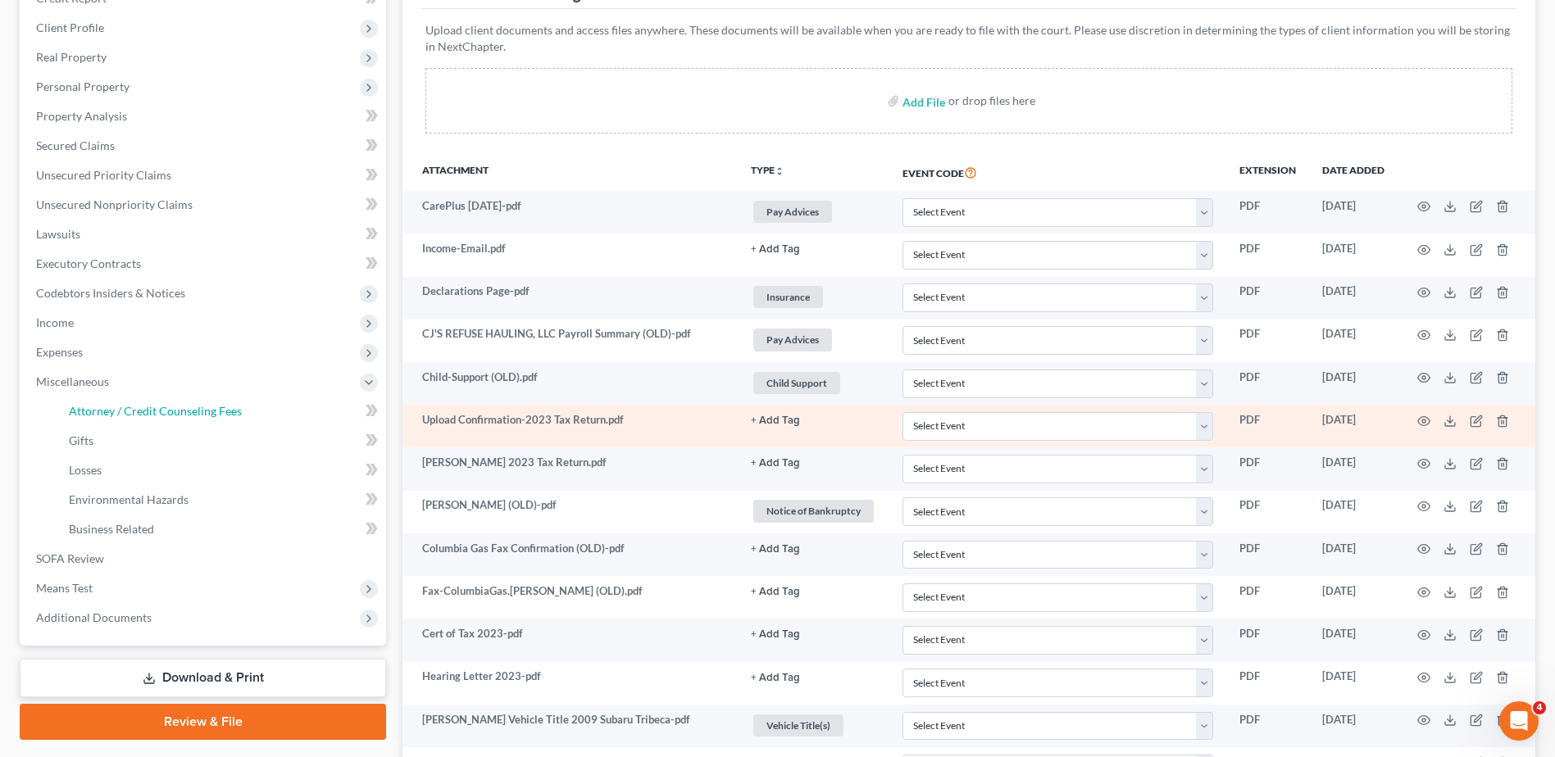
select select "1"
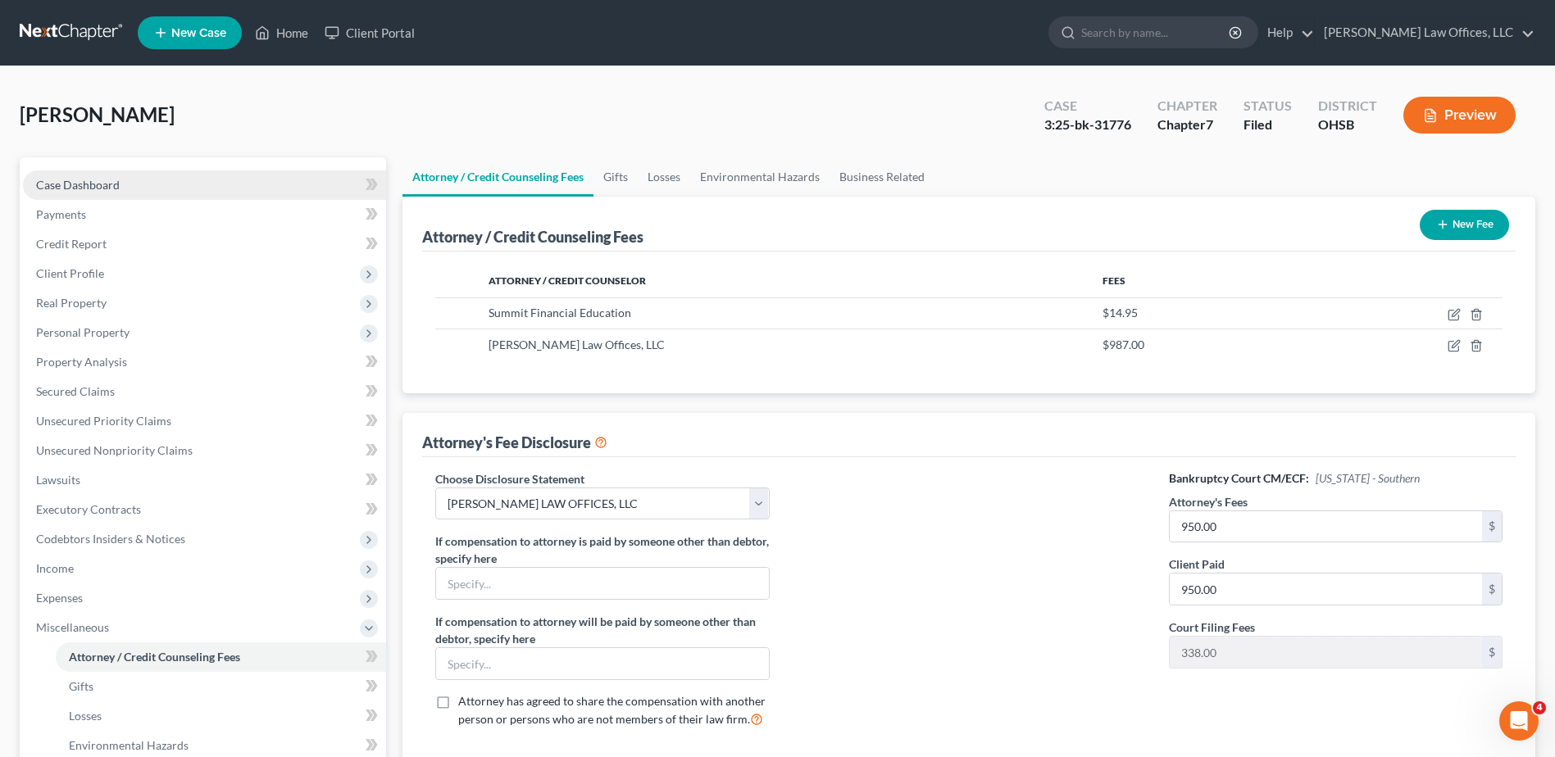
click at [120, 185] on link "Case Dashboard" at bounding box center [204, 185] width 363 height 30
select select "0"
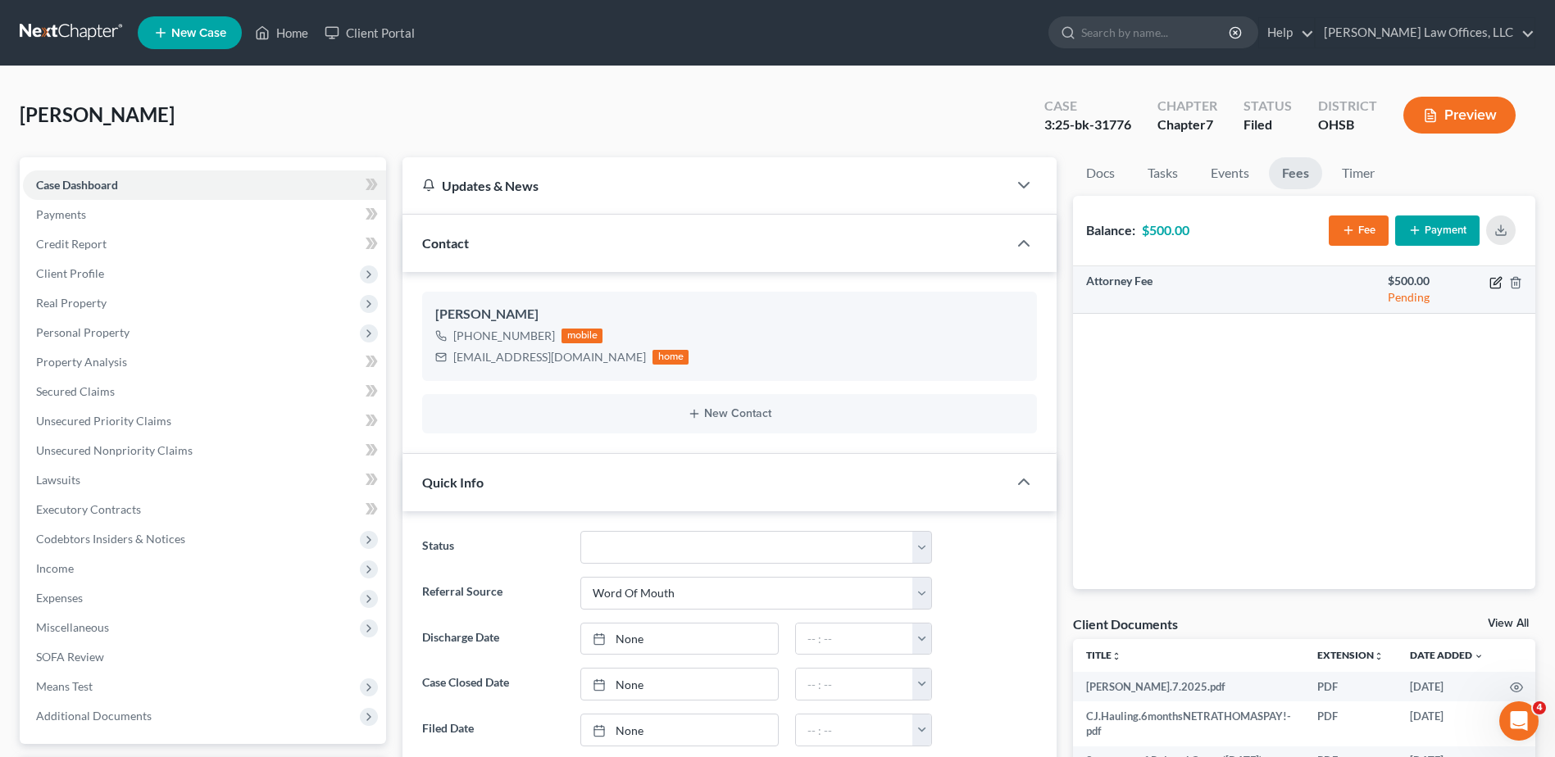
click at [860, 283] on icon "button" at bounding box center [1495, 283] width 10 height 10
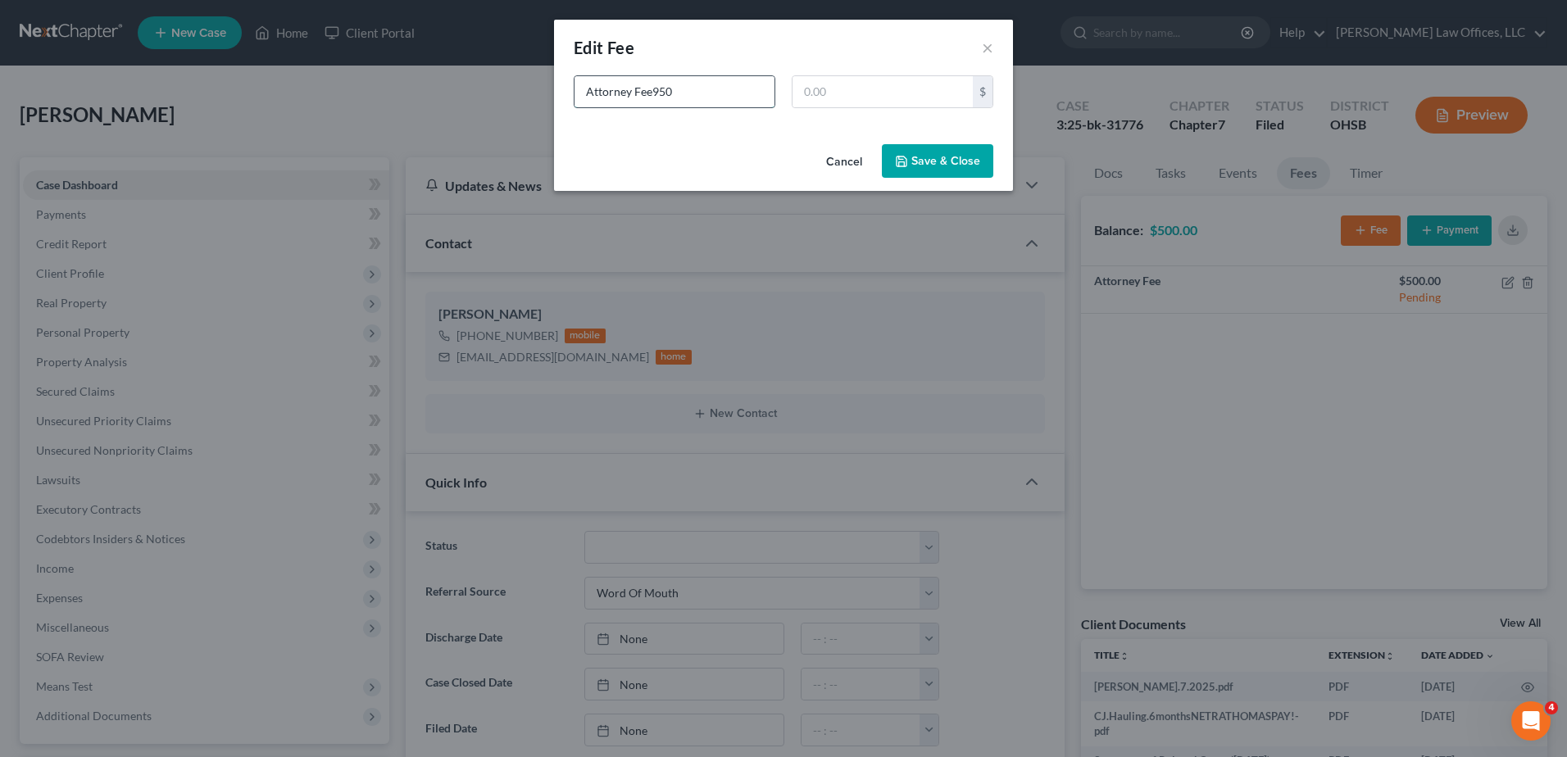
click at [683, 93] on input "Attorney Fee950" at bounding box center [674, 91] width 200 height 31
type input "Attorney Fee"
click at [842, 90] on input "text" at bounding box center [882, 91] width 180 height 31
type input "950"
click at [860, 170] on button "Save & Close" at bounding box center [937, 161] width 111 height 34
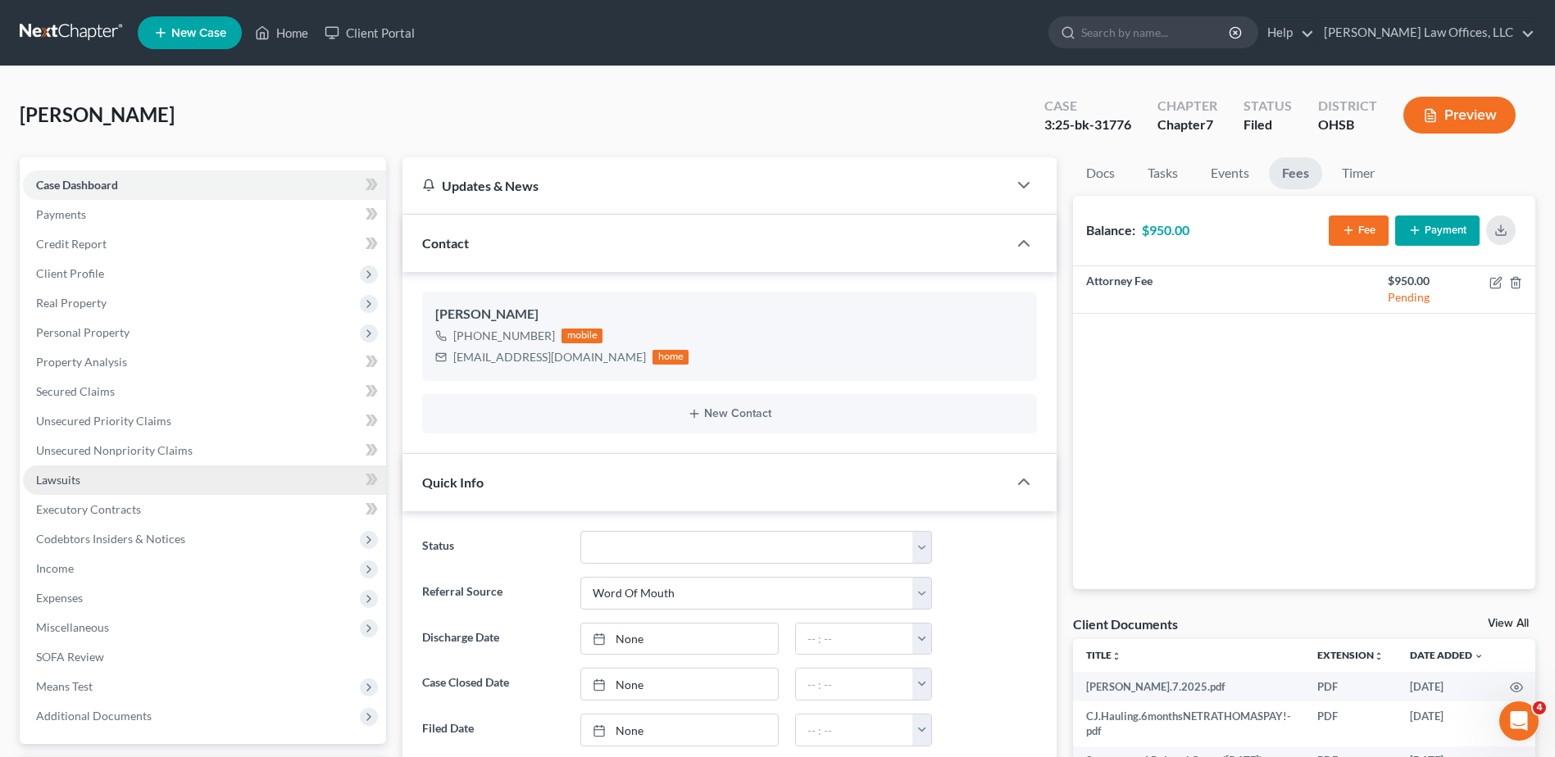
click at [61, 492] on link "Lawsuits" at bounding box center [204, 480] width 363 height 30
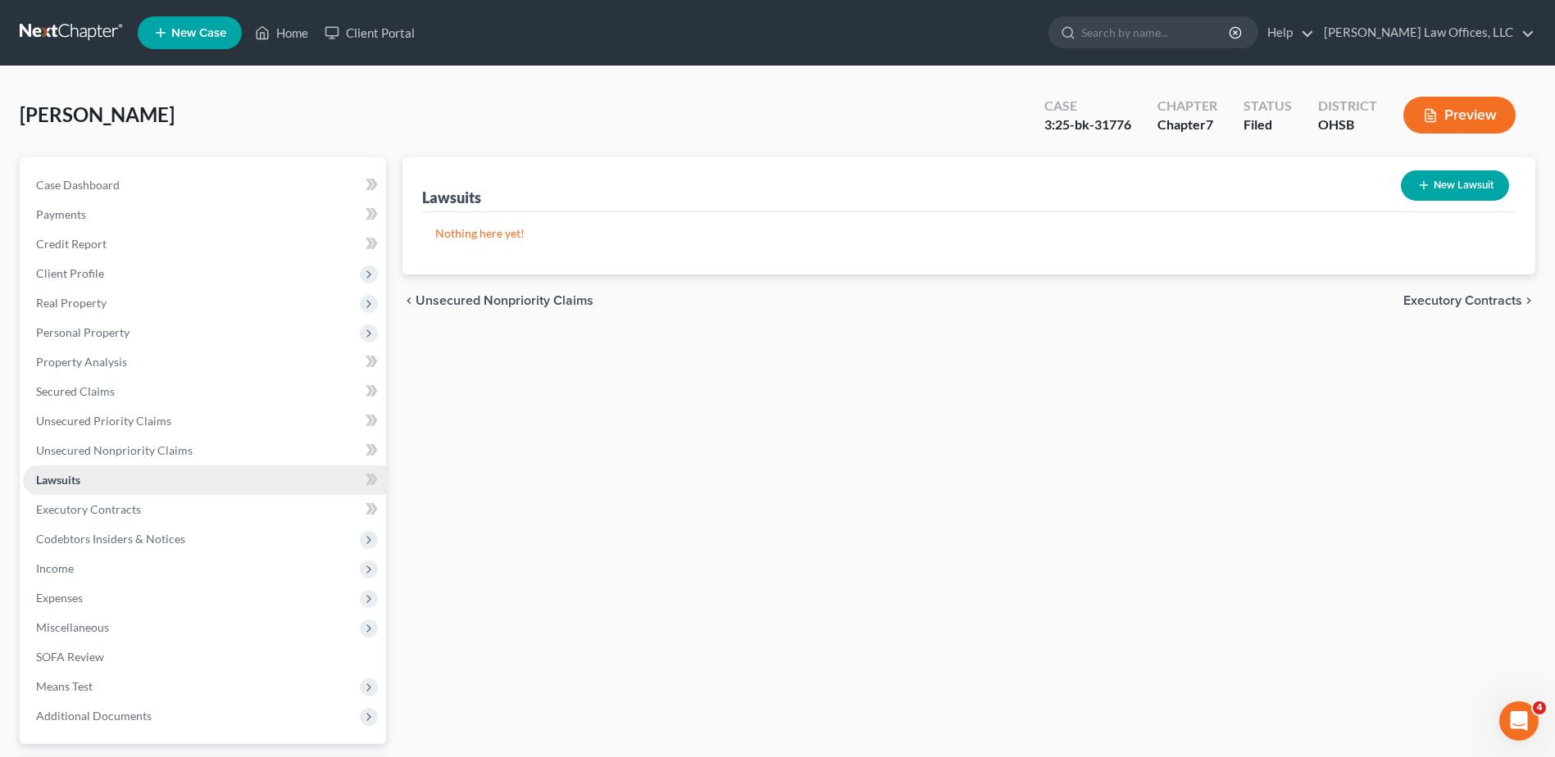
scroll to position [143, 0]
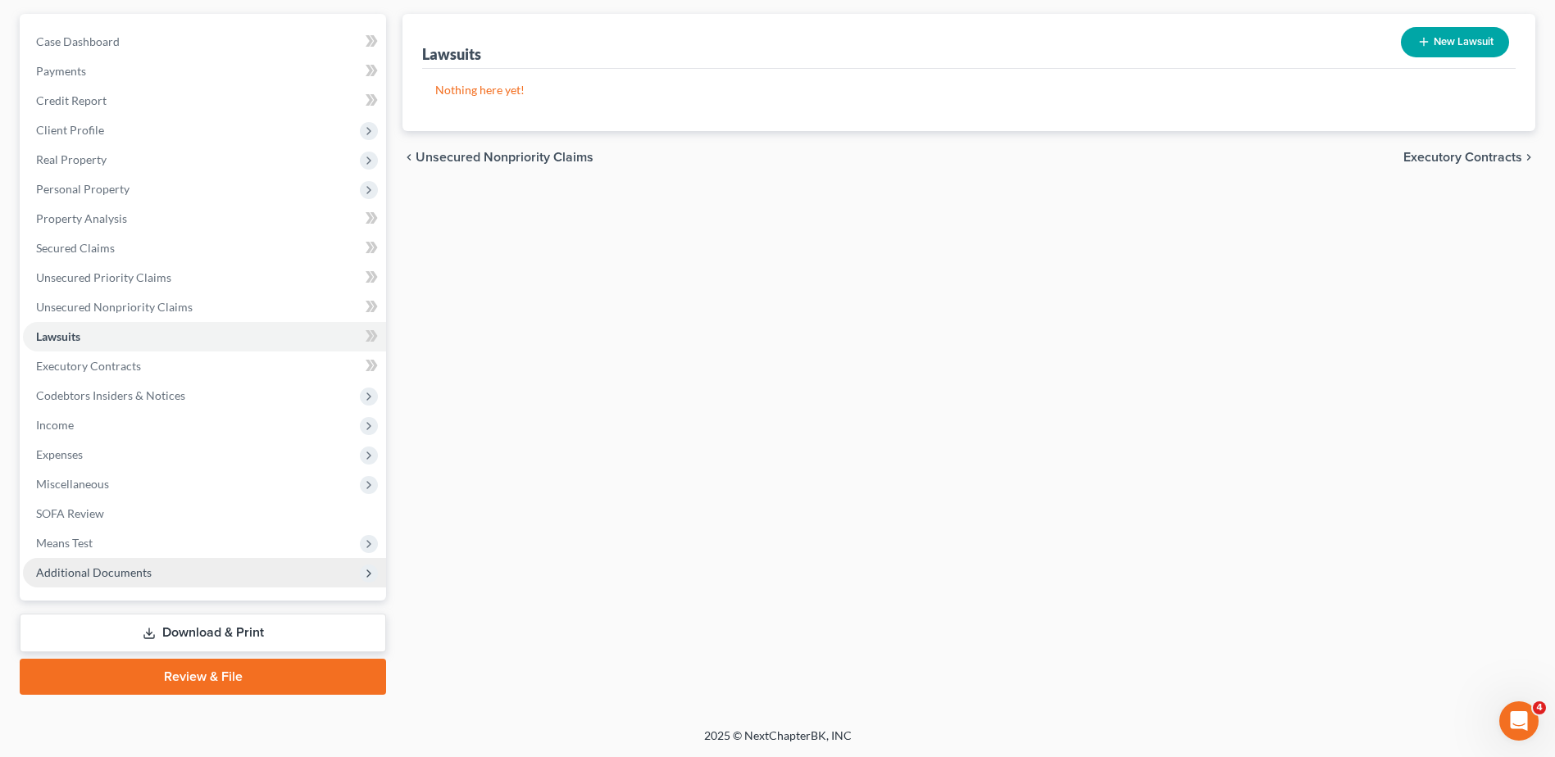
click at [80, 570] on span "Additional Documents" at bounding box center [94, 572] width 116 height 14
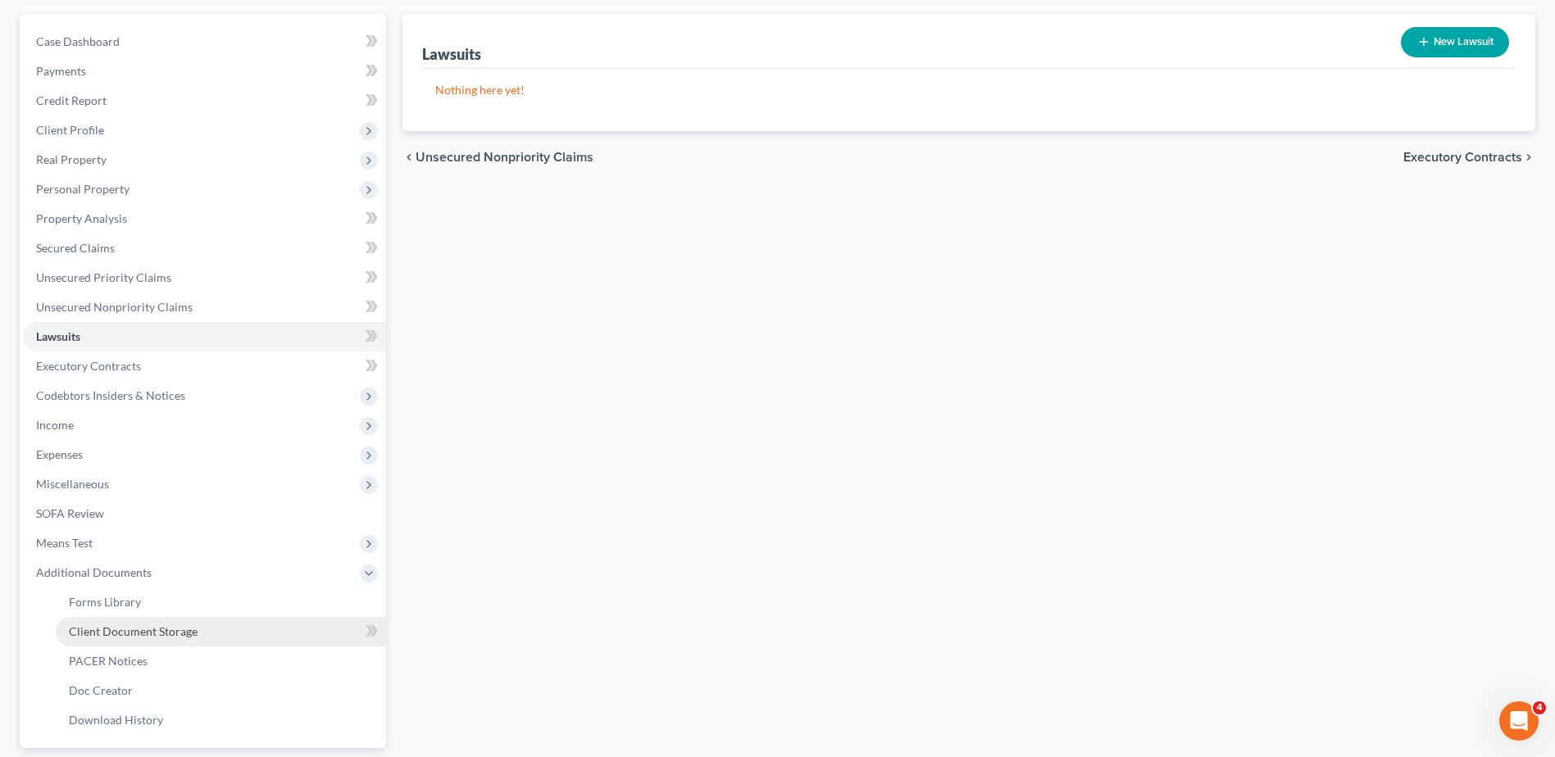
click at [113, 626] on span "Client Document Storage" at bounding box center [133, 631] width 129 height 14
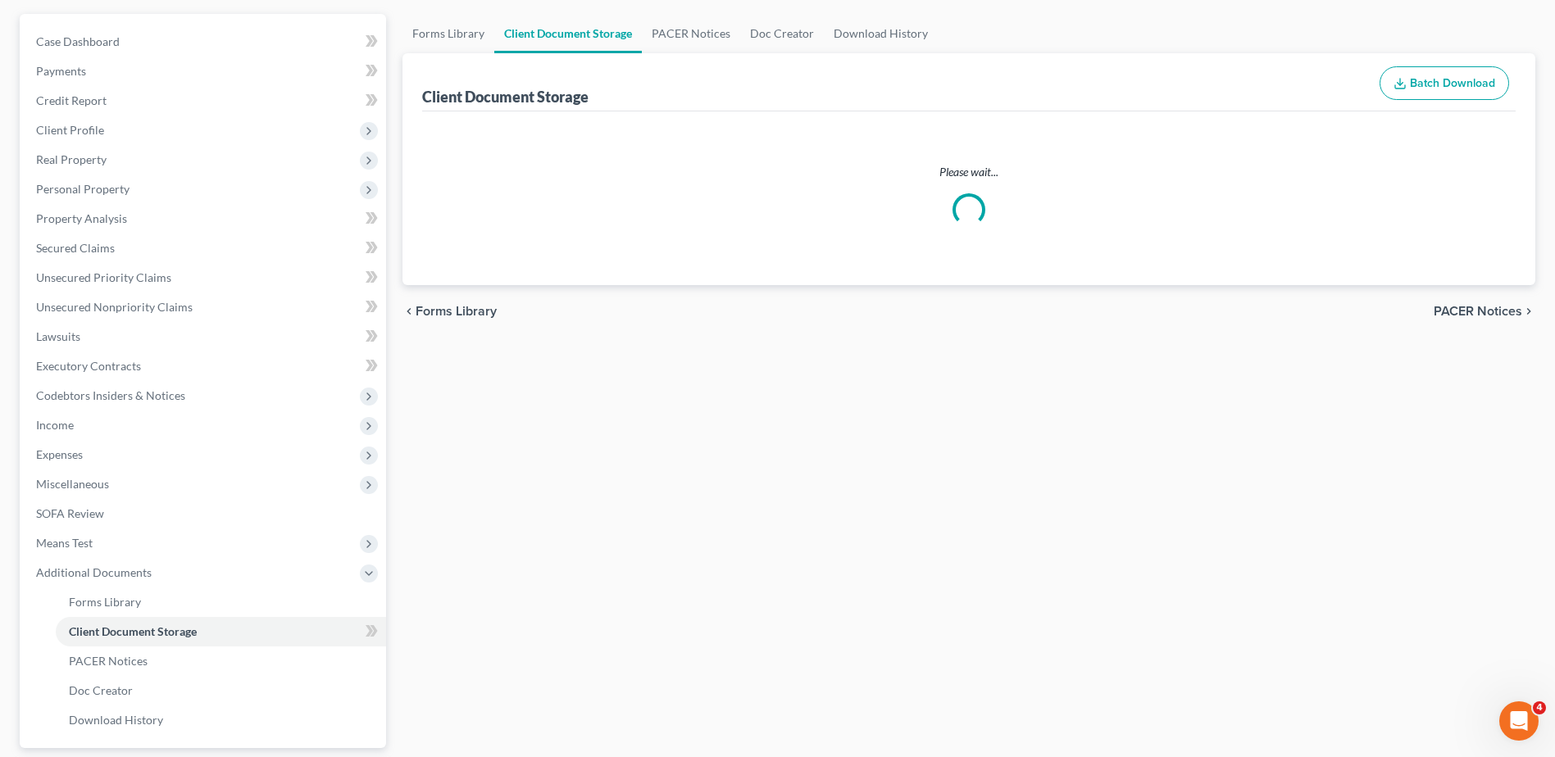
scroll to position [65, 0]
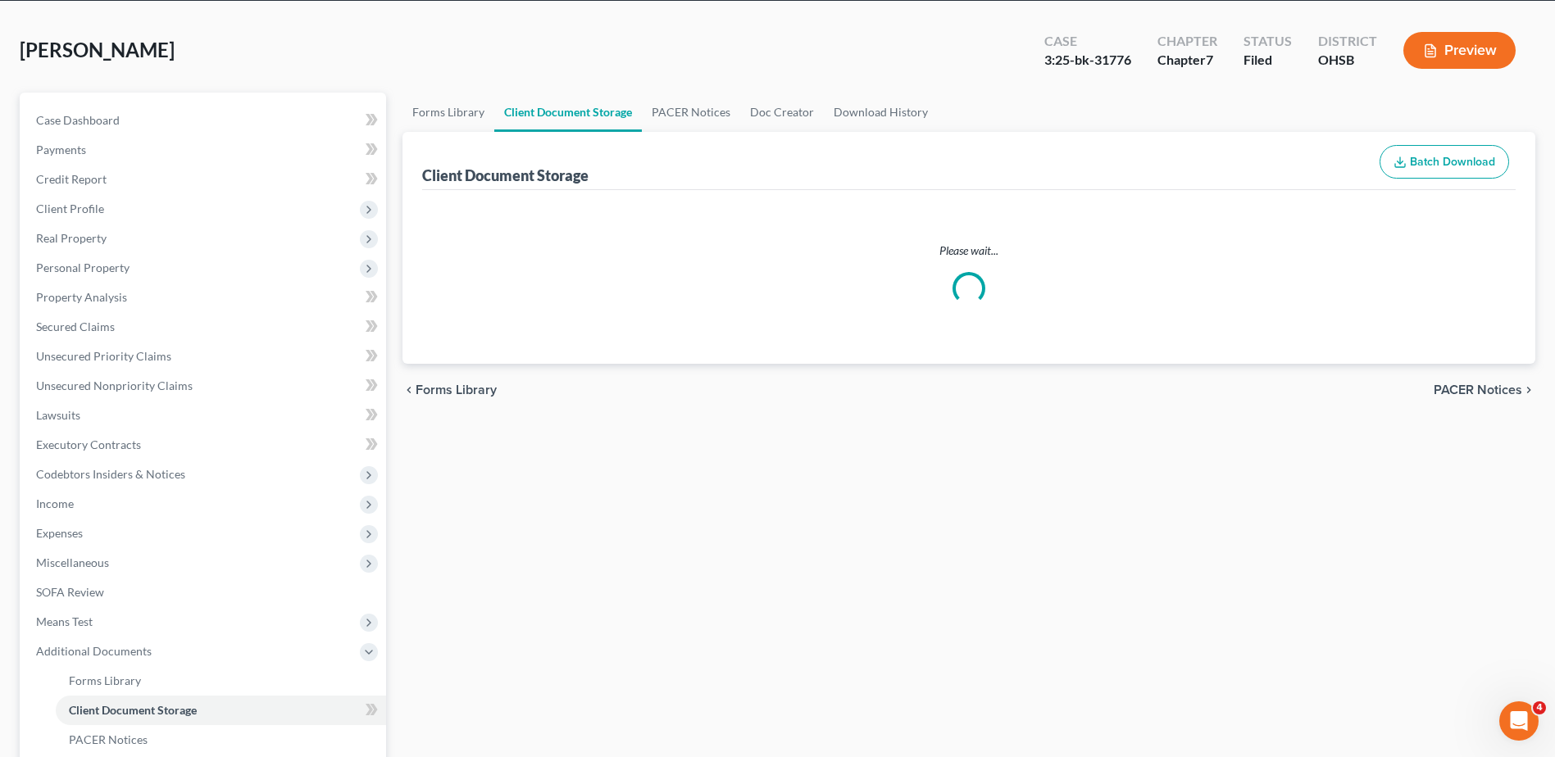
select select "7"
select select "37"
select select "53"
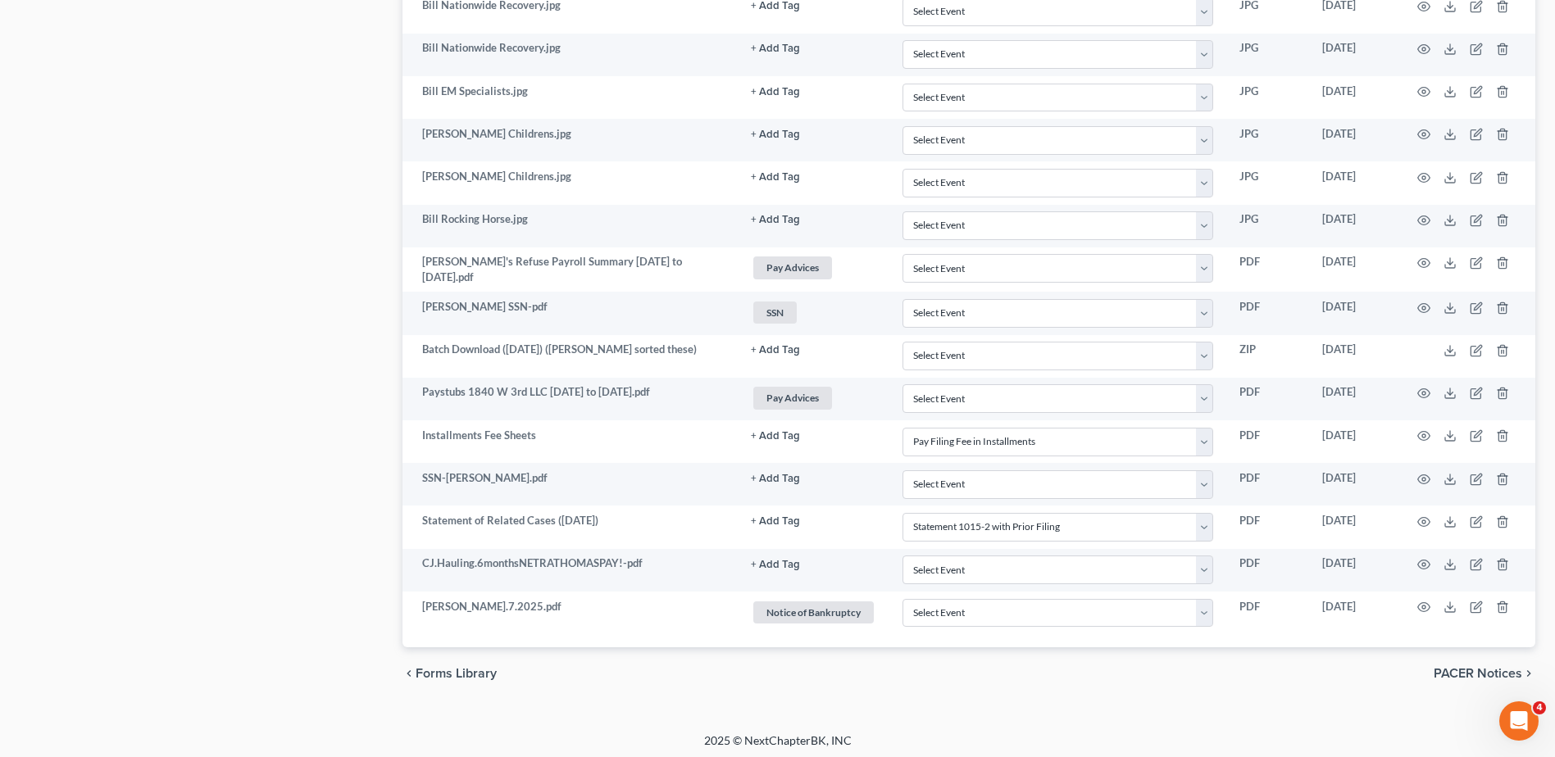
scroll to position [2036, 0]
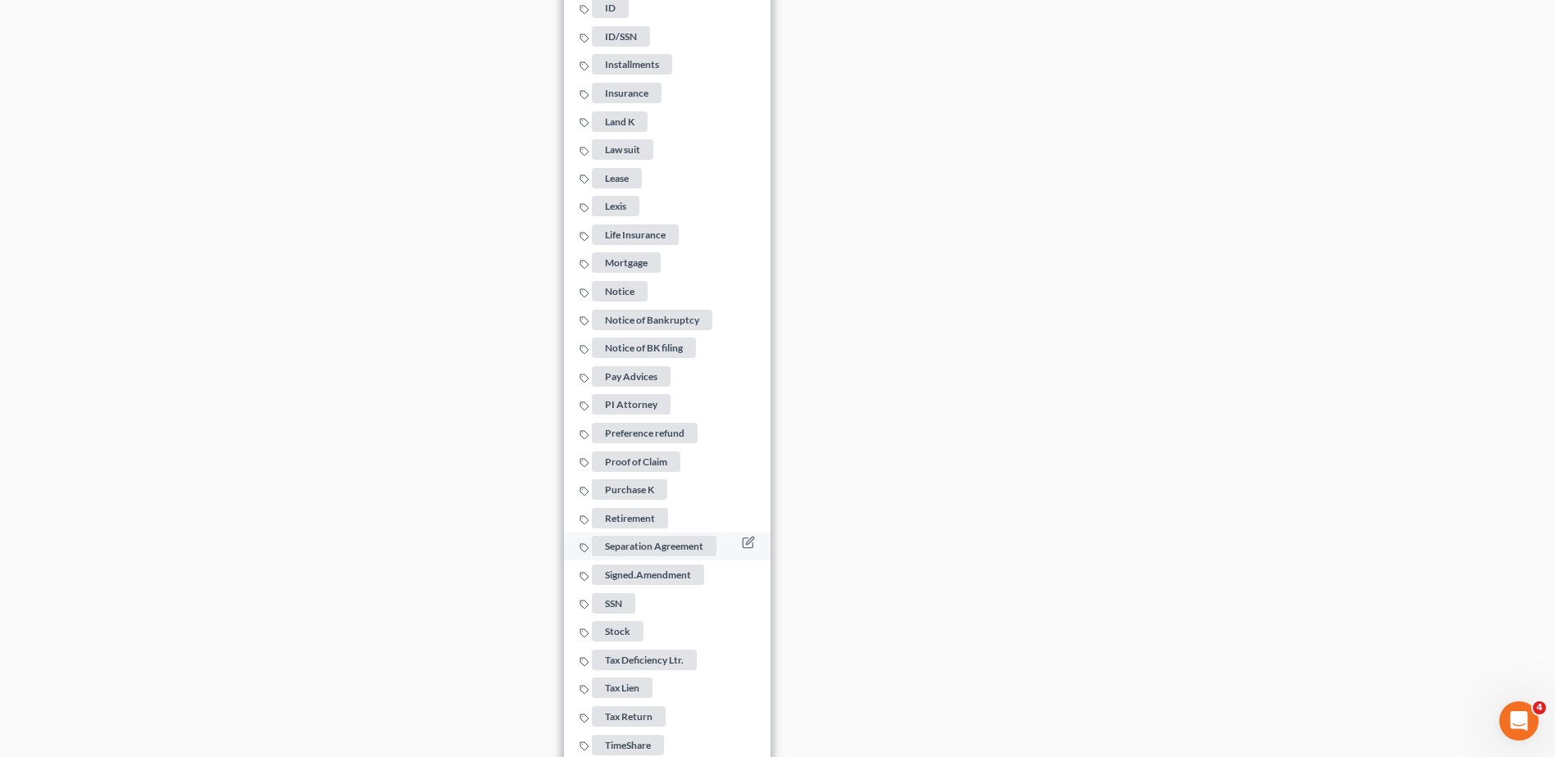
scroll to position [3019, 0]
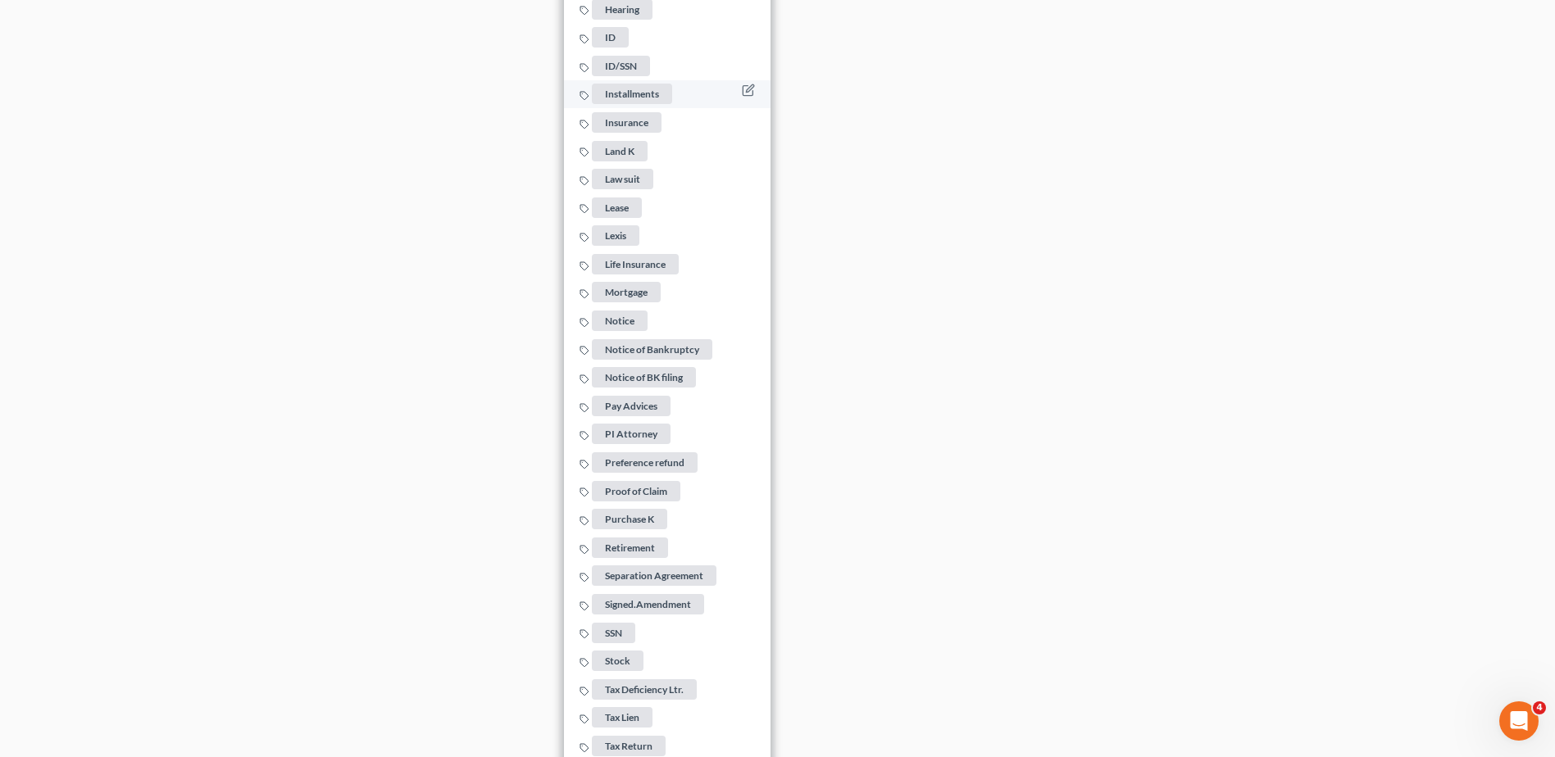
click at [608, 84] on span "Installments" at bounding box center [632, 94] width 80 height 20
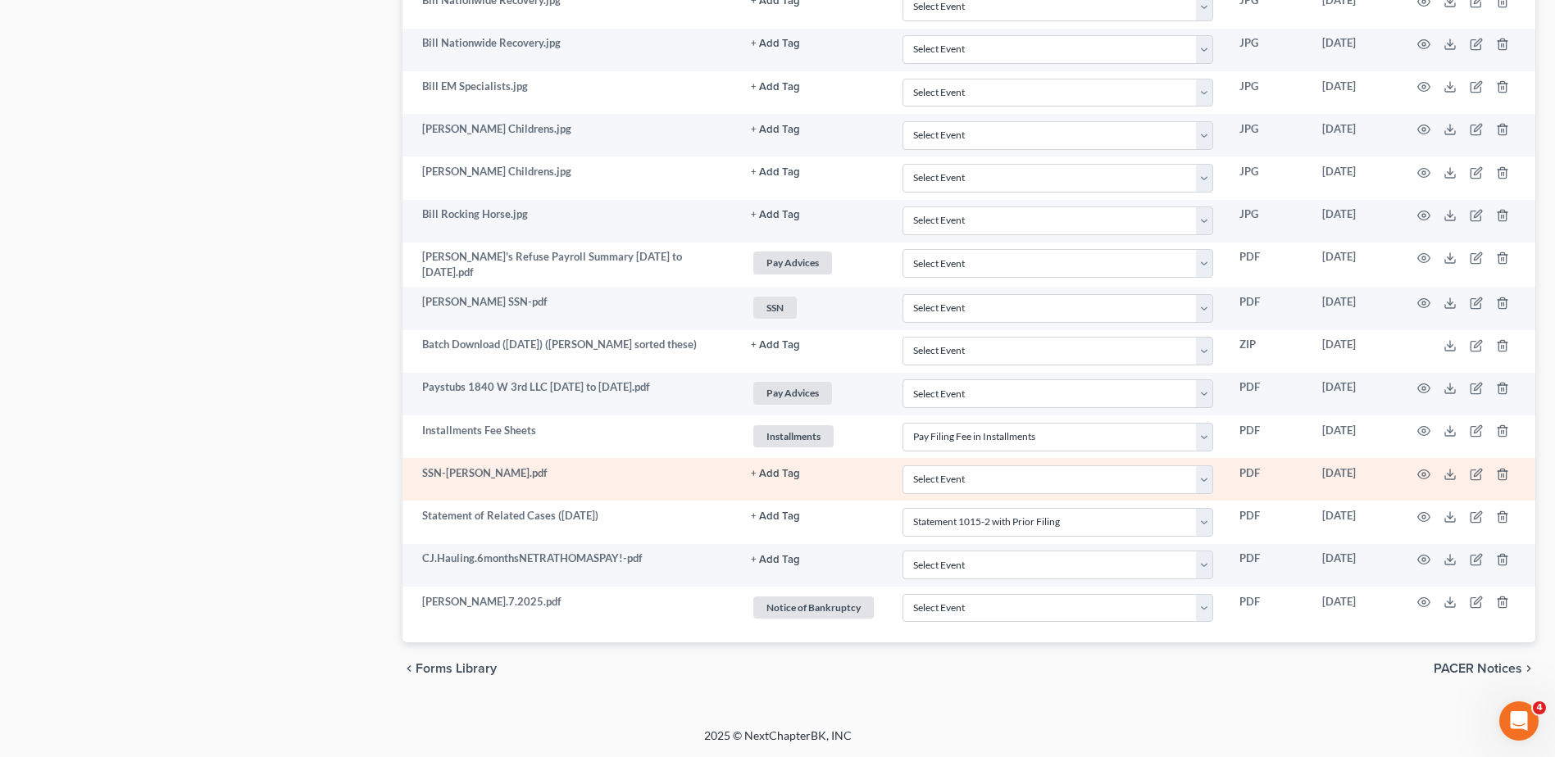
scroll to position [2036, 0]
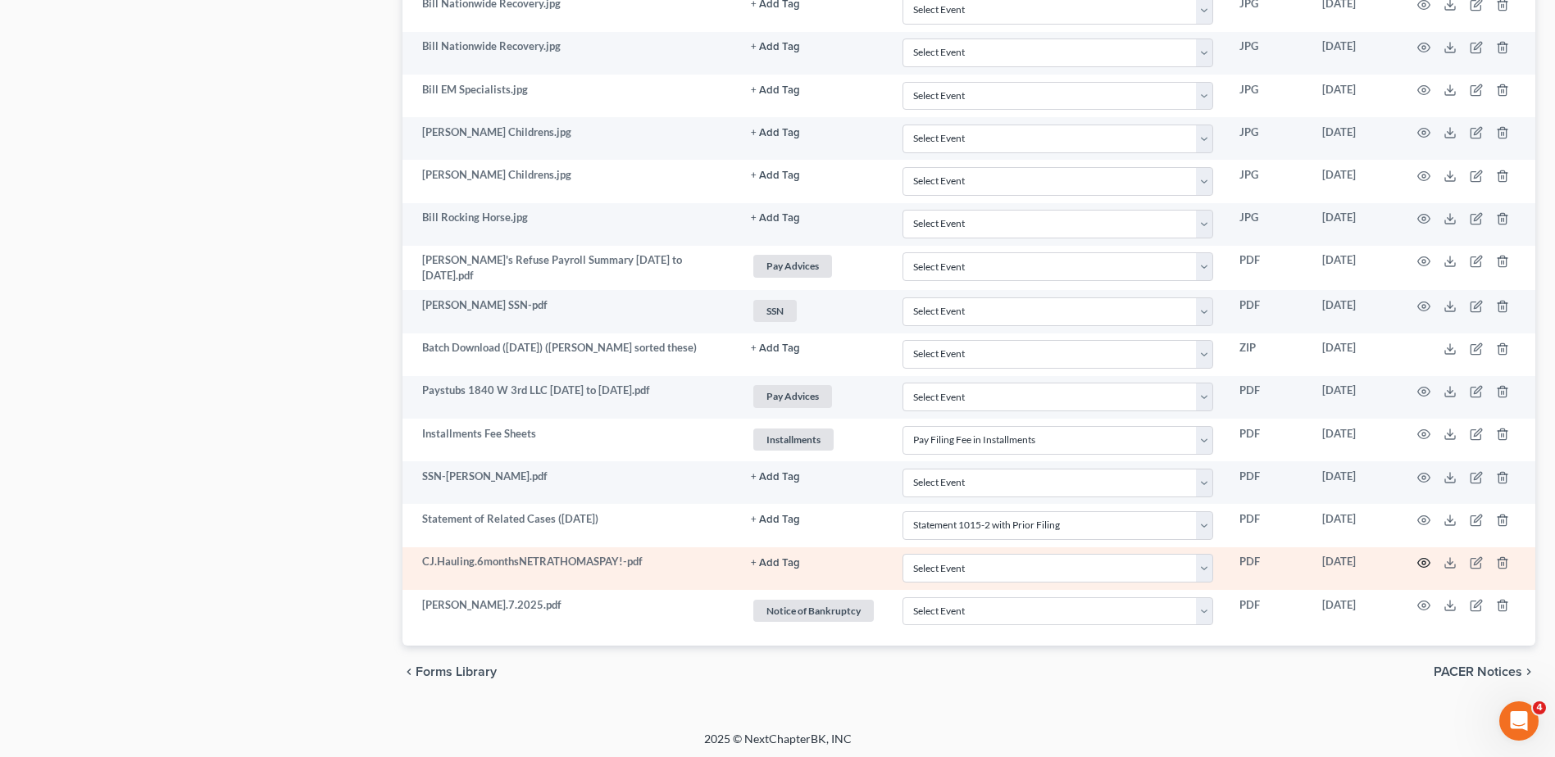
click at [860, 561] on circle "button" at bounding box center [1423, 562] width 3 height 3
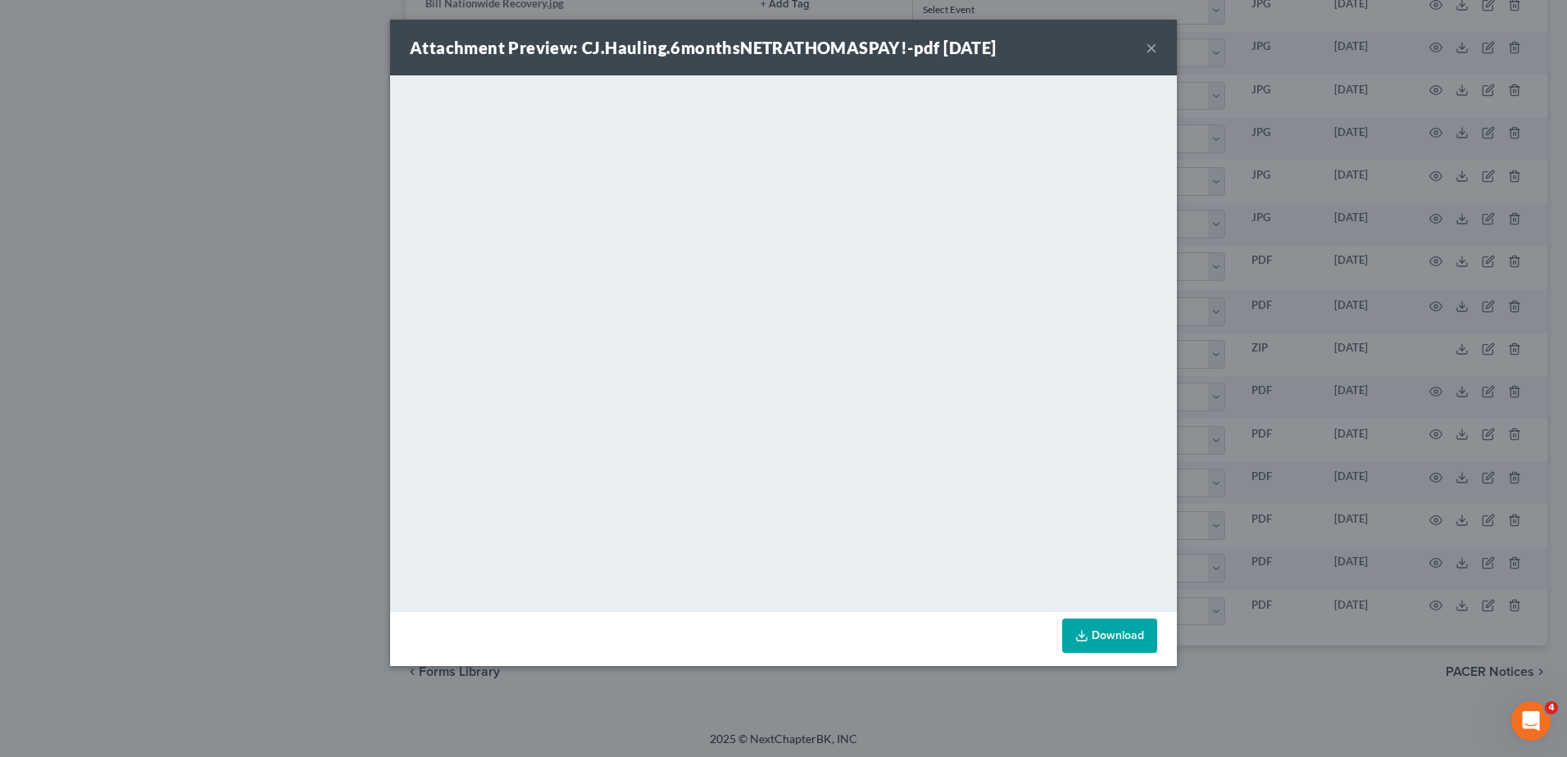
click at [860, 46] on button "×" at bounding box center [1151, 48] width 11 height 20
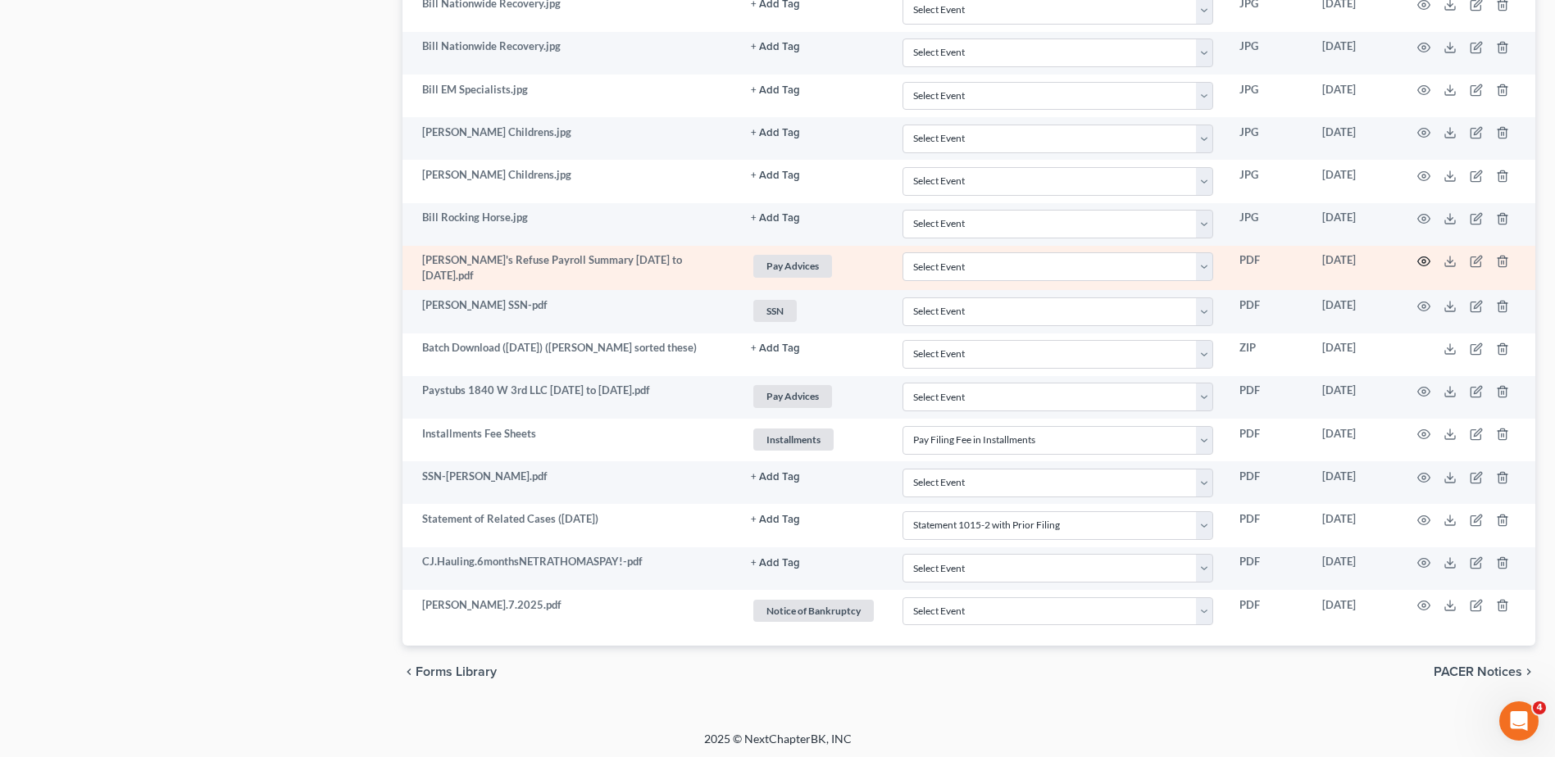
click at [860, 260] on circle "button" at bounding box center [1423, 261] width 3 height 3
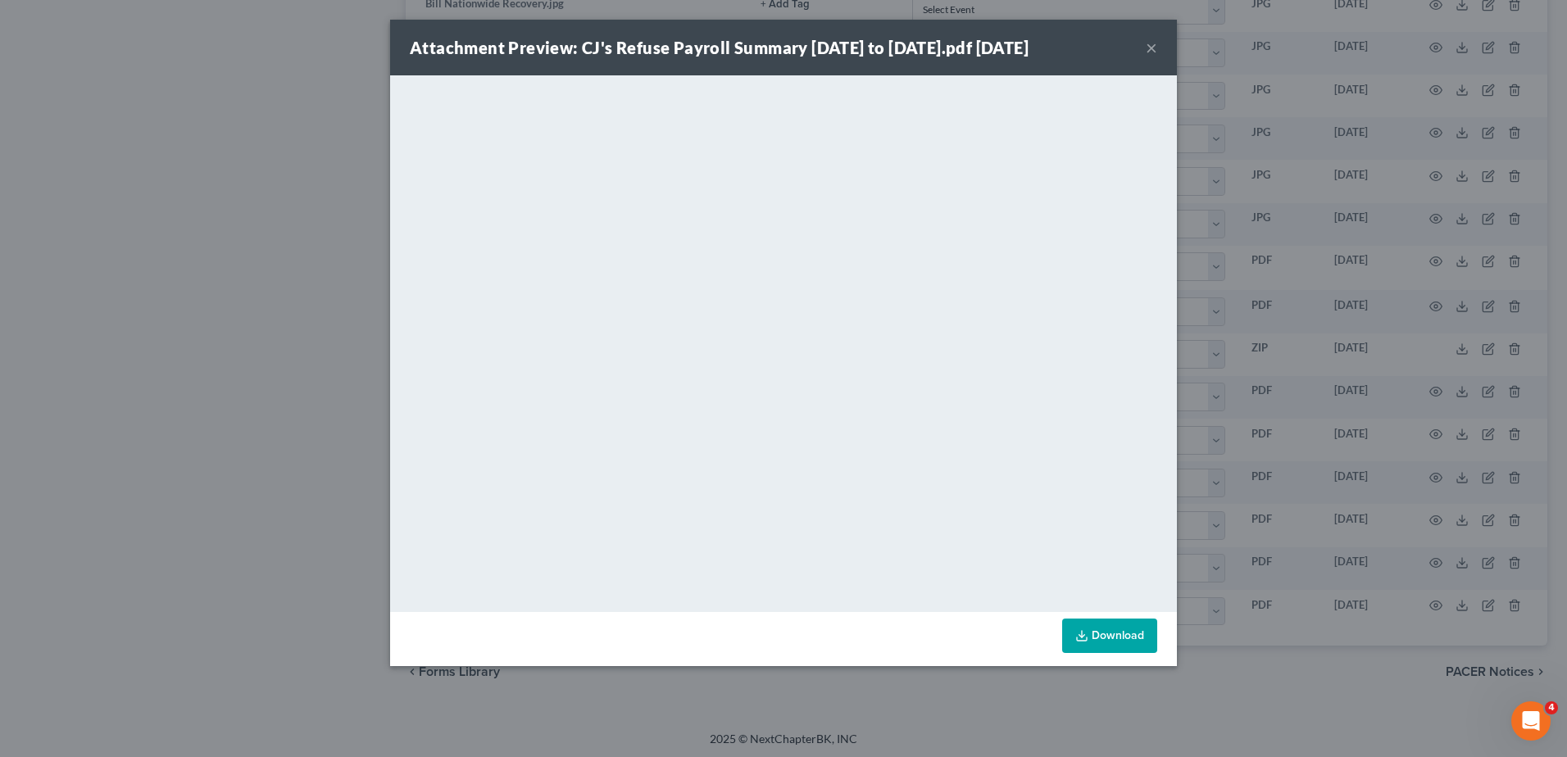
click at [860, 50] on button "×" at bounding box center [1151, 48] width 11 height 20
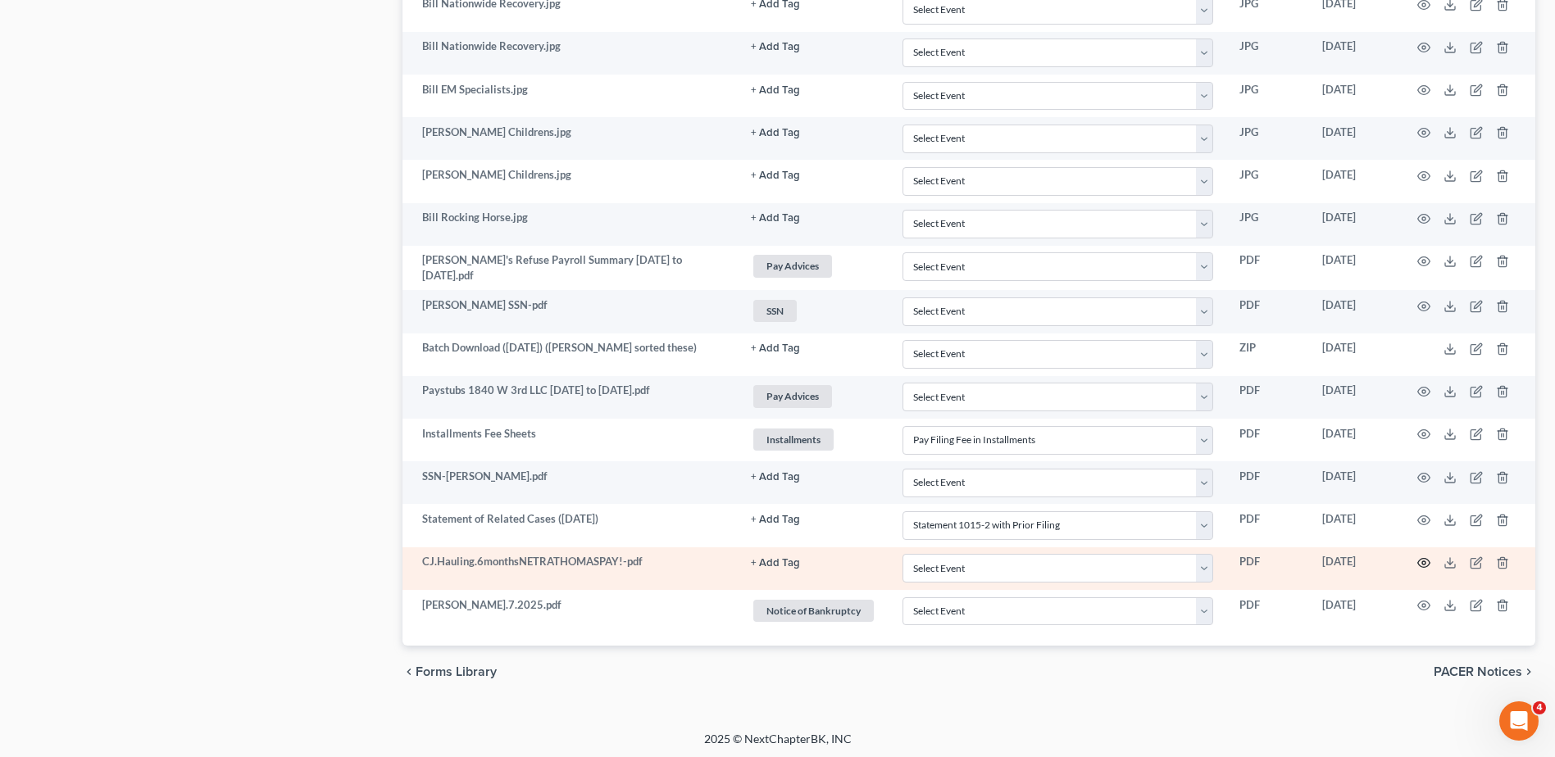
click at [860, 561] on circle "button" at bounding box center [1423, 562] width 3 height 3
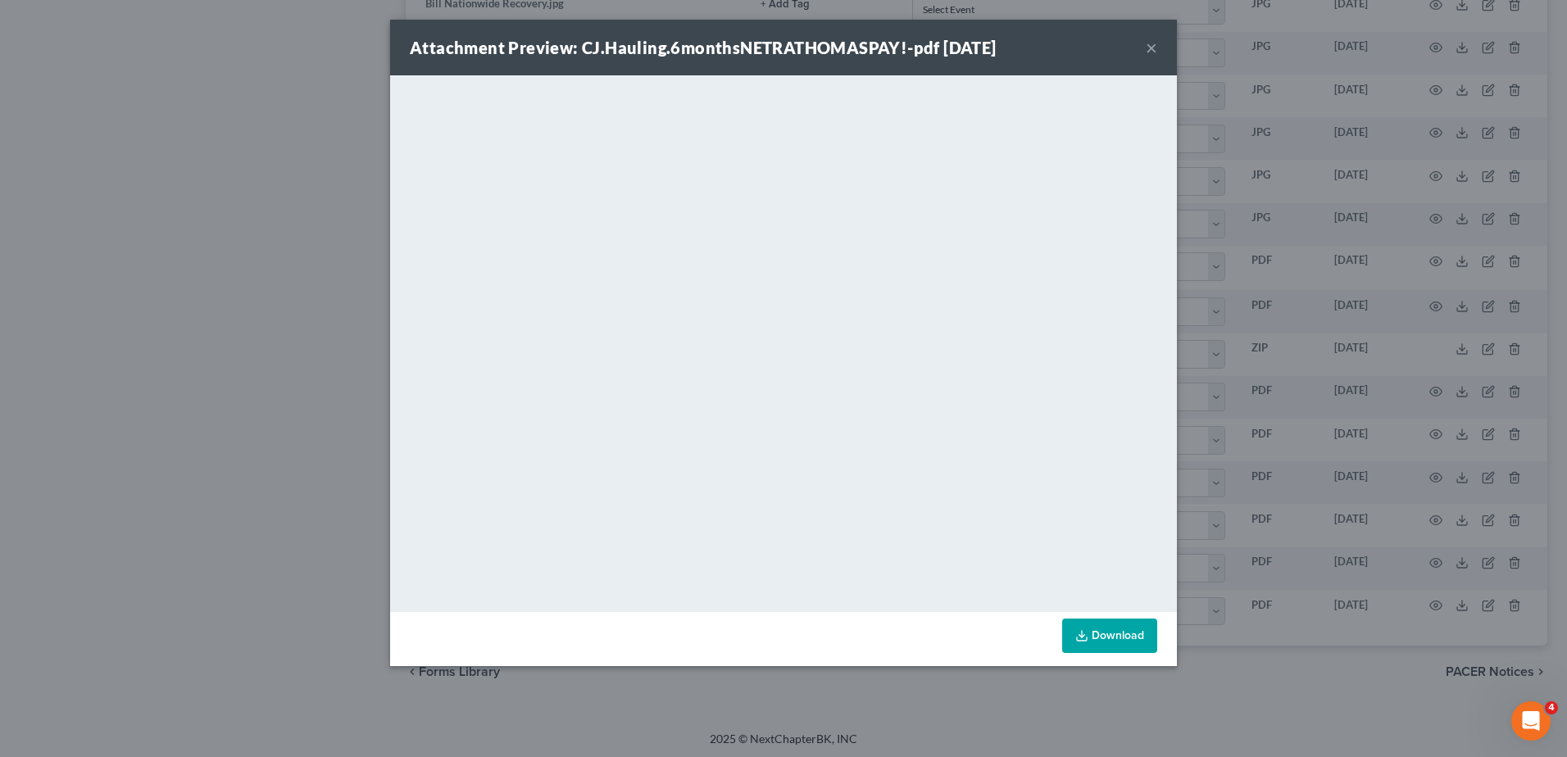
click at [860, 46] on button "×" at bounding box center [1151, 48] width 11 height 20
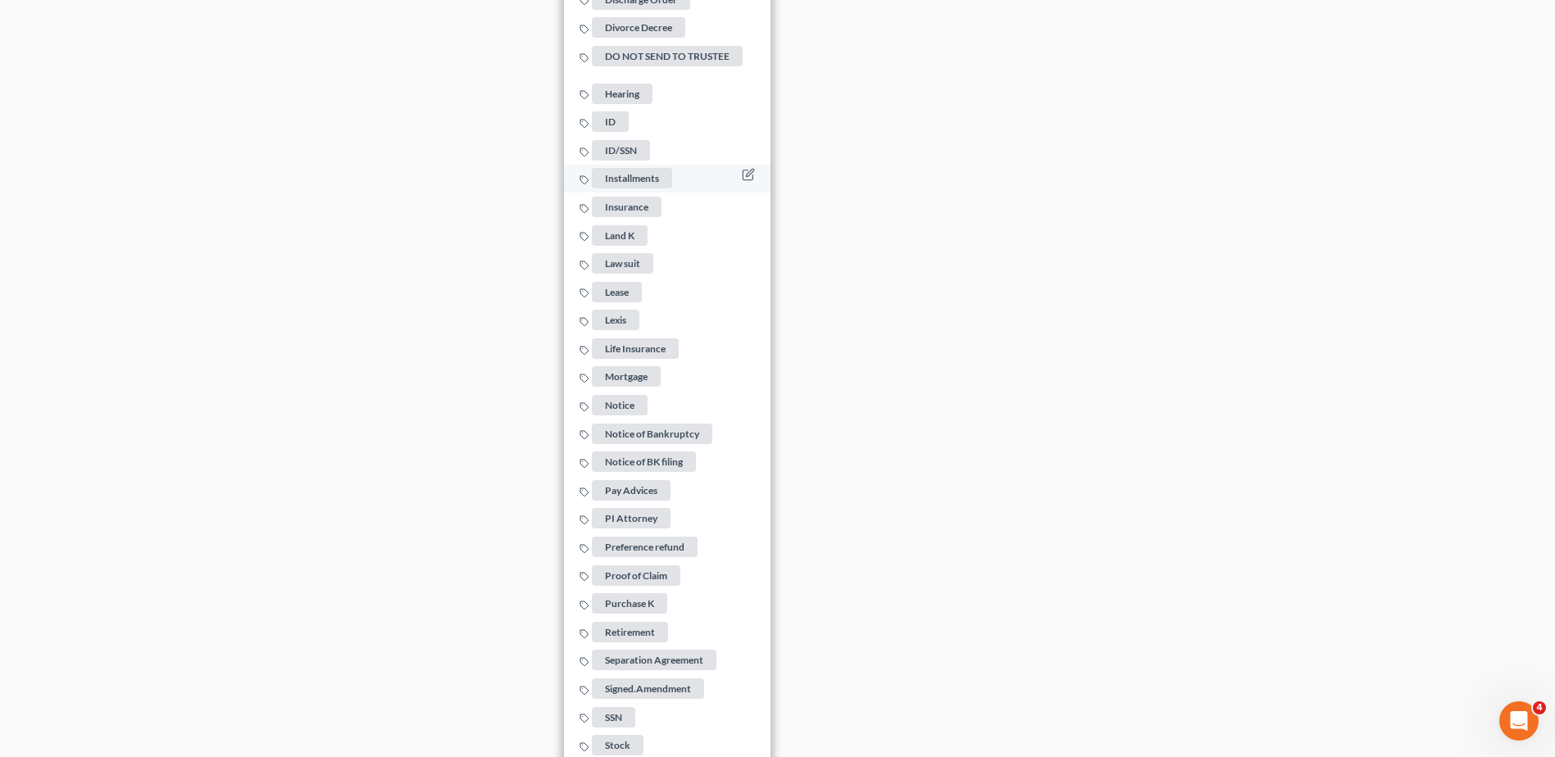
scroll to position [3101, 0]
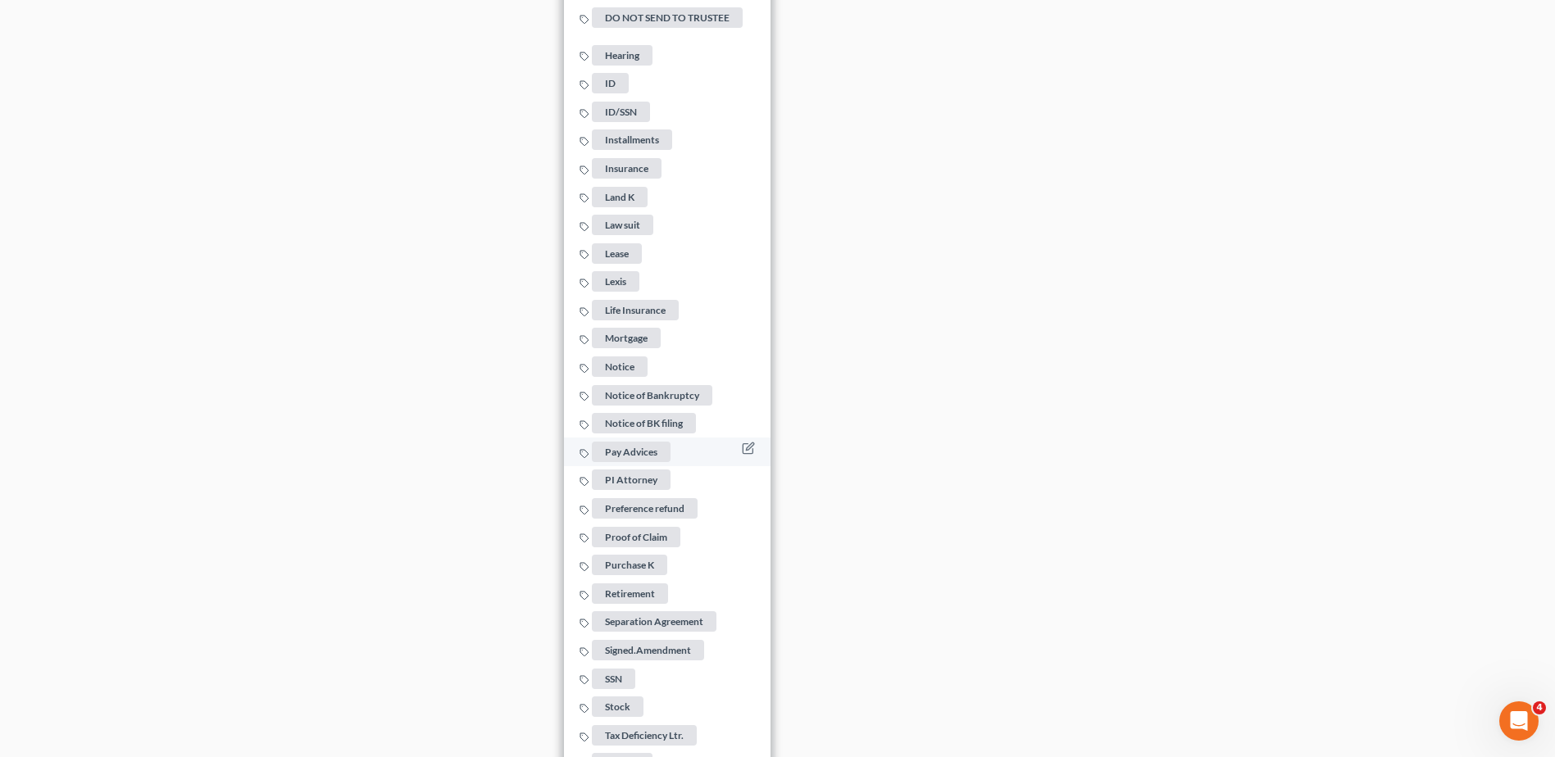
click at [640, 442] on span "Pay Advices" at bounding box center [631, 452] width 79 height 20
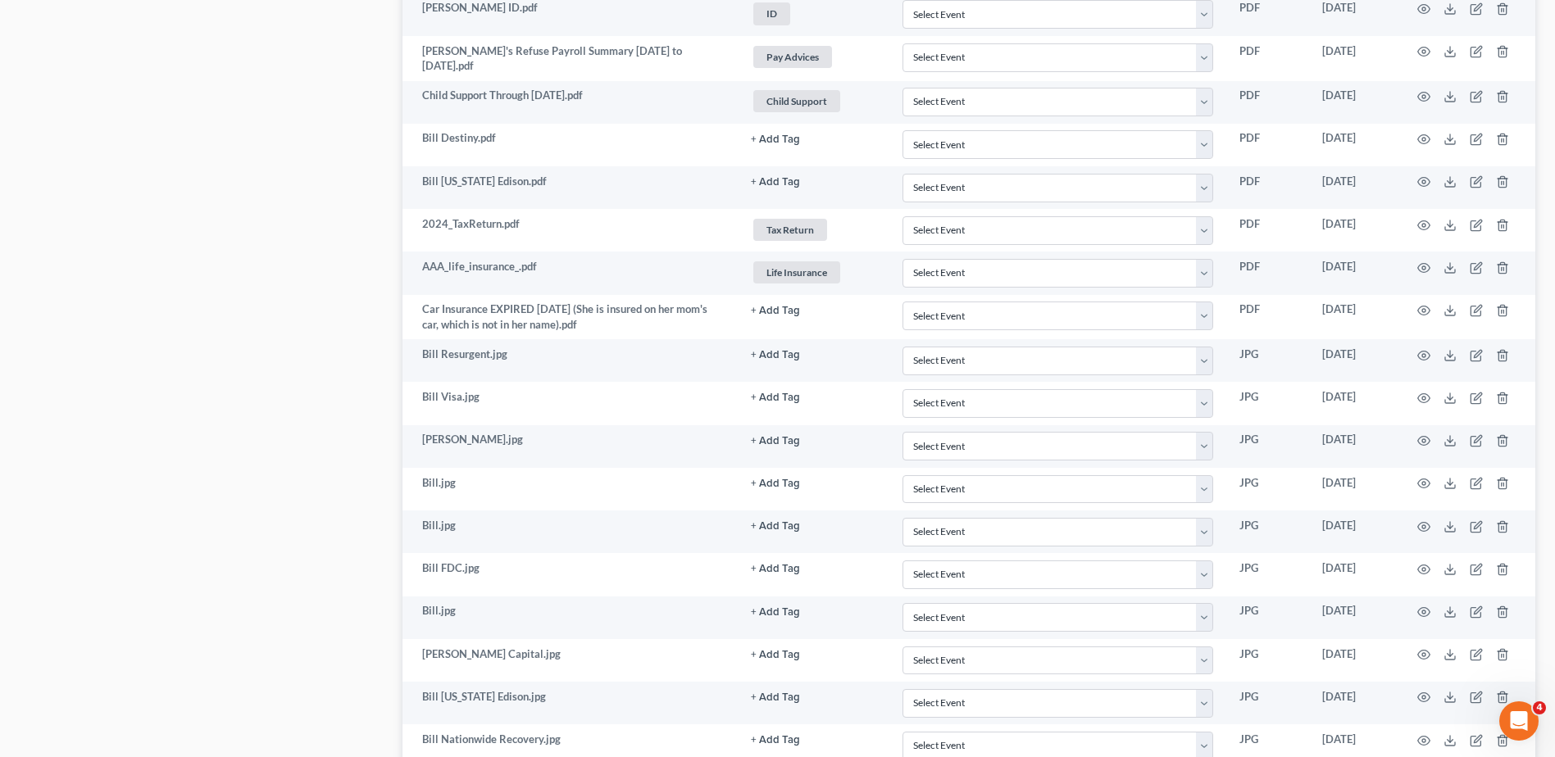
scroll to position [1298, 0]
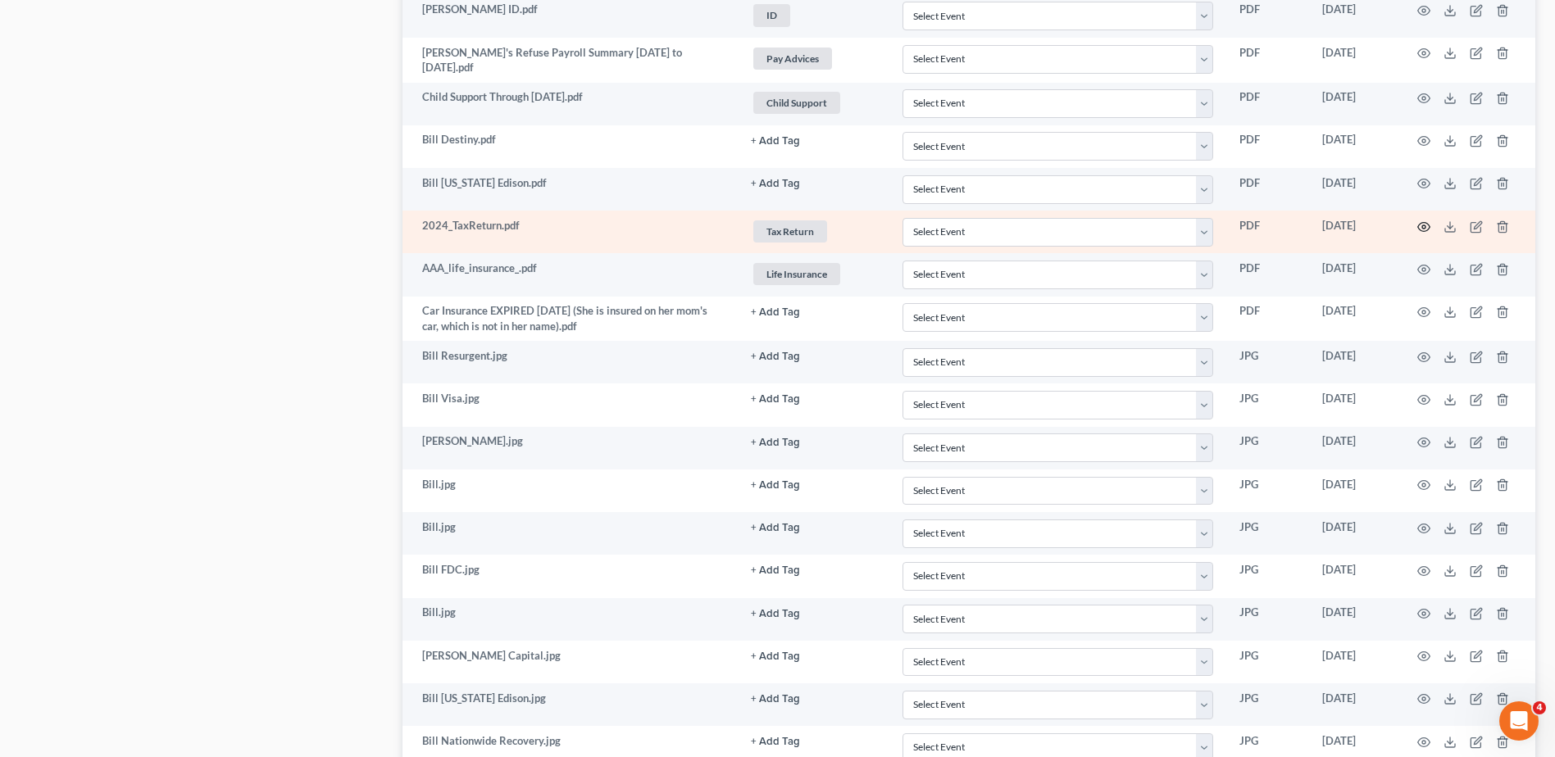
click at [860, 223] on icon "button" at bounding box center [1423, 226] width 13 height 13
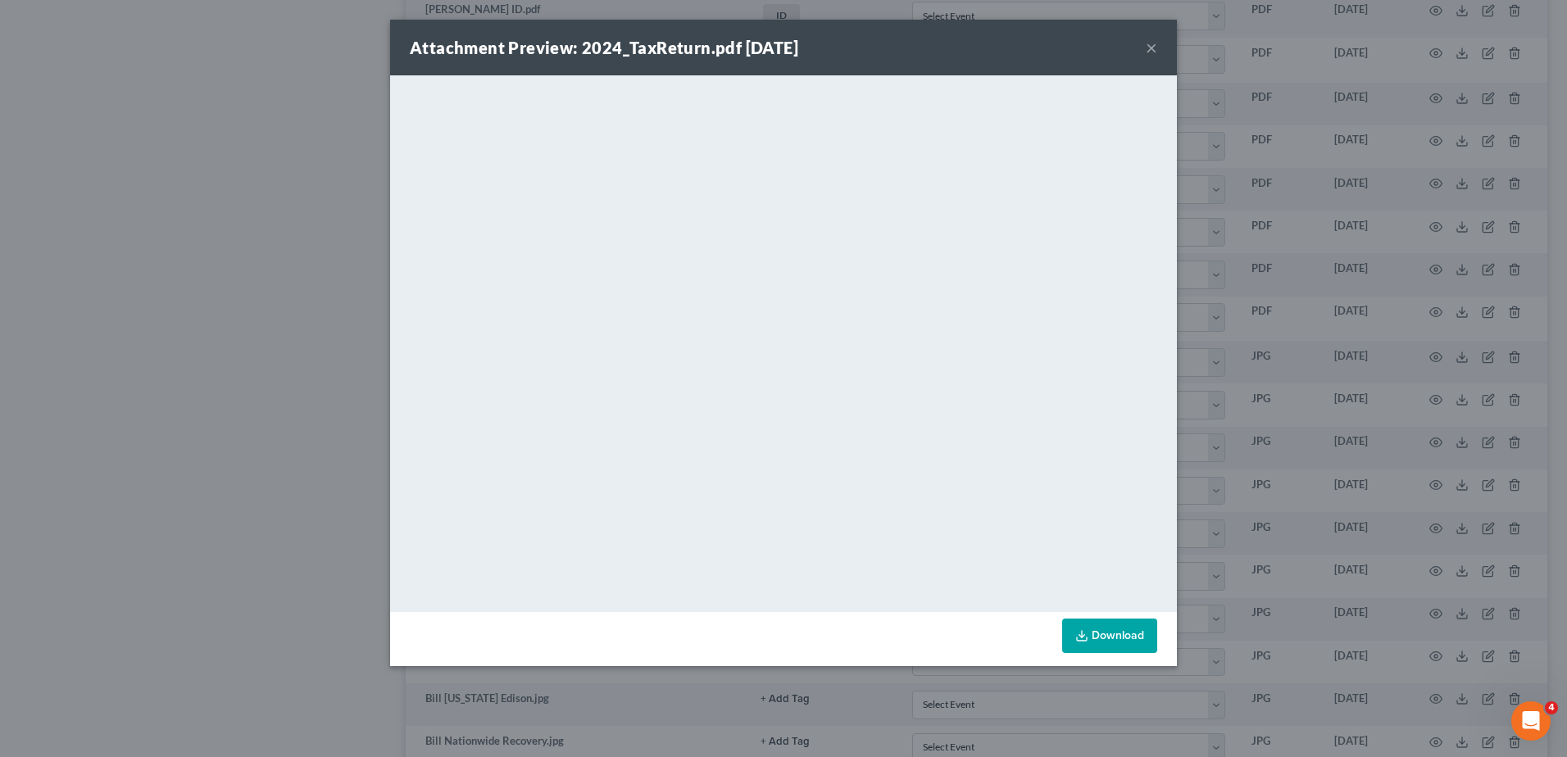
click at [860, 48] on button "×" at bounding box center [1151, 48] width 11 height 20
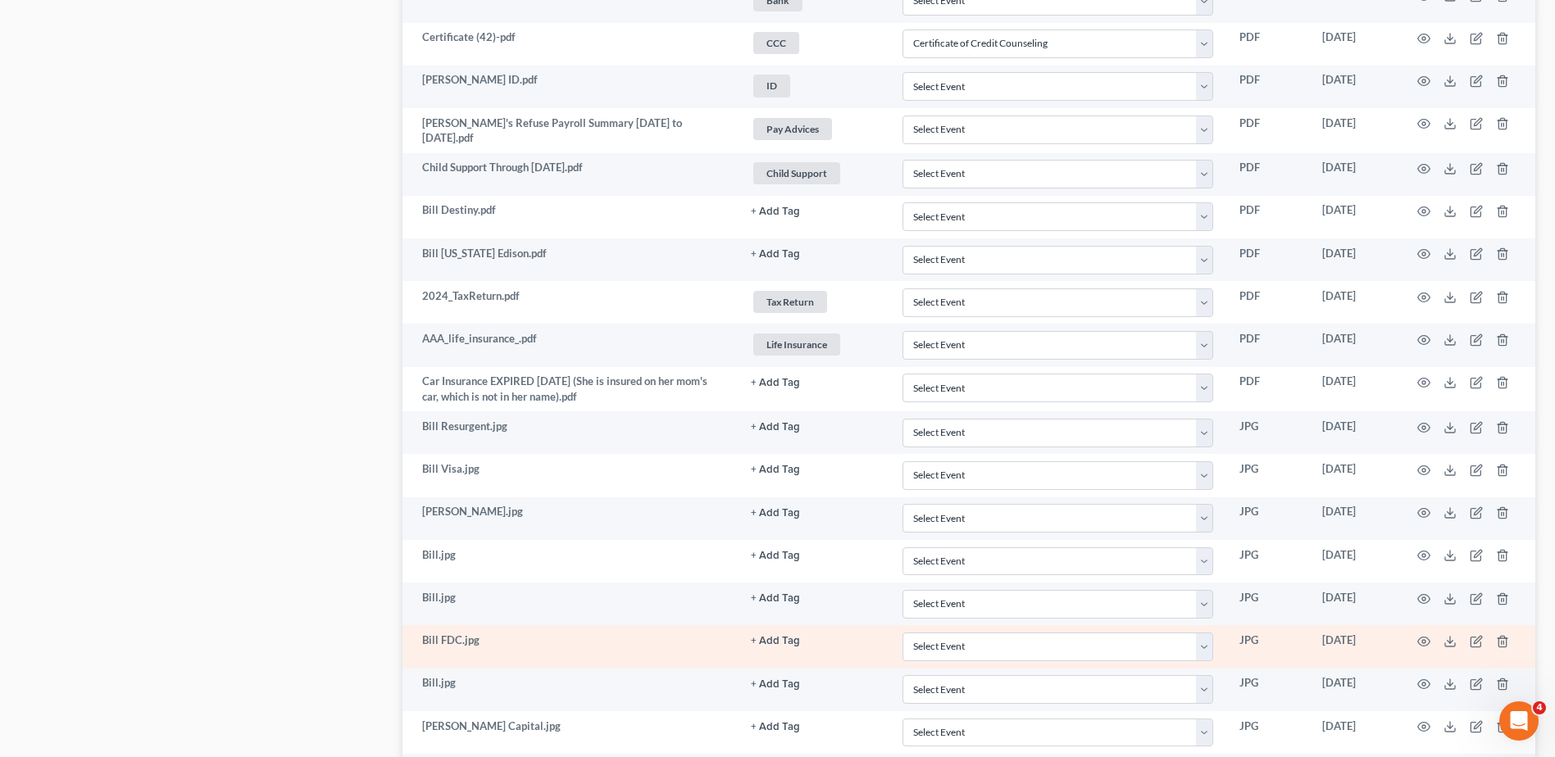
scroll to position [1216, 0]
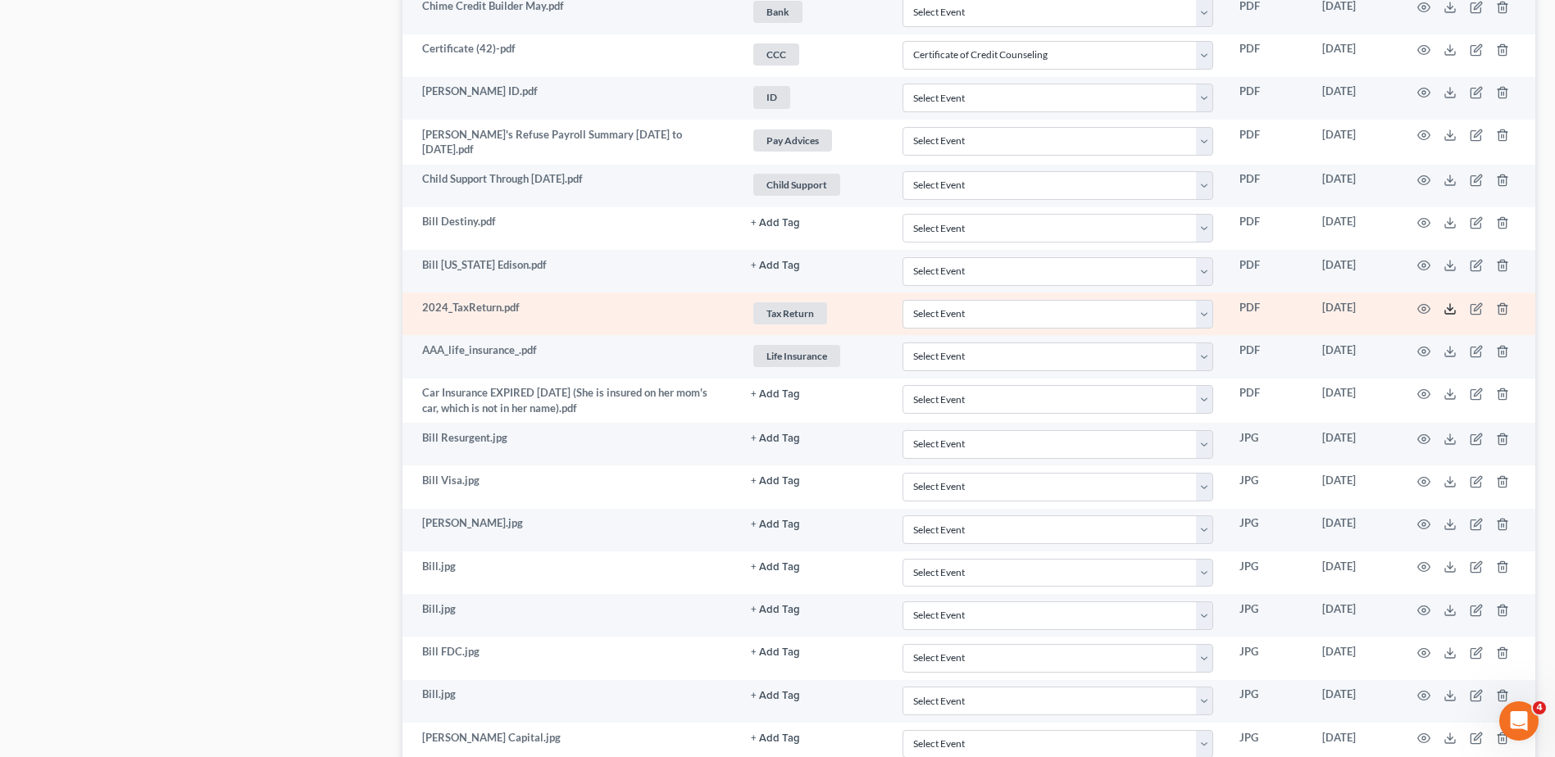
click at [860, 304] on line at bounding box center [1450, 307] width 0 height 7
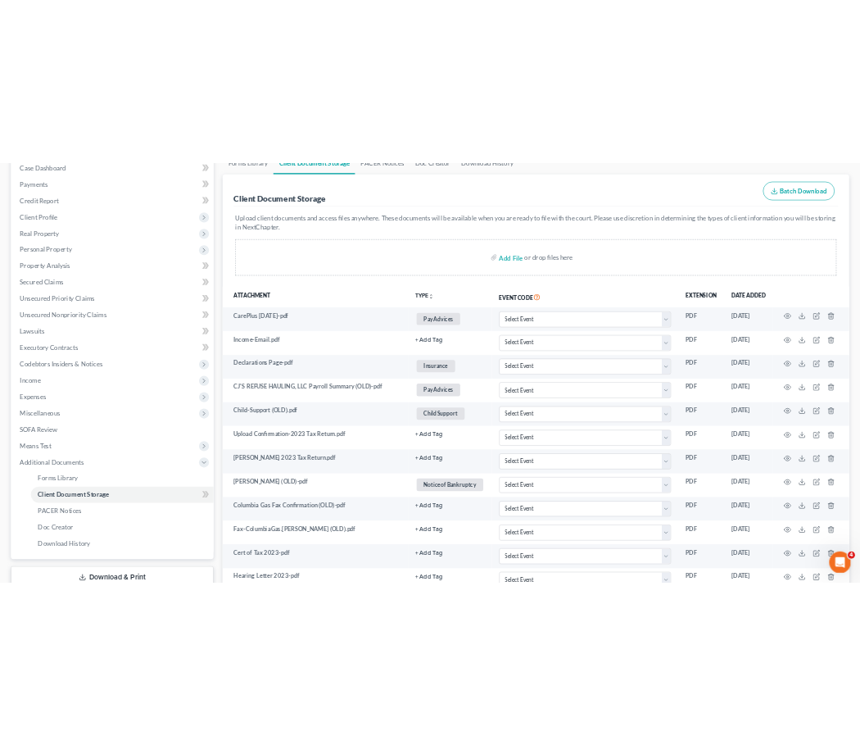
scroll to position [0, 0]
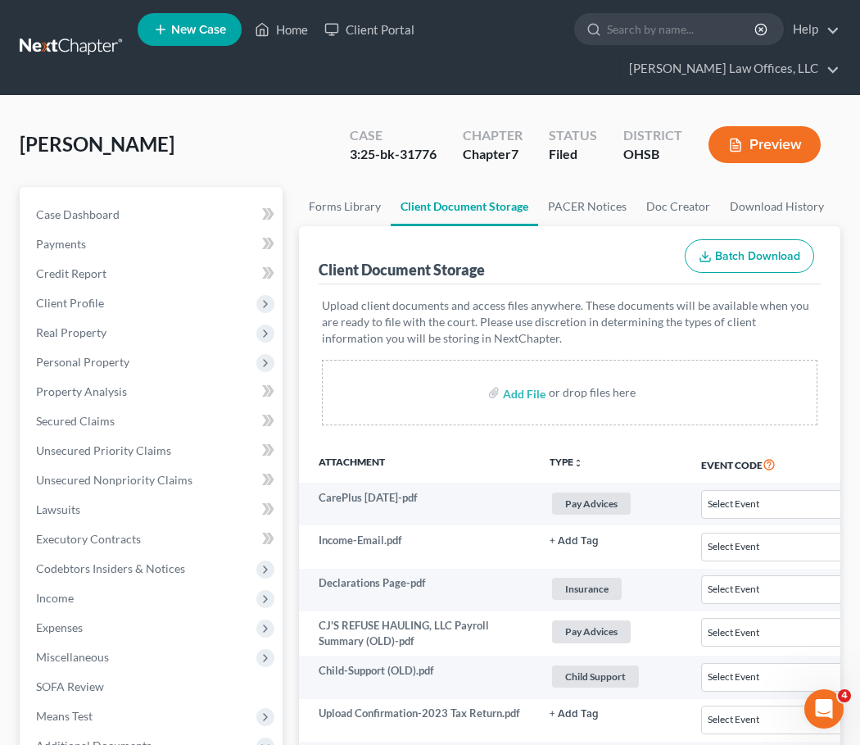
select select "7"
select select "37"
select select "53"
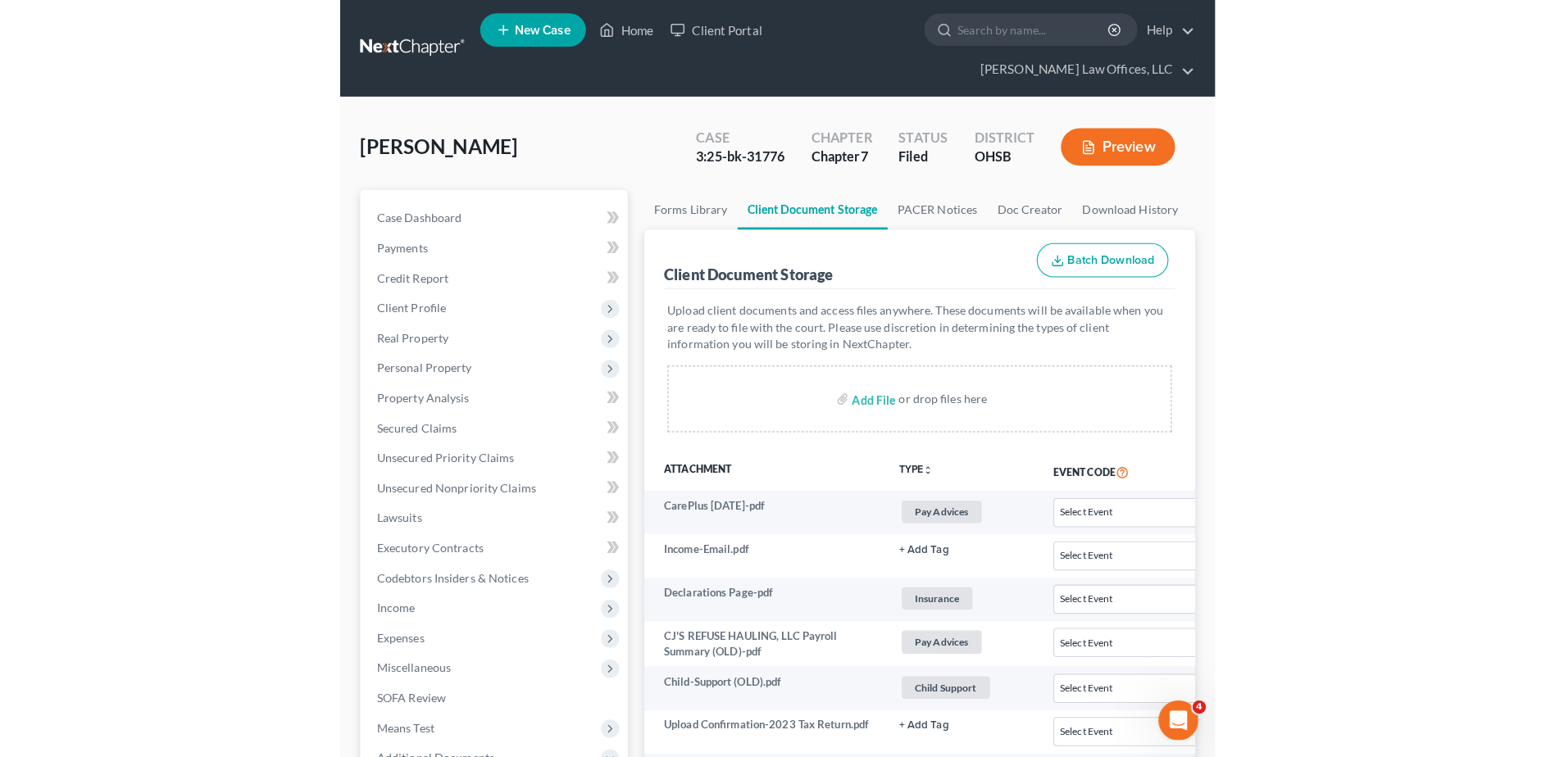
scroll to position [2078, 0]
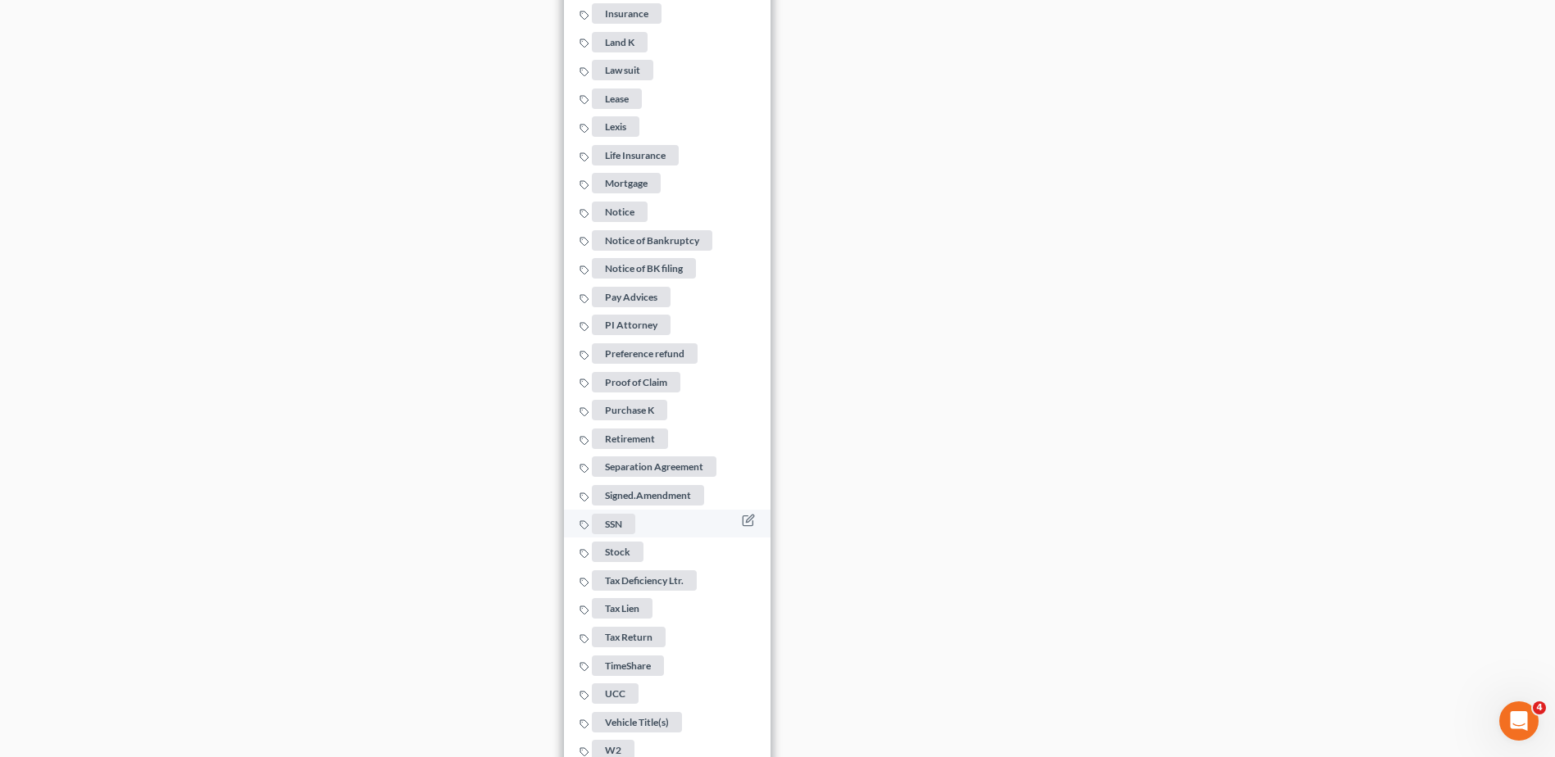
scroll to position [3343, 0]
click at [634, 626] on span "Tax Return" at bounding box center [629, 636] width 74 height 20
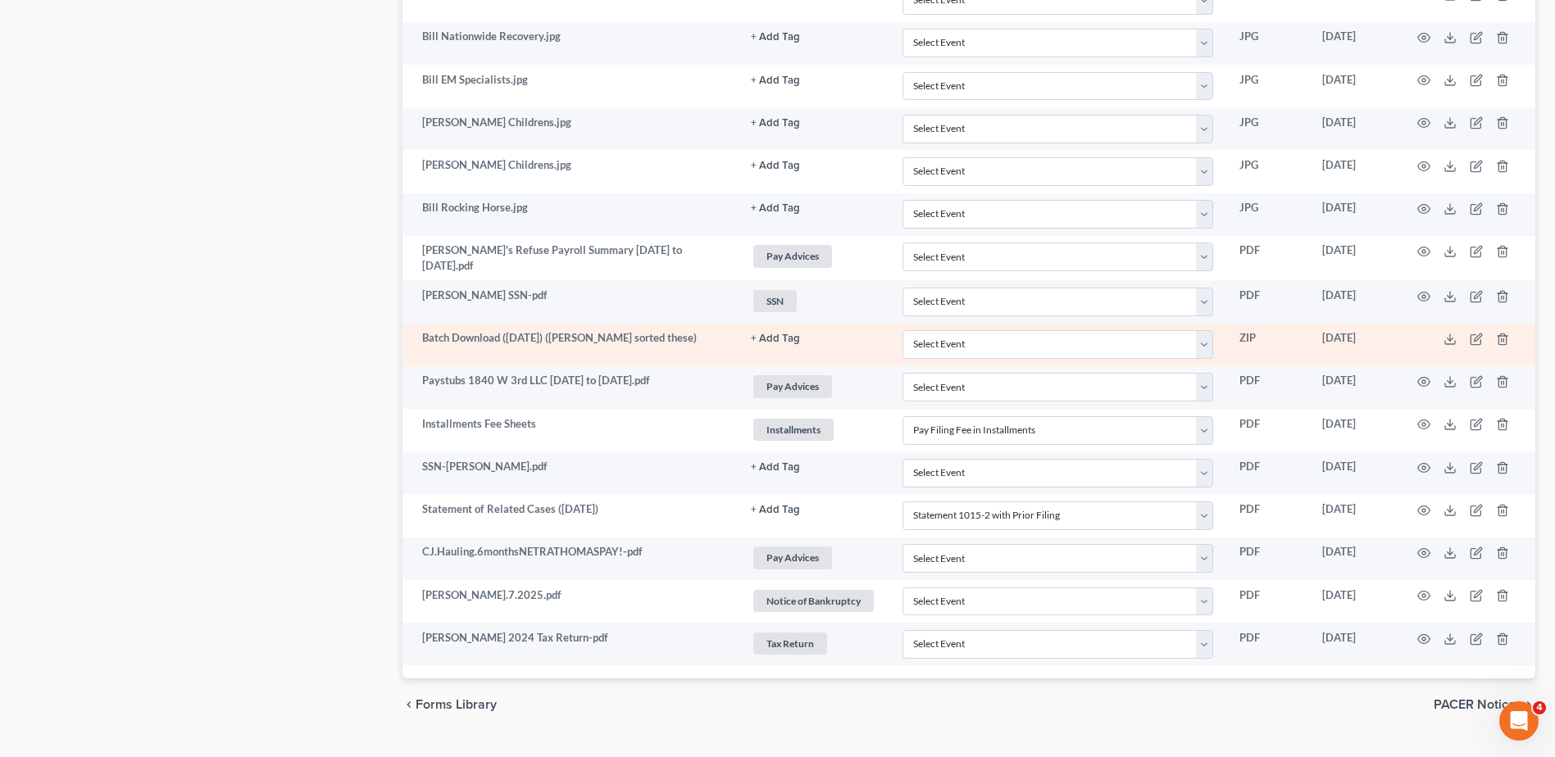
scroll to position [2078, 0]
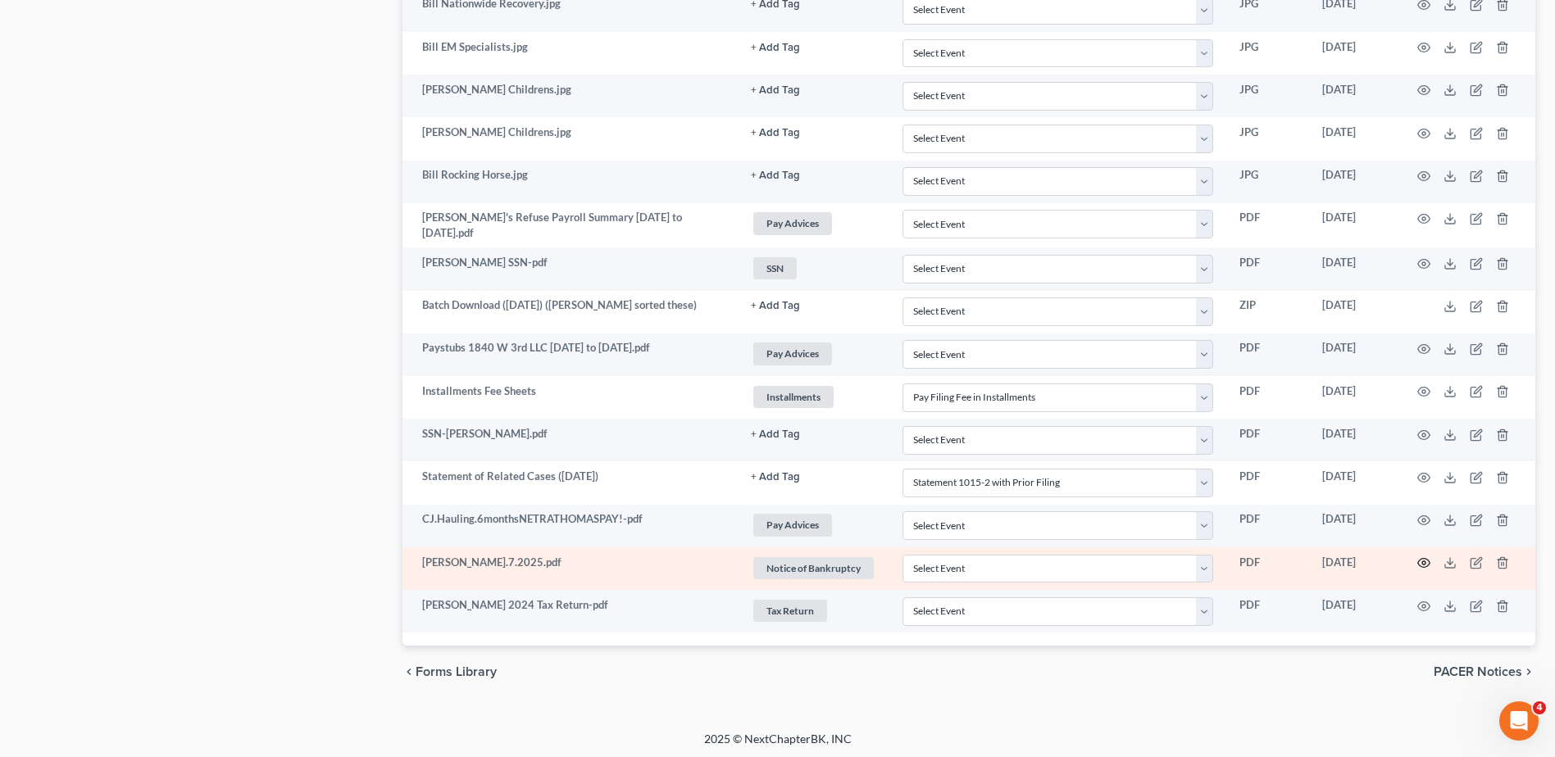
click at [860, 561] on icon "button" at bounding box center [1423, 562] width 13 height 13
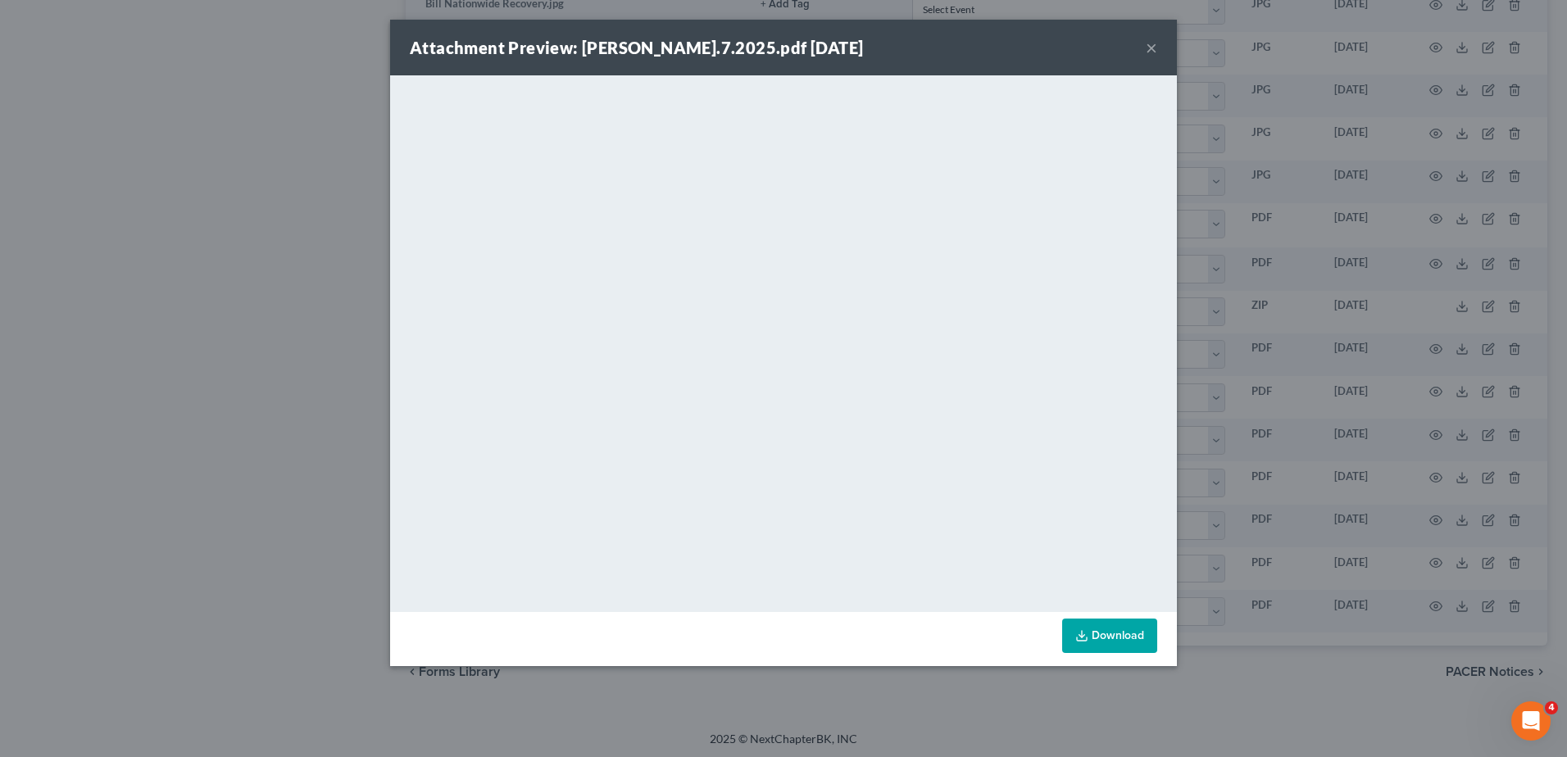
click at [860, 48] on button "×" at bounding box center [1151, 48] width 11 height 20
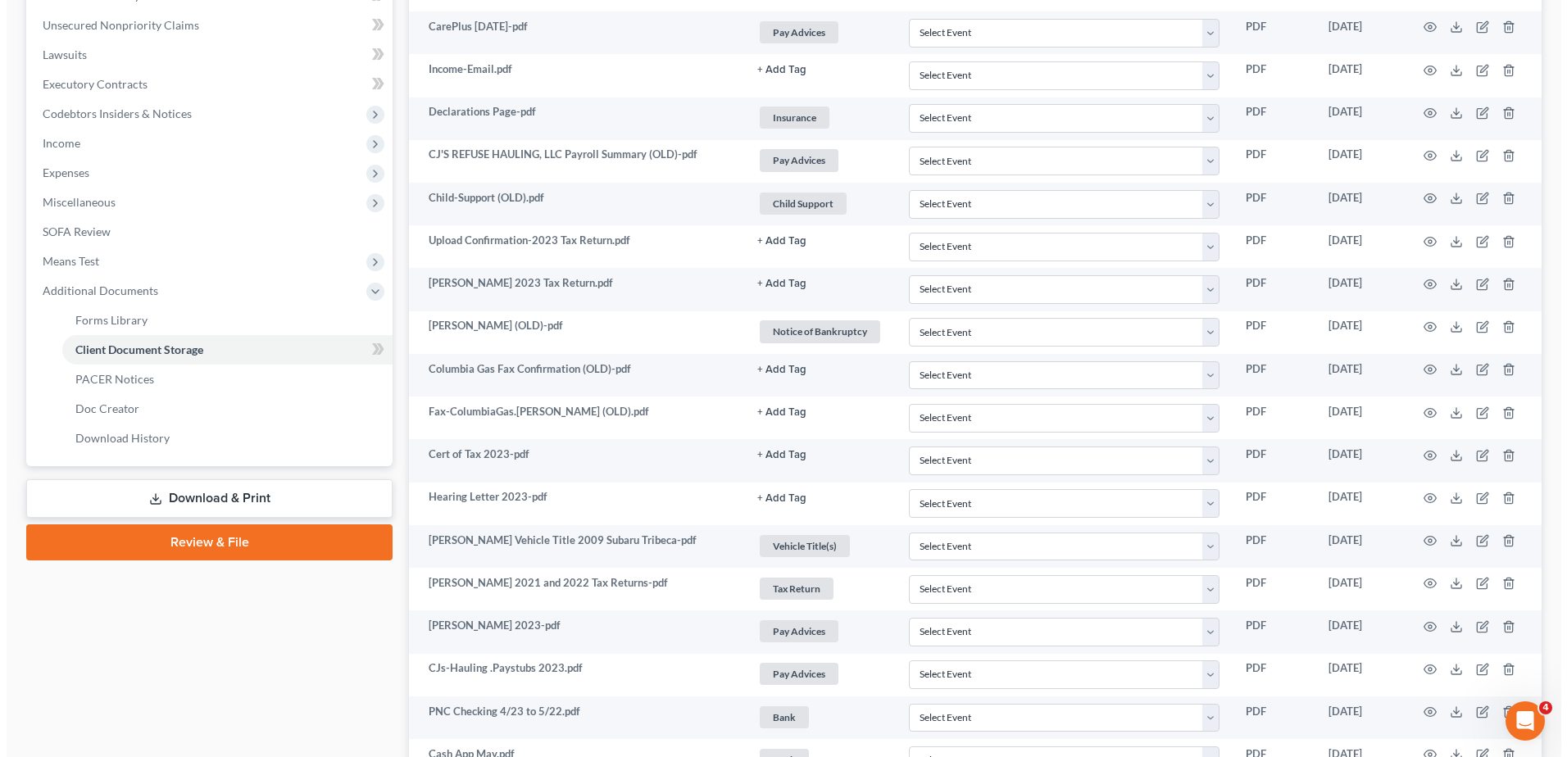
scroll to position [0, 0]
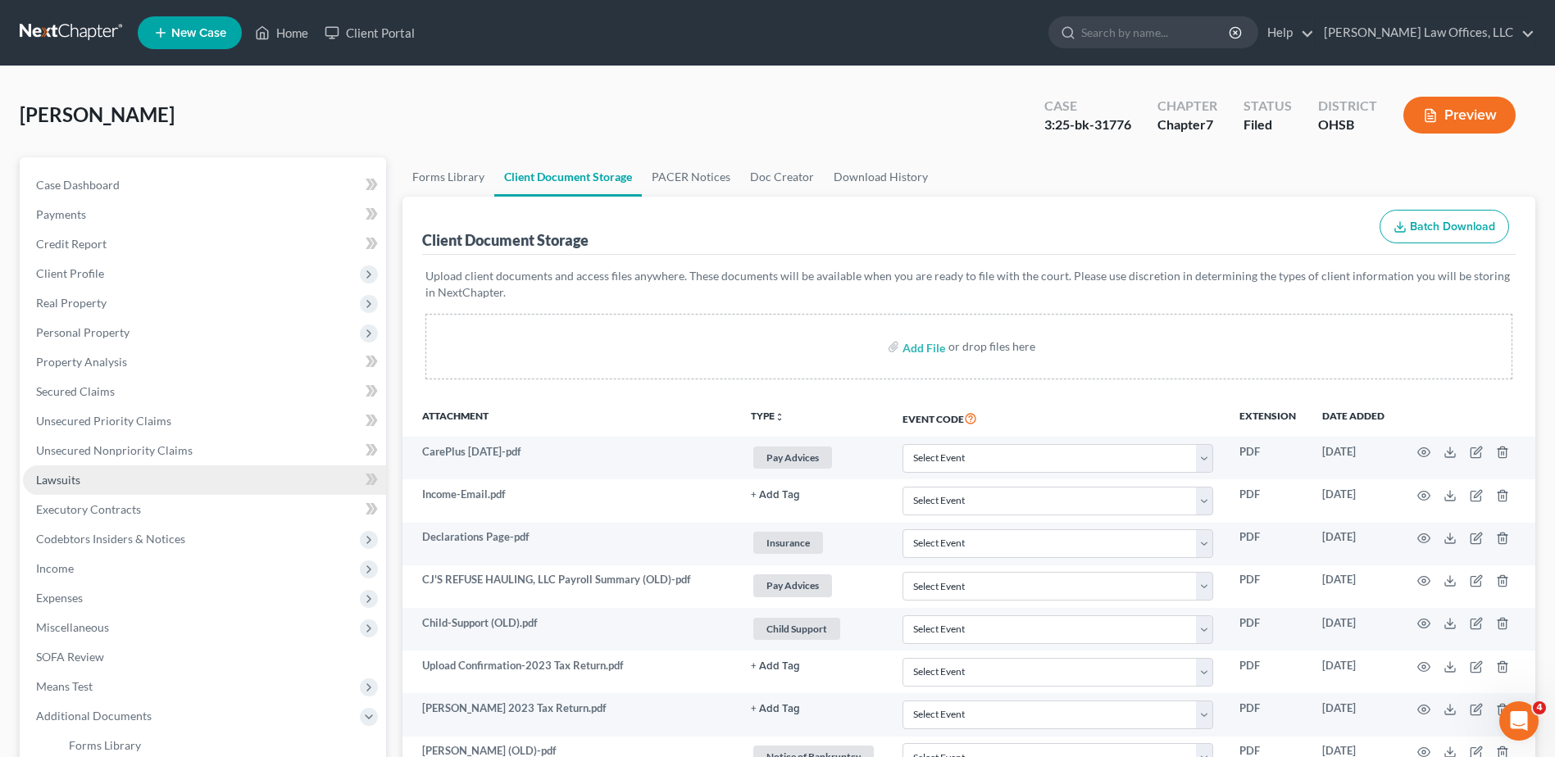
click at [67, 483] on span "Lawsuits" at bounding box center [58, 480] width 44 height 14
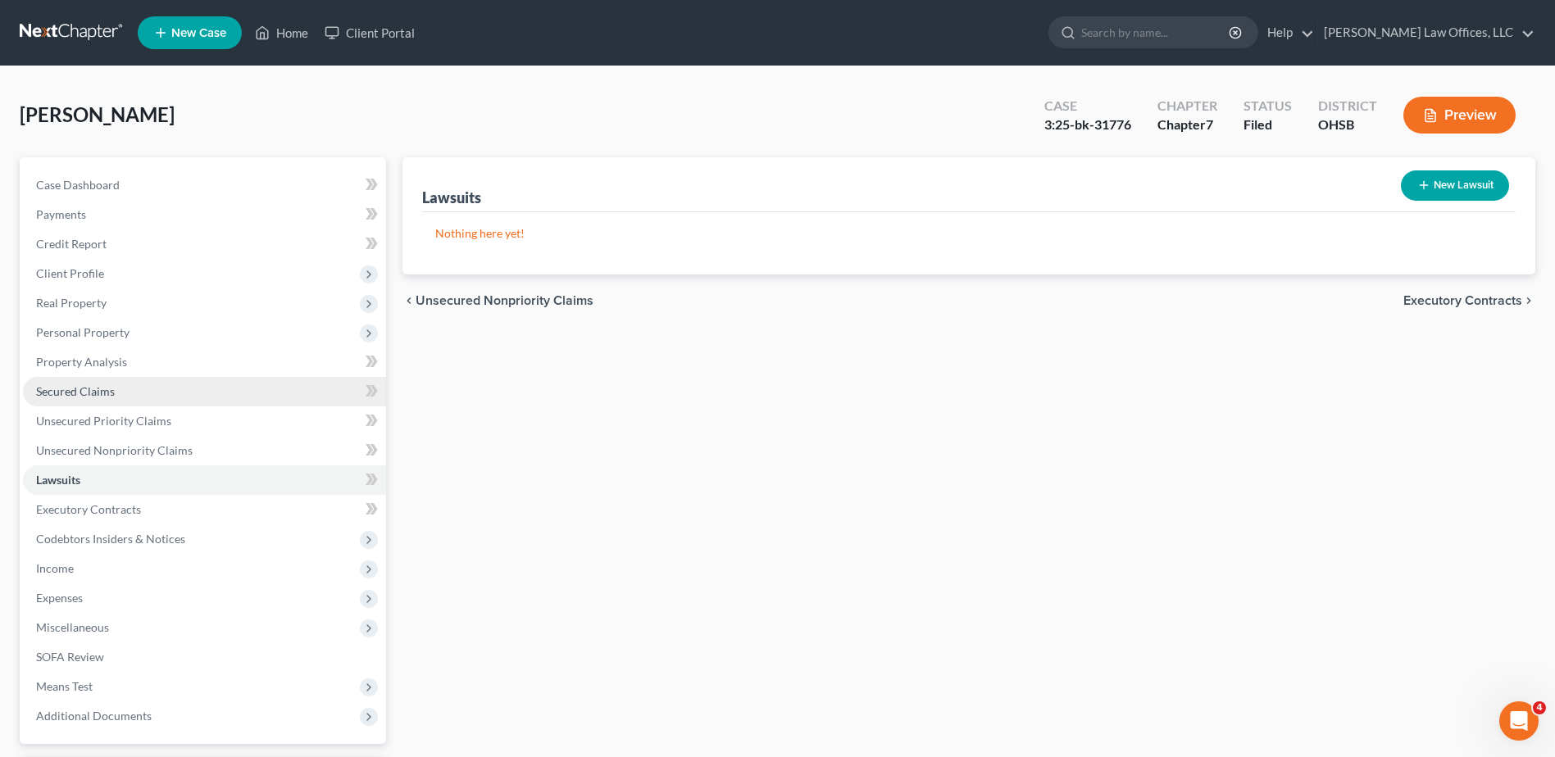
click at [109, 391] on span "Secured Claims" at bounding box center [75, 391] width 79 height 14
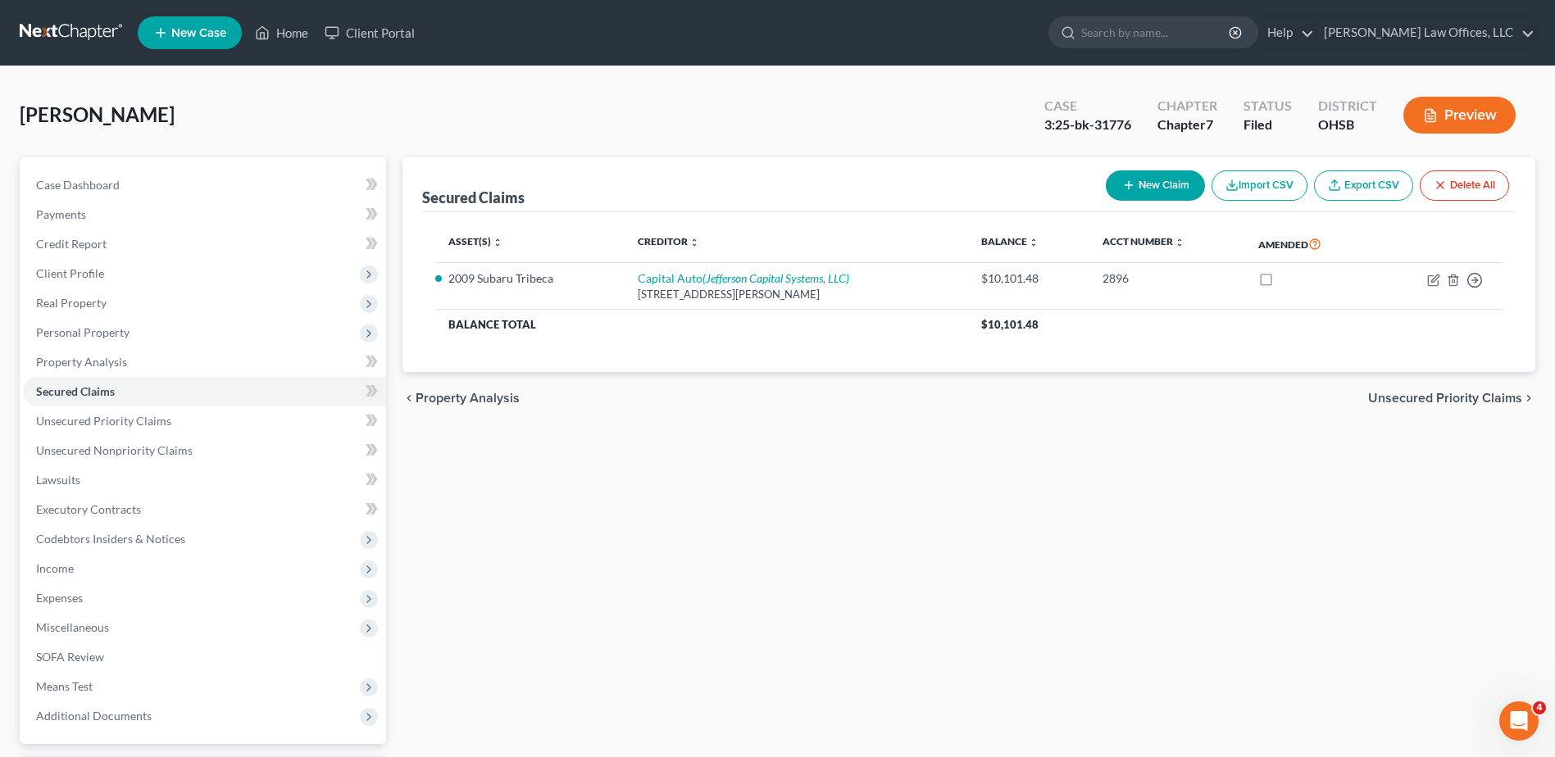
click at [860, 121] on button "Preview" at bounding box center [1459, 115] width 112 height 37
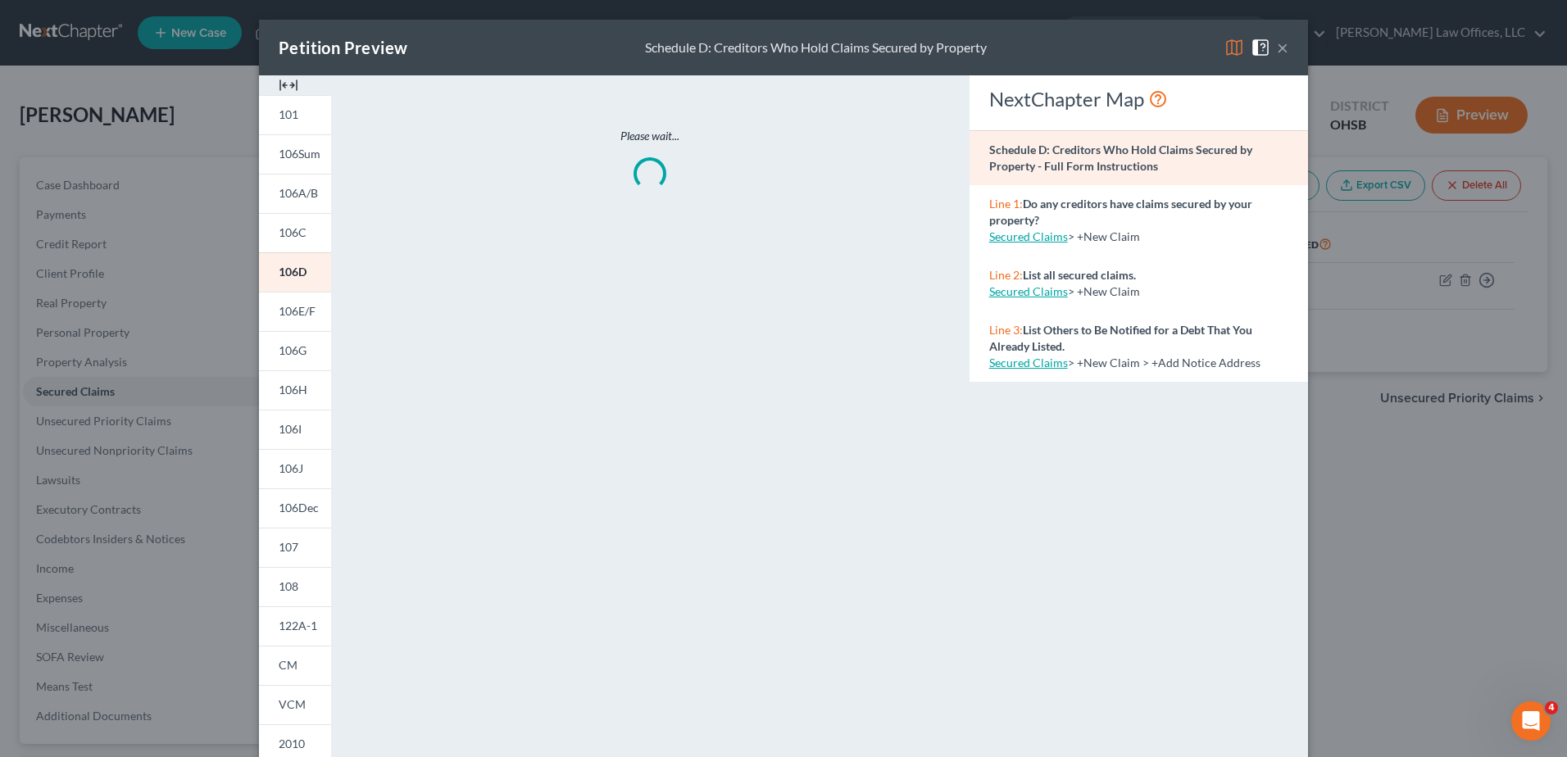
click at [281, 85] on img at bounding box center [289, 85] width 20 height 20
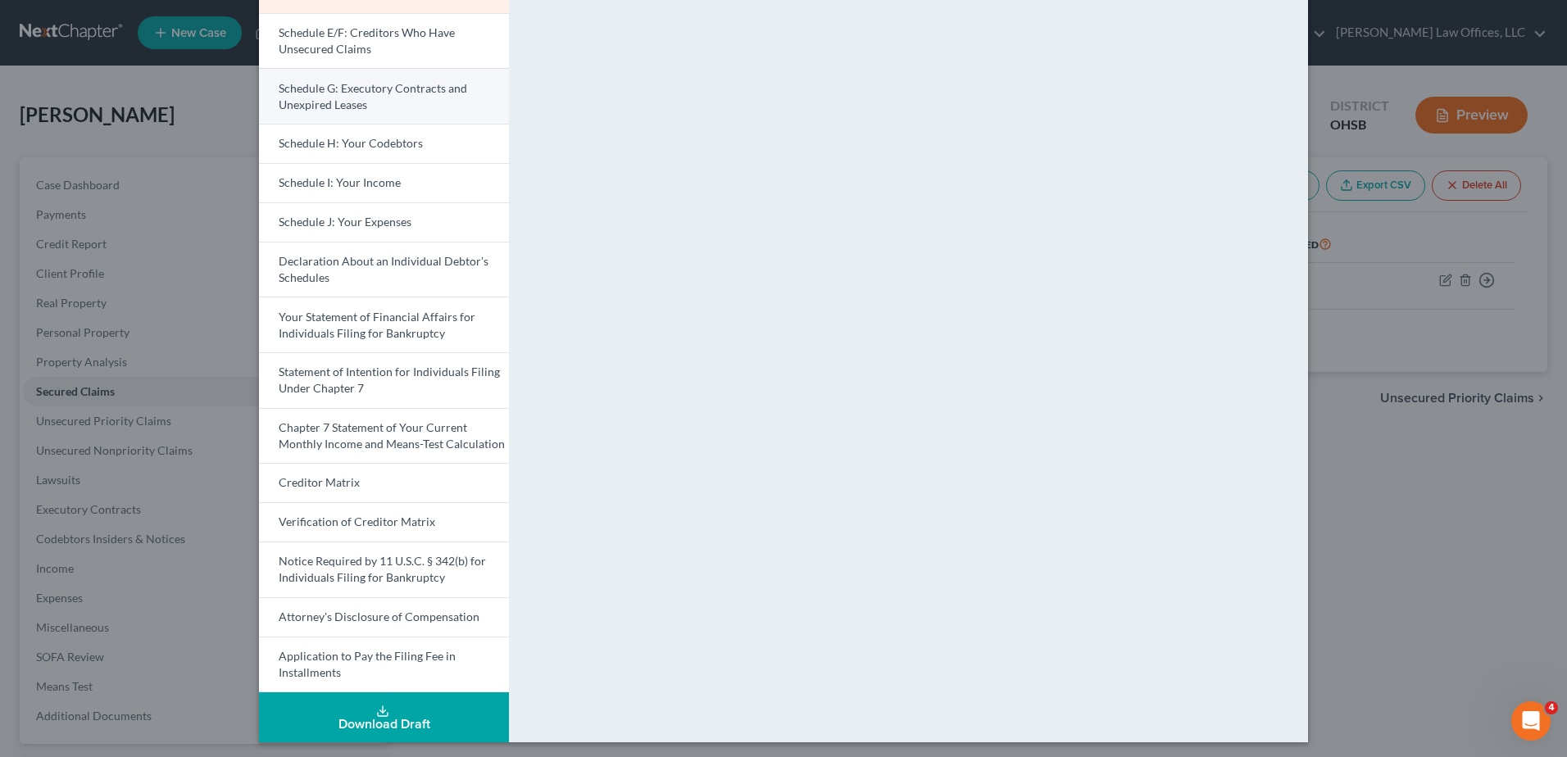
scroll to position [332, 0]
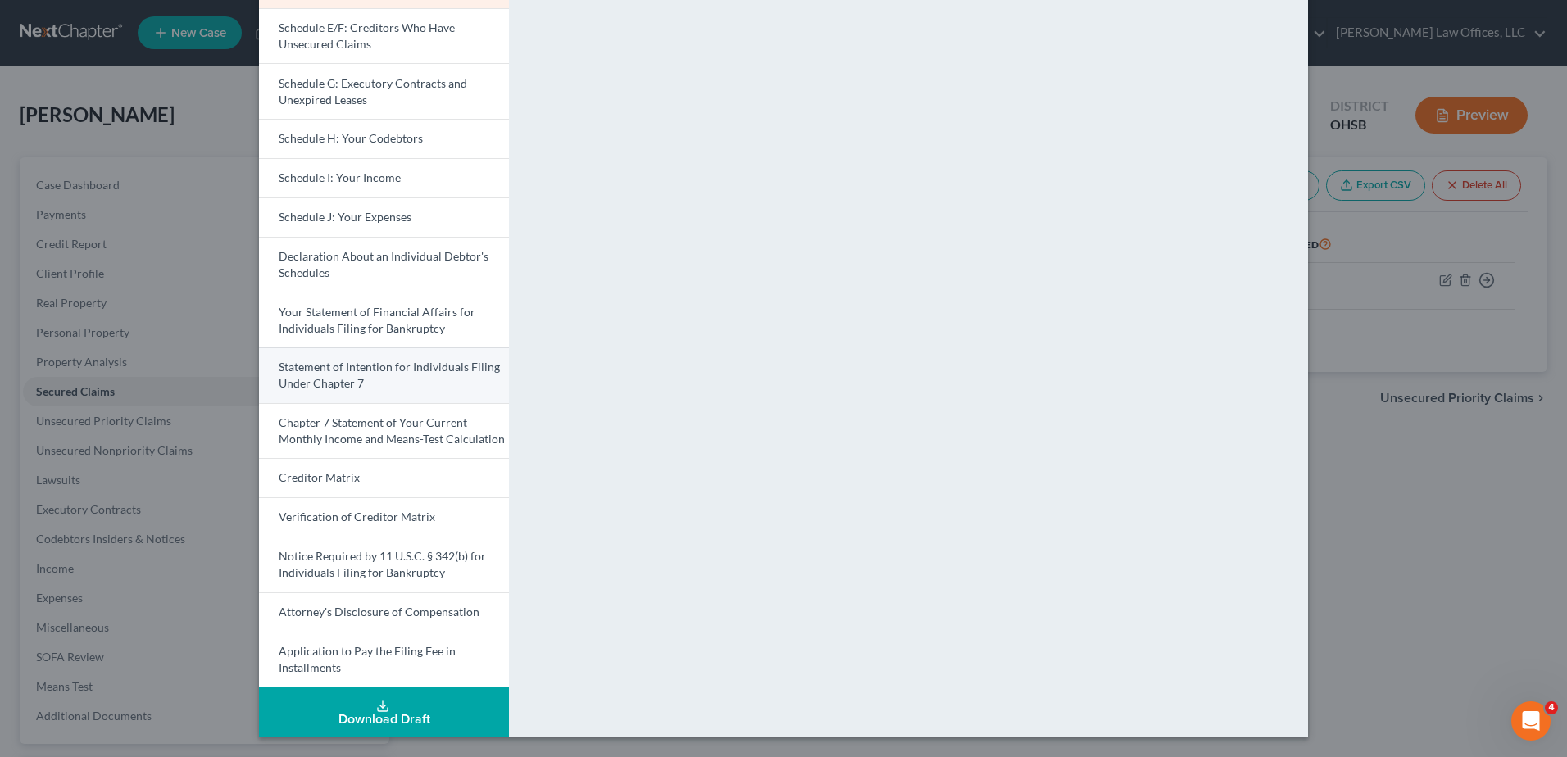
click at [350, 371] on span "Statement of Intention for Individuals Filing Under Chapter 7" at bounding box center [389, 375] width 221 height 30
click at [328, 378] on span "Statement of Intention for Individuals Filing Under Chapter 7" at bounding box center [390, 375] width 222 height 30
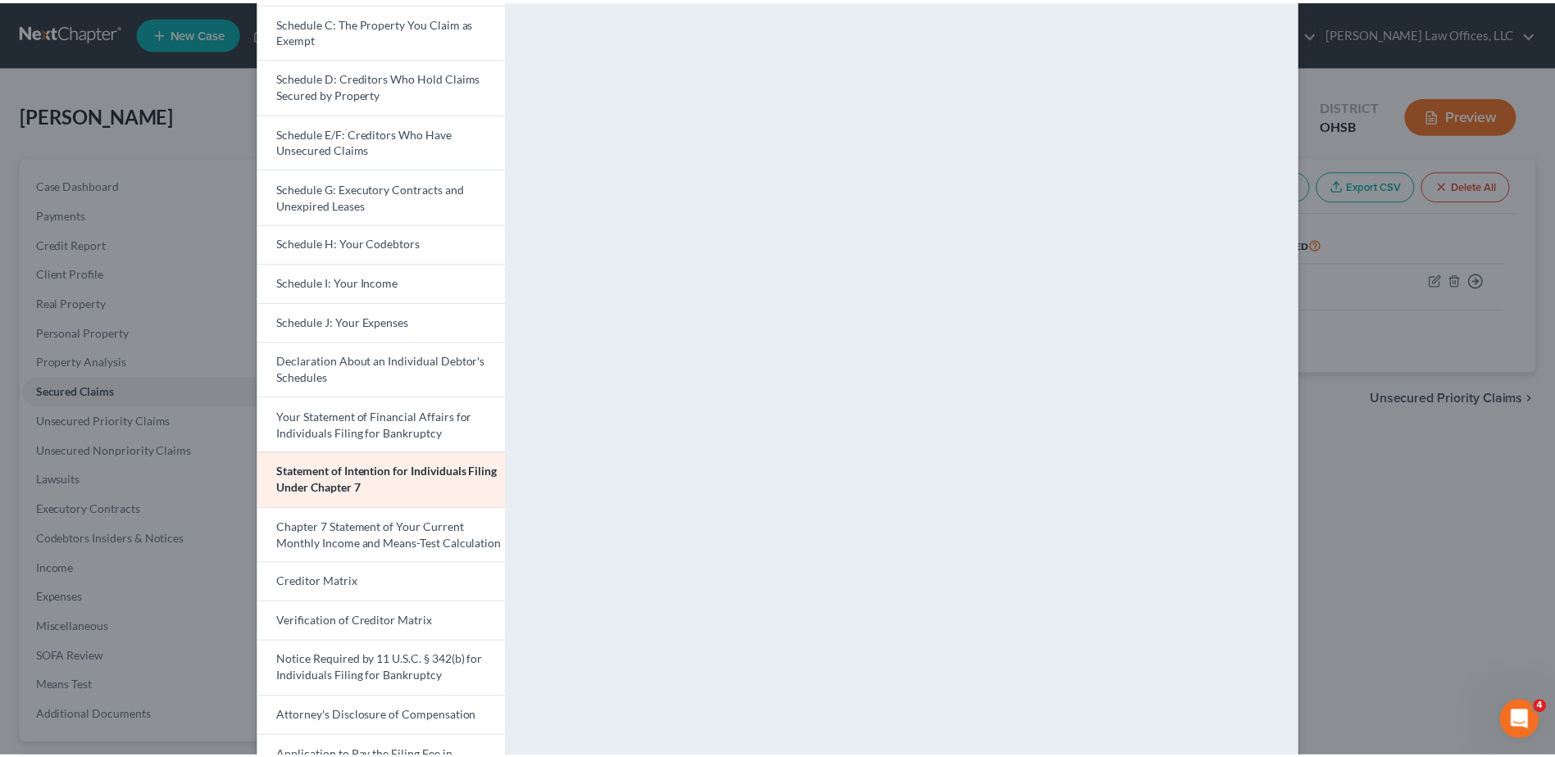
scroll to position [0, 0]
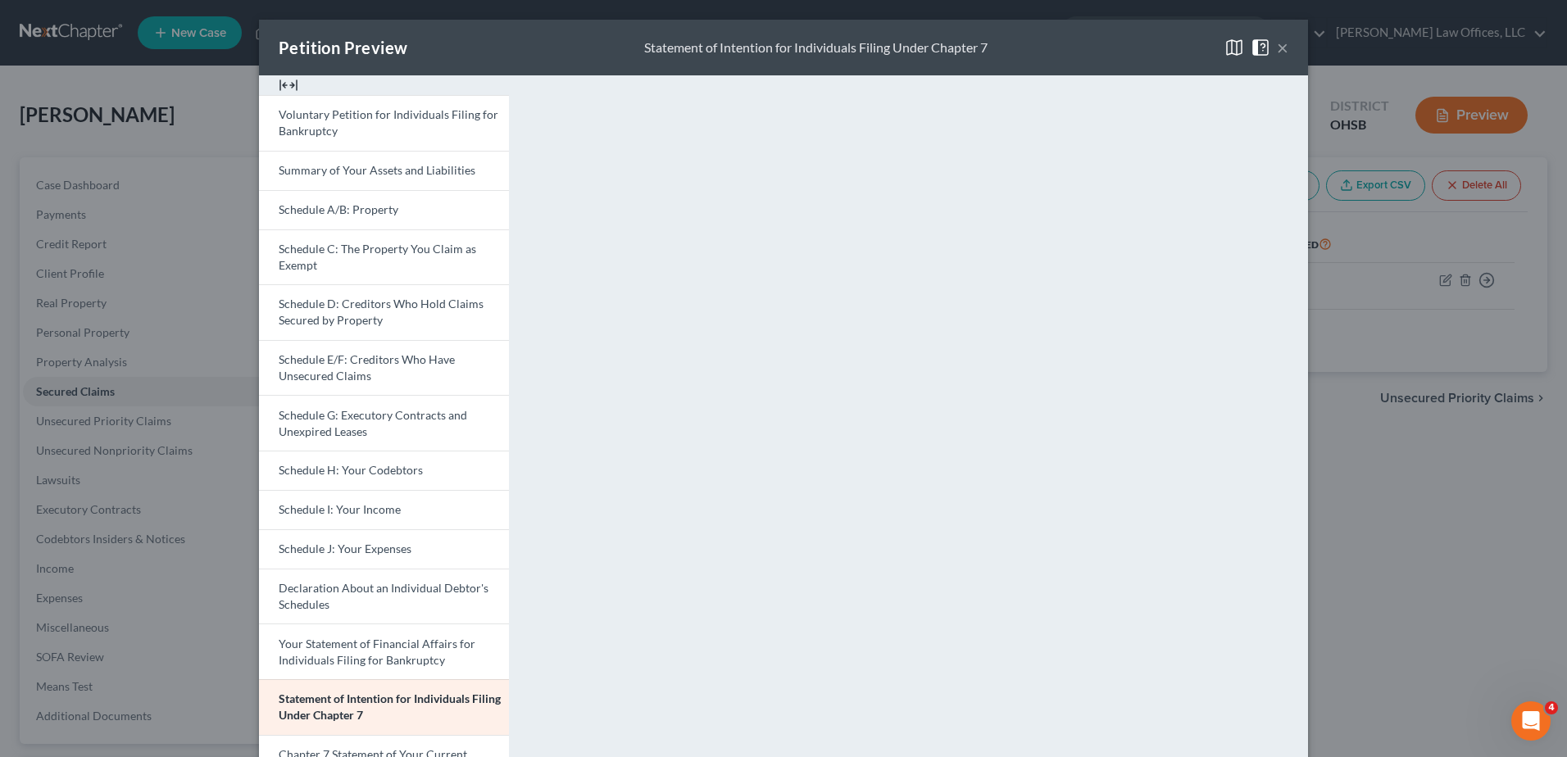
click at [860, 48] on button "×" at bounding box center [1282, 48] width 11 height 20
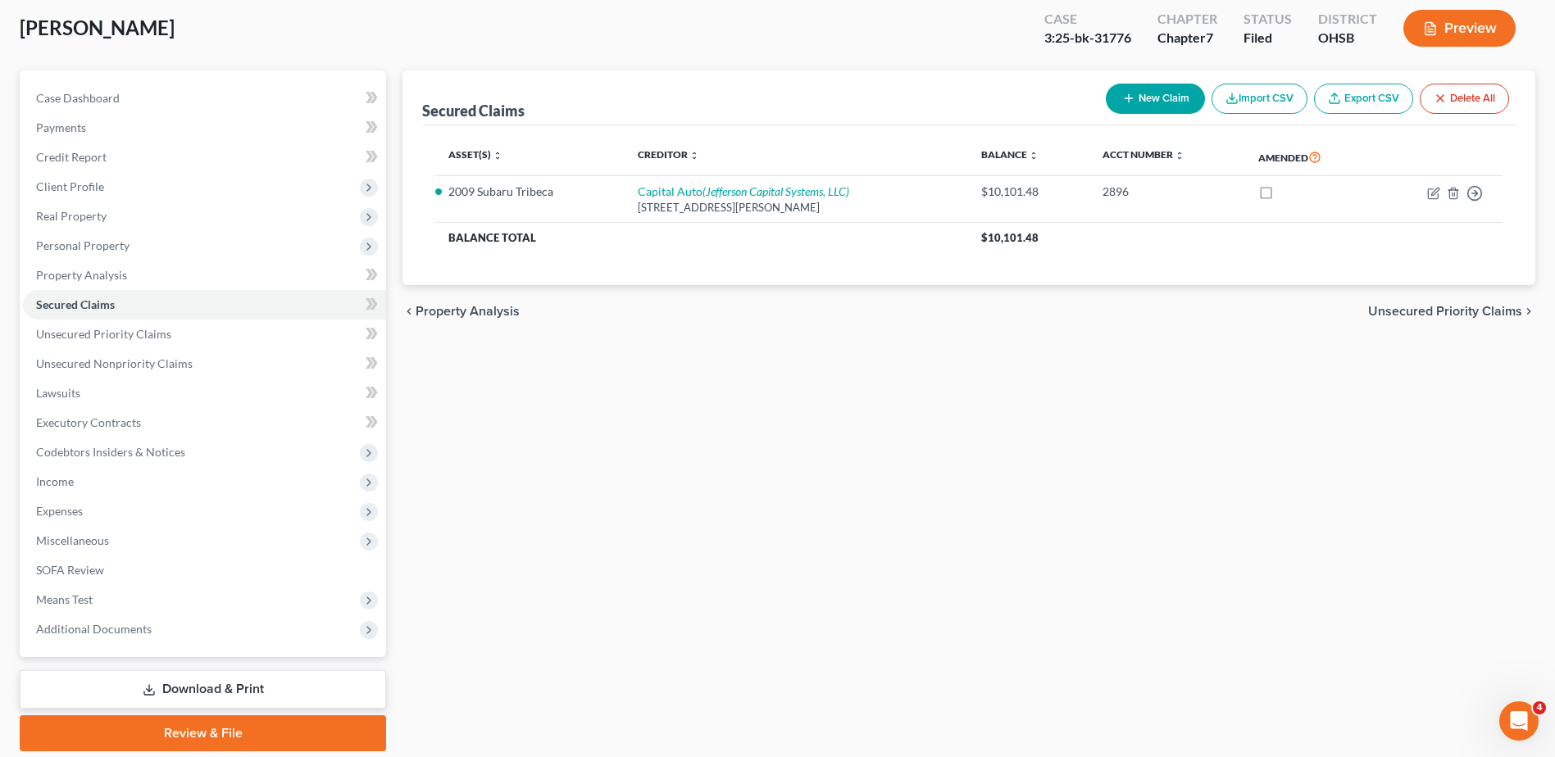
scroll to position [143, 0]
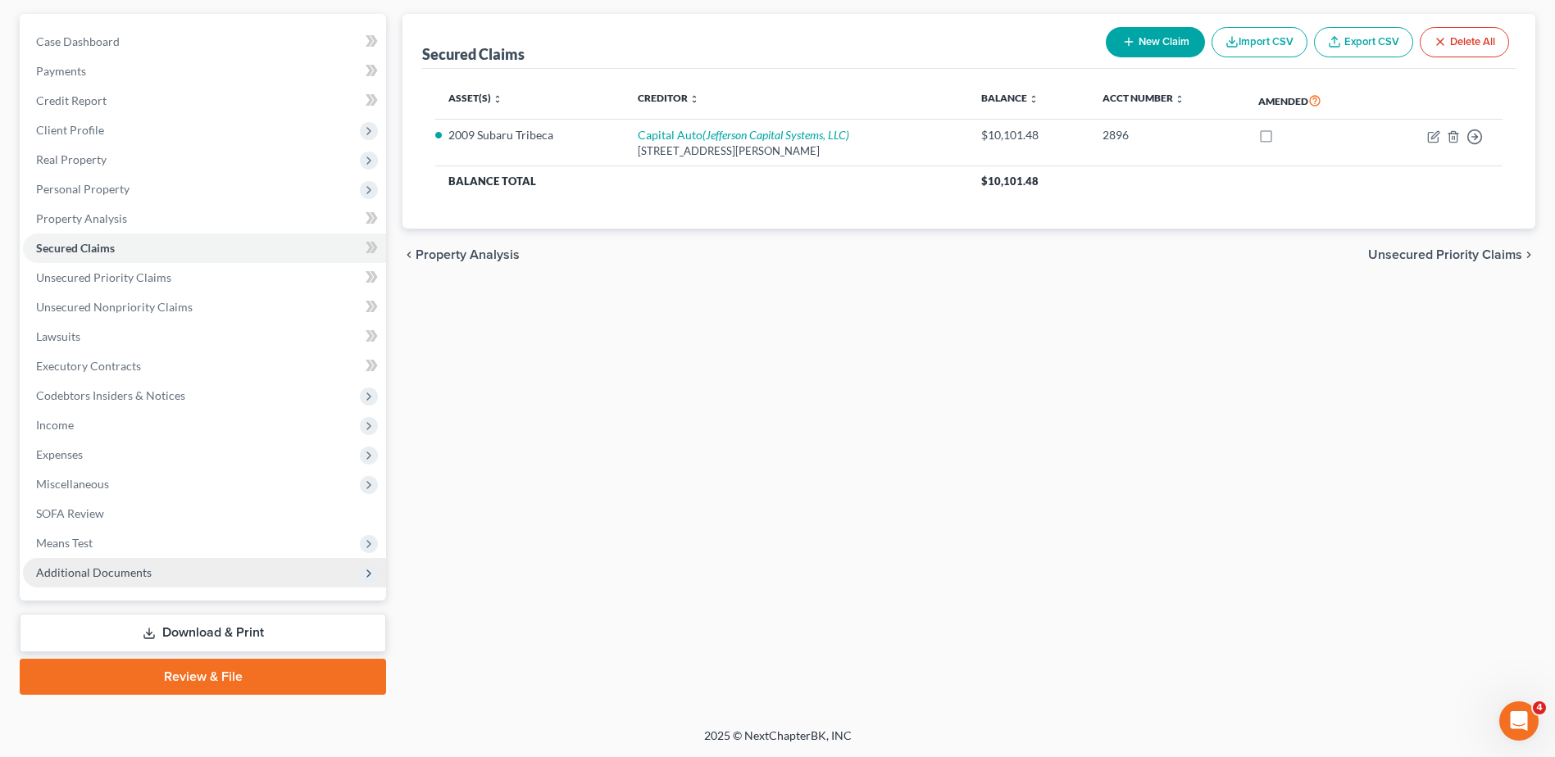
click at [89, 567] on span "Additional Documents" at bounding box center [94, 572] width 116 height 14
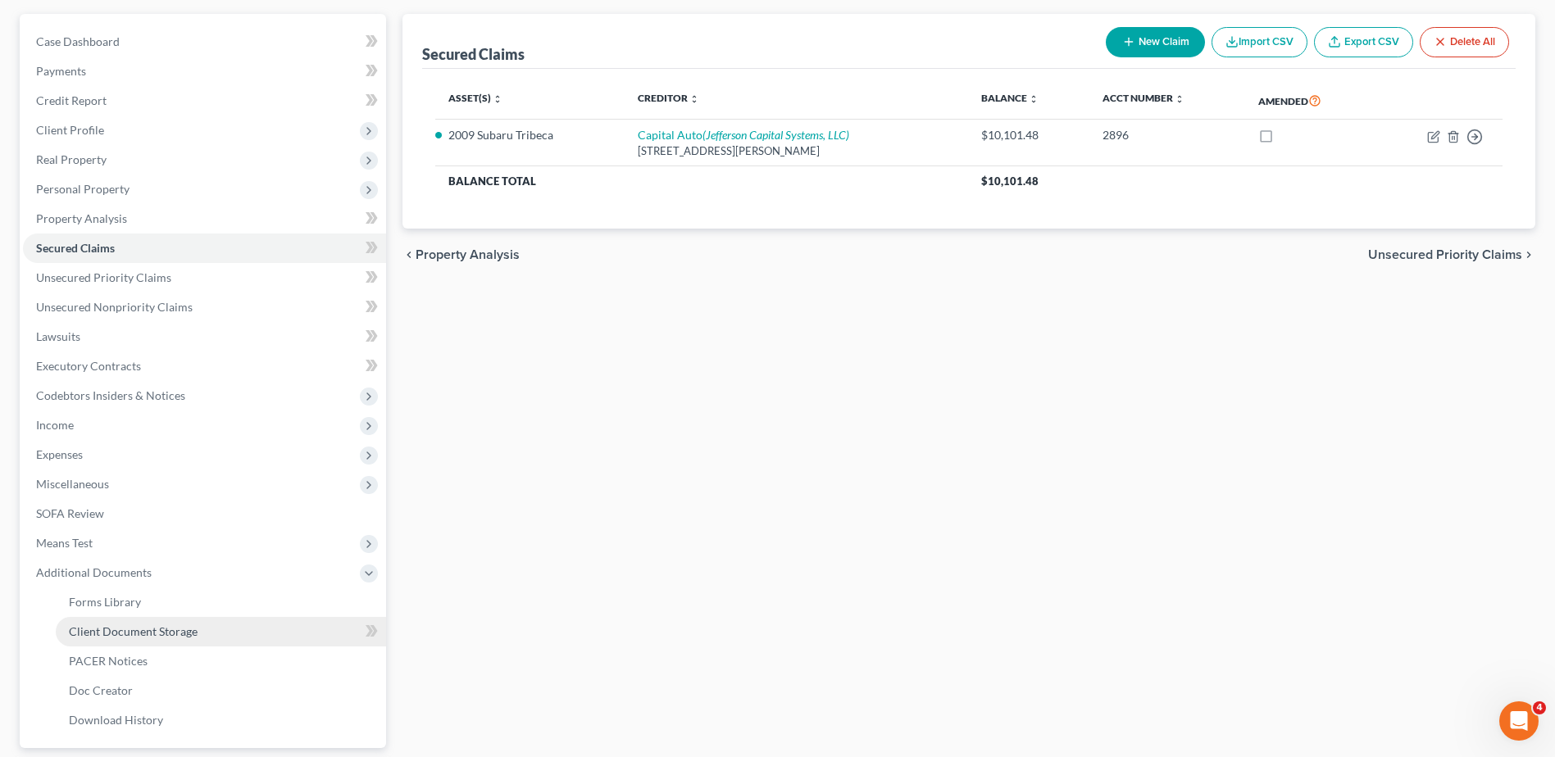
click at [134, 638] on span "Client Document Storage" at bounding box center [133, 631] width 129 height 14
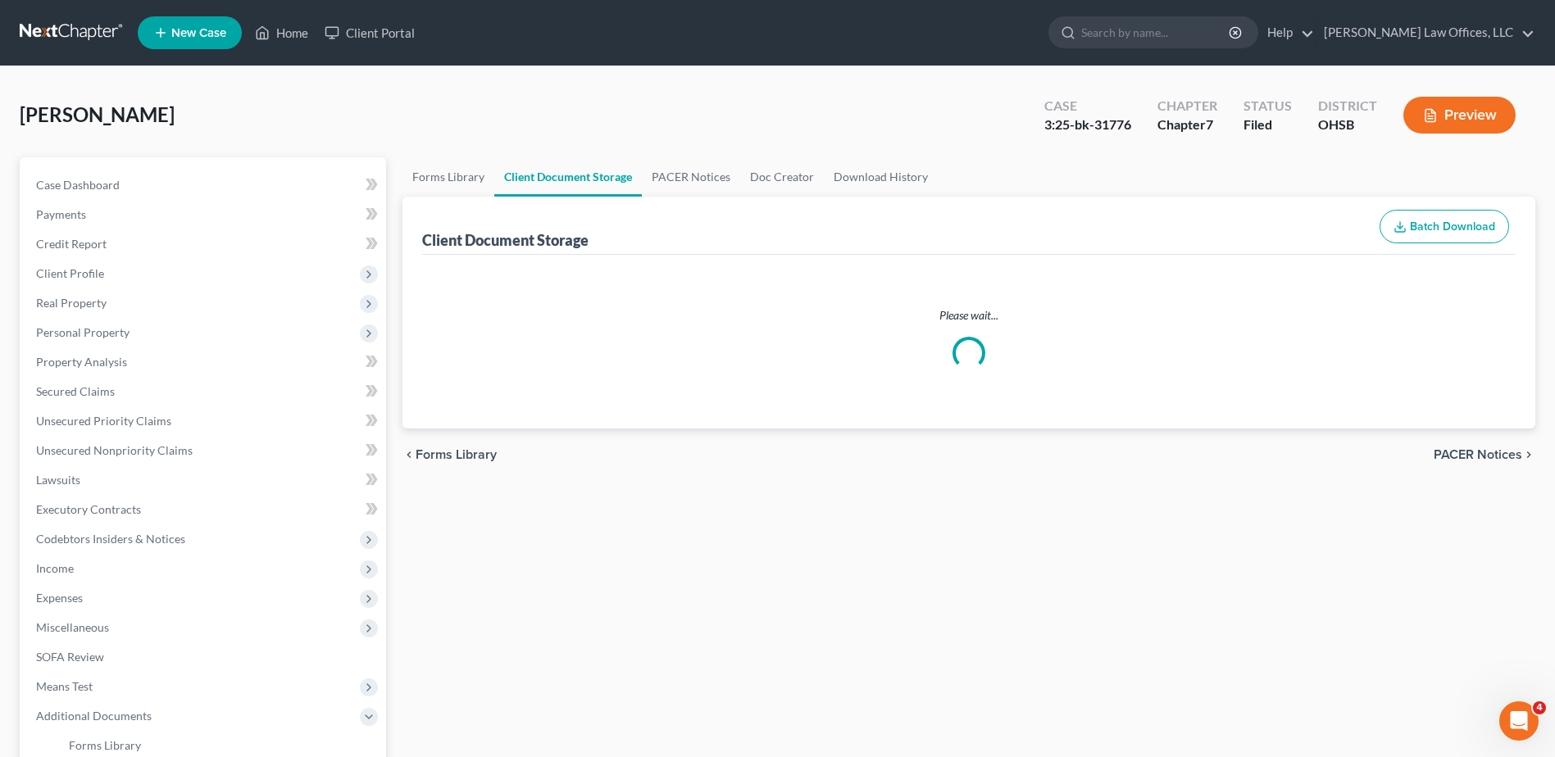
select select "7"
select select "37"
select select "53"
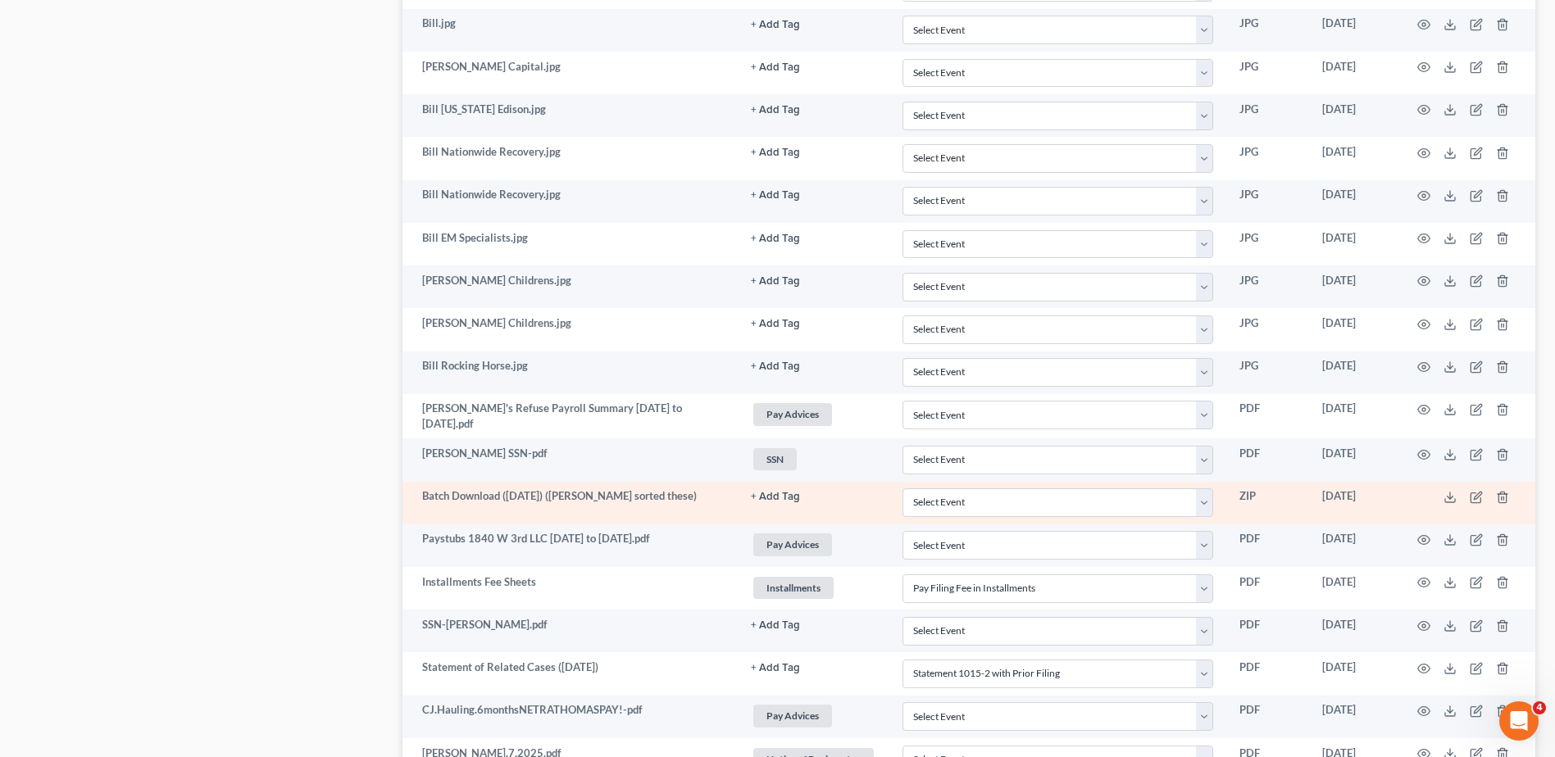
scroll to position [2078, 0]
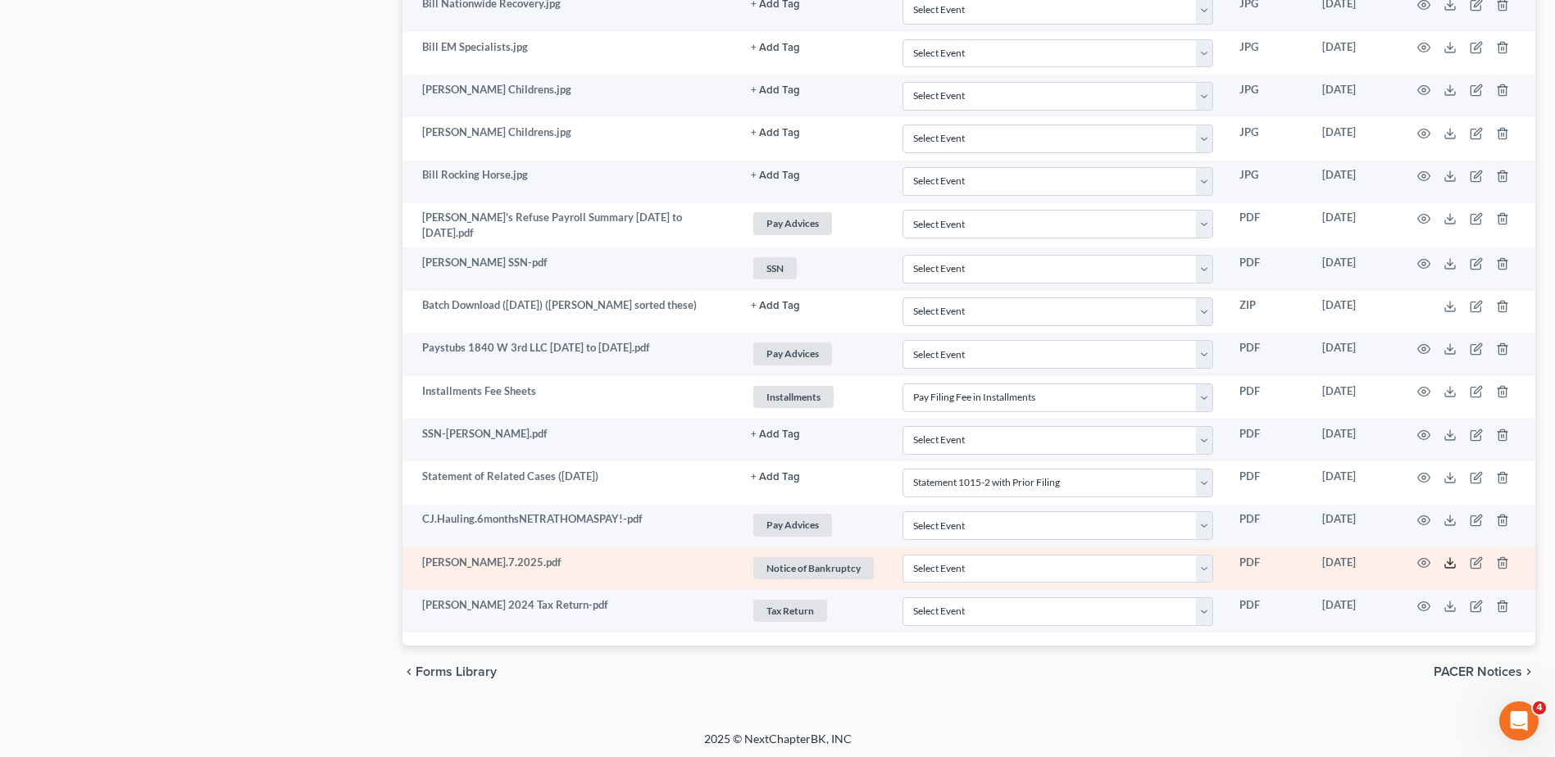
click at [860, 561] on icon at bounding box center [1449, 562] width 13 height 13
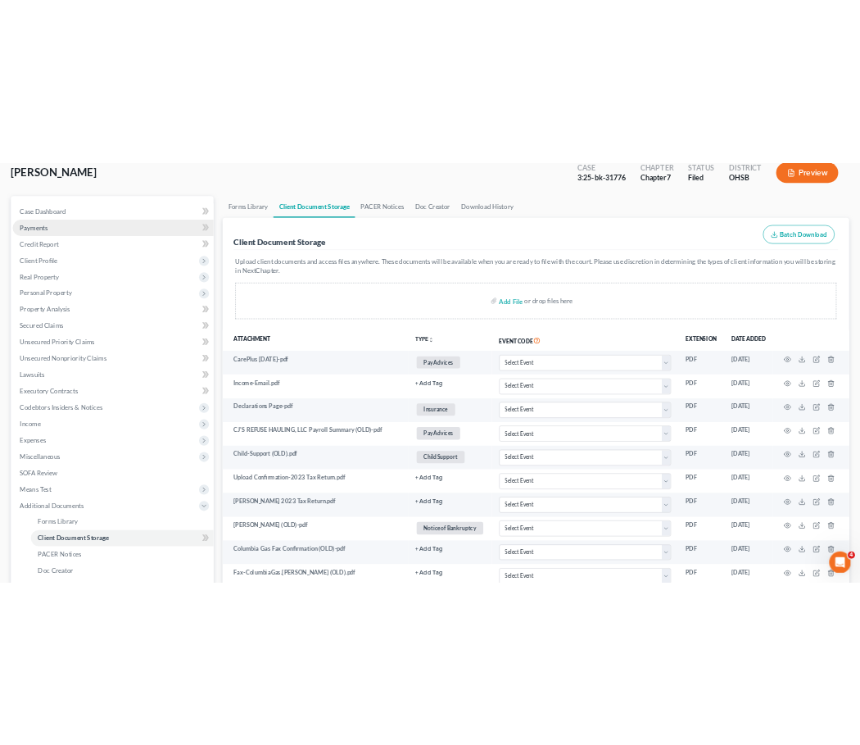
scroll to position [0, 0]
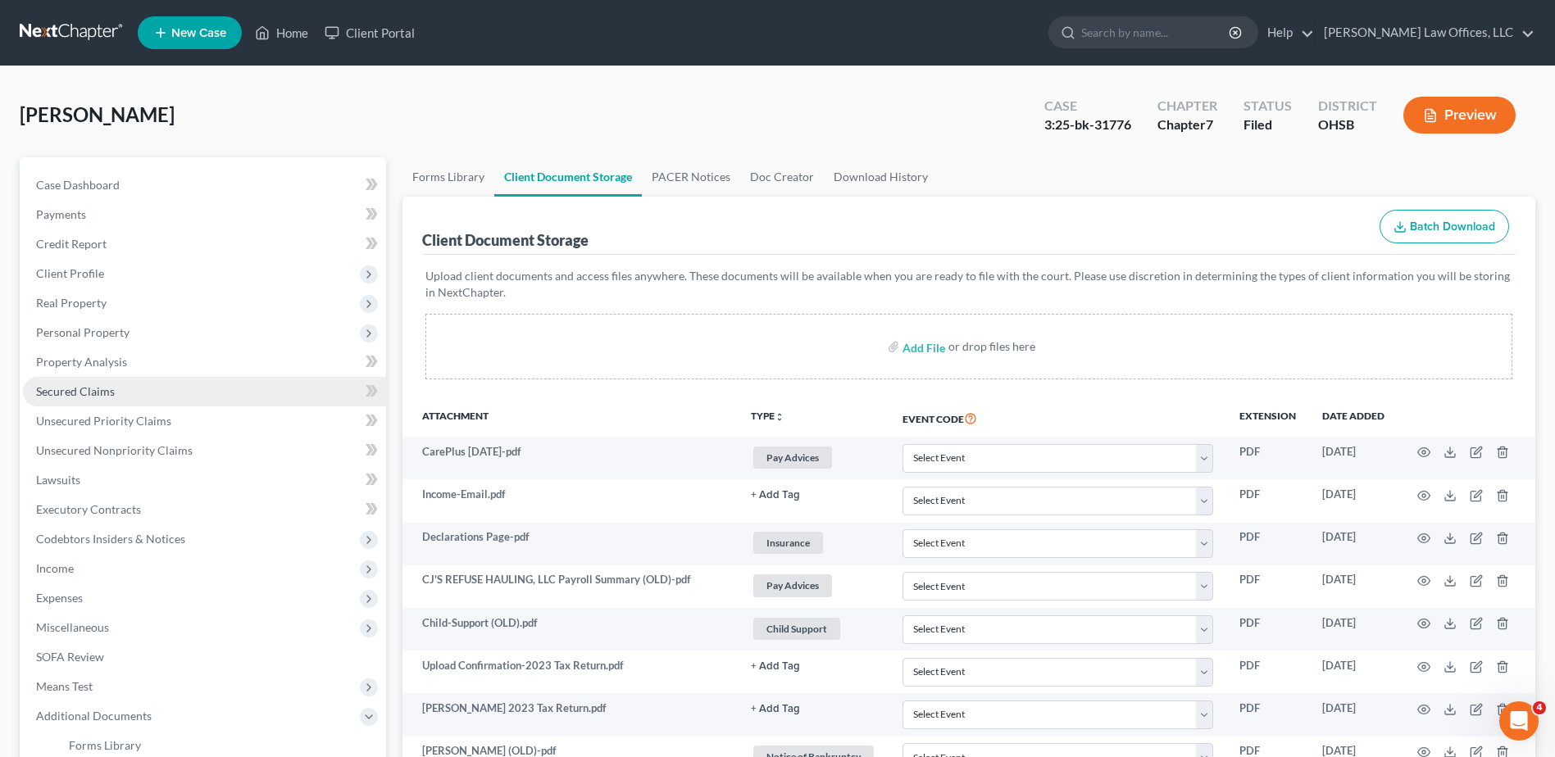
drag, startPoint x: 95, startPoint y: 388, endPoint x: 111, endPoint y: 377, distance: 19.5
click at [95, 388] on span "Secured Claims" at bounding box center [75, 391] width 79 height 14
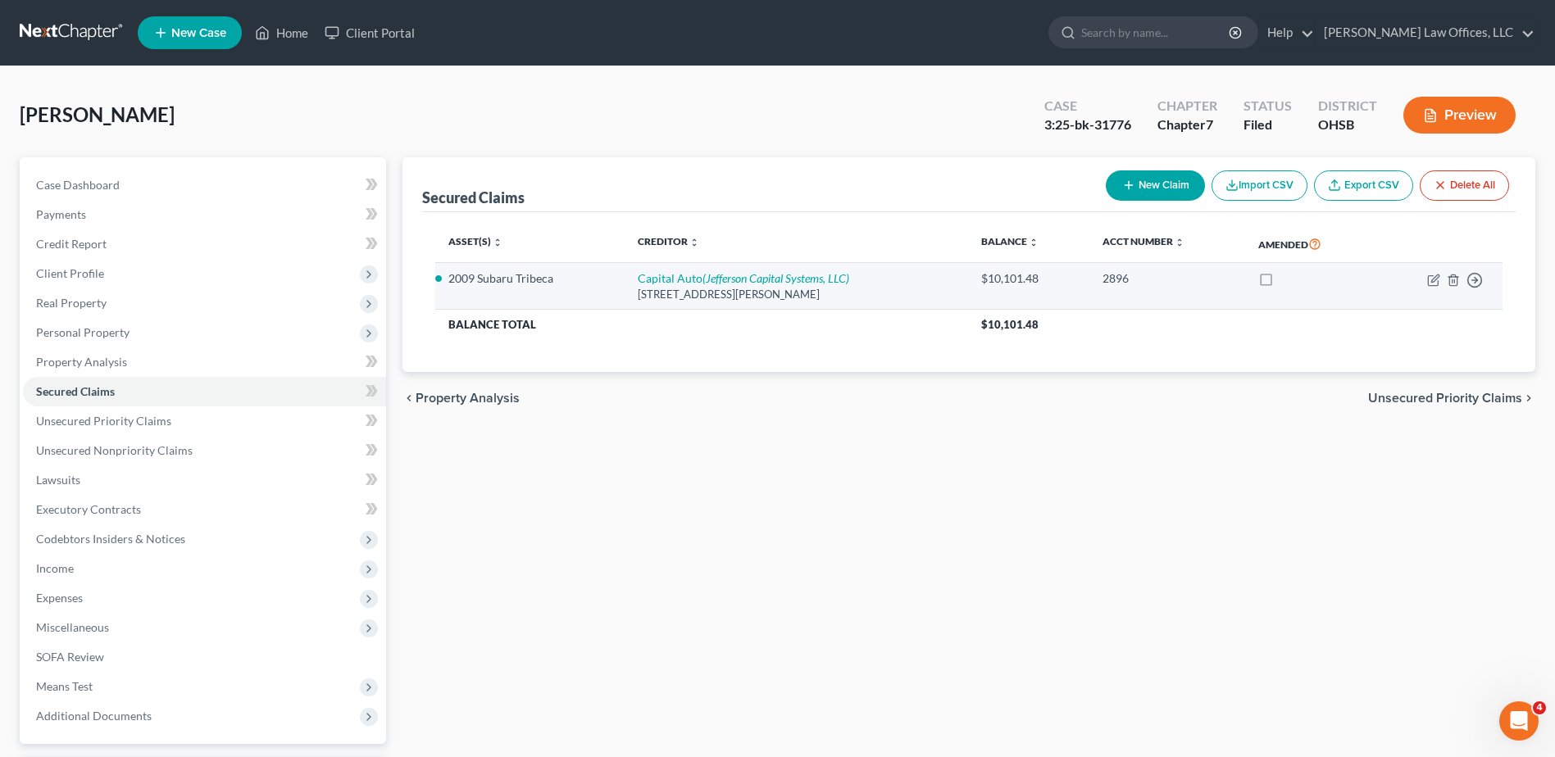
drag, startPoint x: 865, startPoint y: 298, endPoint x: 612, endPoint y: 285, distance: 252.7
click at [612, 285] on tr "2009 Subaru Tribeca Capital Auto (Jefferson Capital Systems, LLC) 1951 S. Dayto…" at bounding box center [968, 286] width 1067 height 47
drag, startPoint x: 612, startPoint y: 285, endPoint x: 657, endPoint y: 292, distance: 45.5
copy tr "Capital Auto (Jefferson Capital Systems, LLC) 1951 S. Dayton Lakeview Rd, New C…"
